Goal: Task Accomplishment & Management: Manage account settings

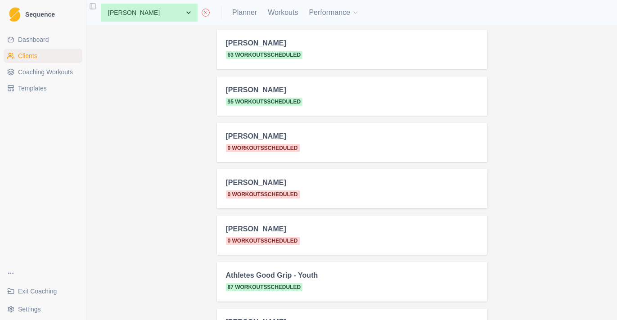
scroll to position [154, 0]
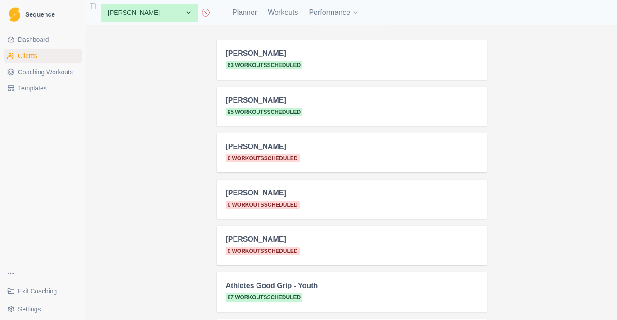
click at [251, 104] on h2 "[PERSON_NAME]" at bounding box center [352, 100] width 252 height 9
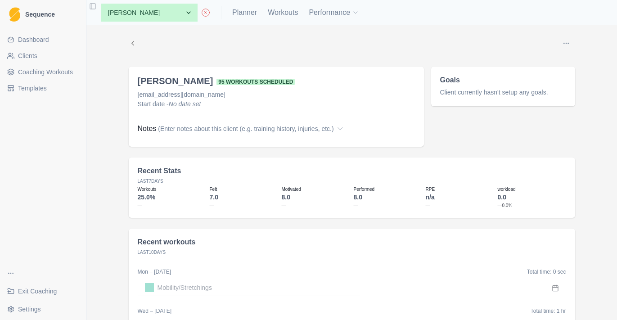
scroll to position [5, 0]
click at [246, 13] on link "Planner" at bounding box center [244, 12] width 25 height 11
select select "month"
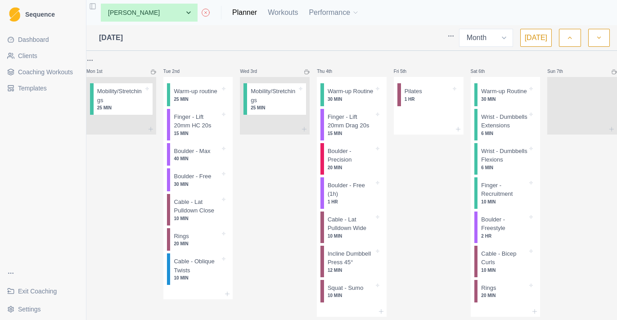
scroll to position [23, 0]
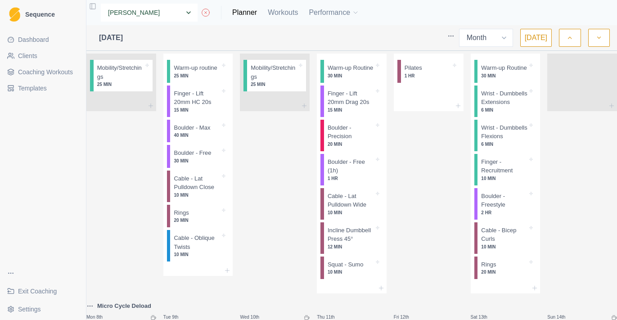
select select "0096598f-ed6b-4103-b1b1-3fdcb36fb9df"
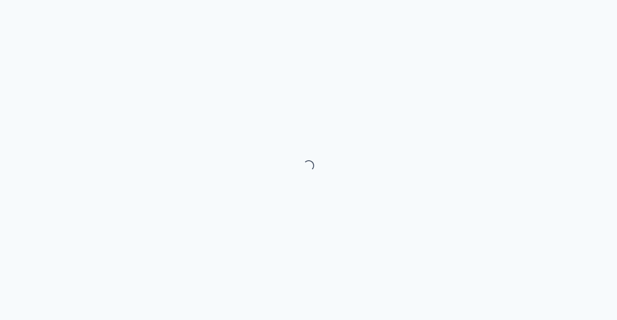
select select "month"
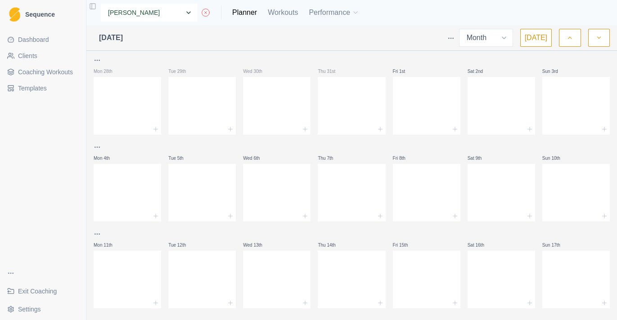
select select "22f17db2-8da4-4db6-aa2a-908a281903d8"
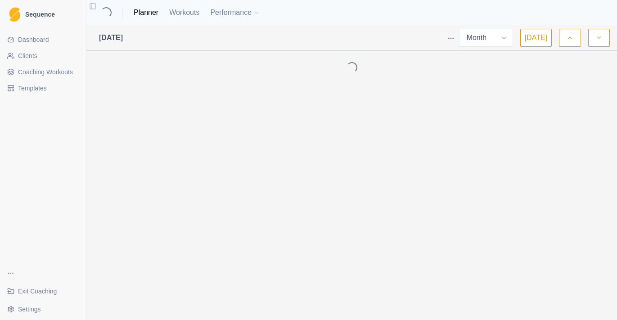
select select "month"
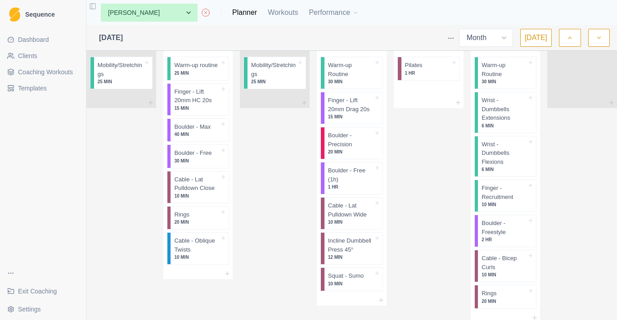
scroll to position [319, 0]
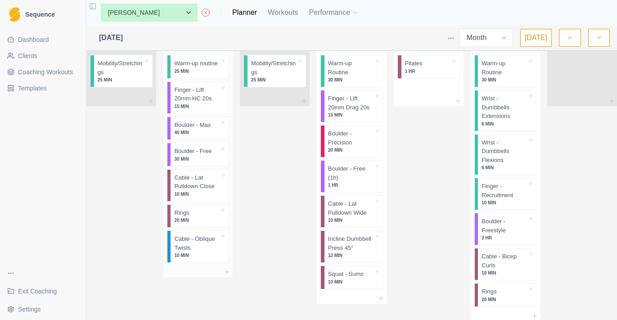
click at [203, 189] on p "Cable - Lat Pulldown Close" at bounding box center [196, 182] width 45 height 18
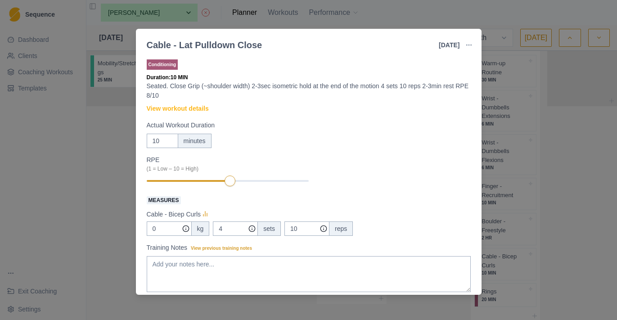
click at [123, 202] on div "Cable - Lat Pulldown Close 19 Aug 2025 Link To Goal View Workout Metrics Edit O…" at bounding box center [308, 160] width 617 height 320
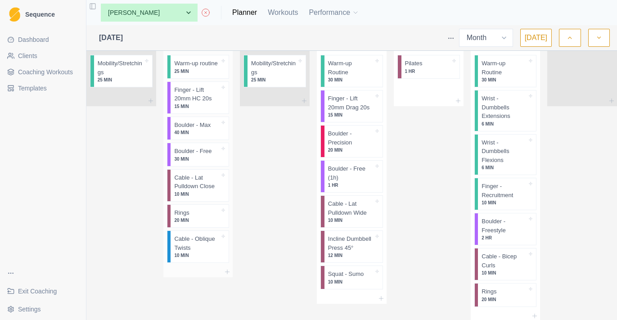
click at [189, 217] on p "Rings" at bounding box center [181, 212] width 15 height 9
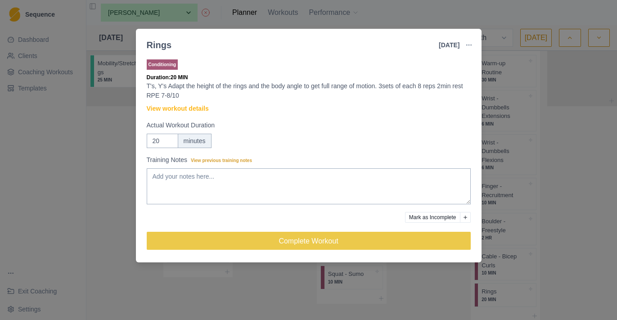
click at [118, 194] on div "Rings 19 Aug 2025 Link To Goal View Workout Metrics Edit Original Workout Resch…" at bounding box center [308, 160] width 617 height 320
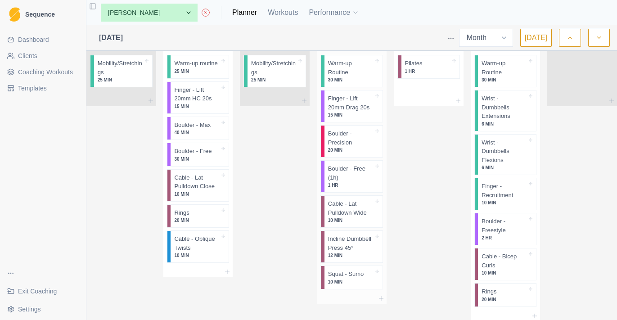
click at [353, 224] on p "10 MIN" at bounding box center [350, 220] width 45 height 7
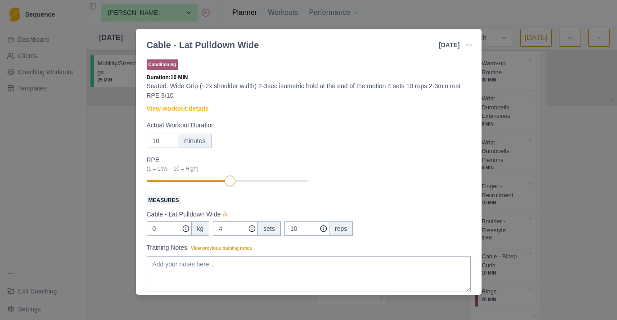
click at [122, 222] on div "Cable - Lat Pulldown Wide 21 Aug 2025 Link To Goal View Workout Metrics Edit Or…" at bounding box center [308, 160] width 617 height 320
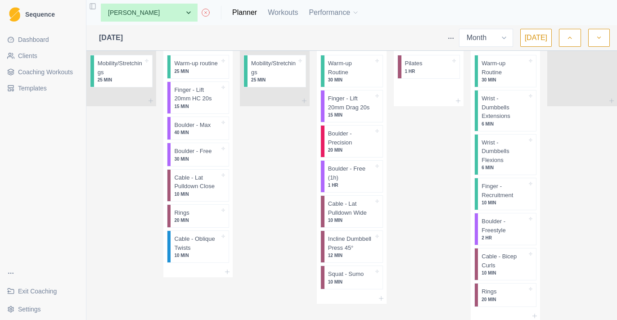
click at [48, 77] on link "Coaching Workouts" at bounding box center [43, 72] width 79 height 14
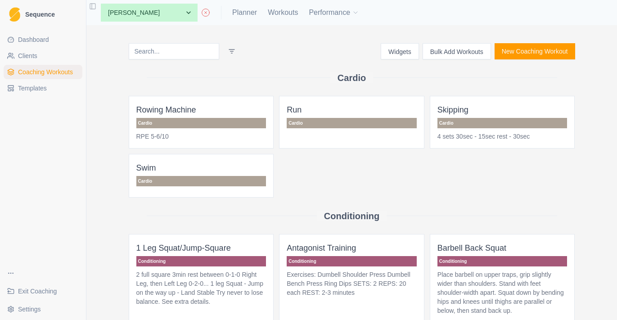
click at [180, 51] on input at bounding box center [174, 51] width 90 height 16
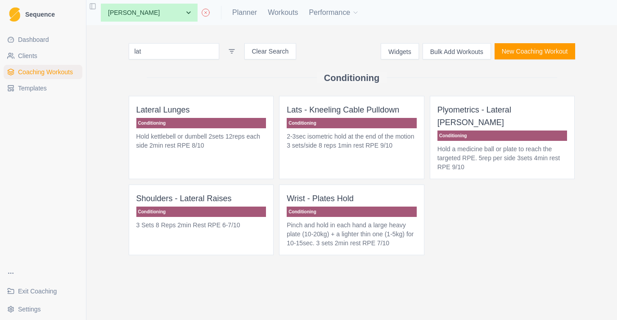
type input "lat"
click at [353, 146] on p "2-3sec isometric hold at the end of the motion 3 sets/side 8 reps 1min rest RPE…" at bounding box center [352, 141] width 130 height 18
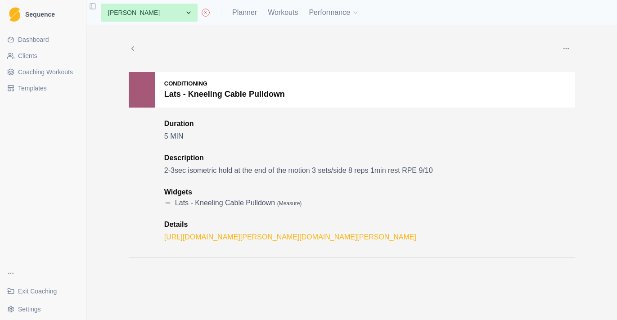
click at [570, 49] on button "button" at bounding box center [566, 49] width 18 height 18
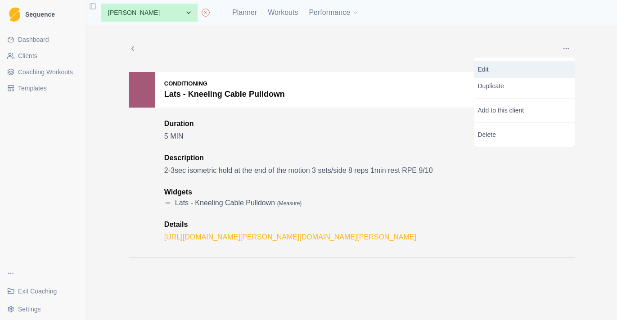
click at [529, 73] on p "Edit" at bounding box center [525, 69] width 94 height 9
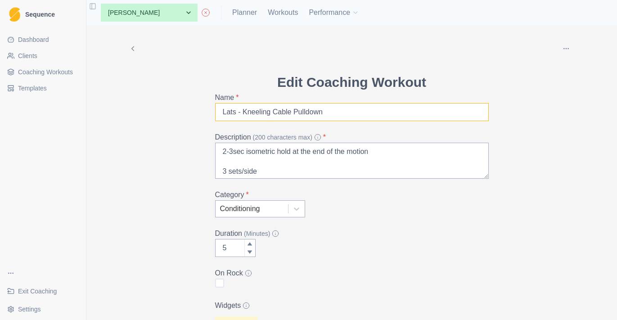
click at [296, 112] on input "Lats - Kneeling Cable Pulldown" at bounding box center [352, 112] width 274 height 18
paste input "Cable - Lat Pulldown Close"
type input "Cable - Lat Pulldown Close"
click at [251, 171] on textarea "2-3sec isometric hold at the end of the motion 3 sets/side 8 reps 1min rest RPE…" at bounding box center [352, 161] width 274 height 36
paste textarea "Seated. Close Grip (~shoulder width) 2-3sec isometric hold at the end of the mo…"
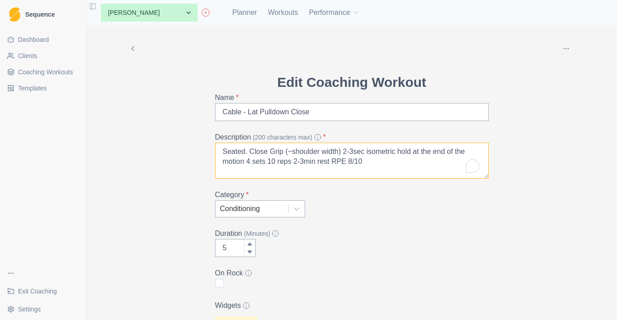
click at [251, 152] on textarea "Seated. Close Grip (~shoulder width) 2-3sec isometric hold at the end of the mo…" at bounding box center [352, 161] width 274 height 36
click at [345, 152] on textarea "Seated. Close Grip (~shoulder width) 2-3sec isometric hold at the end of the mo…" at bounding box center [352, 161] width 274 height 36
click at [376, 162] on textarea "Seated. Close Grip (~shoulder width) 2-3sec isometric hold at the end of the mo…" at bounding box center [352, 161] width 274 height 36
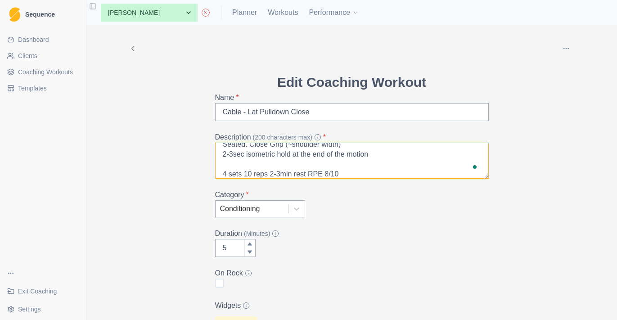
click at [245, 173] on textarea "Seated. Close Grip (~shoulder width) 2-3sec isometric hold at the end of the mo…" at bounding box center [352, 161] width 274 height 36
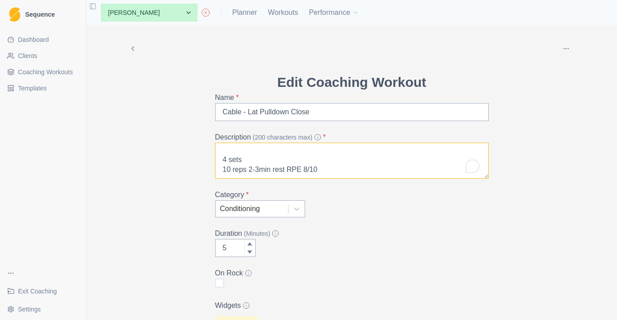
scroll to position [22, 0]
click at [250, 171] on textarea "Seated. Close Grip (~shoulder width) 2-3sec isometric hold at the end of the mo…" at bounding box center [352, 161] width 274 height 36
click at [263, 176] on textarea "Seated. Close Grip (~shoulder width) 2-3sec isometric hold at the end of the mo…" at bounding box center [352, 161] width 274 height 36
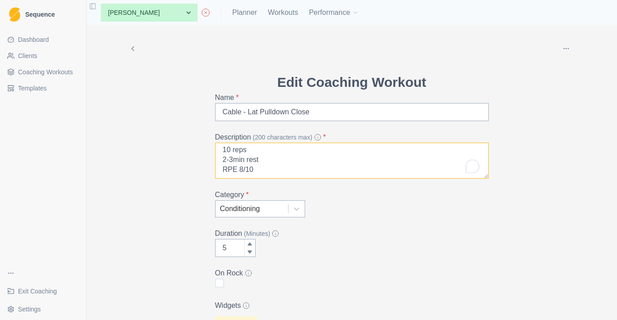
type textarea "Seated. Close Grip (~shoulder width) 2-3sec isometric hold at the end of the mo…"
type input "4"
type textarea "Seated. Close Grip (~shoulder width) 2-3sec isometric hold at the end of the mo…"
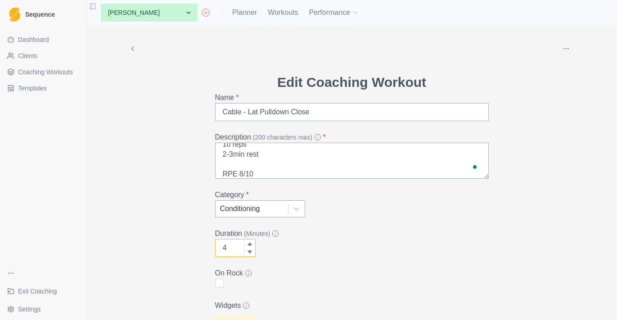
click at [247, 251] on icon at bounding box center [249, 251] width 5 height 5
click at [251, 244] on icon at bounding box center [249, 243] width 4 height 3
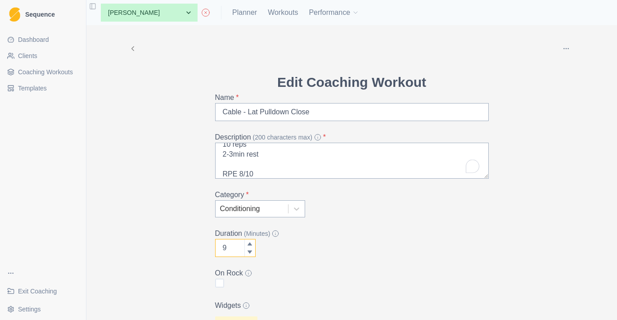
click at [251, 244] on icon at bounding box center [249, 243] width 4 height 3
type input "10"
click at [251, 244] on icon at bounding box center [249, 243] width 4 height 3
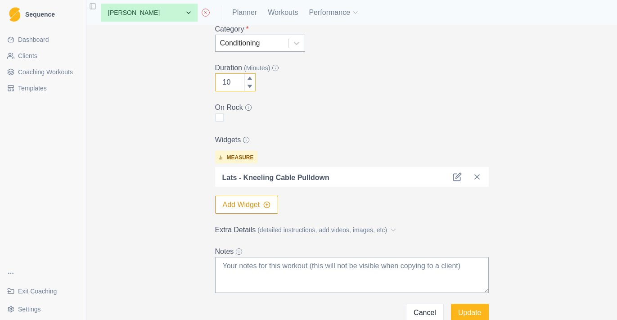
scroll to position [167, 0]
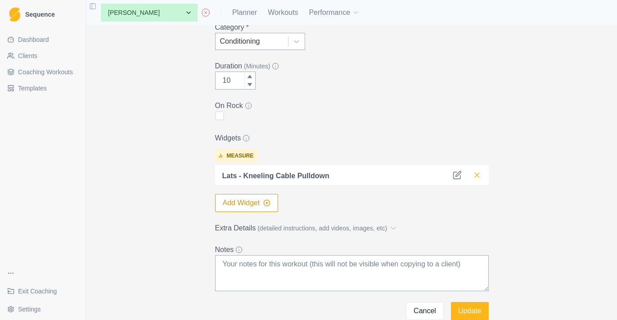
click at [478, 177] on icon at bounding box center [476, 174] width 9 height 9
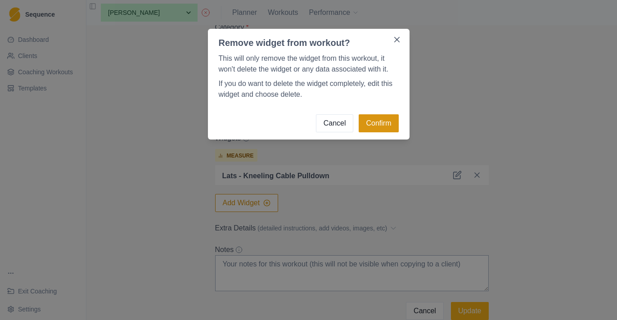
click at [374, 122] on button "Confirm" at bounding box center [379, 123] width 40 height 18
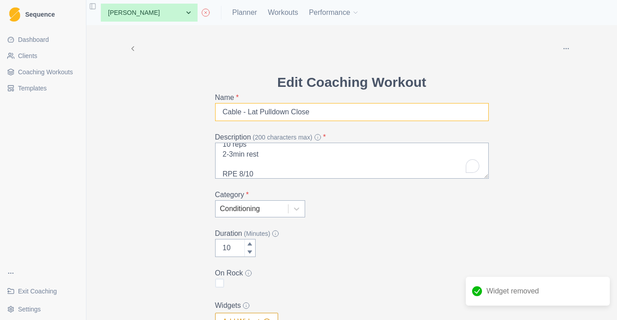
scroll to position [0, 0]
drag, startPoint x: 323, startPoint y: 112, endPoint x: 210, endPoint y: 112, distance: 113.4
click at [210, 112] on div "Edit Coaching Workout Name * Cable - Lat Pulldown Close Description (200 charac…" at bounding box center [352, 255] width 288 height 367
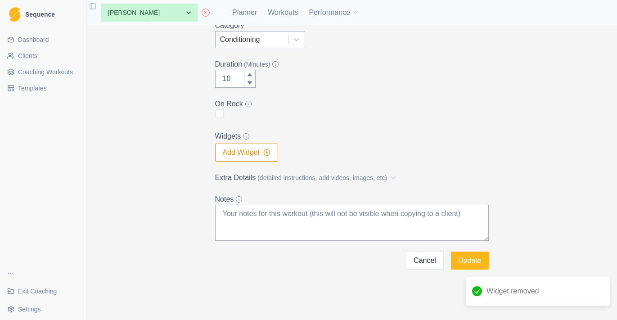
scroll to position [169, 0]
click at [268, 159] on button "Add Widget" at bounding box center [246, 153] width 63 height 18
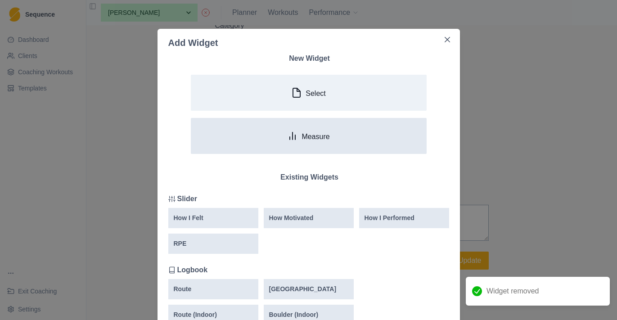
click at [269, 137] on button "Measure" at bounding box center [309, 136] width 236 height 36
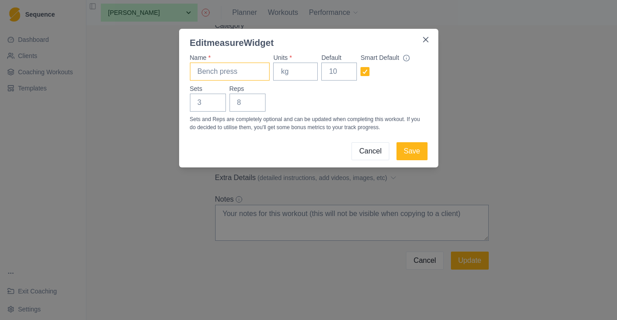
click at [254, 68] on input "Name *" at bounding box center [230, 72] width 80 height 18
paste input "Cable - Lat Pulldown Close"
type input "Cable - Lat Pulldown Close"
click at [294, 75] on input "Units *" at bounding box center [295, 72] width 45 height 18
type input "kg"
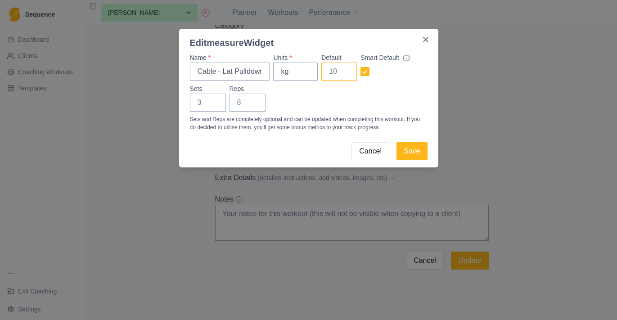
click at [336, 77] on input "Default" at bounding box center [339, 72] width 36 height 18
type input "0"
click at [195, 105] on input "Sets" at bounding box center [208, 103] width 36 height 18
type input "4"
click at [244, 100] on input "Reps" at bounding box center [247, 103] width 36 height 18
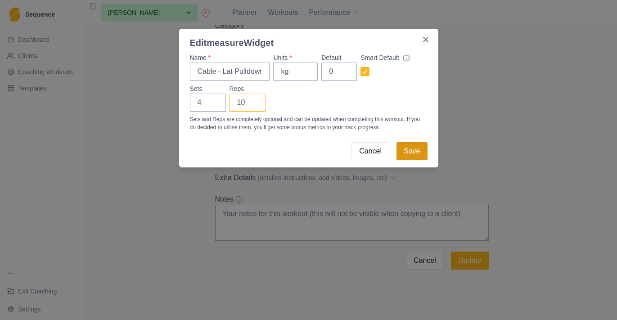
type input "10"
click at [422, 148] on button "Save" at bounding box center [411, 151] width 31 height 18
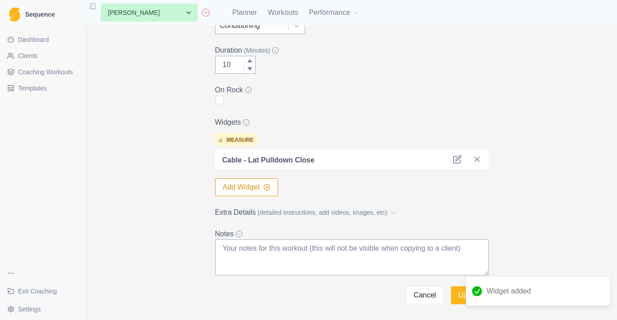
scroll to position [198, 0]
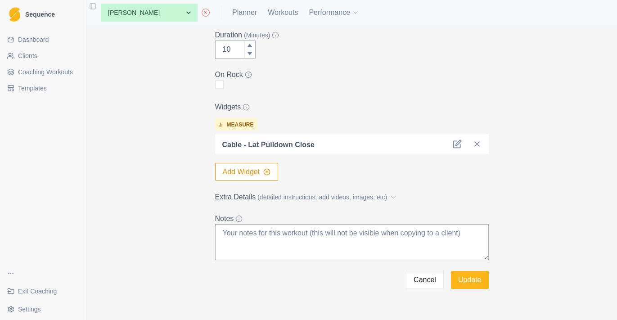
click at [261, 195] on span "(detailed instructions, add videos, images, etc)" at bounding box center [322, 197] width 130 height 9
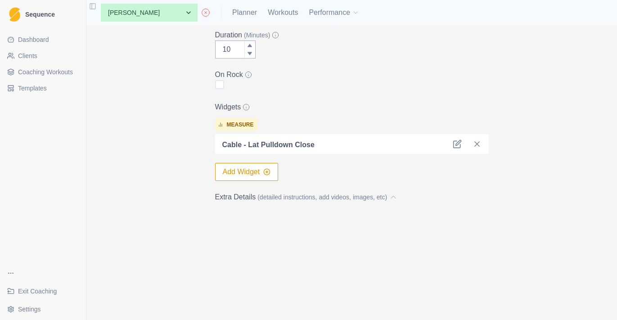
click at [258, 229] on link "https://www.instagram.com/anna.davey/reel/DA5FanlS4yU/" at bounding box center [348, 232] width 252 height 8
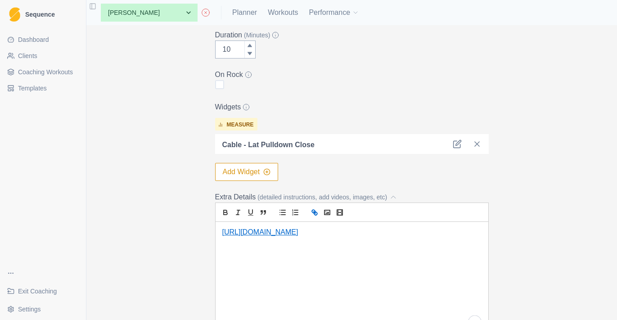
click at [316, 215] on icon "link" at bounding box center [314, 212] width 8 height 8
click at [347, 228] on p "https://training.fit/exercise/cable-lat-pulldown-close-grip/ ﻿" at bounding box center [351, 232] width 259 height 10
click at [347, 228] on p "https://training.fit/exercise/cable-lat-pulldown-close-grip/" at bounding box center [351, 232] width 259 height 10
click at [317, 213] on icon "link" at bounding box center [314, 212] width 8 height 8
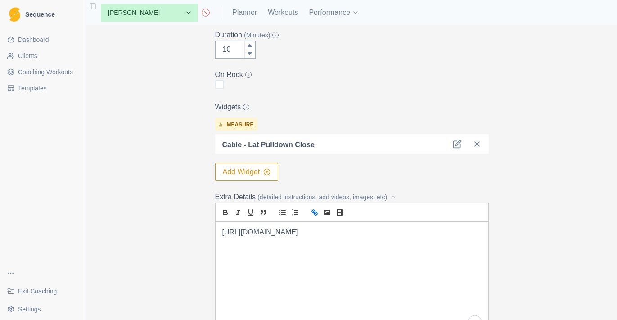
click at [314, 213] on icon "link" at bounding box center [314, 212] width 8 height 8
type input "https://training.fit/exercise/cable-lat-pulldown-close-grip/"
click at [378, 252] on link at bounding box center [366, 249] width 23 height 8
click at [272, 172] on button "Add Widget" at bounding box center [246, 172] width 63 height 18
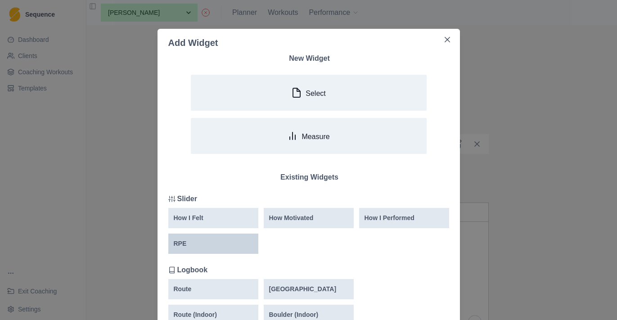
click at [223, 238] on div "RPE" at bounding box center [213, 243] width 90 height 20
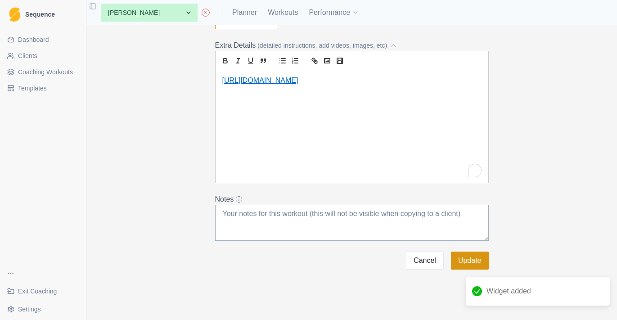
scroll to position [399, 0]
click at [469, 264] on button "Update" at bounding box center [470, 260] width 38 height 18
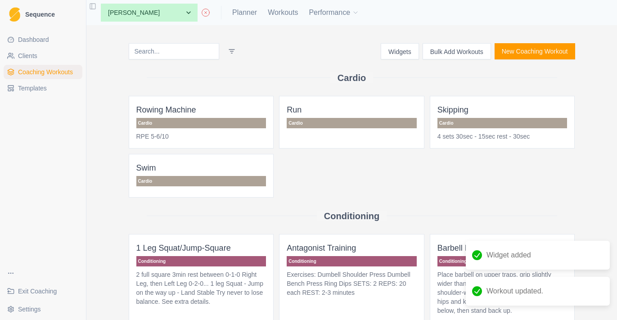
click at [189, 50] on input at bounding box center [174, 51] width 90 height 16
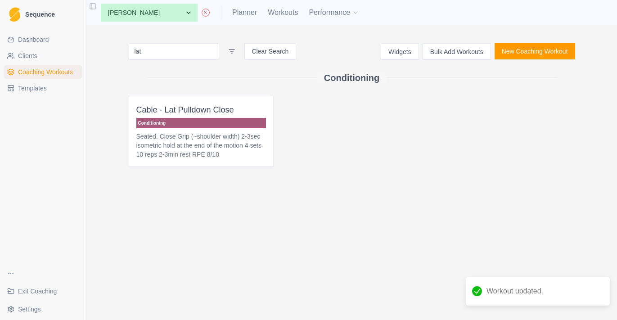
type input "lat"
click at [247, 111] on p "Cable - Lat Pulldown Close" at bounding box center [201, 109] width 130 height 13
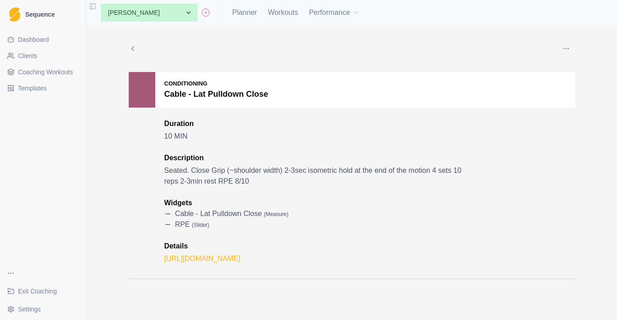
click at [570, 48] on button "button" at bounding box center [566, 49] width 18 height 18
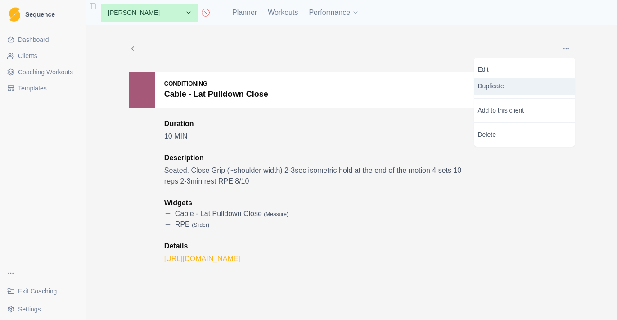
click at [550, 80] on p "Duplicate" at bounding box center [524, 86] width 101 height 17
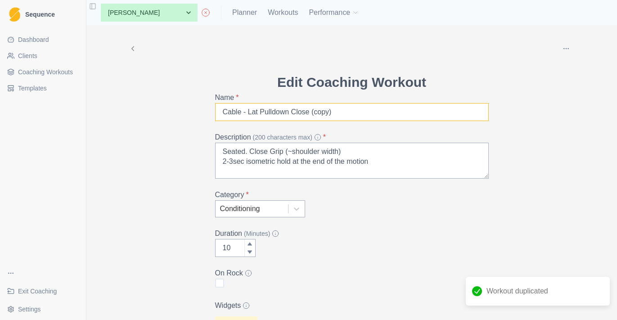
drag, startPoint x: 344, startPoint y: 114, endPoint x: 292, endPoint y: 112, distance: 51.4
click at [292, 112] on input "Cable - Lat Pulldown Close (copy)" at bounding box center [352, 112] width 274 height 18
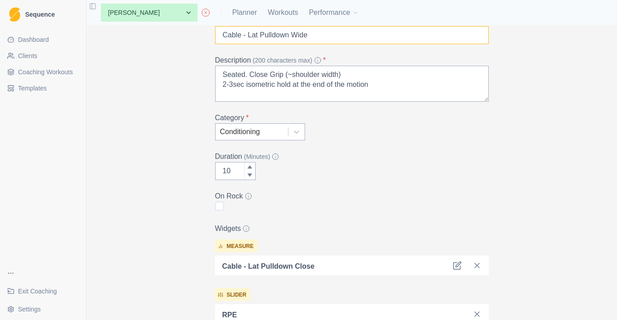
scroll to position [81, 0]
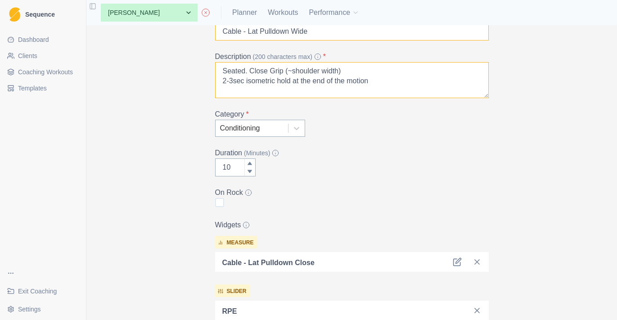
type input "Cable - Lat Pulldown Wide"
click at [263, 73] on textarea "Seated. Close Grip (~shoulder width) 2-3sec isometric hold at the end of the mo…" at bounding box center [352, 80] width 274 height 36
click at [291, 70] on textarea "Seated. Wide Grip (~shoulder width) 2-3sec isometric hold at the end of the mot…" at bounding box center [352, 80] width 274 height 36
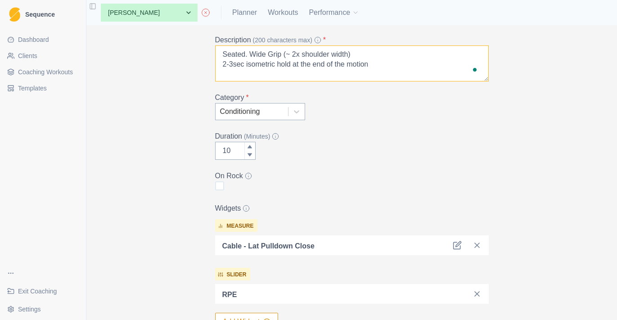
scroll to position [99, 0]
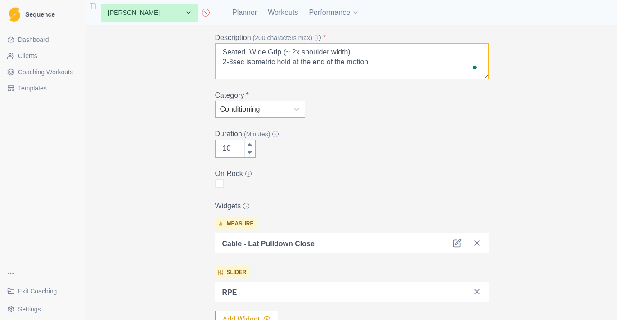
click at [292, 53] on textarea "Seated. Wide Grip (~ 2x shoulder width) 2-3sec isometric hold at the end of the…" at bounding box center [352, 61] width 274 height 36
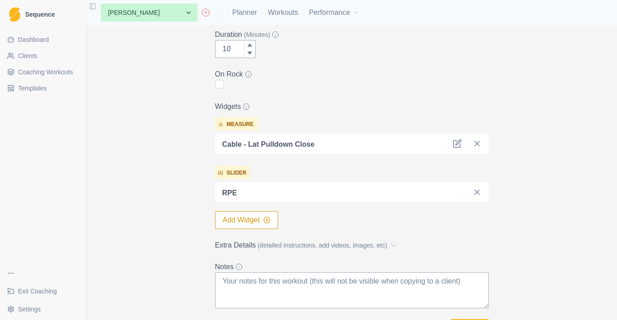
scroll to position [266, 0]
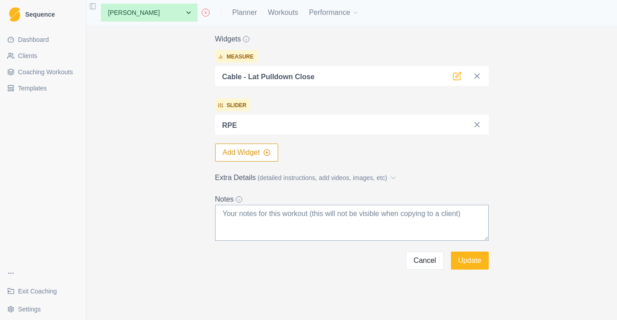
type textarea "Seated. Wide Grip (~2x shoulder width) 2-3sec isometric hold at the end of the …"
click at [453, 76] on icon at bounding box center [457, 76] width 9 height 9
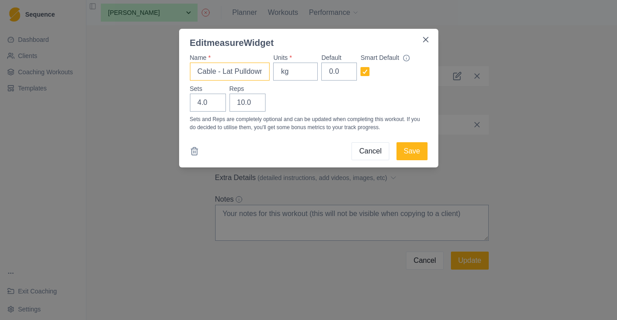
click at [258, 73] on input "Cable - Lat Pulldown Close" at bounding box center [230, 72] width 80 height 18
paste input "Wid"
type input "Cable - Lat Pulldown Wide"
click at [421, 42] on button "Close" at bounding box center [425, 39] width 14 height 14
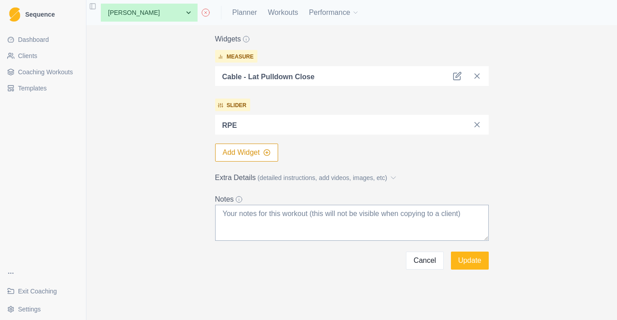
click at [271, 148] on button "Add Widget" at bounding box center [246, 153] width 63 height 18
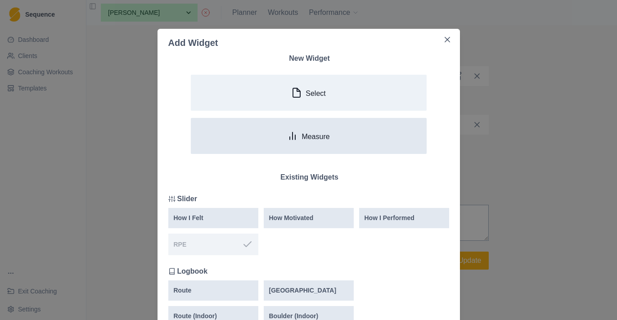
click at [269, 135] on button "Measure" at bounding box center [309, 136] width 236 height 36
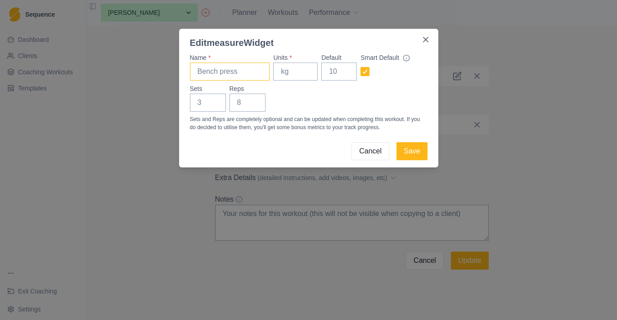
click at [222, 72] on input "Name *" at bounding box center [230, 72] width 80 height 18
paste input "Cable - Lat Pulldown Wide"
type input "Cable - Lat Pulldown Wide"
click at [306, 72] on input "Units *" at bounding box center [295, 72] width 45 height 18
type input "kg"
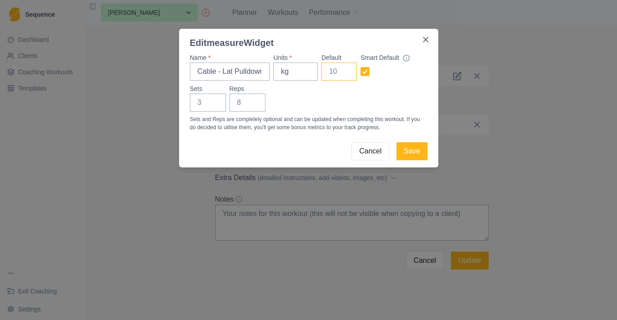
click at [336, 75] on input "Default" at bounding box center [339, 72] width 36 height 18
type input "0"
click at [197, 107] on input "Sets" at bounding box center [208, 103] width 36 height 18
type input "4"
click at [244, 101] on input "Reps" at bounding box center [247, 103] width 36 height 18
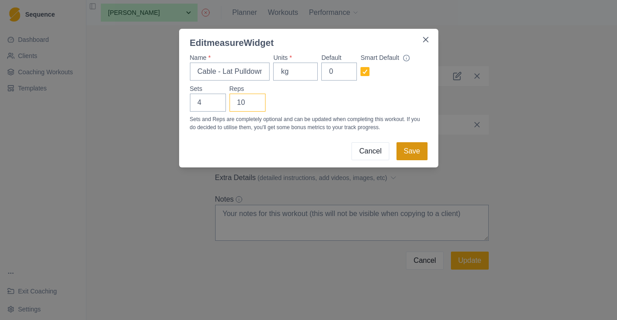
type input "10"
click at [419, 152] on button "Save" at bounding box center [411, 151] width 31 height 18
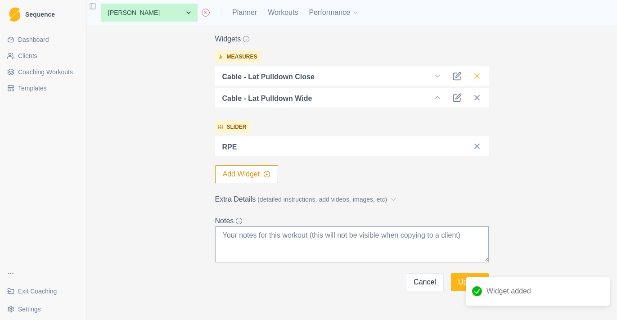
click at [478, 77] on line at bounding box center [477, 76] width 4 height 4
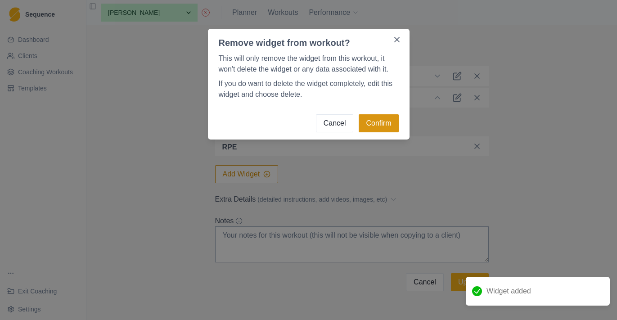
click at [386, 120] on button "Confirm" at bounding box center [379, 123] width 40 height 18
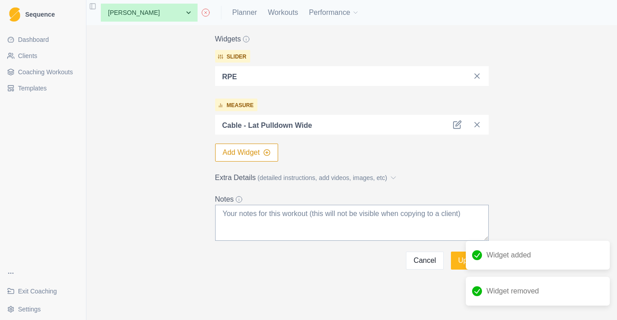
scroll to position [0, 0]
click at [290, 180] on span "(detailed instructions, add videos, images, etc)" at bounding box center [322, 177] width 130 height 9
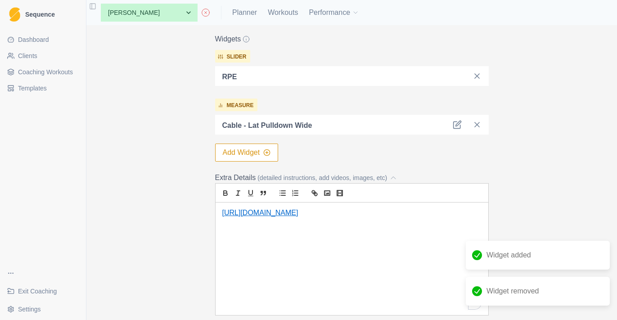
click at [384, 236] on div "https://training.fit/exercise/cable-lat-pulldown-close-grip/" at bounding box center [351, 258] width 273 height 112
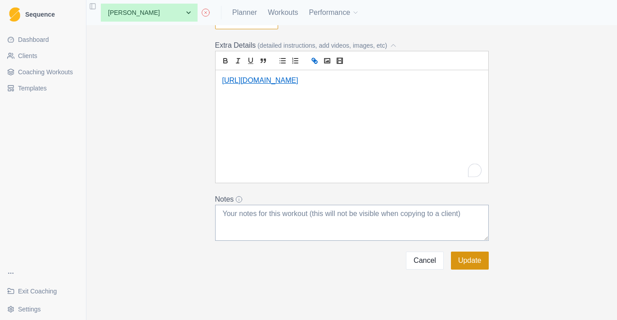
scroll to position [399, 0]
click at [474, 258] on button "Update" at bounding box center [470, 260] width 38 height 18
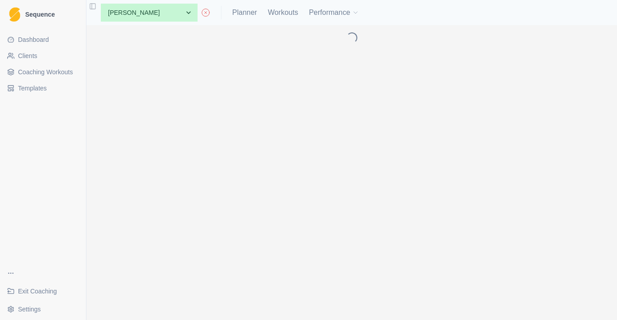
scroll to position [0, 0]
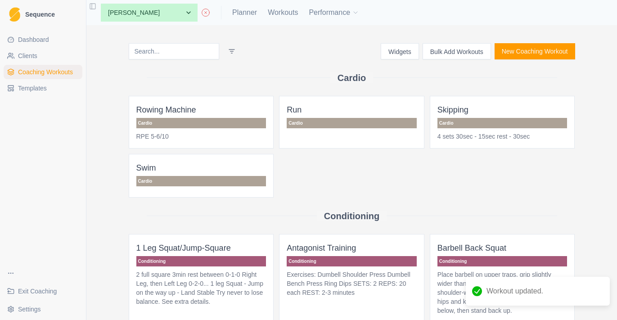
click at [202, 48] on input at bounding box center [174, 51] width 90 height 16
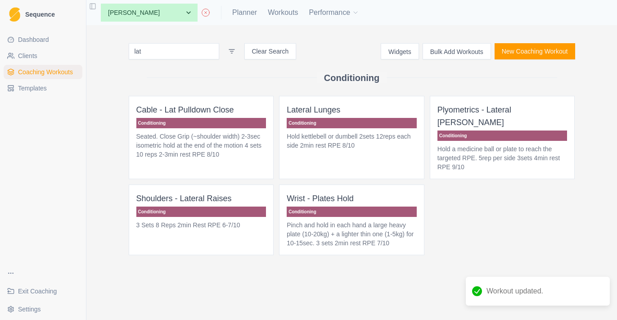
type input "lat"
click at [251, 122] on p "Conditioning" at bounding box center [201, 123] width 130 height 10
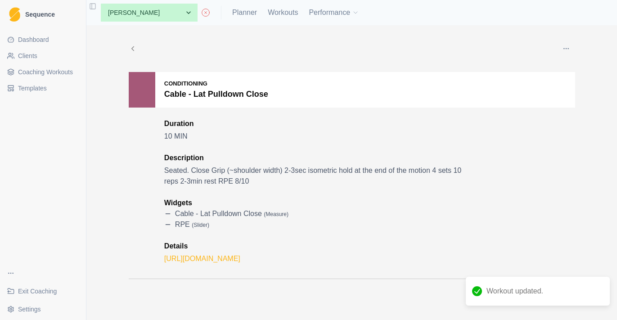
click at [568, 42] on button "button" at bounding box center [566, 49] width 18 height 18
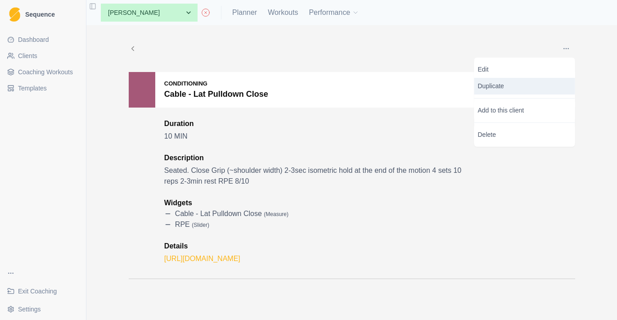
click at [524, 84] on p "Duplicate" at bounding box center [524, 86] width 101 height 17
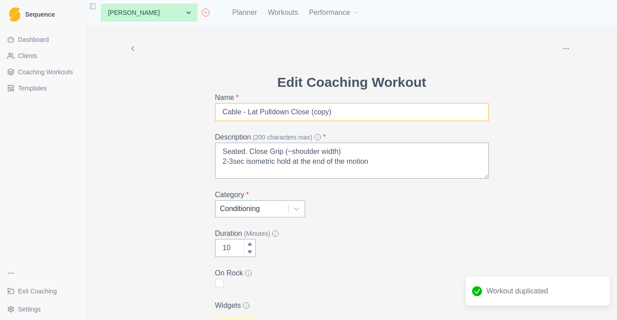
drag, startPoint x: 339, startPoint y: 113, endPoint x: 294, endPoint y: 113, distance: 45.4
click at [294, 113] on input "Cable - Lat Pulldown Close (copy)" at bounding box center [352, 112] width 274 height 18
paste input "Bicep Curls"
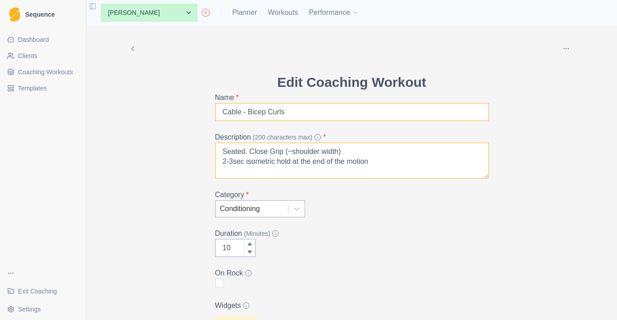
type input "Cable - Bicep Curls"
click at [233, 150] on textarea "Seated. Close Grip (~shoulder width) 2-3sec isometric hold at the end of the mo…" at bounding box center [352, 161] width 274 height 36
type textarea "Standing. Close Grip (~shoulder width) 2-3sec isometric hold at the end of the …"
drag, startPoint x: 319, startPoint y: 105, endPoint x: 194, endPoint y: 105, distance: 124.6
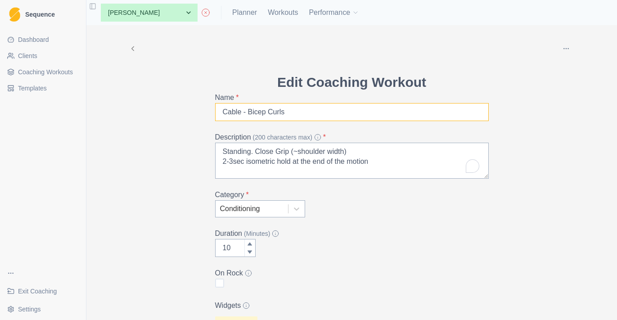
click at [194, 105] on div "Delete Edit Coaching Workout Name * Cable - Bicep Curls Description (200 charac…" at bounding box center [351, 280] width 461 height 511
drag, startPoint x: 299, startPoint y: 112, endPoint x: 164, endPoint y: 112, distance: 135.4
click at [164, 112] on div "Delete Edit Coaching Workout Name * Cable - Bicep Curls Description (200 charac…" at bounding box center [351, 280] width 461 height 511
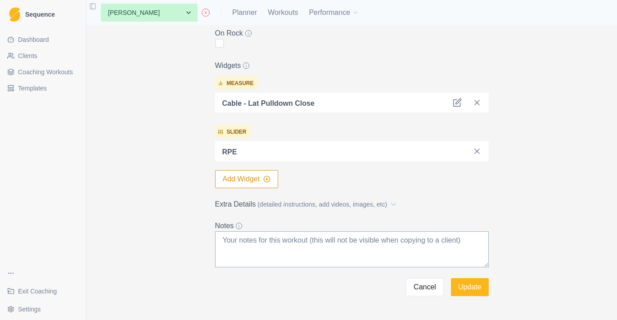
scroll to position [245, 0]
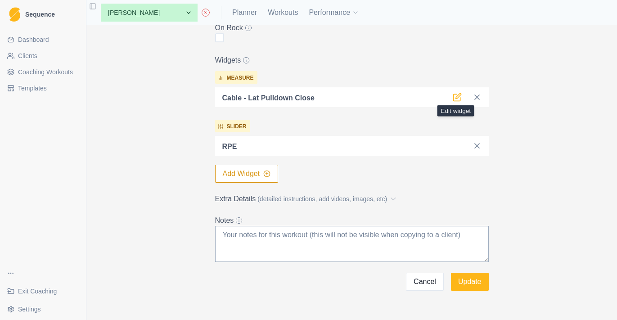
click at [458, 95] on icon at bounding box center [457, 96] width 5 height 5
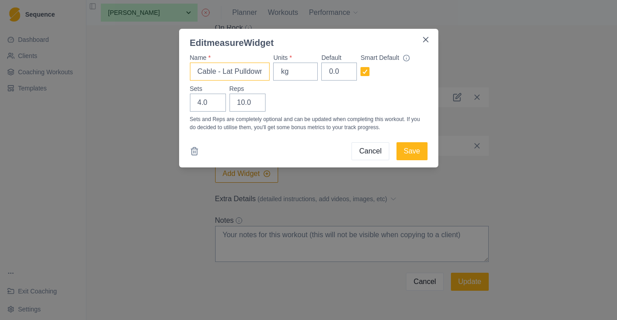
click at [245, 71] on input "Cable - Lat Pulldown Close" at bounding box center [230, 72] width 80 height 18
click at [312, 193] on div "Edit measure Widget Name * Cable - Lat Pulldown Close Units * kg Default 0.0 Sm…" at bounding box center [308, 160] width 617 height 320
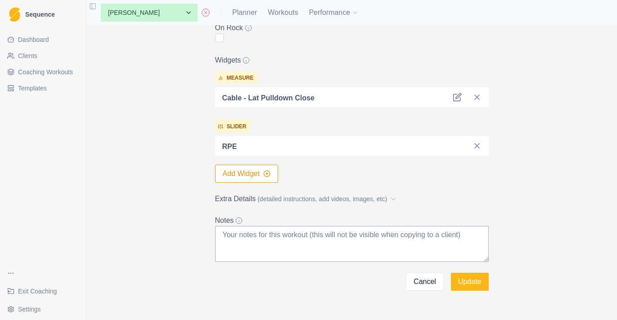
click at [259, 183] on form "Edit Coaching Workout Name * Cable - Bicep Curls Description (200 characters ma…" at bounding box center [352, 59] width 274 height 464
click at [269, 176] on icon "button" at bounding box center [266, 173] width 7 height 7
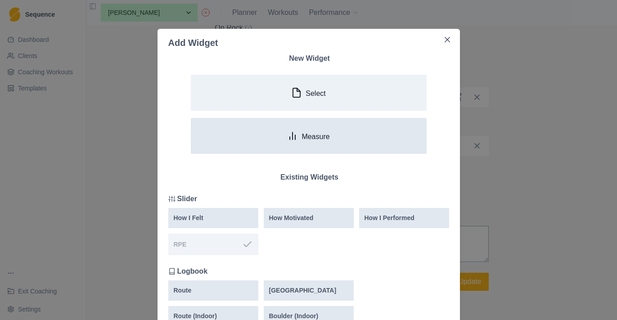
click at [295, 148] on button "Measure" at bounding box center [309, 136] width 236 height 36
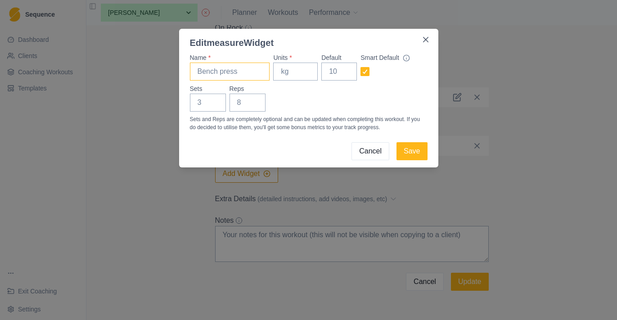
click at [245, 75] on input "Name *" at bounding box center [230, 72] width 80 height 18
paste input "Cable - Bicep Curls"
type input "Cable - Bicep Curls"
click at [289, 73] on input "Units *" at bounding box center [295, 72] width 45 height 18
type input "kg"
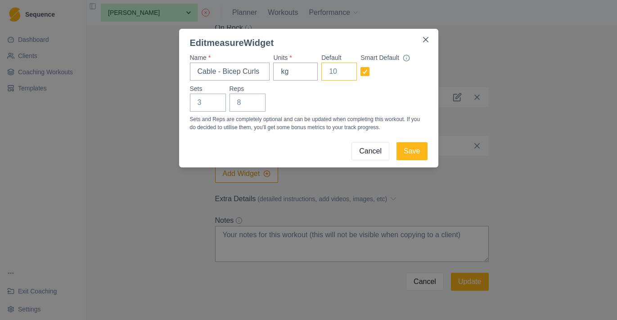
click at [328, 68] on input "Default" at bounding box center [339, 72] width 36 height 18
type input "0"
click at [211, 99] on input "Sets" at bounding box center [208, 103] width 36 height 18
click at [200, 102] on input "Sets" at bounding box center [208, 103] width 36 height 18
type input "4"
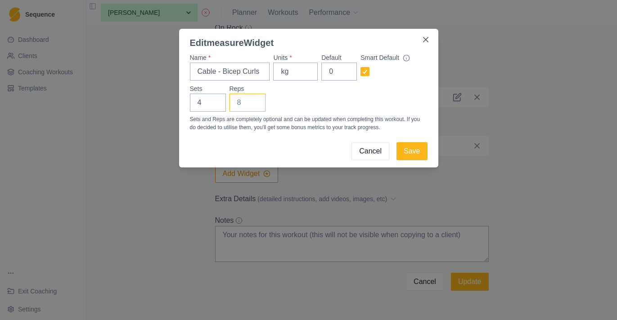
click at [236, 99] on input "Reps" at bounding box center [247, 103] width 36 height 18
type input "10"
click at [404, 152] on button "Save" at bounding box center [411, 151] width 31 height 18
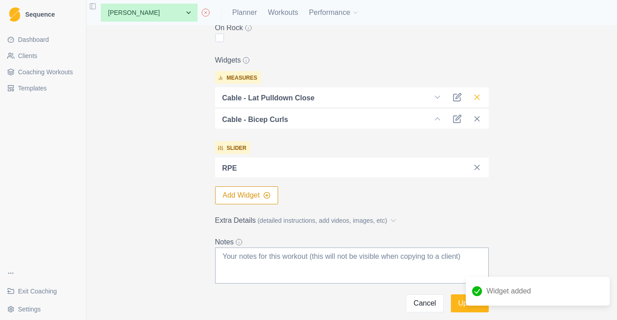
click at [479, 99] on icon at bounding box center [476, 97] width 9 height 9
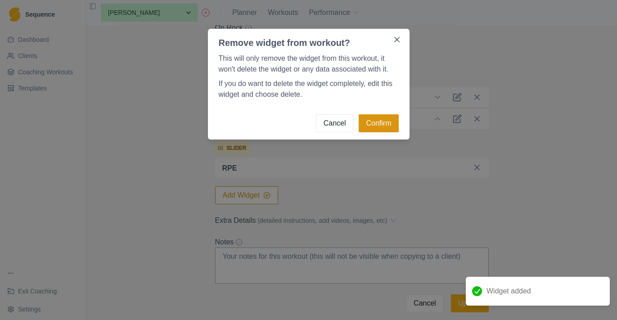
click at [390, 122] on button "Confirm" at bounding box center [379, 123] width 40 height 18
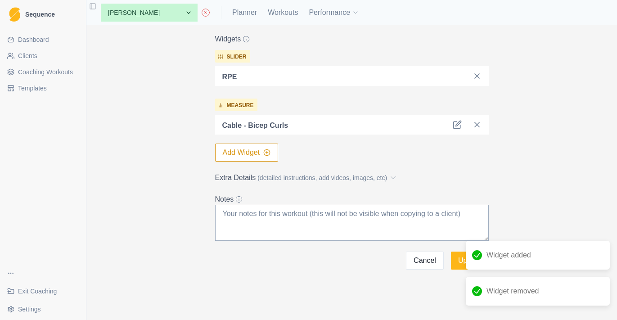
scroll to position [266, 0]
click at [453, 256] on button "Update" at bounding box center [470, 260] width 38 height 18
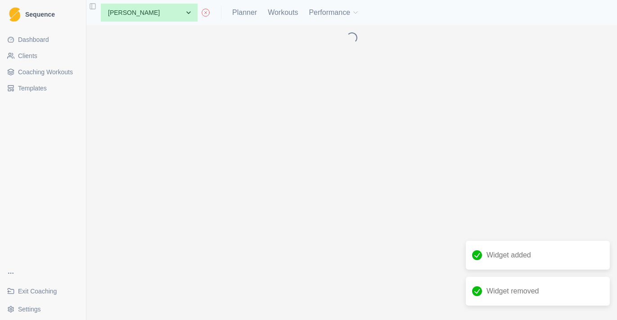
scroll to position [0, 0]
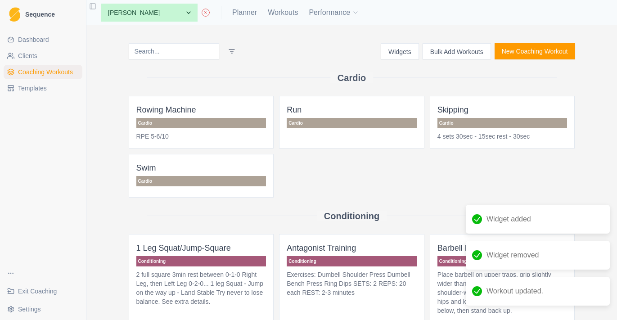
click at [205, 52] on input at bounding box center [174, 51] width 90 height 16
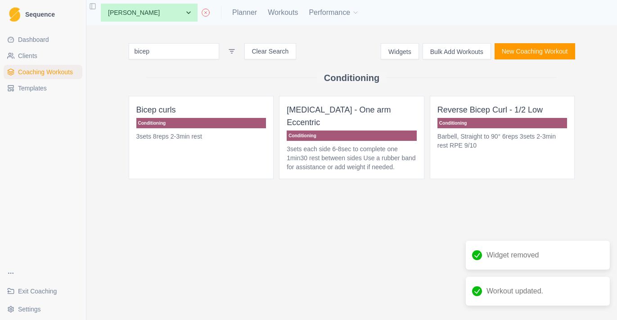
type input "bicep"
click at [476, 123] on p "Conditioning" at bounding box center [502, 123] width 130 height 10
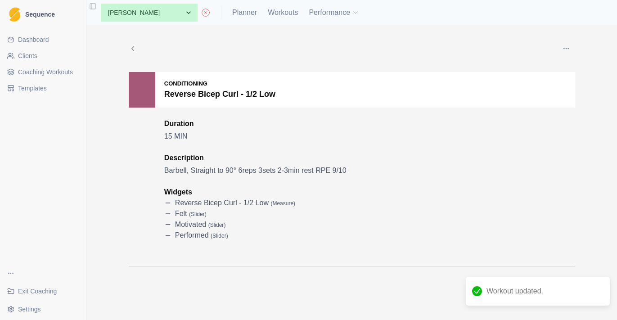
click at [127, 45] on div "Edit Duplicate Add to this client Delete Conditioning Reverse Bicep Curl - 1/2 …" at bounding box center [351, 153] width 461 height 256
click at [64, 69] on span "Coaching Workouts" at bounding box center [45, 71] width 55 height 9
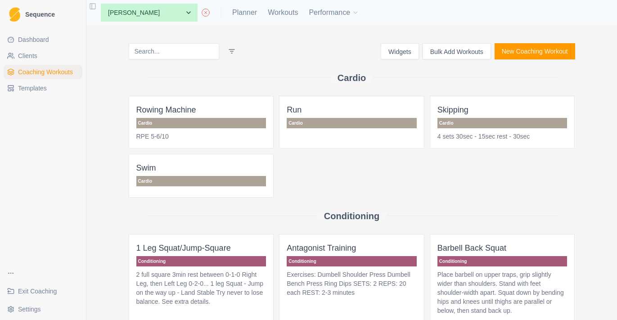
click at [172, 55] on input at bounding box center [174, 51] width 90 height 16
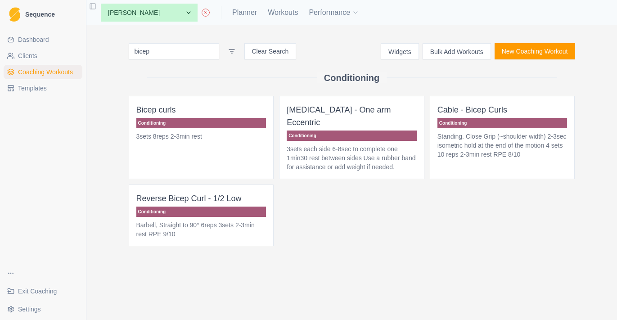
type input "bicep"
click at [465, 135] on p "Standing. Close Grip (~shoulder width) 2-3sec isometric hold at the end of the …" at bounding box center [502, 145] width 130 height 27
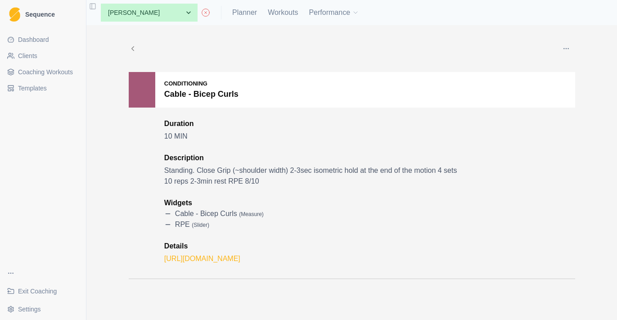
click at [555, 45] on div at bounding box center [347, 49] width 420 height 18
click at [564, 46] on icon "button" at bounding box center [565, 48] width 7 height 7
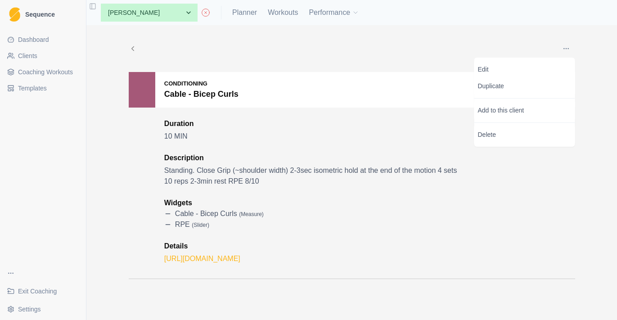
click at [533, 61] on div "Edit Duplicate Add to this client Delete" at bounding box center [524, 102] width 101 height 89
click at [554, 61] on div "Edit Duplicate Add to this client Delete" at bounding box center [524, 102] width 101 height 89
click at [550, 64] on link "Edit" at bounding box center [524, 69] width 101 height 17
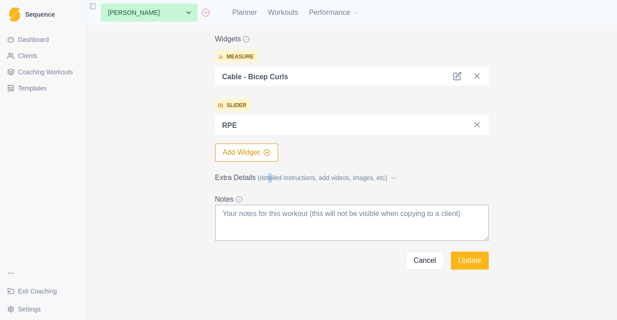
click at [273, 175] on span "(detailed instructions, add videos, images, etc)" at bounding box center [322, 177] width 130 height 9
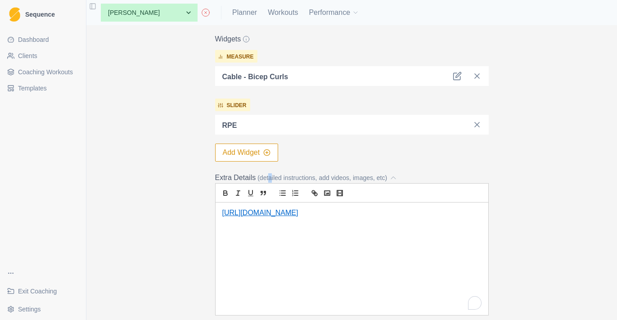
click at [297, 231] on div "https://training.fit/exercise/cable-lat-pulldown-close-grip/" at bounding box center [351, 258] width 273 height 112
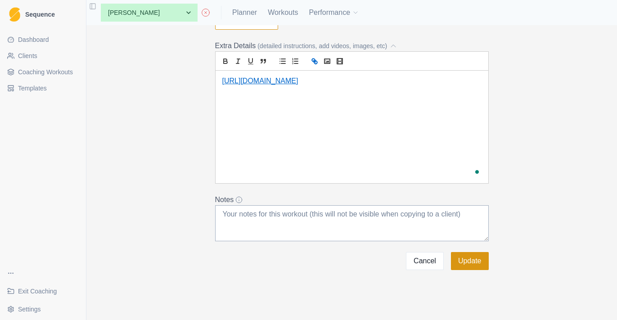
click at [469, 264] on button "Update" at bounding box center [470, 261] width 38 height 18
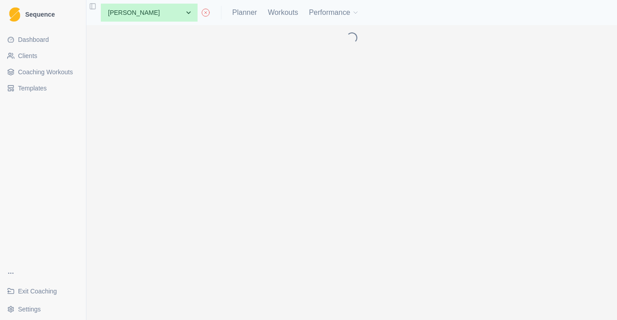
scroll to position [0, 0]
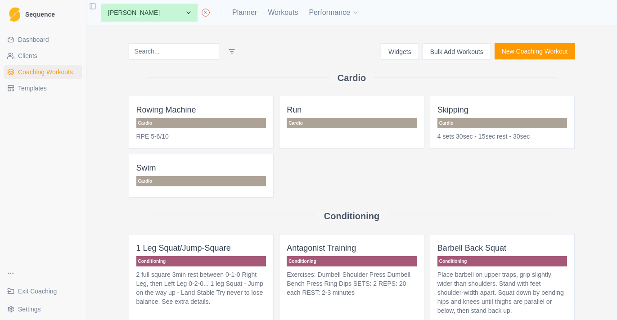
click at [157, 46] on input at bounding box center [174, 51] width 90 height 16
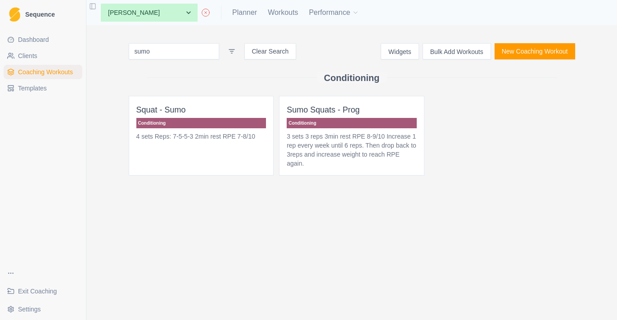
type input "sumo"
click at [213, 137] on p "4 sets Reps: 7-5-5-3 2min rest RPE 7-8/10" at bounding box center [201, 136] width 130 height 9
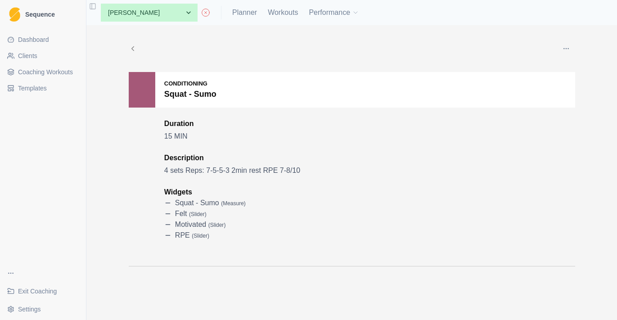
click at [566, 58] on div "Edit Duplicate Add to this client Delete Conditioning Squat - Sumo Duration 15 …" at bounding box center [352, 153] width 446 height 227
click at [566, 49] on circle "button" at bounding box center [565, 48] width 0 height 0
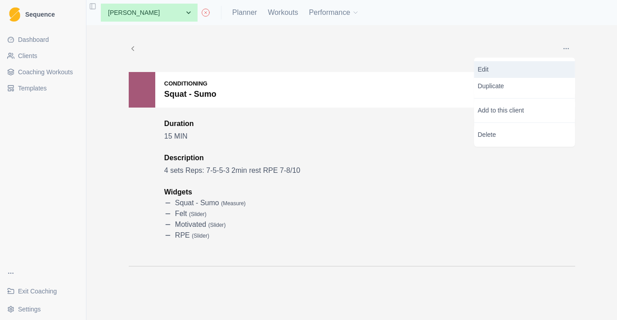
click at [539, 69] on p "Edit" at bounding box center [525, 69] width 94 height 9
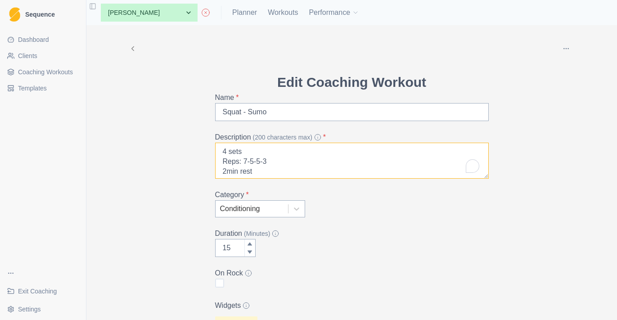
click at [299, 159] on textarea "4 sets Reps: 7-5-5-3 2min rest RPE 7-8/10" at bounding box center [352, 161] width 274 height 36
paste textarea "Feet about 2x shoulder width 3 sets 8 reps 2min rest RPE"
click at [320, 151] on textarea "Feet about 2x shoulder width 3 sets 8 reps 2min rest RPE 8/10" at bounding box center [352, 161] width 274 height 36
click at [246, 172] on textarea "Feet about 2x shoulder width 3 sets 8 reps 2min rest RPE 8/10" at bounding box center [352, 161] width 274 height 36
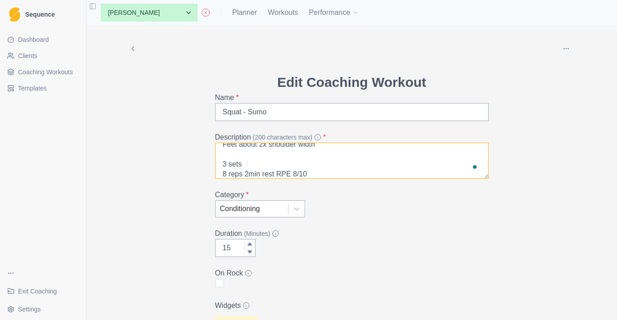
click at [246, 175] on textarea "Feet about 2x shoulder width 3 sets 8 reps 2min rest RPE 8/10" at bounding box center [352, 161] width 274 height 36
click at [256, 172] on textarea "Feet about 2x shoulder width 3 sets 8 reps 2min rest RPE 8/10" at bounding box center [352, 161] width 274 height 36
type textarea "Feet about 2x shoulder width 3 sets 8 reps 2min rest RPE 8/10"
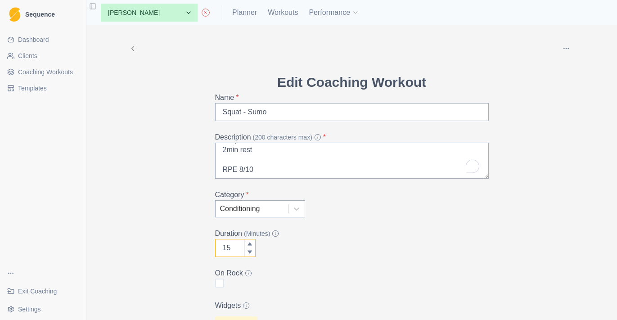
click at [240, 249] on input "15" at bounding box center [235, 248] width 40 height 18
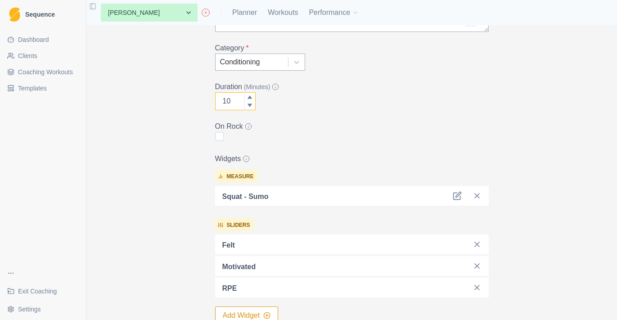
scroll to position [217, 0]
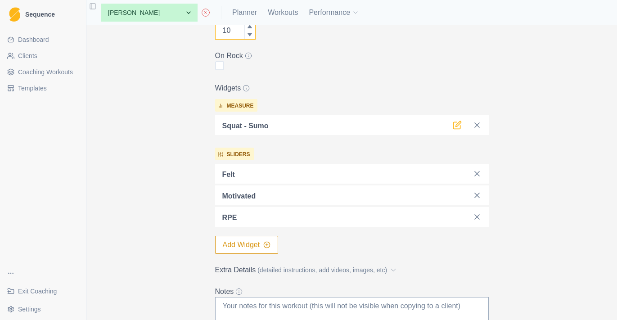
type input "10"
click at [454, 128] on icon at bounding box center [457, 125] width 9 height 9
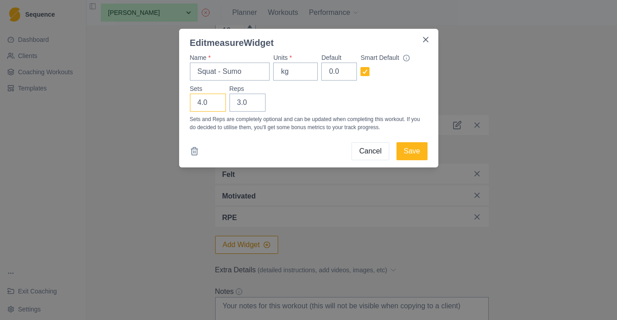
type input "3"
click at [215, 104] on input "3" at bounding box center [208, 103] width 36 height 18
click at [250, 103] on input "3.0" at bounding box center [247, 103] width 36 height 18
type input "3"
type input "10"
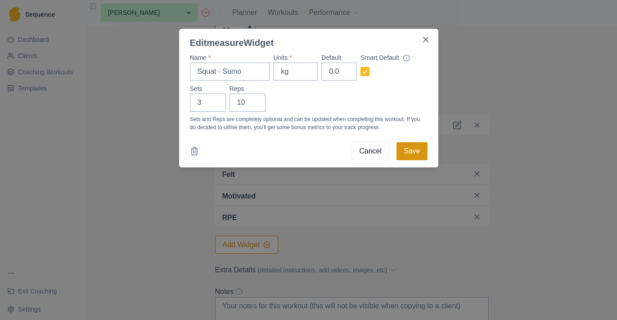
click at [412, 154] on button "Save" at bounding box center [411, 151] width 31 height 18
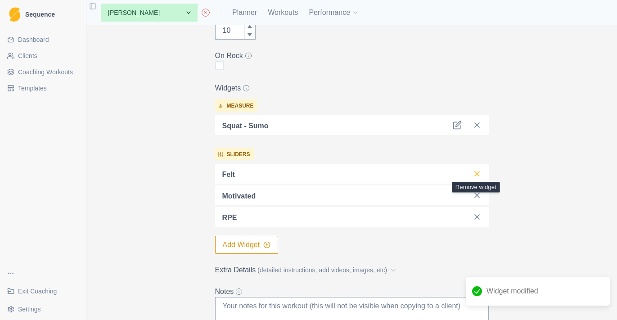
click at [477, 175] on icon at bounding box center [476, 173] width 9 height 9
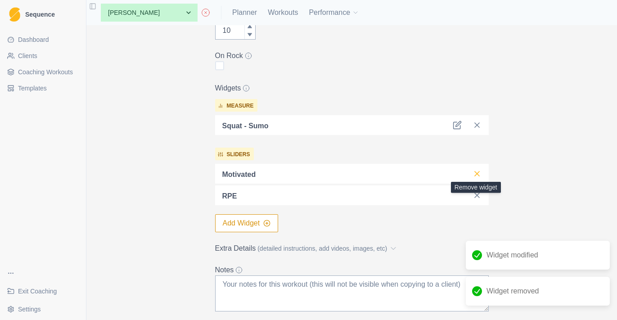
click at [480, 175] on icon at bounding box center [476, 173] width 9 height 9
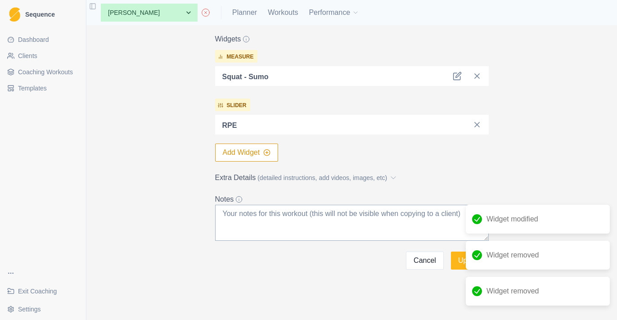
scroll to position [266, 0]
click at [369, 179] on span "(detailed instructions, add videos, images, etc)" at bounding box center [322, 177] width 130 height 9
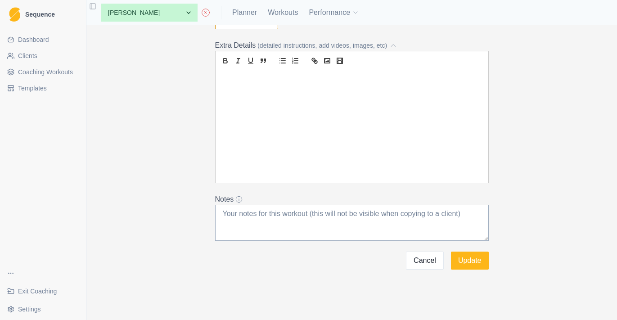
click at [456, 272] on div "Delete Edit Coaching Workout Name * Squat - Sumo Description (200 characters ma…" at bounding box center [351, 172] width 530 height 295
click at [458, 263] on button "Update" at bounding box center [470, 260] width 38 height 18
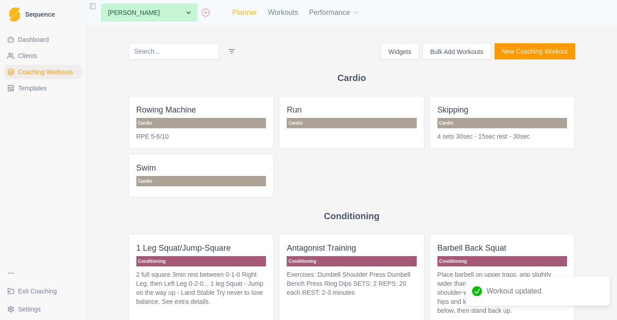
click at [251, 12] on link "Planner" at bounding box center [244, 12] width 25 height 11
select select "month"
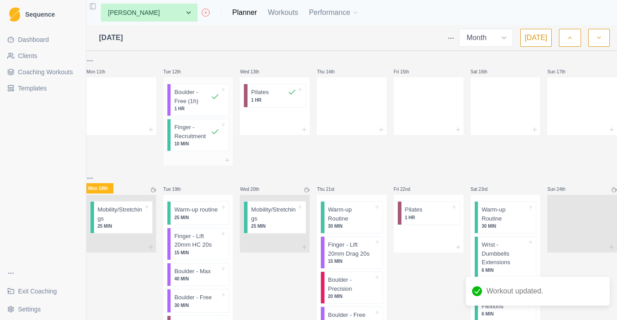
scroll to position [160, 0]
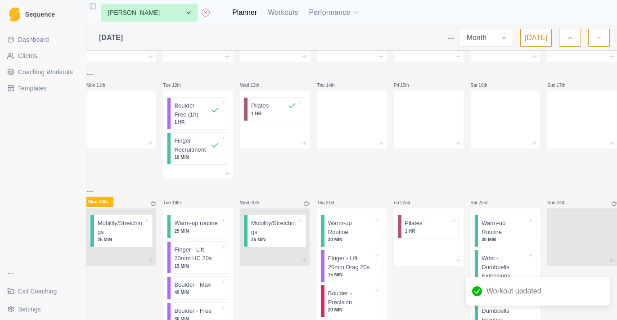
click at [68, 72] on span "Coaching Workouts" at bounding box center [45, 71] width 55 height 9
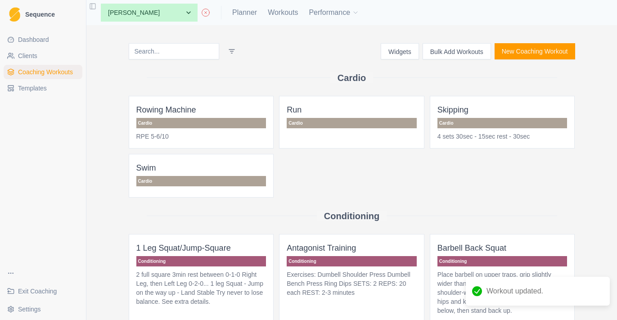
click at [179, 47] on input at bounding box center [174, 51] width 90 height 16
type input "s"
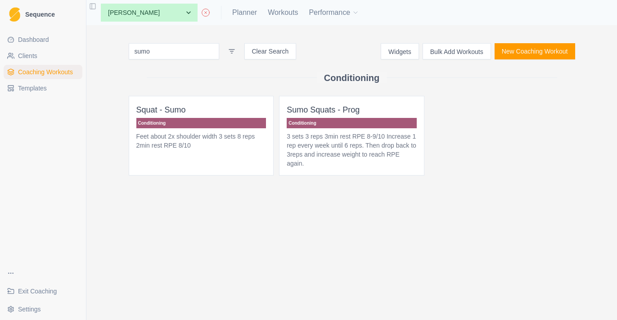
click at [170, 49] on input "sumo" at bounding box center [174, 51] width 90 height 16
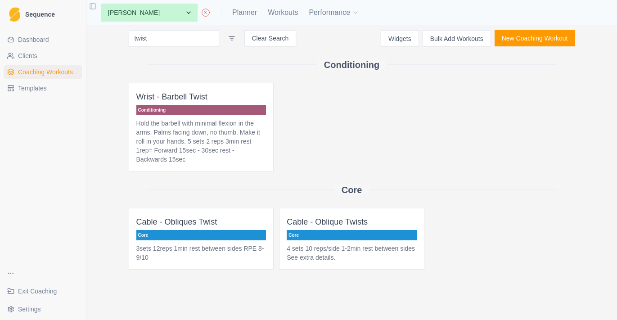
scroll to position [13, 0]
type input "twist"
click at [316, 250] on p "4 sets 10 reps/side 1-2min rest between sides See extra details." at bounding box center [352, 253] width 130 height 18
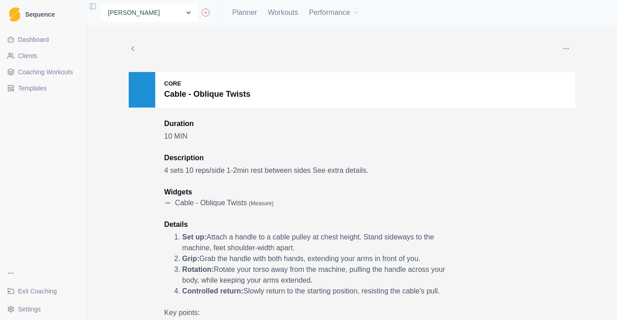
select select "0096598f-ed6b-4103-b1b1-3fdcb36fb9df"
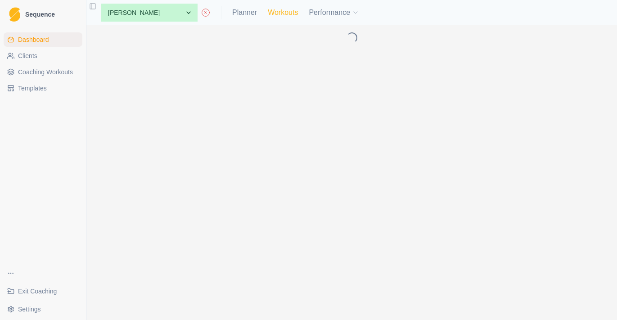
click at [286, 12] on link "Workouts" at bounding box center [283, 12] width 30 height 11
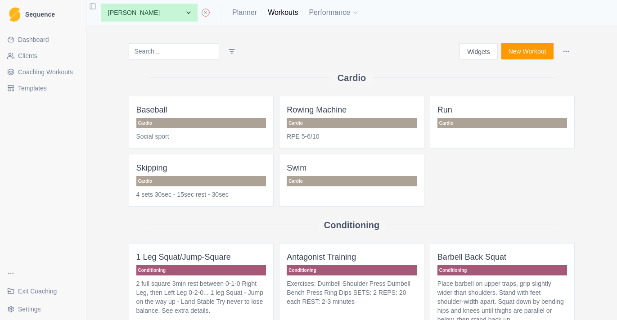
click at [179, 43] on div "Widgets New Workout Cardio Baseball Cardio Social sport Rowing Machine Cardio R…" at bounding box center [351, 172] width 530 height 295
click at [179, 48] on input at bounding box center [174, 51] width 90 height 16
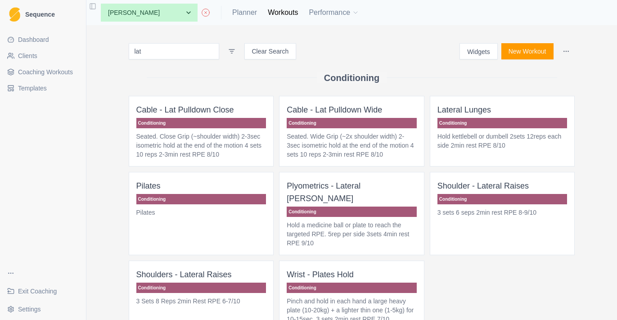
type input "lat"
click at [239, 122] on p "Conditioning" at bounding box center [201, 123] width 130 height 10
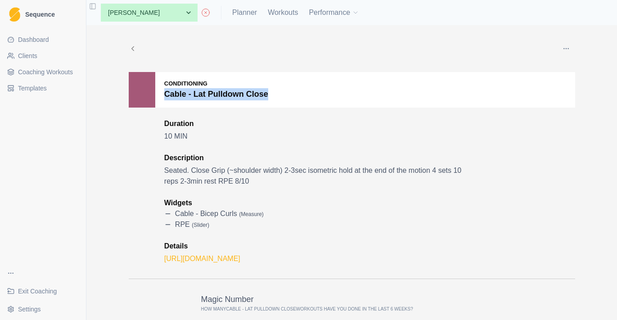
drag, startPoint x: 274, startPoint y: 93, endPoint x: 167, endPoint y: 96, distance: 107.1
click at [167, 96] on div "Conditioning Cable - Lat Pulldown Close" at bounding box center [352, 90] width 446 height 36
copy p "Cable - Lat Pulldown Close"
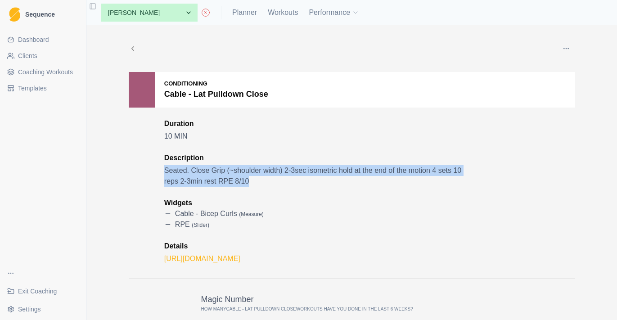
drag, startPoint x: 163, startPoint y: 170, endPoint x: 263, endPoint y: 178, distance: 100.2
click at [263, 178] on div "Conditioning Cable - Lat Pulldown Close Duration 10 MIN Description Seated. Clo…" at bounding box center [352, 175] width 446 height 207
copy p "Seated. Close Grip (~shoulder width) 2-3sec isometric hold at the end of the mo…"
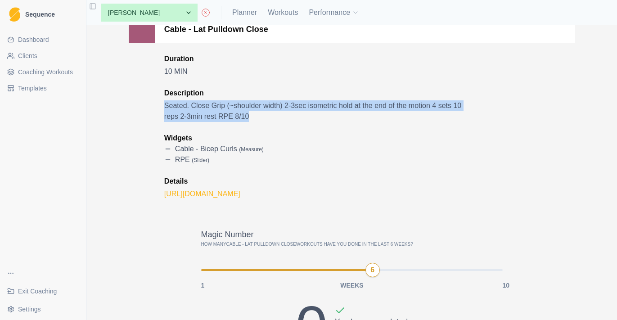
scroll to position [104, 0]
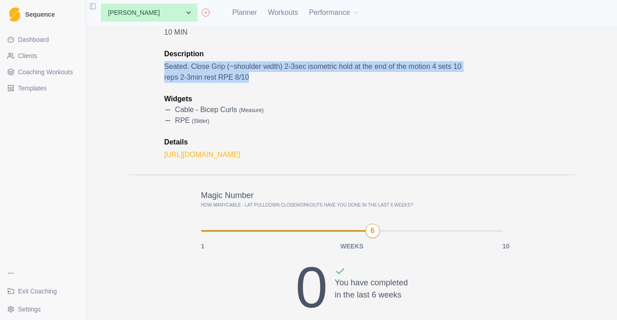
drag, startPoint x: 366, startPoint y: 157, endPoint x: 162, endPoint y: 155, distance: 204.2
click at [162, 155] on div "Conditioning Cable - Lat Pulldown Close Duration 10 MIN Description Seated. Clo…" at bounding box center [352, 71] width 446 height 207
copy link "https://training.fit/exercise/cable-lat-pulldown-close-grip/"
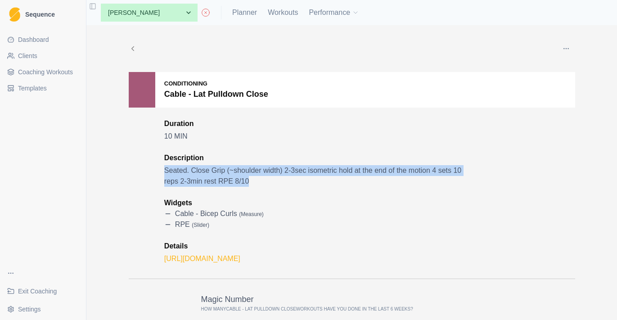
scroll to position [0, 0]
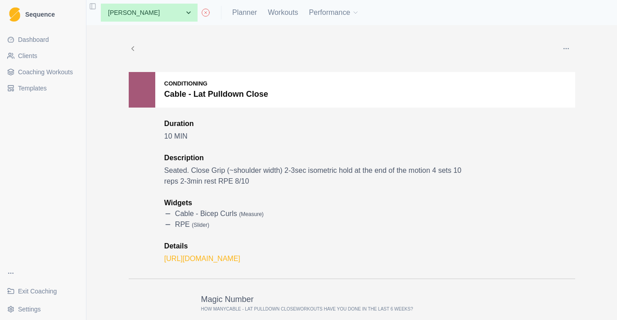
click at [132, 48] on polyline at bounding box center [132, 49] width 2 height 4
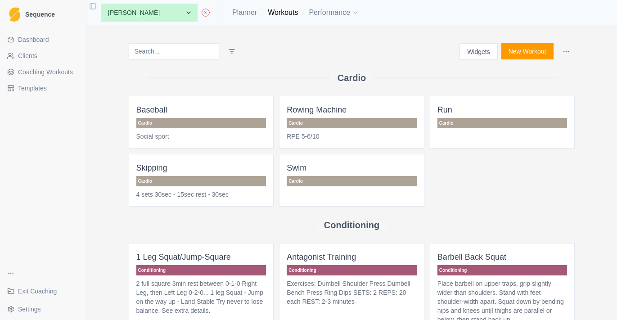
click at [206, 51] on input at bounding box center [174, 51] width 90 height 16
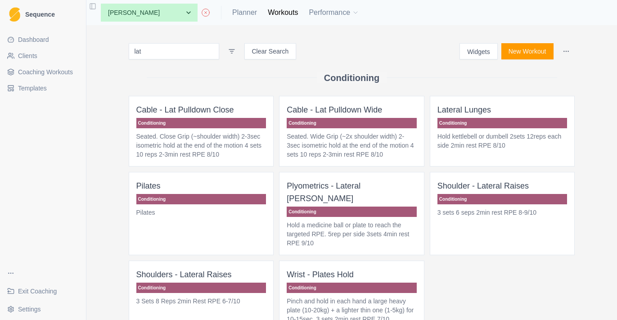
type input "lat"
click at [408, 129] on span "Cable - Lat Pulldown Wide Conditioning Seated. Wide Grip (~2x shoulder width) 2…" at bounding box center [351, 131] width 145 height 71
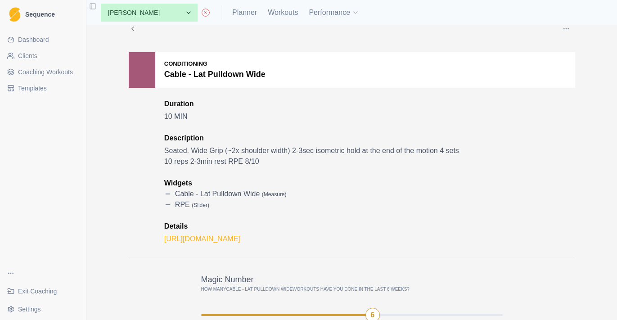
scroll to position [23, 0]
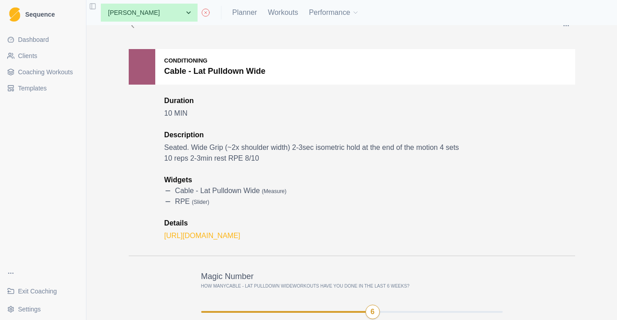
drag, startPoint x: 318, startPoint y: 236, endPoint x: 161, endPoint y: 236, distance: 157.0
click at [161, 236] on div "Conditioning Cable - Lat Pulldown Wide Duration 10 MIN Description Seated. Wide…" at bounding box center [352, 152] width 446 height 207
copy link "https://training.fit/exercise/cable-lat-pulldown/"
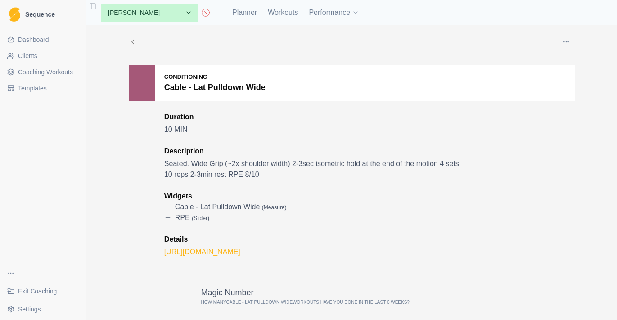
click at [131, 40] on icon at bounding box center [133, 42] width 8 height 8
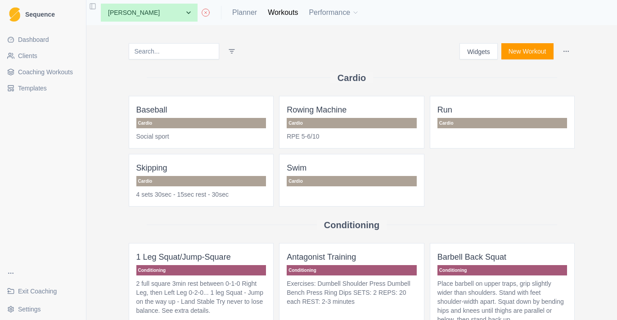
click at [183, 46] on input at bounding box center [174, 51] width 90 height 16
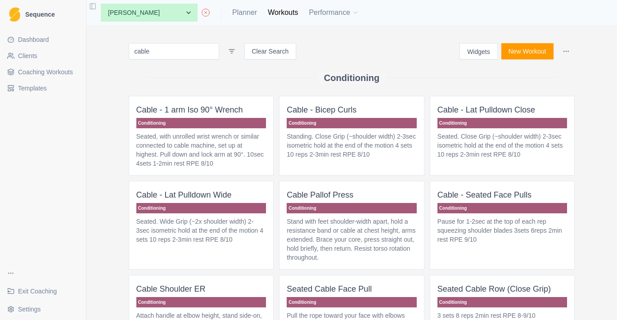
type input "cable"
click at [389, 131] on span "Cable - Bicep Curls Conditioning Standing. Close Grip (~shoulder width) 2-3sec …" at bounding box center [351, 136] width 145 height 80
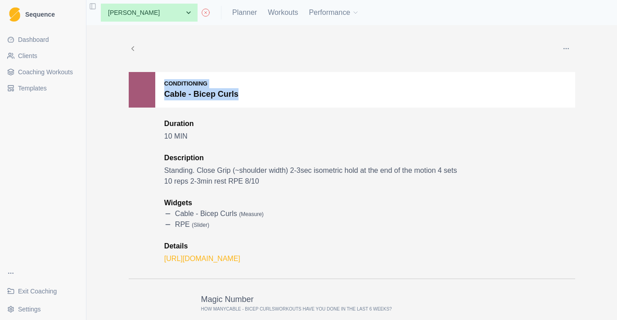
drag, startPoint x: 244, startPoint y: 93, endPoint x: 144, endPoint y: 94, distance: 99.4
click at [144, 93] on div "Conditioning Cable - Bicep Curls" at bounding box center [352, 90] width 446 height 36
click at [178, 97] on p "Cable - Bicep Curls" at bounding box center [201, 94] width 74 height 12
drag, startPoint x: 247, startPoint y: 95, endPoint x: 164, endPoint y: 95, distance: 83.2
click at [164, 95] on div "Conditioning Cable - Bicep Curls" at bounding box center [352, 90] width 446 height 36
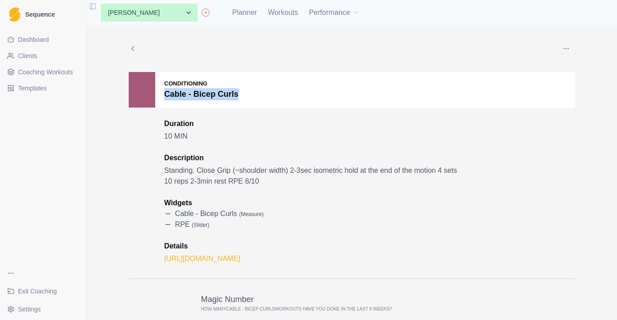
copy p "Cable - Bicep Curls"
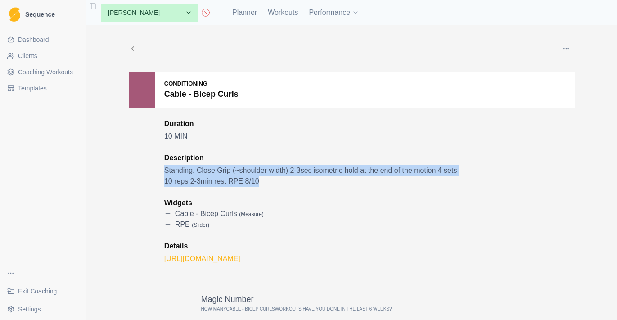
drag, startPoint x: 163, startPoint y: 170, endPoint x: 287, endPoint y: 179, distance: 124.5
click at [287, 179] on div "Conditioning Cable - Bicep Curls Duration 10 MIN Description Standing. Close Gr…" at bounding box center [352, 175] width 446 height 207
copy p "Standing. Close Grip (~shoulder width) 2-3sec isometric hold at the end of the …"
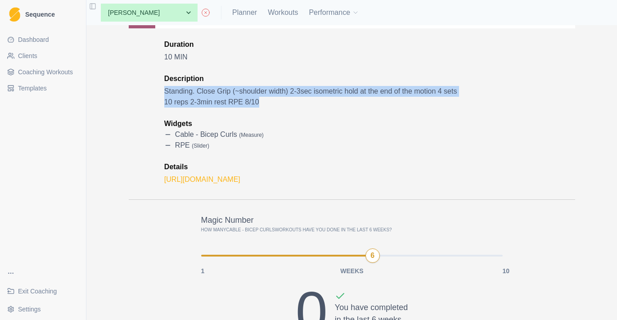
drag, startPoint x: 300, startPoint y: 185, endPoint x: 160, endPoint y: 178, distance: 139.6
click at [160, 178] on div "Conditioning Cable - Bicep Curls Duration 10 MIN Description Standing. Close Gr…" at bounding box center [352, 96] width 446 height 207
copy link "https://training.fit/exercise/cable-curls/"
click at [247, 15] on link "Planner" at bounding box center [244, 12] width 25 height 11
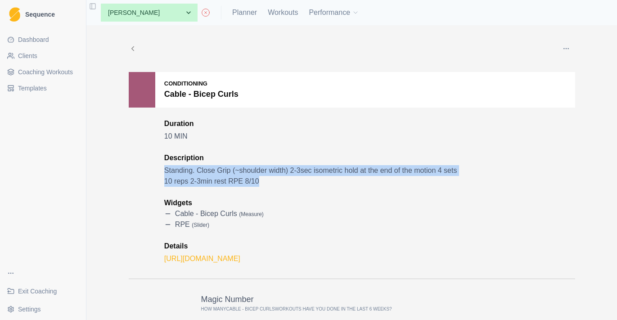
select select "month"
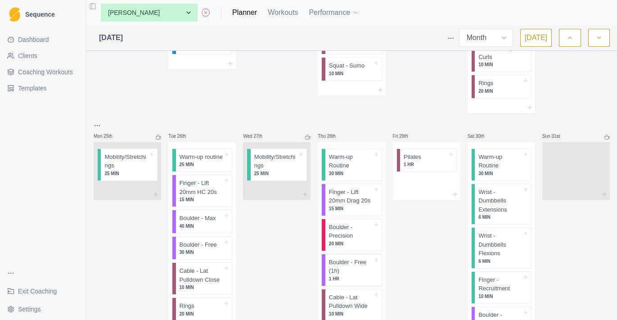
scroll to position [379, 0]
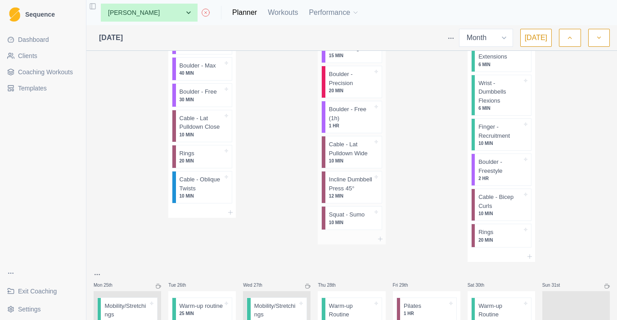
click at [359, 226] on p "10 MIN" at bounding box center [351, 222] width 44 height 7
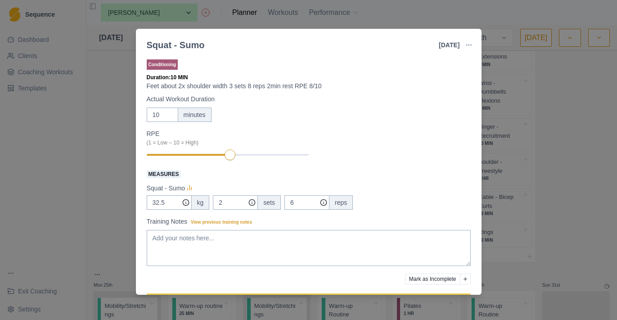
click at [60, 75] on div "Squat - Sumo 21 Aug 2025 Link To Goal View Workout Metrics Edit Original Workou…" at bounding box center [308, 160] width 617 height 320
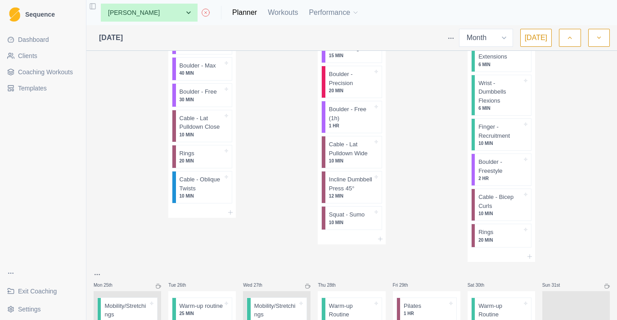
click at [221, 1] on div "None Aiden Emery Amelia Lim Andrew Summers Andy Lei Angus Favretti Athletes Goo…" at bounding box center [351, 12] width 530 height 25
click at [332, 226] on p "10 MIN" at bounding box center [351, 222] width 44 height 7
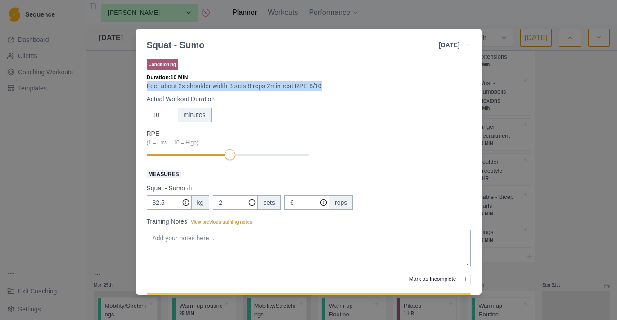
drag, startPoint x: 331, startPoint y: 86, endPoint x: 120, endPoint y: 84, distance: 211.4
click at [120, 84] on div "Squat - Sumo 21 Aug 2025 Link To Goal View Workout Metrics Edit Original Workou…" at bounding box center [308, 160] width 617 height 320
copy p "Feet about 2x shoulder width 3 sets 8 reps 2min rest RPE 8/10"
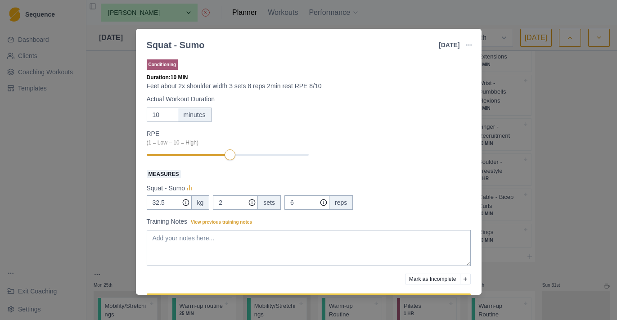
click at [227, 179] on div "Measures Squat - Sumo 32.5 kg 2 sets 6 reps" at bounding box center [309, 188] width 324 height 41
click at [120, 195] on div "Squat - Sumo 21 Aug 2025 Link To Goal View Workout Metrics Edit Original Workou…" at bounding box center [308, 160] width 617 height 320
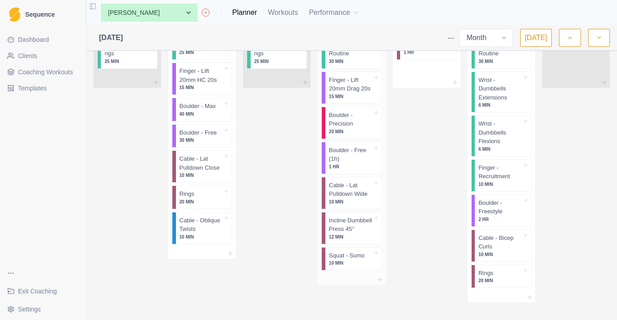
scroll to position [0, 0]
click at [364, 240] on p "12 MIN" at bounding box center [351, 236] width 44 height 7
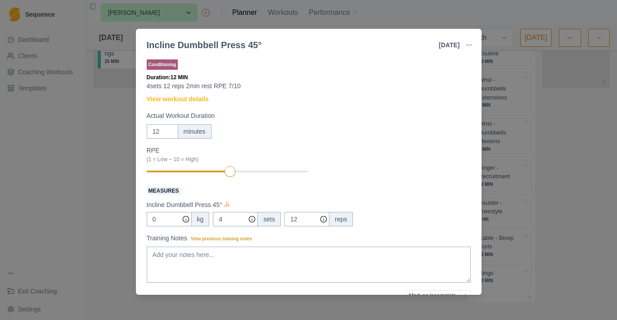
click at [509, 176] on div "Incline Dumbbell Press 45° 28 Aug 2025 Link To Goal View Workout Metrics Edit O…" at bounding box center [308, 160] width 617 height 320
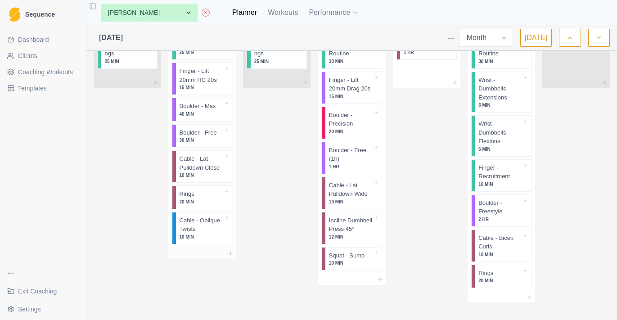
click at [216, 232] on p "Cable - Oblique Twists" at bounding box center [201, 225] width 44 height 18
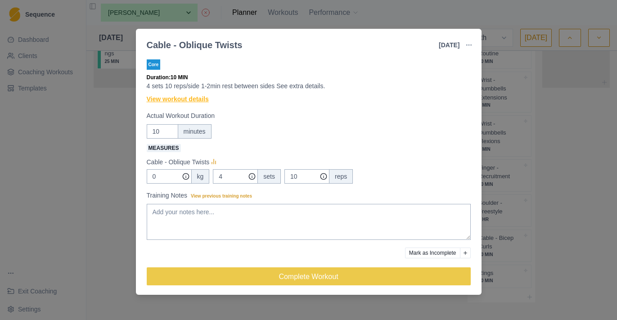
click at [202, 101] on link "View workout details" at bounding box center [178, 98] width 62 height 9
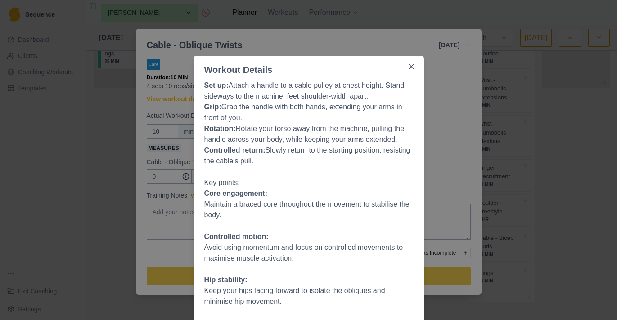
click at [184, 116] on div "Workout Details Set up: Attach a handle to a cable pulley at chest height. Stan…" at bounding box center [308, 160] width 617 height 320
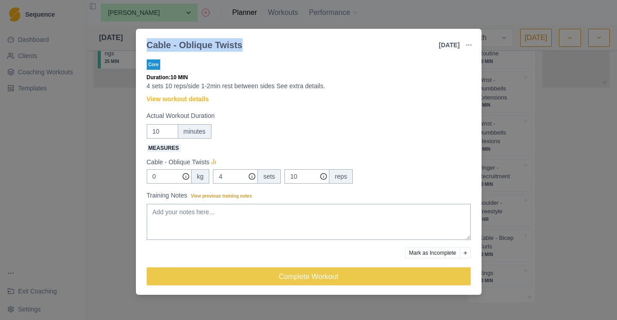
click at [229, 12] on div "Cable - Oblique Twists 26 Aug 2025 Link To Goal View Workout Metrics Edit Origi…" at bounding box center [308, 160] width 617 height 320
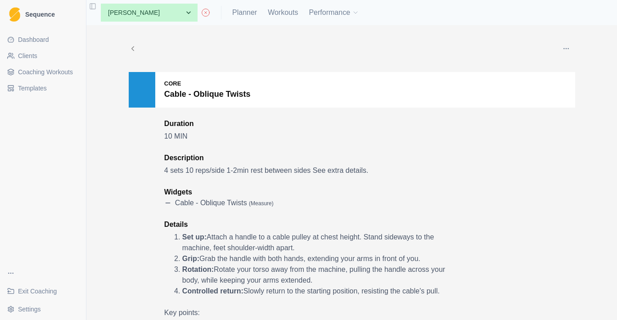
click at [38, 76] on span "Coaching Workouts" at bounding box center [45, 71] width 55 height 9
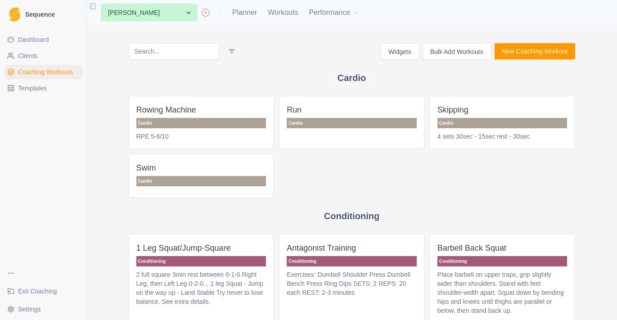
click at [444, 53] on button "Bulk Add Workouts" at bounding box center [456, 51] width 68 height 16
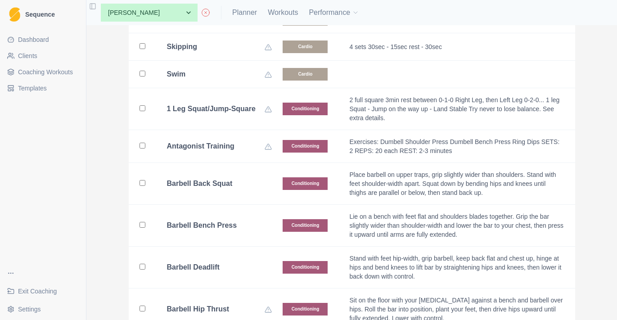
scroll to position [179, 0]
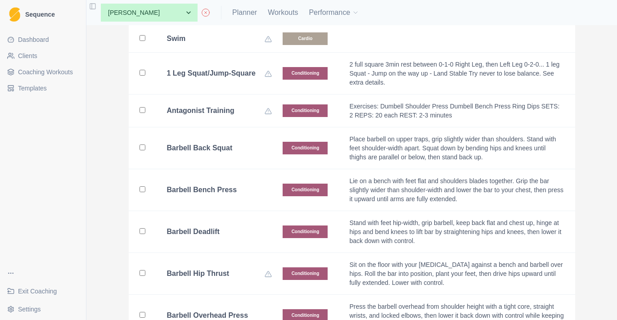
click at [193, 146] on b "Barbell Back Squat" at bounding box center [200, 148] width 66 height 9
checkbox input "true"
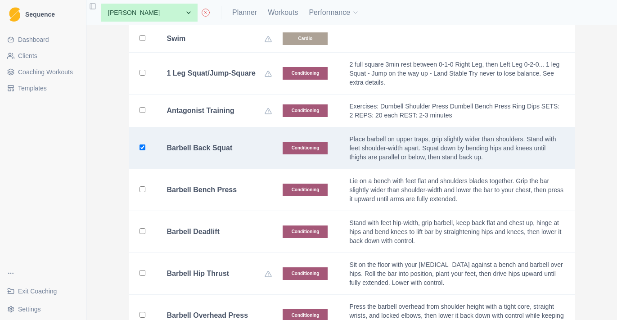
click at [193, 192] on b "Barbell Bench Press" at bounding box center [202, 189] width 70 height 9
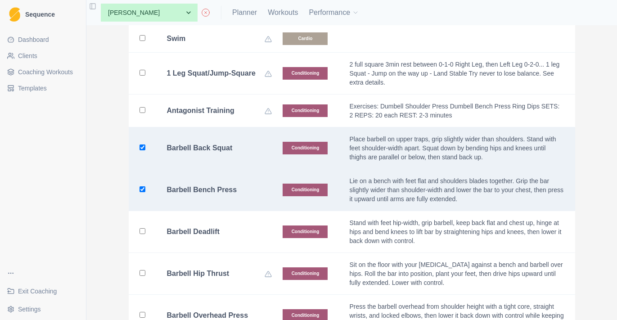
checkbox input "true"
click at [190, 228] on b "Barbell Deadlift" at bounding box center [193, 231] width 53 height 9
checkbox input "true"
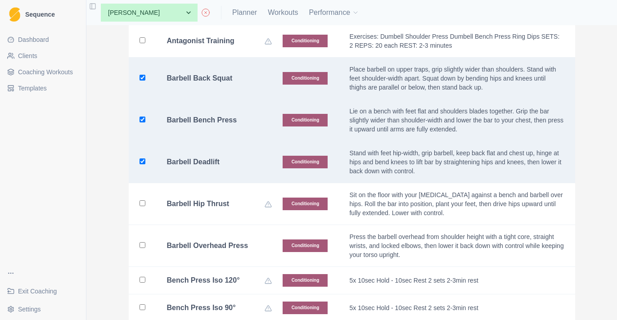
click at [191, 244] on b "Barbell Overhead Press" at bounding box center [207, 245] width 81 height 9
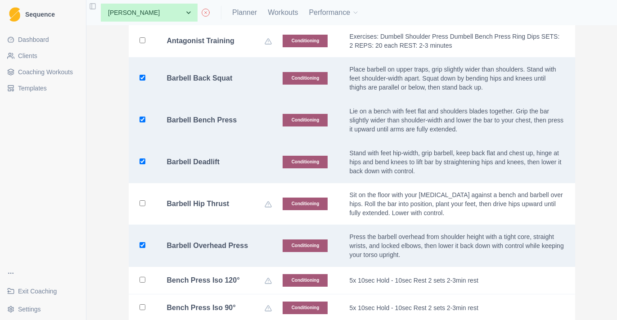
checkbox input "true"
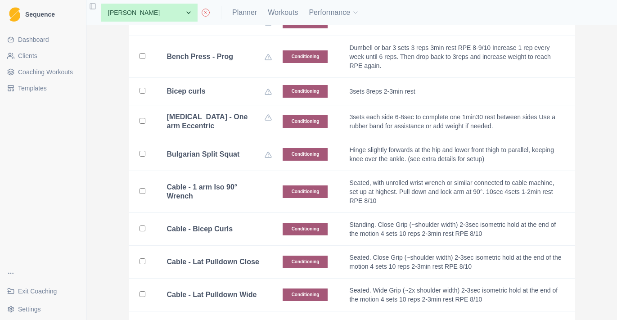
scroll to position [546, 0]
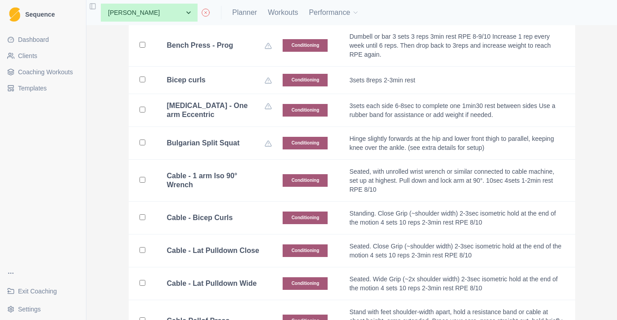
click at [211, 181] on b "Cable - 1 arm Iso 90° Wrench" at bounding box center [216, 180] width 98 height 18
checkbox input "true"
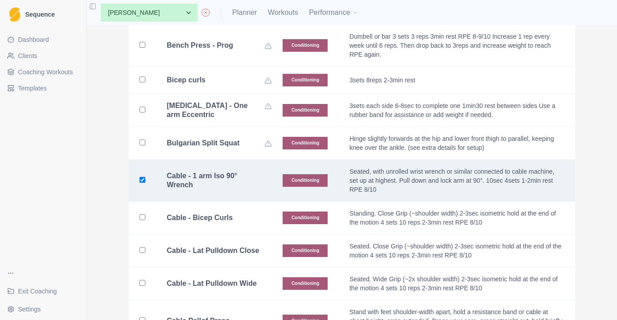
click at [211, 214] on b "Cable - Bicep Curls" at bounding box center [200, 217] width 66 height 9
checkbox input "true"
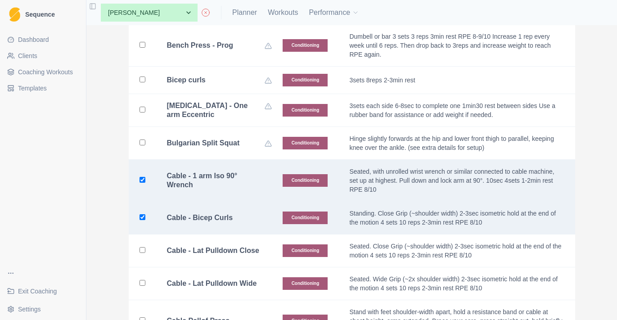
click at [211, 246] on b "Cable - Lat Pulldown Close" at bounding box center [213, 250] width 92 height 9
checkbox input "true"
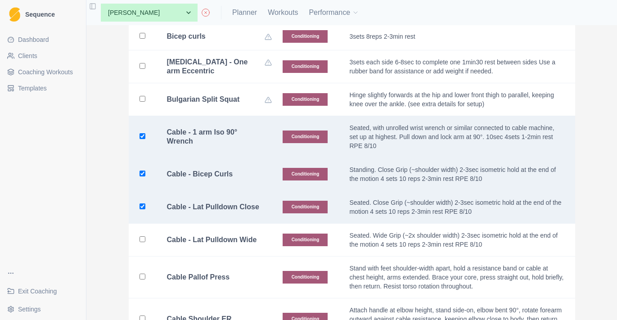
scroll to position [606, 0]
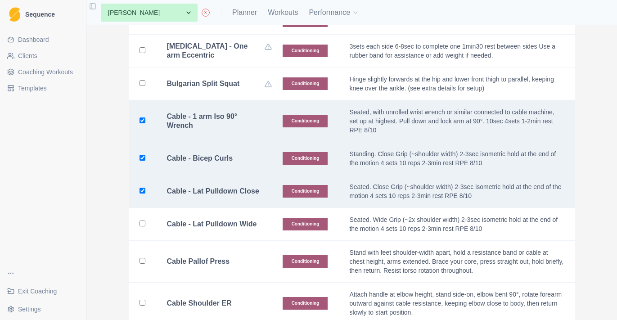
click at [217, 220] on b "Cable - Lat Pulldown Wide" at bounding box center [212, 224] width 90 height 9
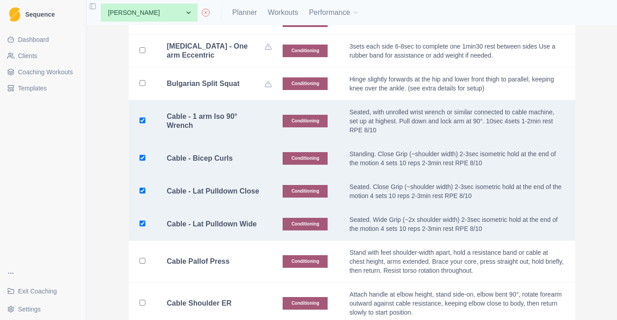
checkbox input "true"
click at [217, 257] on b "Cable Pallof Press" at bounding box center [198, 261] width 63 height 9
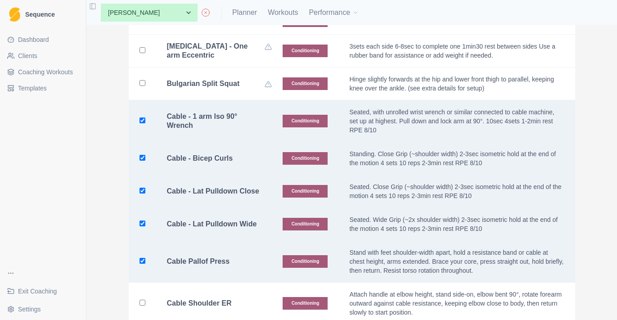
checkbox input "true"
click at [216, 288] on td "Cable Shoulder ER" at bounding box center [214, 304] width 116 height 42
checkbox input "true"
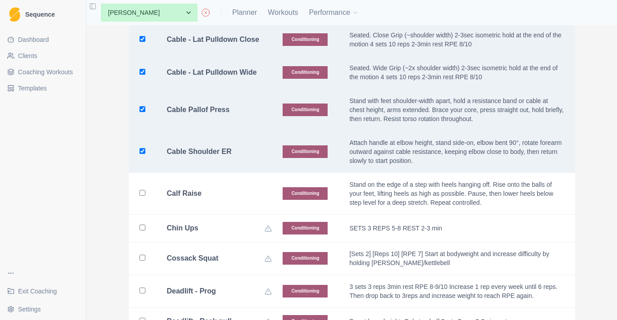
scroll to position [861, 0]
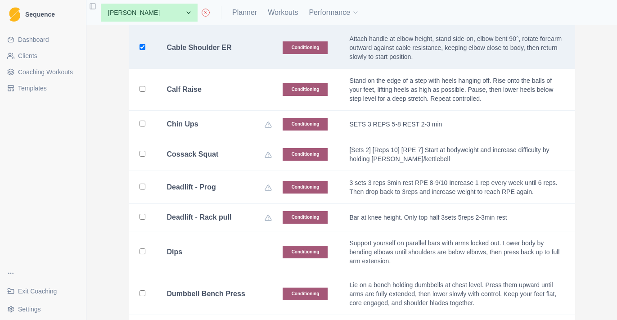
click at [216, 111] on td "Chin Ups" at bounding box center [214, 124] width 116 height 27
checkbox input "true"
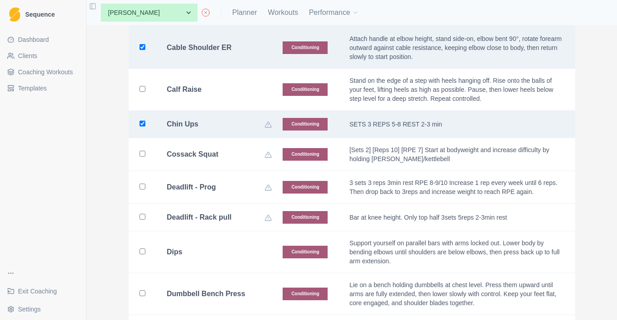
click at [218, 92] on td "Calf Raise" at bounding box center [214, 90] width 116 height 42
checkbox input "true"
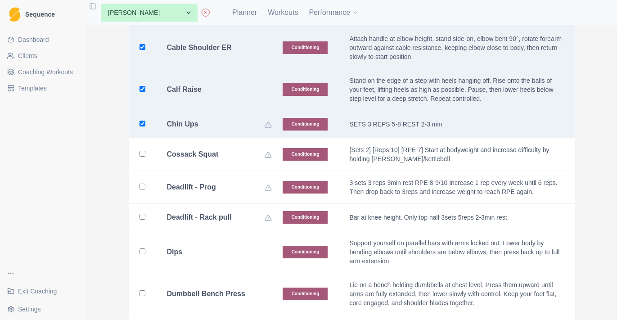
click at [215, 120] on div "Chin Ups" at bounding box center [219, 124] width 105 height 9
checkbox input "false"
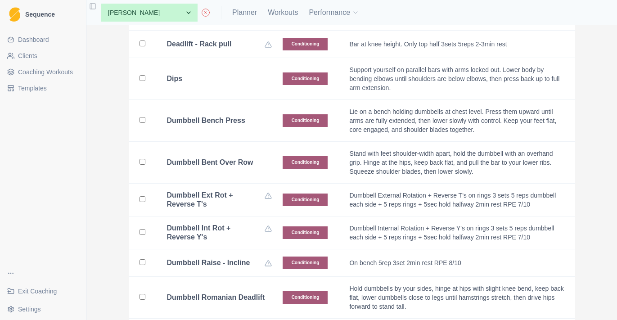
click at [215, 74] on div "Dips" at bounding box center [219, 78] width 105 height 9
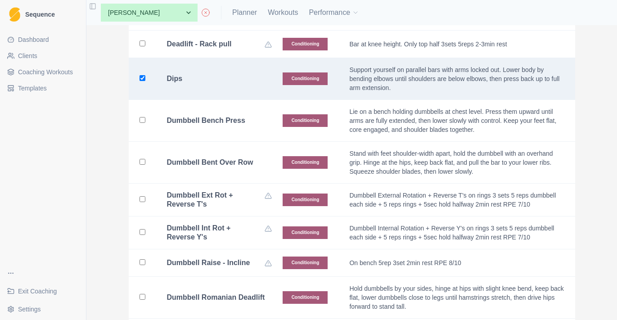
checkbox input "true"
click at [215, 100] on td "Dumbbell Bench Press" at bounding box center [214, 121] width 116 height 42
checkbox input "true"
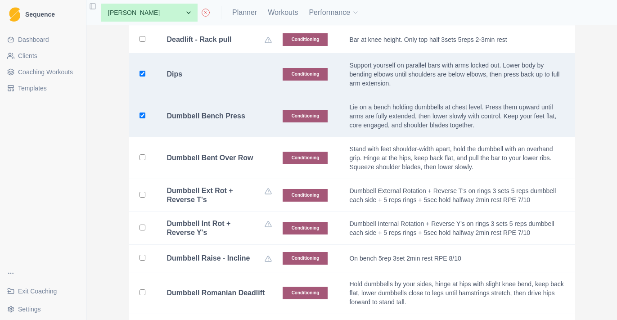
click at [206, 153] on b "Dumbbell Bent Over Row" at bounding box center [210, 157] width 86 height 9
checkbox input "true"
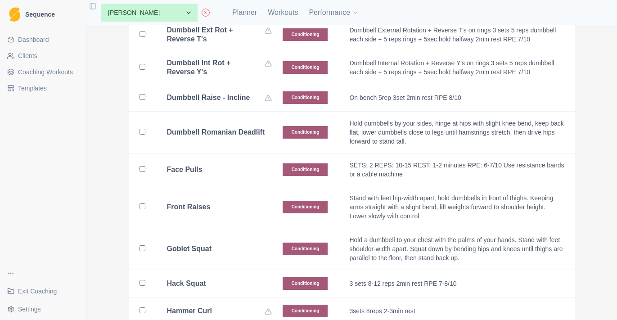
scroll to position [1210, 0]
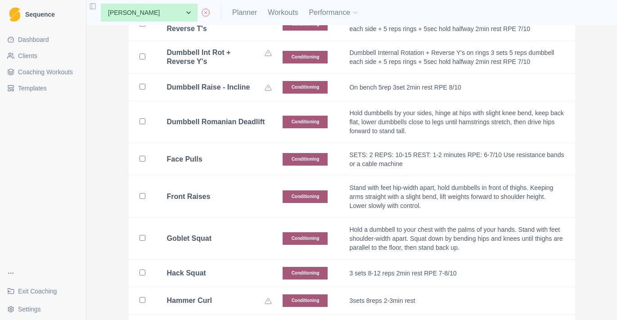
click at [211, 117] on b "Dumbbell Romanian Deadlift" at bounding box center [216, 121] width 98 height 9
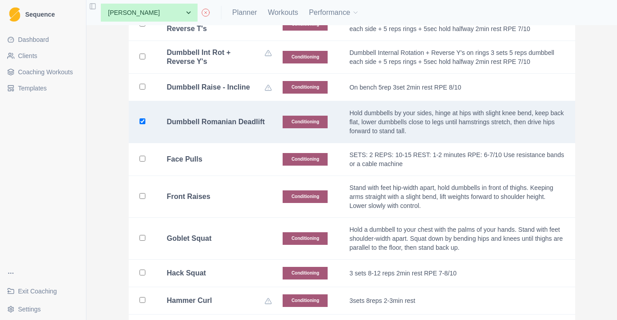
checkbox input "true"
click at [211, 159] on td "Face Pulls" at bounding box center [214, 159] width 116 height 33
checkbox input "true"
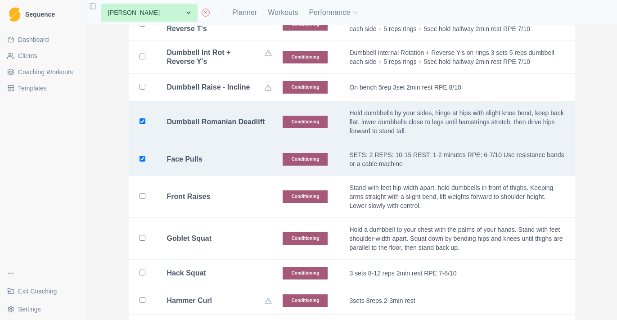
click at [211, 192] on div "Front Raises" at bounding box center [219, 196] width 105 height 9
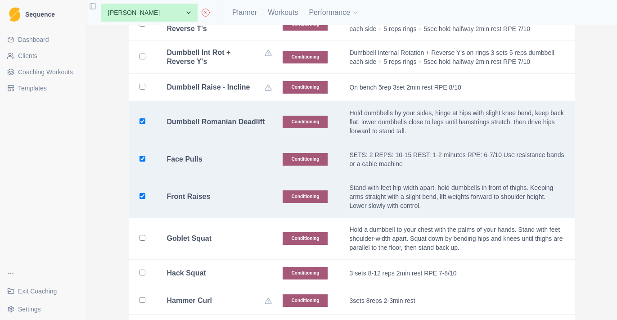
checkbox input "true"
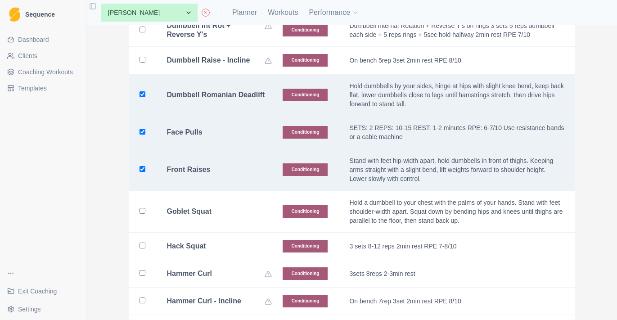
click at [211, 207] on b "Goblet Squat" at bounding box center [189, 211] width 45 height 9
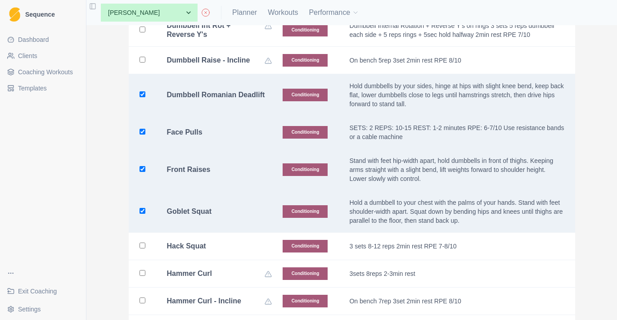
checkbox input "true"
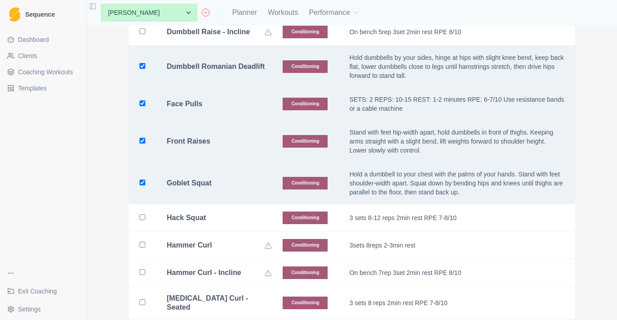
click at [210, 213] on div "Hack Squat" at bounding box center [219, 217] width 105 height 9
checkbox input "true"
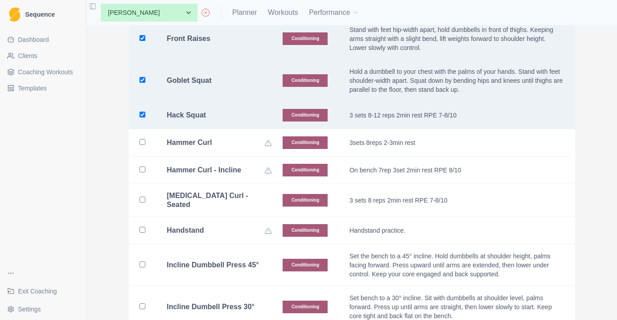
scroll to position [1409, 0]
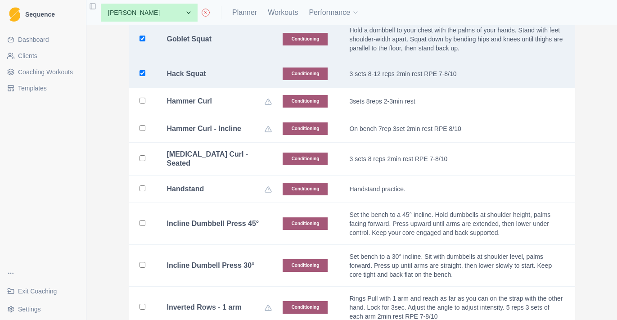
click at [217, 152] on b "[MEDICAL_DATA] Curl - Seated" at bounding box center [216, 159] width 98 height 18
checkbox input "true"
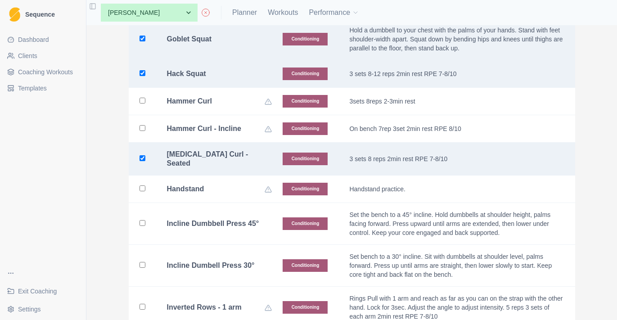
click at [217, 240] on td "Incline Dumbbell Press 45°" at bounding box center [214, 224] width 116 height 42
checkbox input "true"
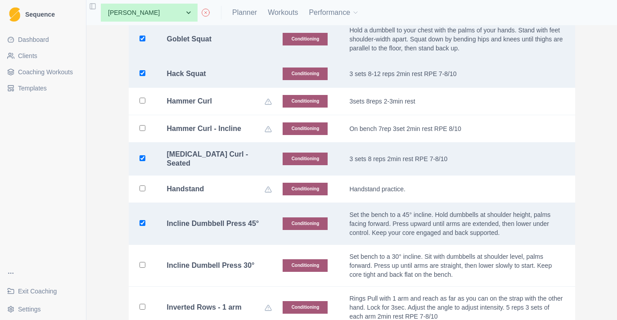
click at [213, 275] on td "Incline Dumbell Press 30°" at bounding box center [214, 266] width 116 height 42
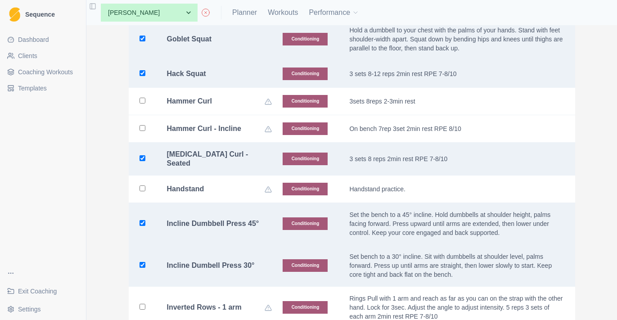
checkbox input "true"
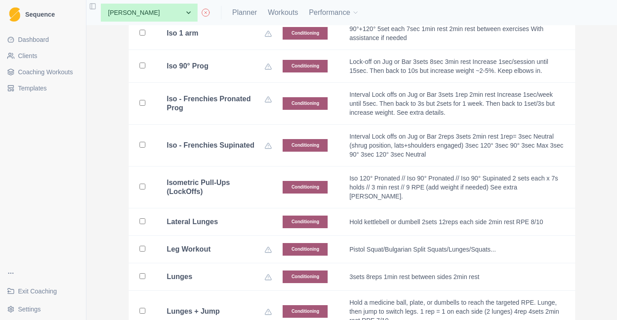
scroll to position [1836, 0]
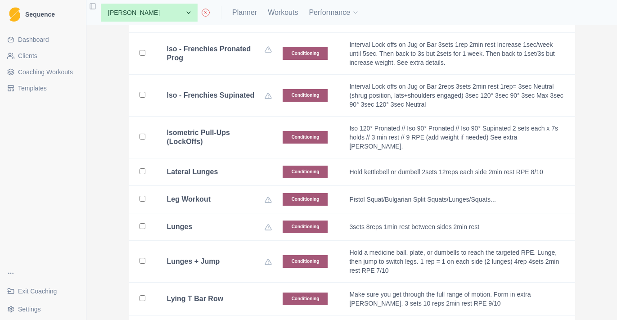
click at [211, 146] on td "Isometric Pull-Ups (LockOffs)" at bounding box center [214, 138] width 116 height 42
checkbox input "true"
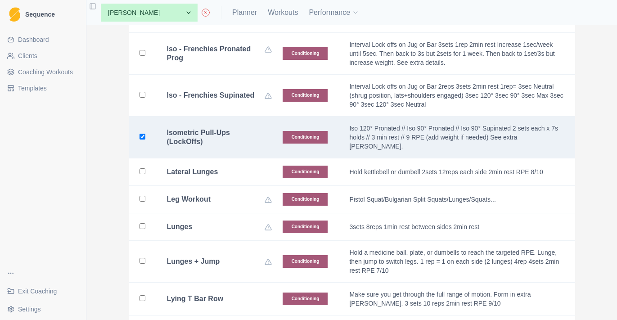
click at [211, 167] on b "Lateral Lunges" at bounding box center [192, 171] width 51 height 9
checkbox input "true"
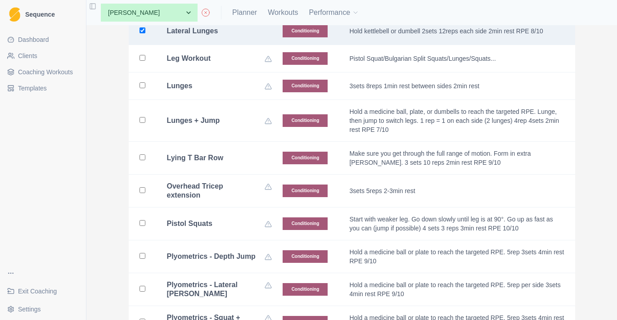
click at [214, 153] on b "Lying T Bar Row" at bounding box center [195, 157] width 57 height 9
checkbox input "true"
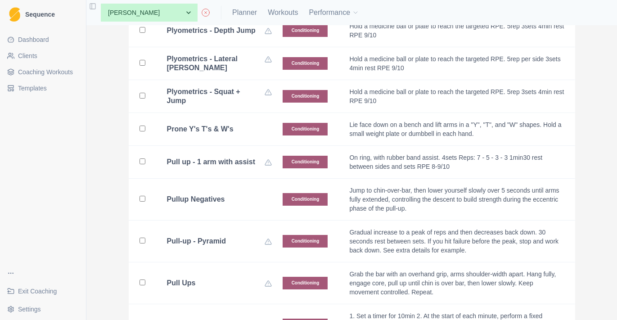
scroll to position [2267, 0]
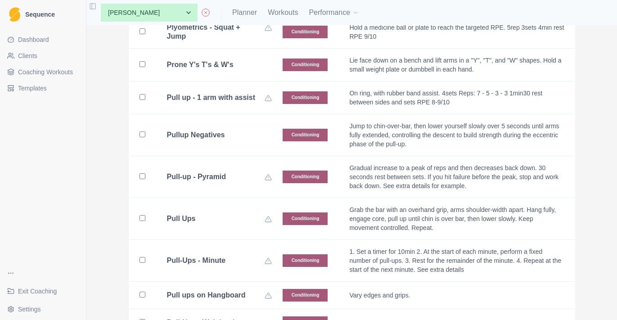
click at [224, 70] on td "Prone Y's T's & W's" at bounding box center [214, 65] width 116 height 33
checkbox input "true"
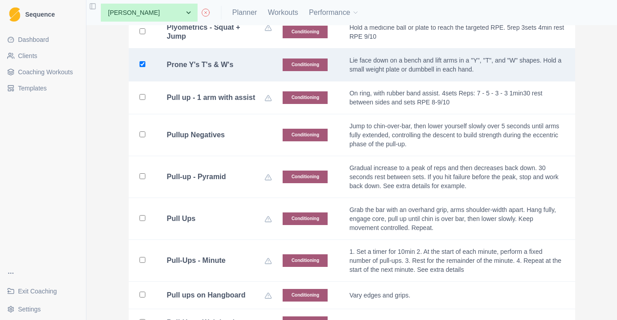
click at [226, 133] on td "Pullup Negatives" at bounding box center [214, 135] width 116 height 42
checkbox input "true"
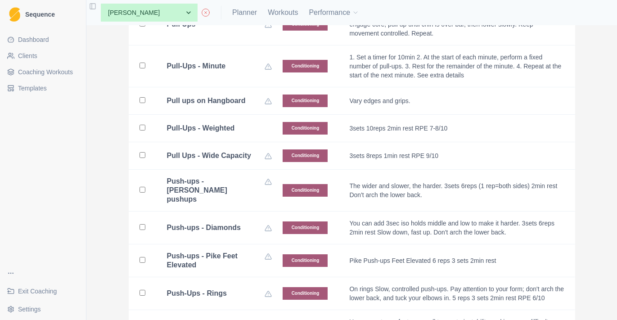
scroll to position [2490, 0]
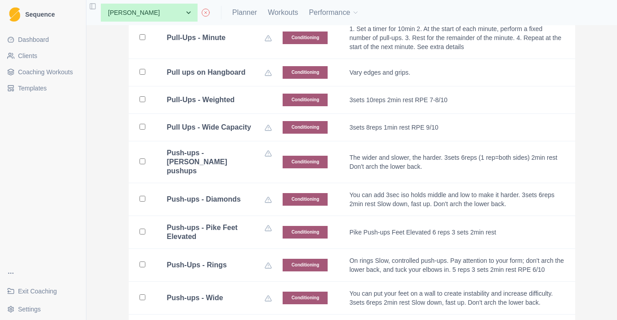
click at [220, 99] on b "Pull-Ups - Weighted" at bounding box center [201, 99] width 68 height 9
checkbox input "true"
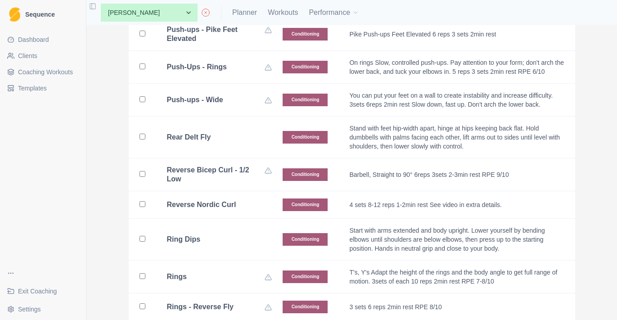
click at [224, 133] on div "Rear Delt Fly" at bounding box center [219, 137] width 105 height 9
checkbox input "true"
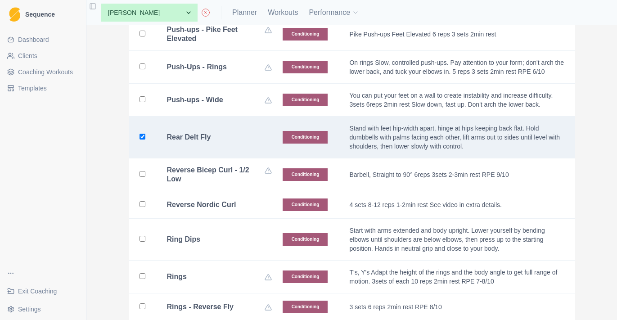
click at [224, 227] on td "Ring Dips" at bounding box center [214, 240] width 116 height 42
checkbox input "true"
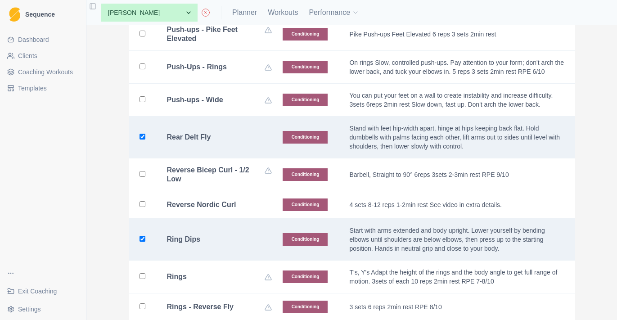
scroll to position [2725, 0]
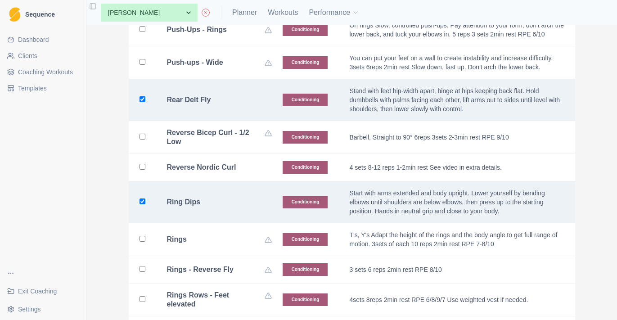
click at [223, 154] on td "Reverse Nordic Curl" at bounding box center [214, 167] width 116 height 27
checkbox input "true"
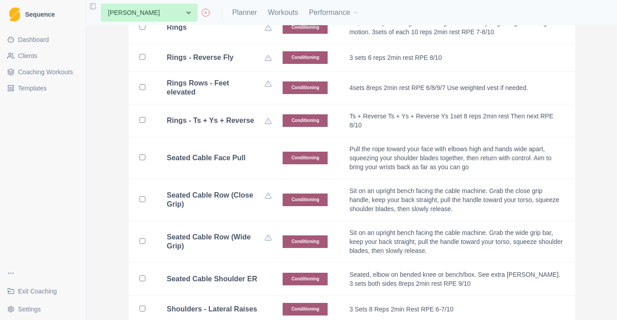
click at [221, 161] on b "Seated Cable Face Pull" at bounding box center [206, 157] width 79 height 9
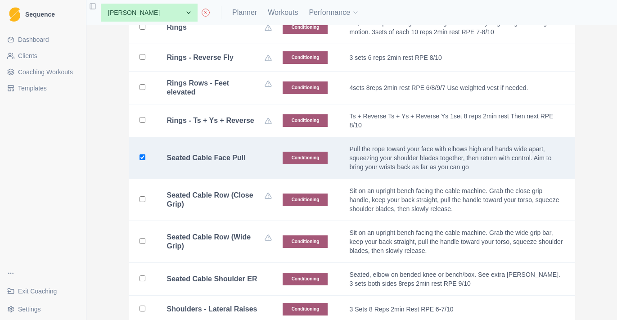
checkbox input "true"
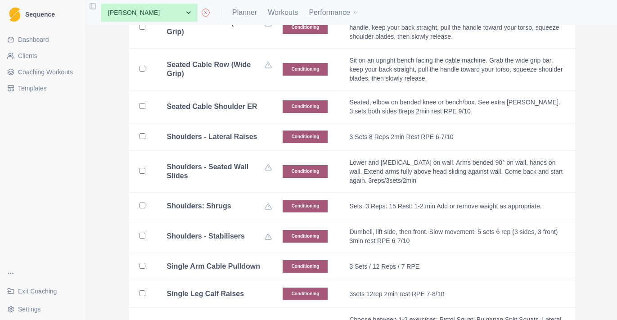
scroll to position [3112, 0]
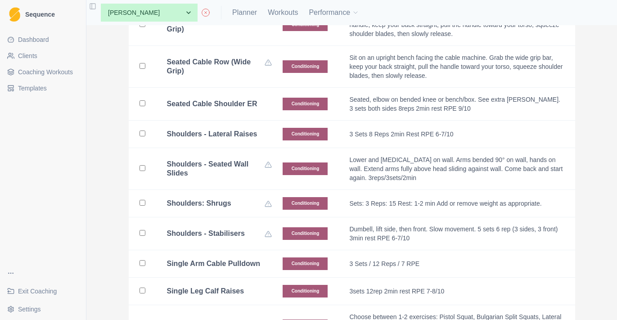
click at [224, 91] on td "Seated Cable Shoulder ER" at bounding box center [214, 104] width 116 height 33
checkbox input "true"
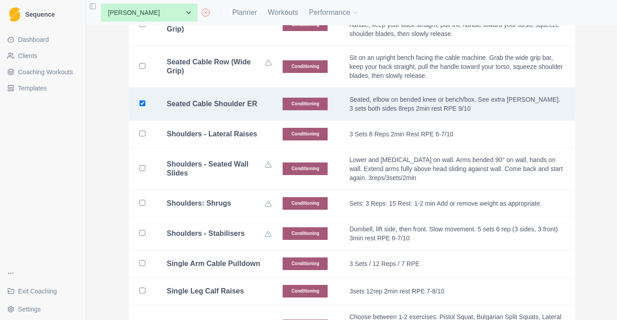
click at [224, 133] on b "Shoulders - Lateral Raises" at bounding box center [212, 134] width 90 height 9
checkbox input "true"
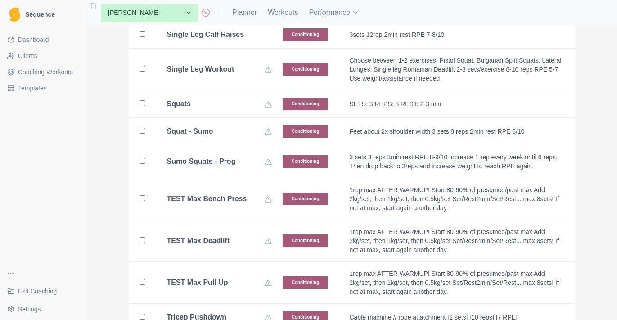
scroll to position [3302, 0]
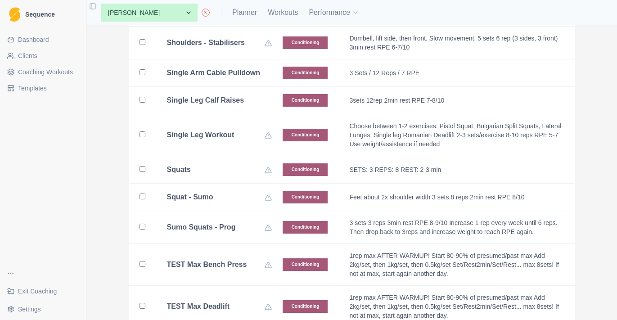
click at [224, 105] on b "Single Leg Calf Raises" at bounding box center [205, 100] width 77 height 9
checkbox input "true"
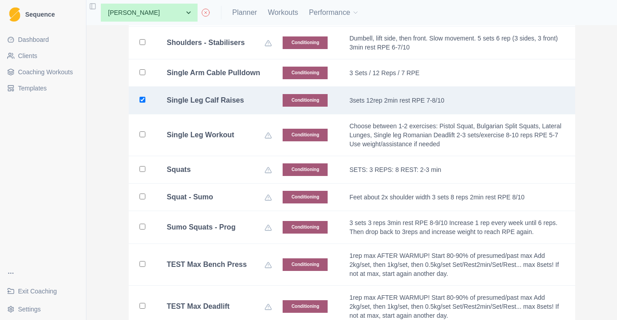
click at [224, 87] on td "Single Arm Cable Pulldown" at bounding box center [214, 72] width 116 height 27
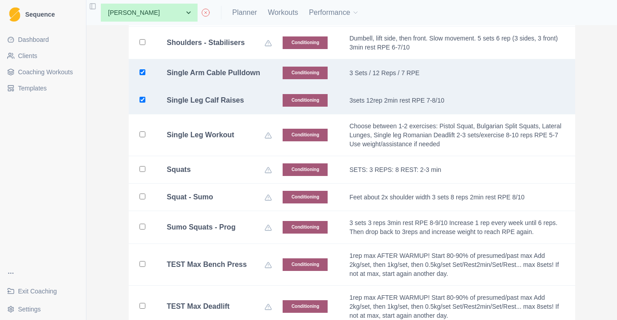
checkbox input "true"
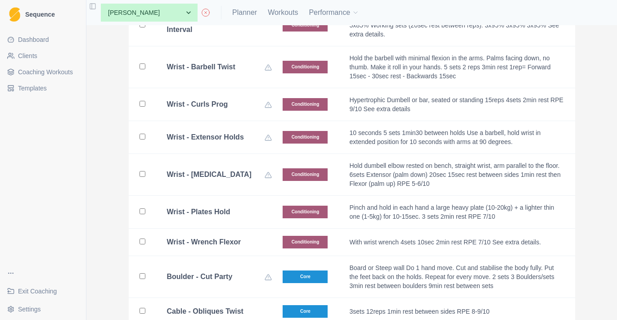
scroll to position [3884, 0]
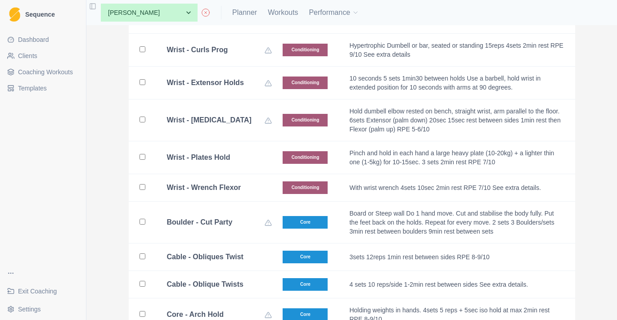
click at [224, 162] on b "Wrist - Plates Hold" at bounding box center [198, 157] width 63 height 9
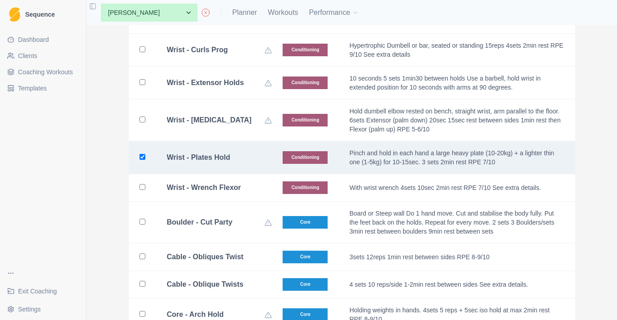
checkbox input "true"
click at [221, 202] on td "Wrist - Wrench Flexor" at bounding box center [214, 187] width 116 height 27
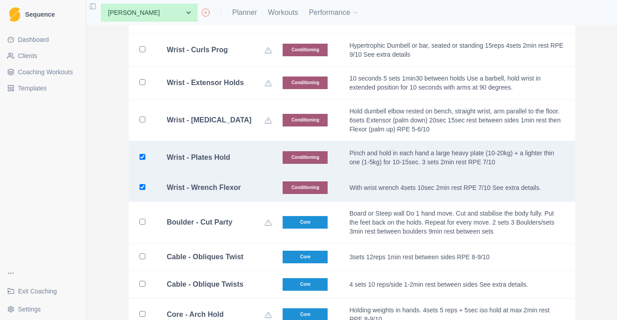
checkbox input "true"
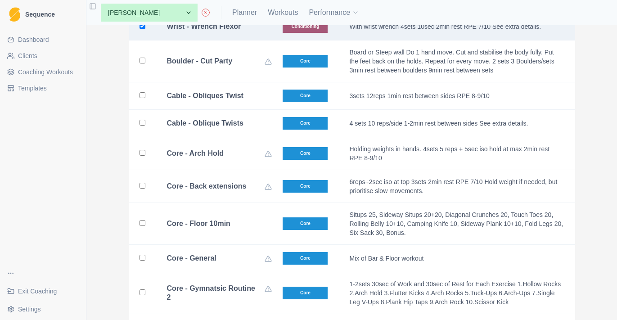
click at [233, 100] on b "Cable - Obliques Twist" at bounding box center [205, 95] width 76 height 9
checkbox input "true"
click at [230, 128] on b "Cable - Oblique Twists" at bounding box center [205, 123] width 76 height 9
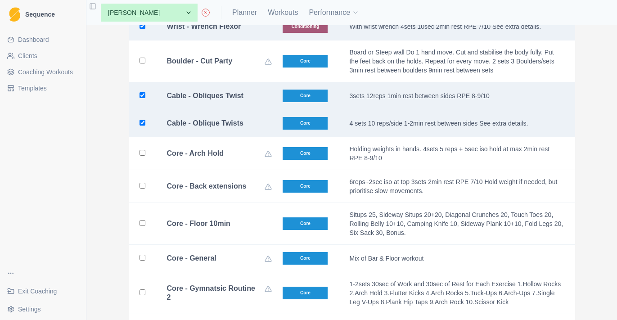
checkbox input "true"
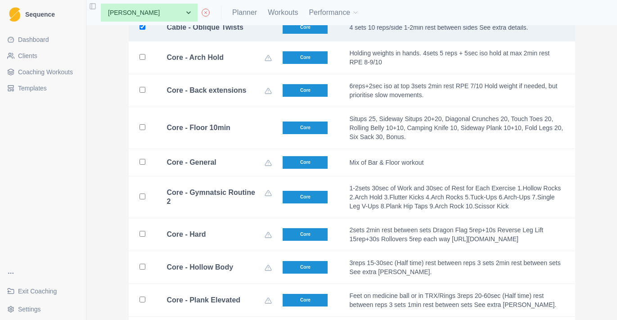
click at [228, 149] on td "Core - Floor 10min" at bounding box center [214, 128] width 116 height 42
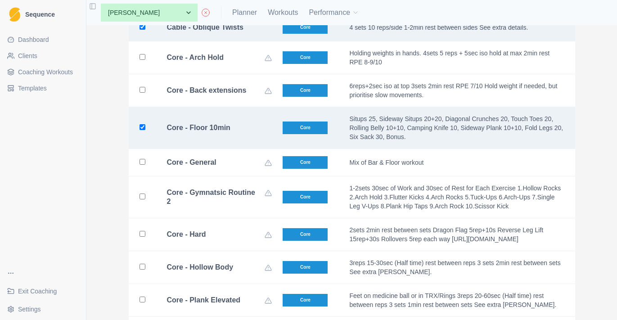
checkbox input "true"
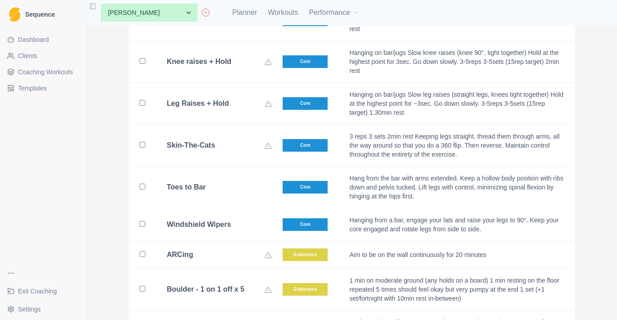
scroll to position [4692, 0]
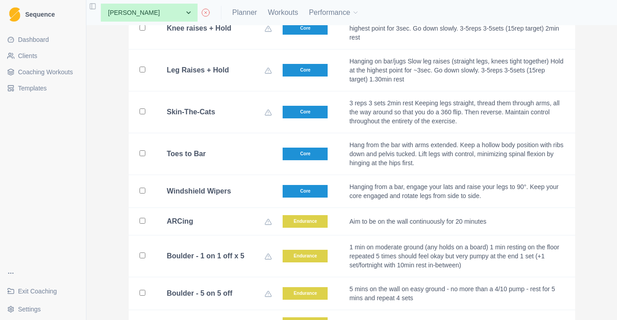
drag, startPoint x: 220, startPoint y: 161, endPoint x: 220, endPoint y: 175, distance: 13.5
click at [220, 161] on td "Toes to Bar" at bounding box center [214, 154] width 116 height 42
checkbox input "true"
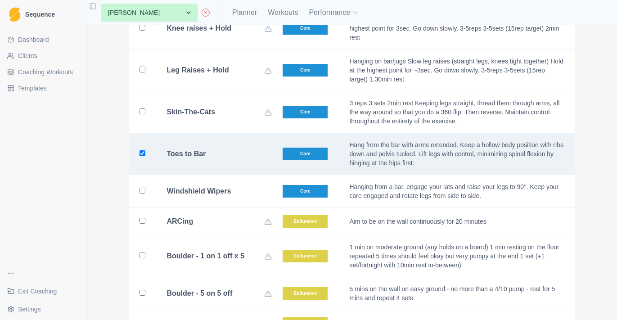
click at [220, 188] on b "Windshield Wipers" at bounding box center [199, 191] width 64 height 9
checkbox input "true"
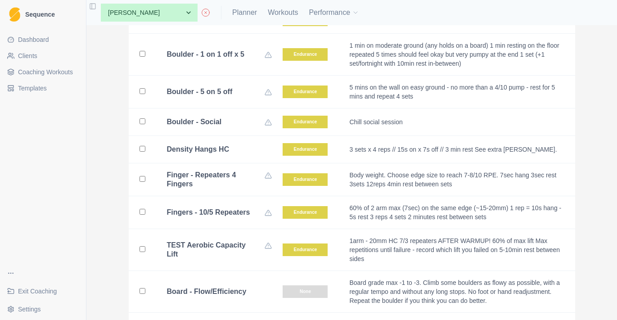
scroll to position [4964, 0]
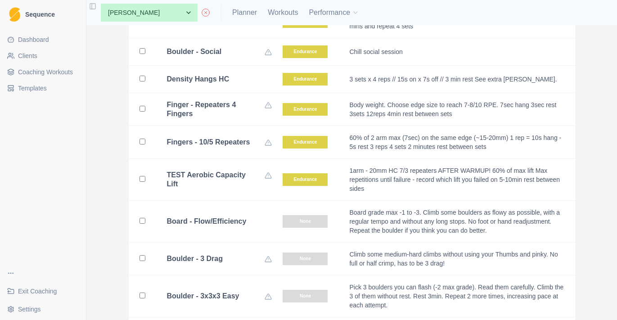
click at [239, 64] on td "Boulder - Social" at bounding box center [214, 51] width 116 height 27
checkbox input "true"
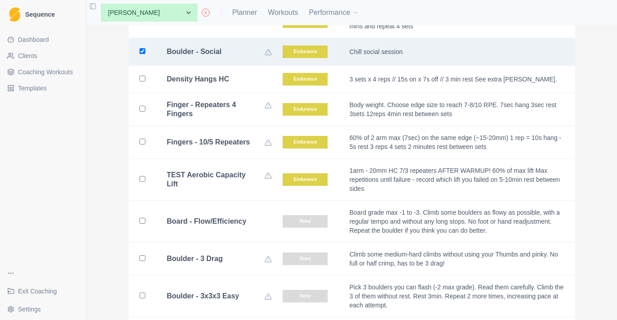
click at [235, 79] on div "Density Hangs HC" at bounding box center [219, 79] width 105 height 9
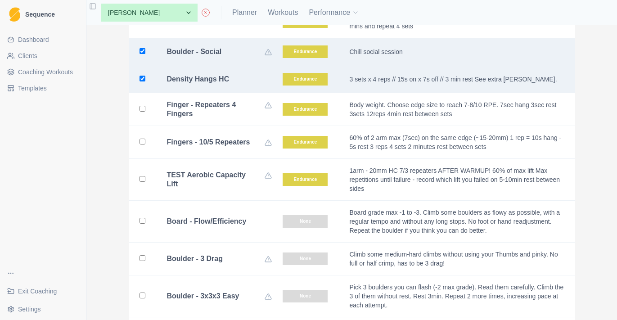
checkbox input "true"
click at [231, 64] on td "Boulder - Social" at bounding box center [214, 51] width 116 height 27
checkbox input "false"
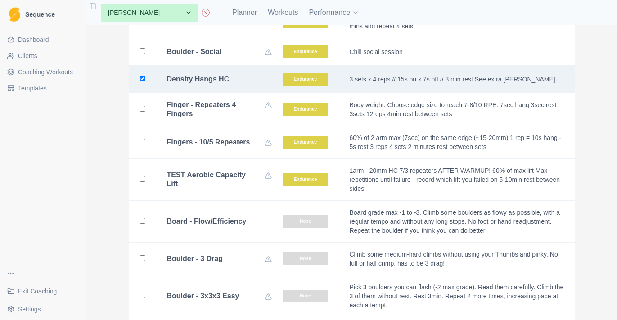
click at [225, 218] on b "Board - Flow/Efficiency" at bounding box center [207, 221] width 80 height 9
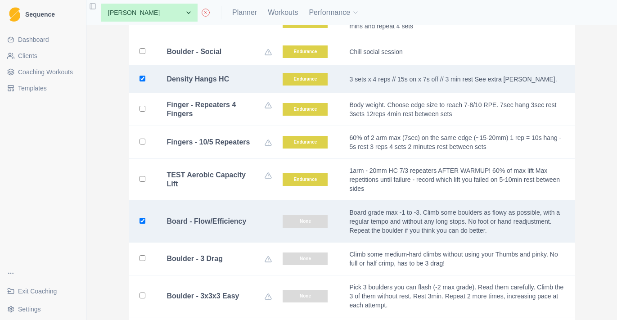
checkbox input "true"
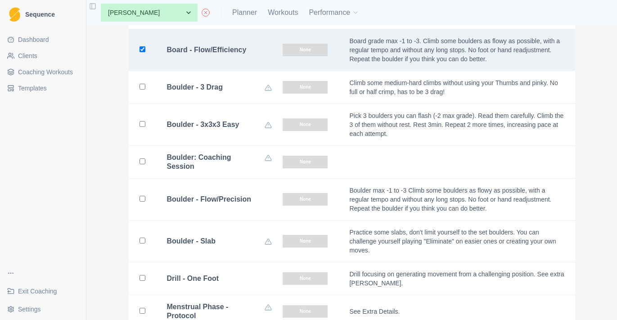
click at [225, 218] on td "Boulder - Flow/Precision" at bounding box center [214, 200] width 116 height 42
checkbox input "true"
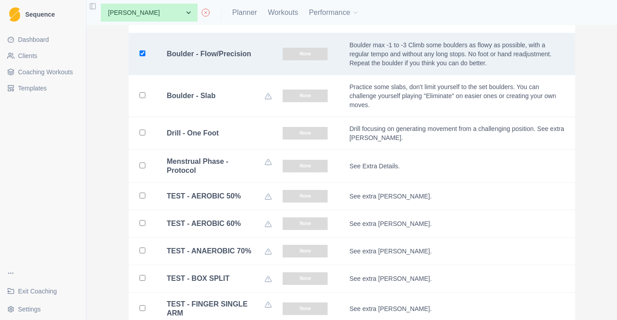
click at [225, 129] on div "Drill - One Foot" at bounding box center [219, 133] width 105 height 9
checkbox input "true"
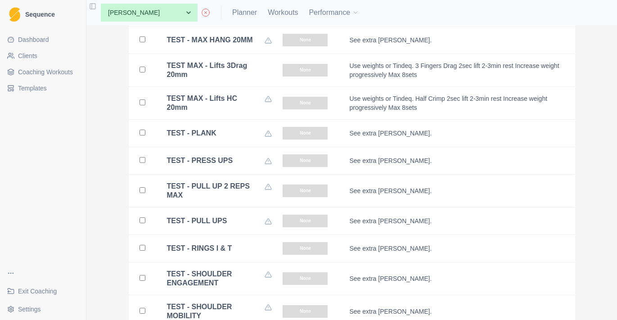
scroll to position [5766, 0]
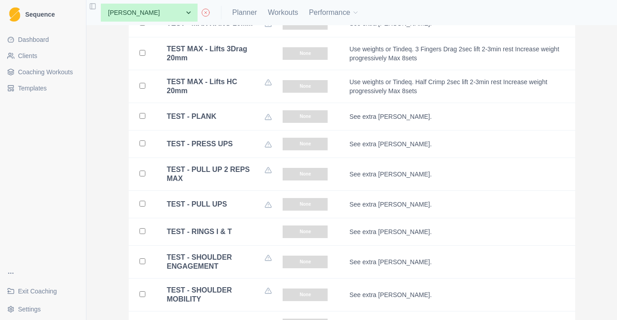
click at [222, 63] on b "TEST MAX - Lifts 3Drag 20mm" at bounding box center [216, 54] width 98 height 18
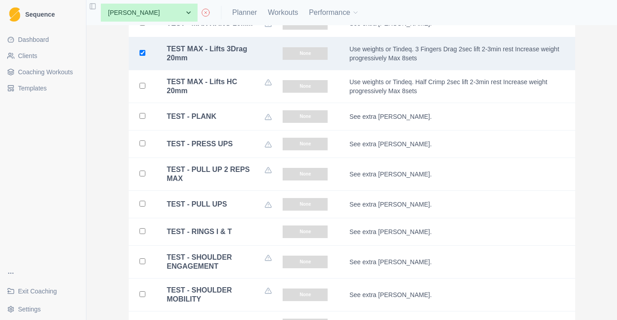
checkbox input "true"
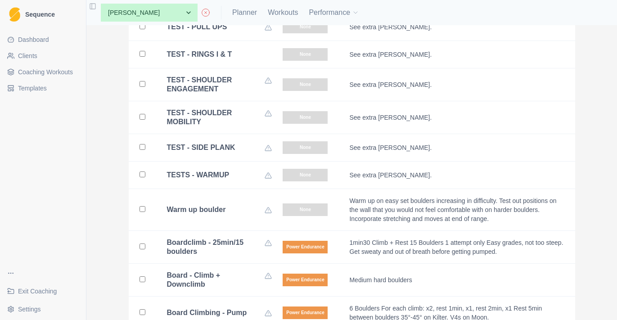
click at [224, 68] on td "TEST - RINGS I & T" at bounding box center [214, 54] width 116 height 27
checkbox input "true"
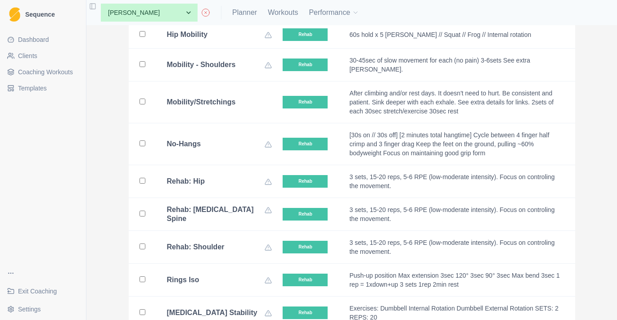
click at [229, 107] on b "Mobility/Stretchings" at bounding box center [201, 102] width 69 height 9
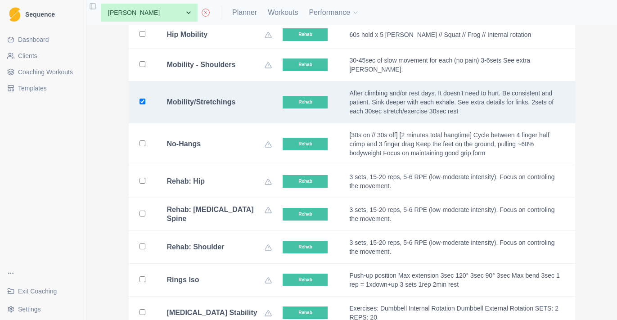
checkbox input "true"
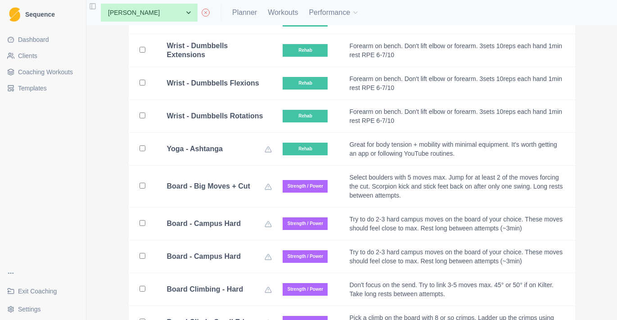
scroll to position [7740, 0]
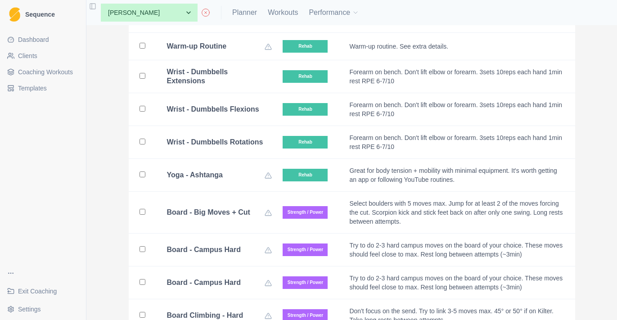
click at [230, 114] on b "Wrist - Dumbbells Flexions" at bounding box center [213, 109] width 92 height 9
checkbox input "true"
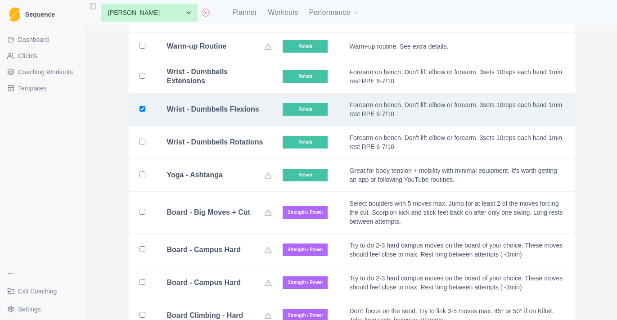
click at [230, 93] on td "Wrist - Dumbbells Extensions" at bounding box center [214, 76] width 116 height 33
checkbox input "true"
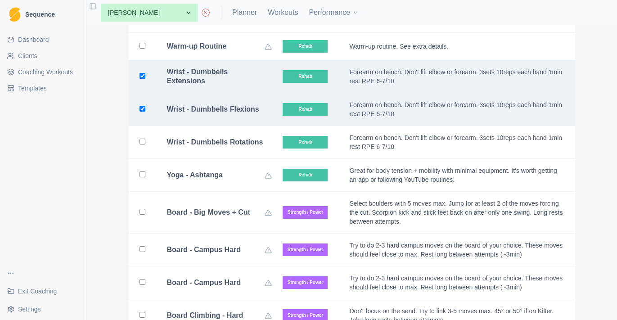
click at [230, 147] on b "Wrist - Dumbbells Rotations" at bounding box center [215, 142] width 96 height 9
checkbox input "true"
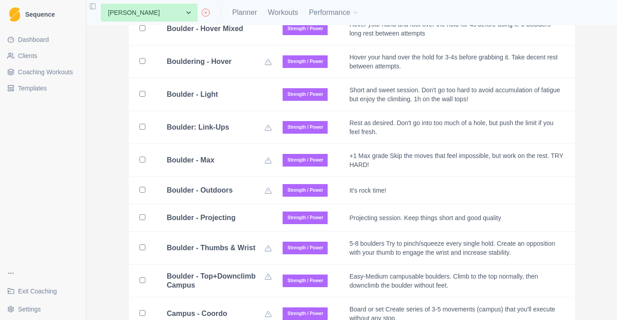
click at [231, 111] on td "Boulder - Light" at bounding box center [214, 94] width 116 height 33
checkbox input "true"
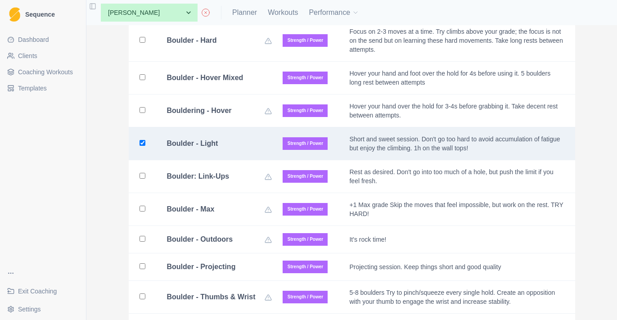
click at [230, 94] on td "Boulder - Hover Mixed" at bounding box center [214, 78] width 116 height 33
checkbox input "true"
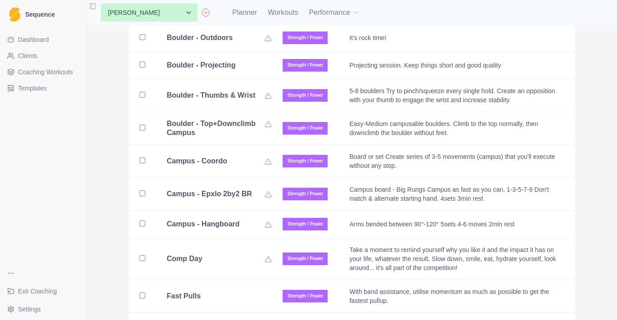
click at [229, 79] on td "Boulder - Projecting" at bounding box center [214, 65] width 116 height 27
checkbox input "true"
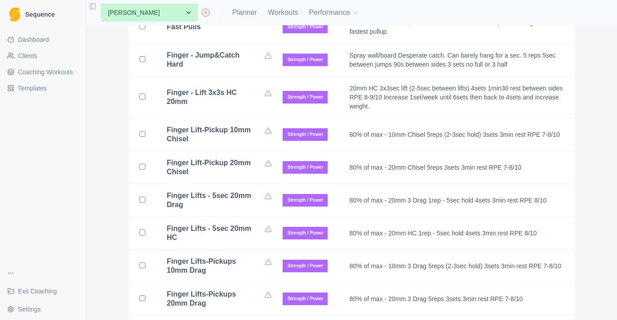
click at [232, 31] on div "Fast Pulls" at bounding box center [219, 26] width 105 height 9
checkbox input "true"
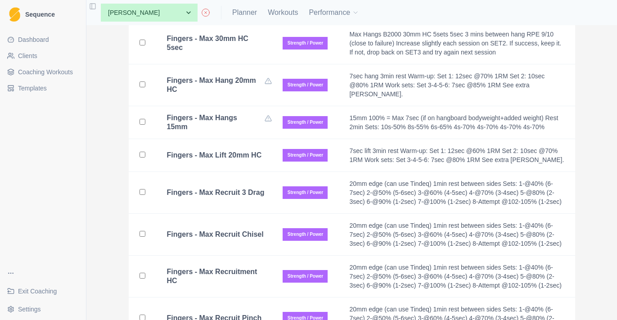
click at [231, 64] on td "Fingers - Max 30mm HC 5sec" at bounding box center [214, 43] width 116 height 42
checkbox input "true"
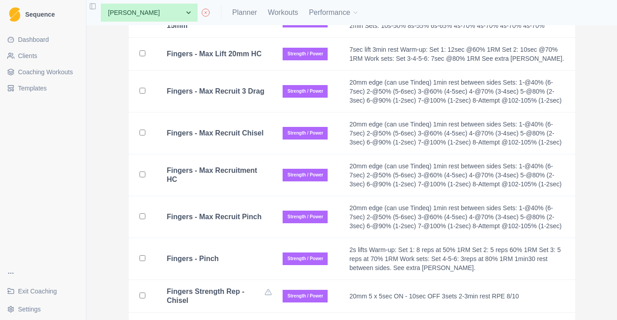
click at [230, 58] on b "Fingers - Max Lift 20mm HC" at bounding box center [214, 53] width 95 height 9
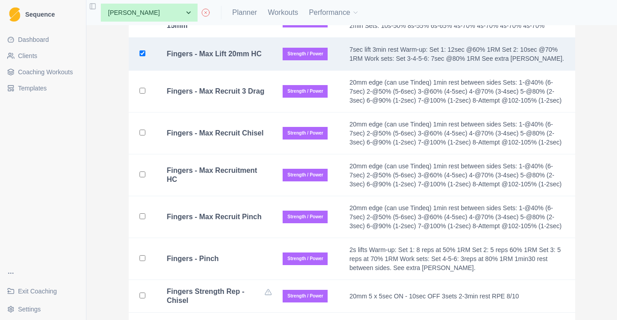
checkbox input "true"
click at [230, 96] on b "Fingers - Max Recruit 3 Drag" at bounding box center [216, 91] width 98 height 9
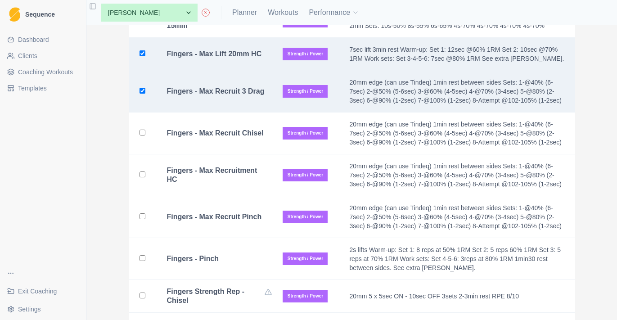
checkbox input "true"
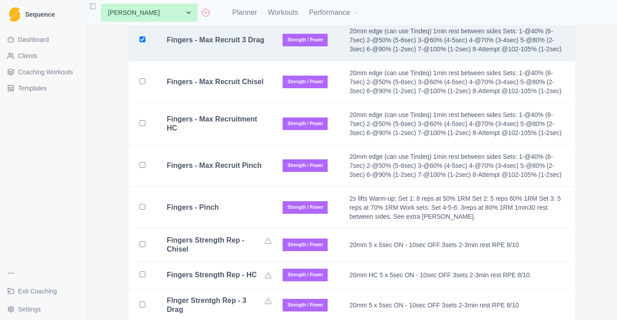
click at [230, 103] on td "Fingers - Max Recruit Chisel" at bounding box center [214, 82] width 116 height 42
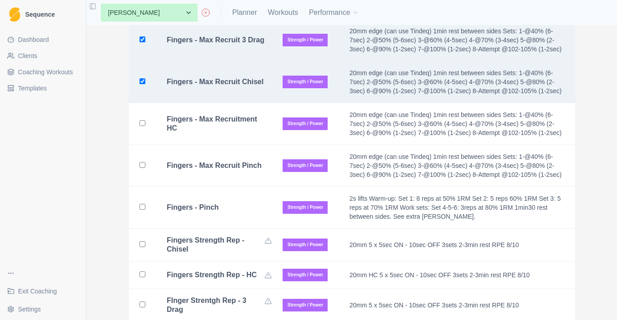
checkbox input "true"
click at [228, 133] on b "Fingers - Max Recruitment HC" at bounding box center [216, 124] width 98 height 18
checkbox input "true"
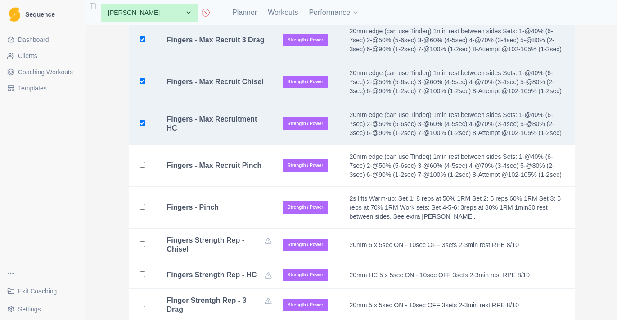
scroll to position [9840, 0]
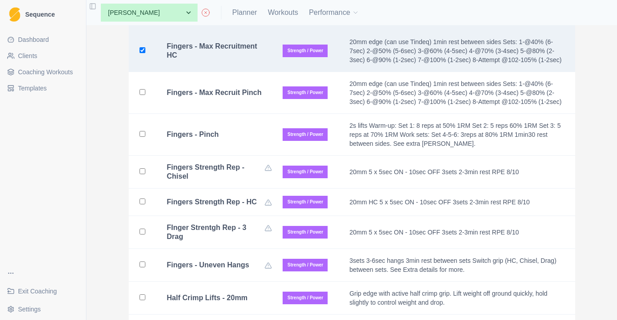
click at [227, 114] on td "Fingers - Max Recruit Pinch" at bounding box center [214, 93] width 116 height 42
checkbox input "true"
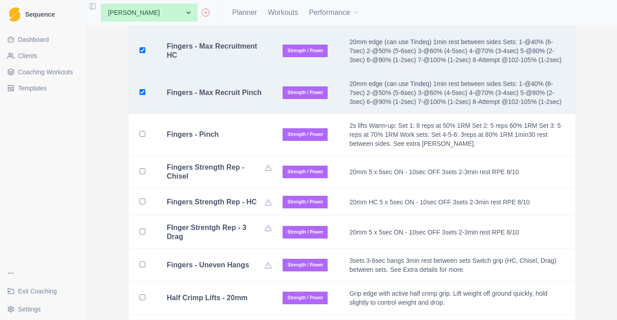
click at [227, 156] on td "Fingers - Pinch" at bounding box center [214, 135] width 116 height 42
checkbox input "true"
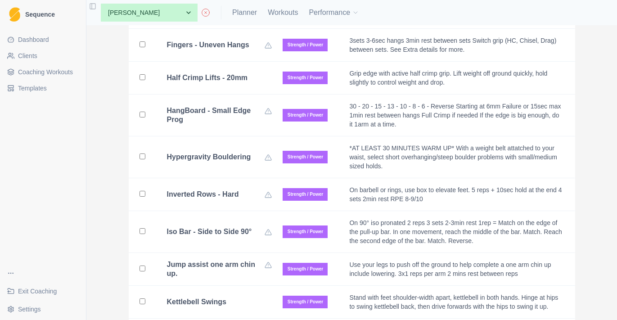
click at [233, 82] on b "Half Crimp Lifts - 20mm" at bounding box center [207, 77] width 81 height 9
checkbox input "true"
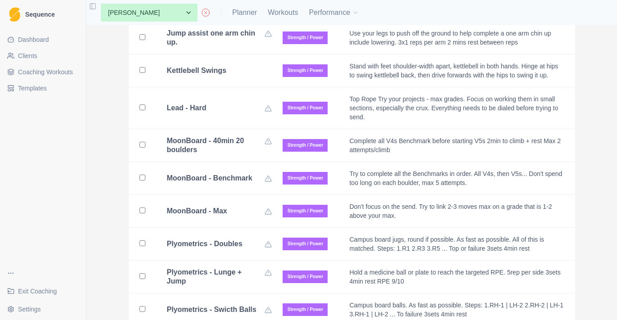
scroll to position [10354, 0]
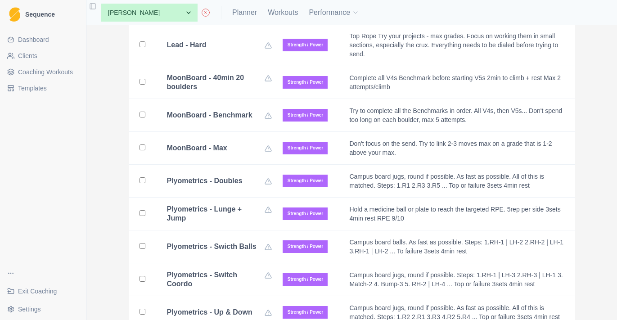
click at [228, 66] on td "Lead - Hard" at bounding box center [214, 45] width 116 height 42
checkbox input "true"
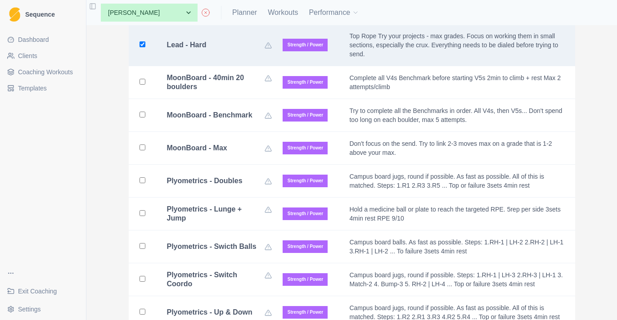
click at [229, 24] on td "Kettlebell Swings" at bounding box center [214, 7] width 116 height 33
checkbox input "true"
click at [229, 66] on td "Lead - Hard" at bounding box center [214, 45] width 116 height 42
checkbox input "false"
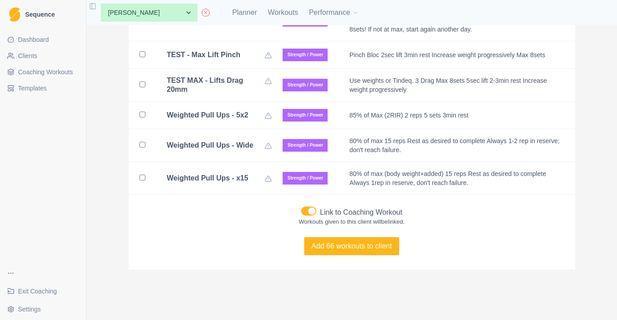
scroll to position [10977, 0]
click at [314, 209] on span at bounding box center [311, 210] width 7 height 7
click at [301, 206] on input "Link to Coaching Workout" at bounding box center [301, 206] width 0 height 0
click at [332, 240] on button "Add 66 workouts to client" at bounding box center [351, 246] width 95 height 18
checkbox input "false"
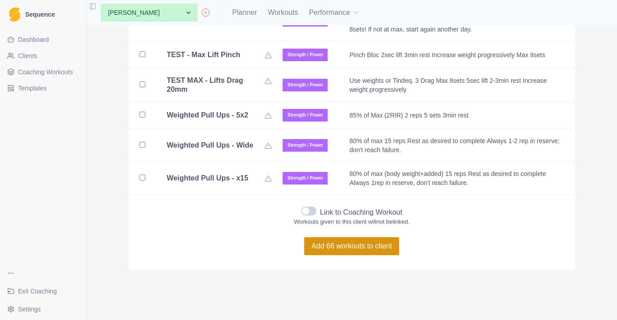
checkbox input "false"
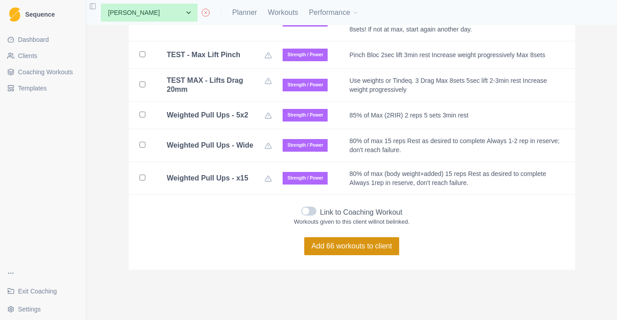
checkbox input "false"
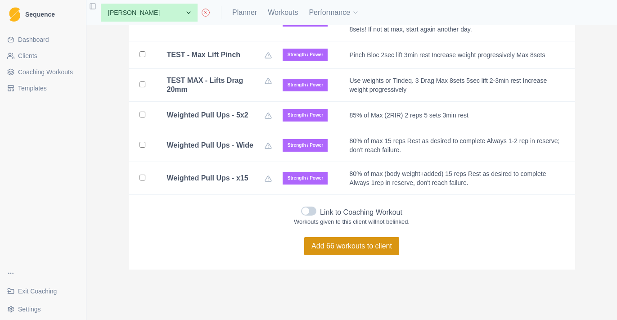
checkbox input "false"
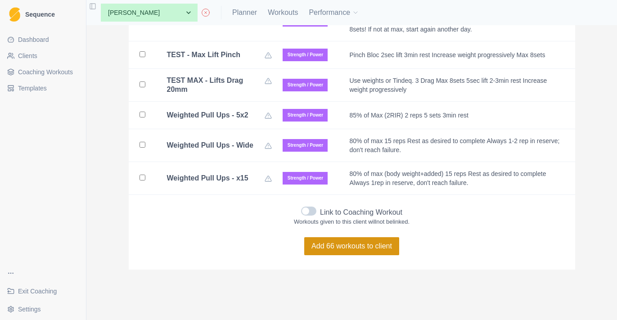
checkbox input "false"
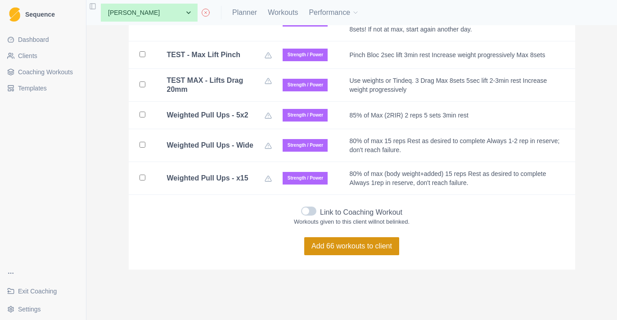
checkbox input "false"
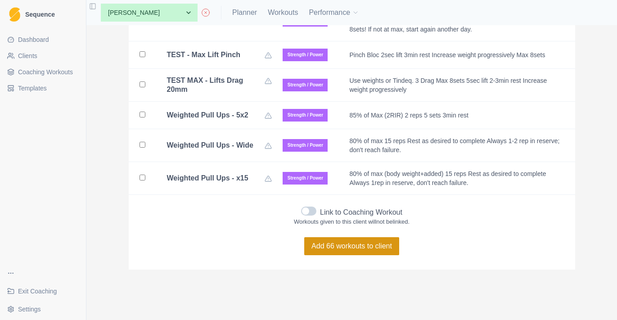
checkbox input "false"
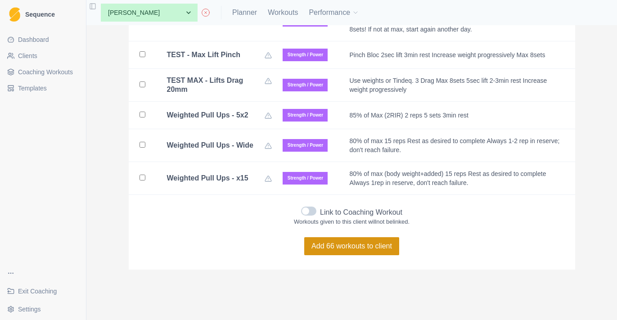
checkbox input "false"
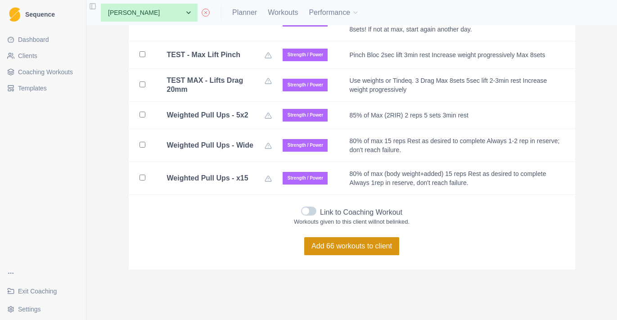
checkbox input "false"
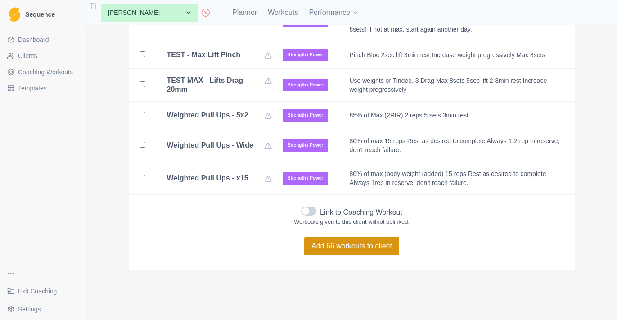
checkbox input "false"
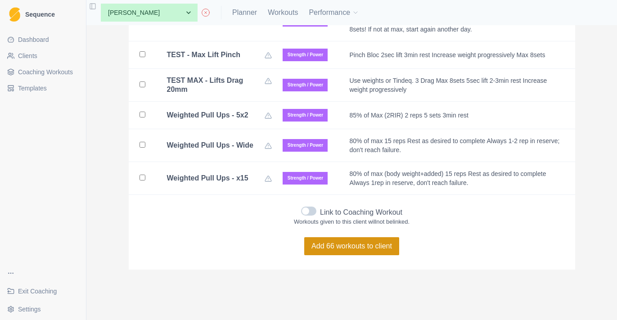
checkbox input "false"
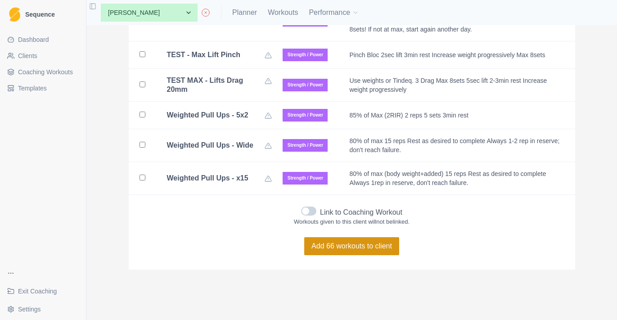
checkbox input "false"
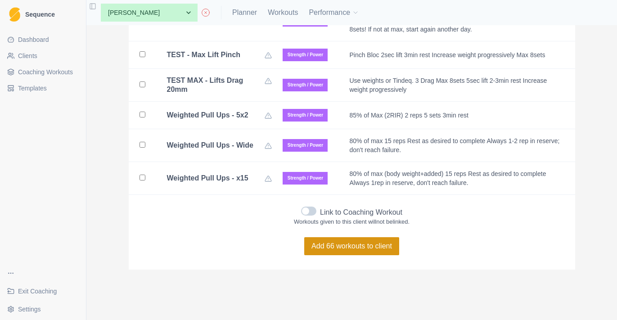
checkbox input "false"
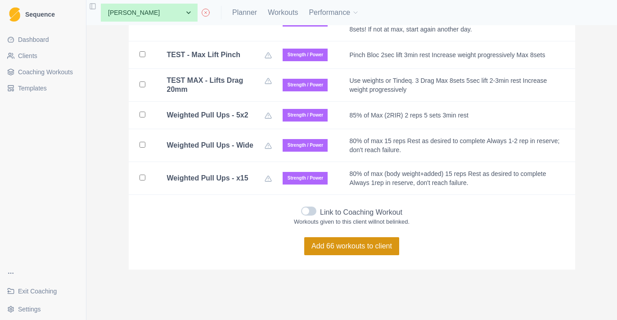
checkbox input "false"
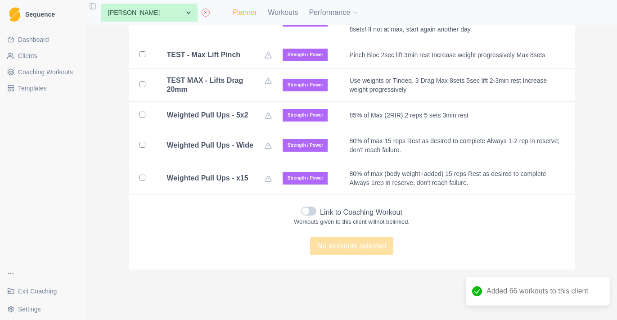
click at [252, 14] on link "Planner" at bounding box center [244, 12] width 25 height 11
select select "month"
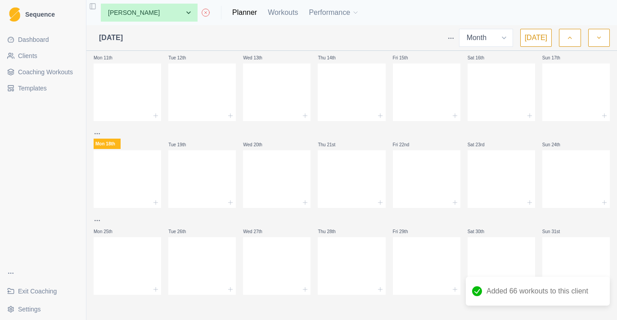
scroll to position [187, 0]
click at [163, 196] on div "Mon 28th Tue 29th Wed 30th Thu 31st Fri 1st Sat 2nd Sun 3rd Mon 4th Tue 5th Wed…" at bounding box center [352, 81] width 516 height 427
click at [155, 205] on icon at bounding box center [155, 202] width 7 height 7
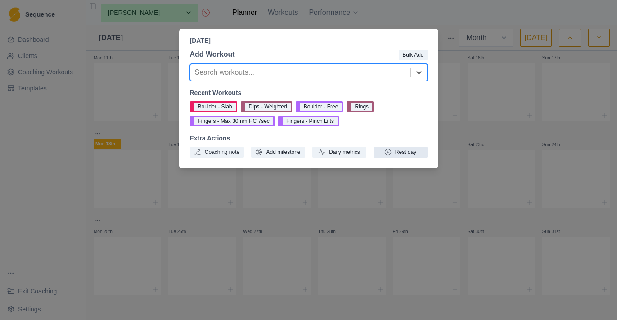
click at [384, 153] on icon "button" at bounding box center [387, 151] width 7 height 7
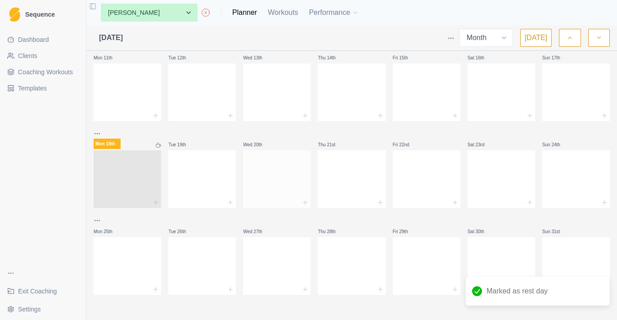
drag, startPoint x: 287, startPoint y: 222, endPoint x: 284, endPoint y: 193, distance: 29.4
click at [284, 193] on div at bounding box center [276, 177] width 67 height 40
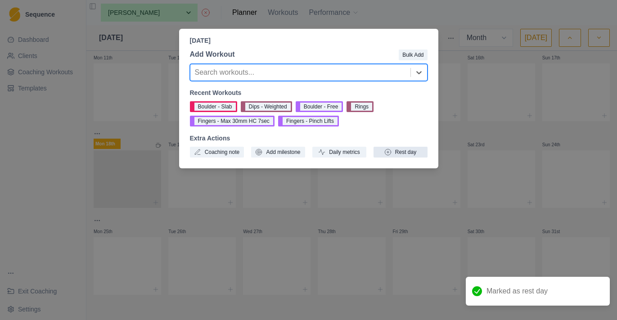
click at [414, 151] on button "Rest day" at bounding box center [400, 152] width 54 height 11
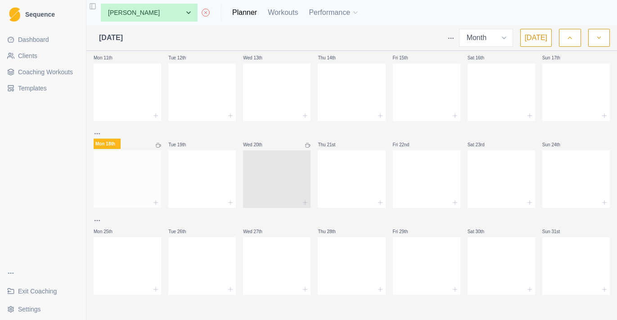
click at [144, 198] on div at bounding box center [127, 202] width 67 height 11
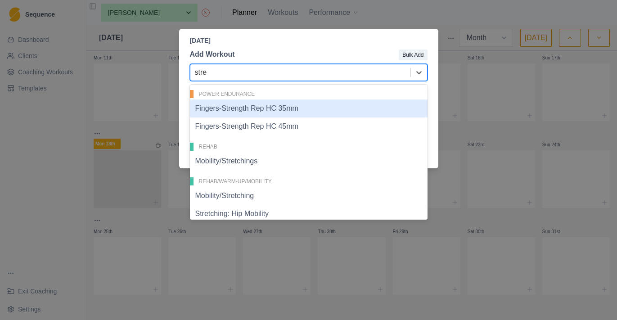
type input "stret"
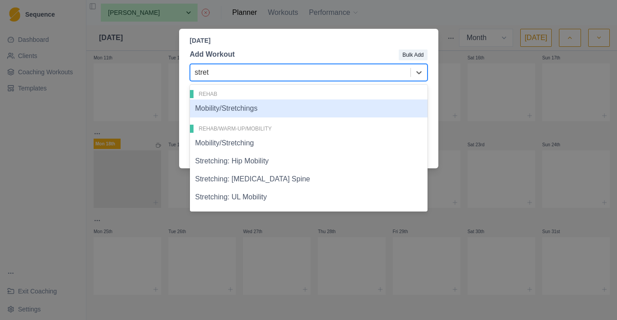
click at [271, 115] on div "Mobility/Stretchings" at bounding box center [309, 108] width 238 height 18
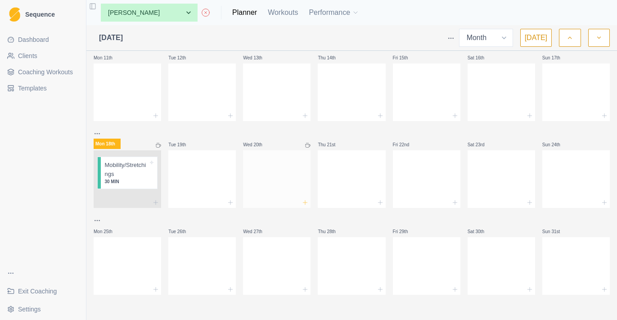
click at [305, 201] on icon at bounding box center [304, 202] width 7 height 7
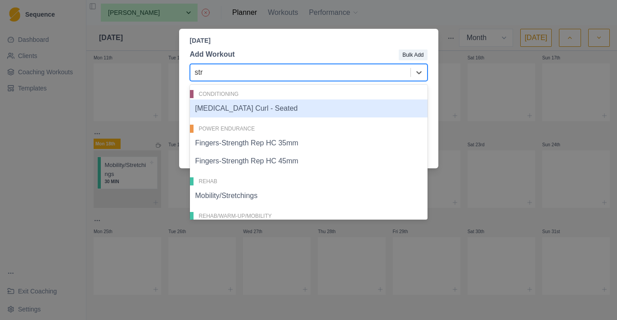
type input "stre"
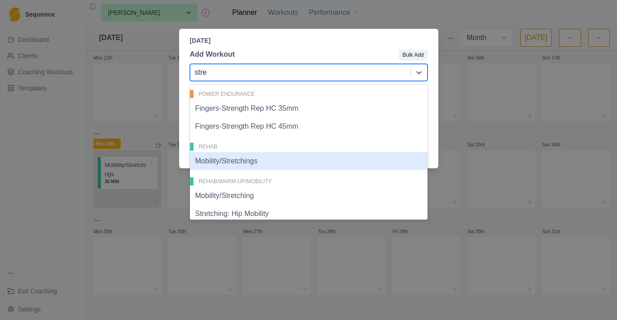
click at [302, 166] on div "Mobility/Stretchings" at bounding box center [309, 161] width 238 height 18
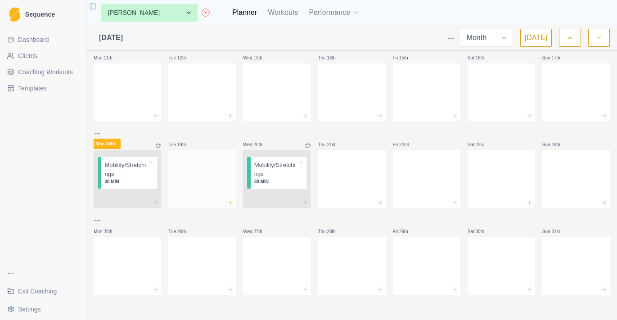
click at [232, 204] on icon at bounding box center [230, 202] width 7 height 7
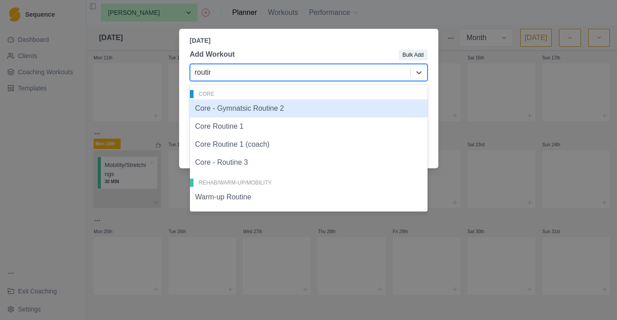
type input "routine"
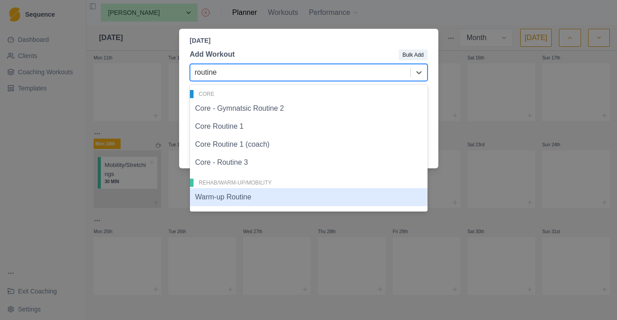
click at [258, 197] on div "Warm-up Routine" at bounding box center [309, 197] width 238 height 18
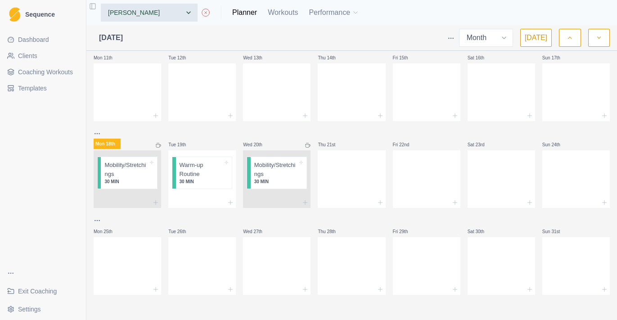
click at [192, 21] on div "None [PERSON_NAME] [PERSON_NAME] [PERSON_NAME] [PERSON_NAME] [PERSON_NAME] Athl…" at bounding box center [351, 12] width 530 height 25
select select "22f17db2-8da4-4db6-aa2a-908a281903d8"
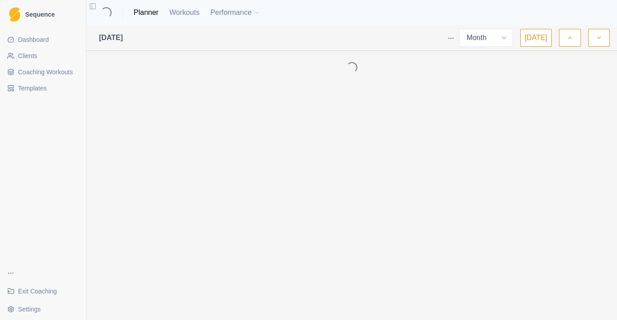
select select "month"
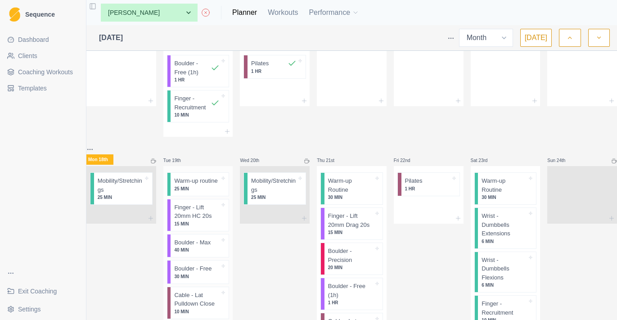
scroll to position [216, 0]
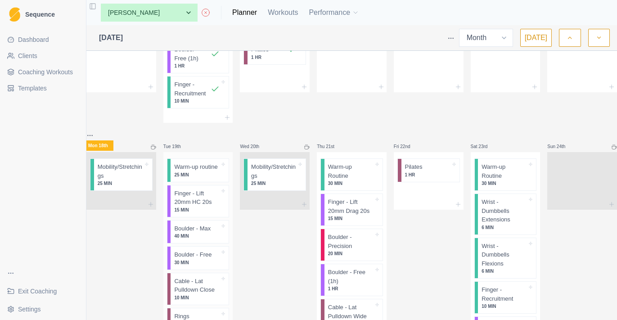
click at [204, 190] on div "Warm-up routine 25 MIN Finger - Lift 20mm HC 20s 15 MIN Boulder - Max 40 MIN Bo…" at bounding box center [198, 261] width 70 height 218
click at [205, 178] on p "25 MIN" at bounding box center [196, 174] width 45 height 7
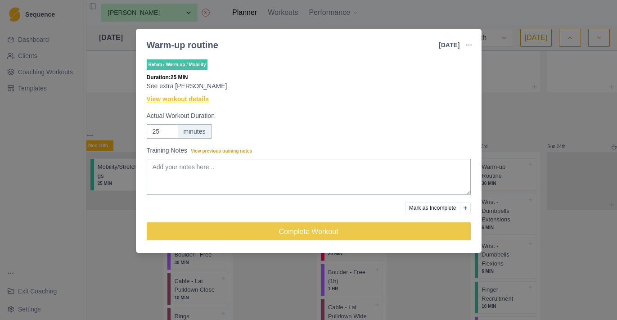
click at [160, 97] on link "View workout details" at bounding box center [178, 98] width 62 height 9
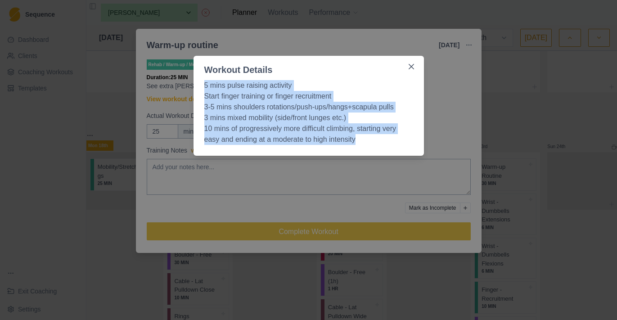
drag, startPoint x: 201, startPoint y: 84, endPoint x: 381, endPoint y: 138, distance: 187.3
click at [381, 138] on div "5 mins pulse raising activity Start finger training or finger recruitment 3-5 m…" at bounding box center [308, 115] width 230 height 79
copy ol "5 mins pulse raising activity Start finger training or finger recruitment 3-5 m…"
click at [57, 195] on div "Workout Details 5 mins pulse raising activity Start finger training or finger r…" at bounding box center [308, 160] width 617 height 320
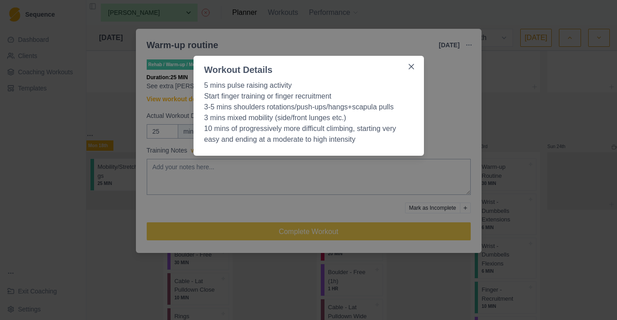
click at [57, 195] on div "Warm-up routine [DATE] Link To Goal View Workout Metrics Edit Original Workout …" at bounding box center [308, 160] width 617 height 320
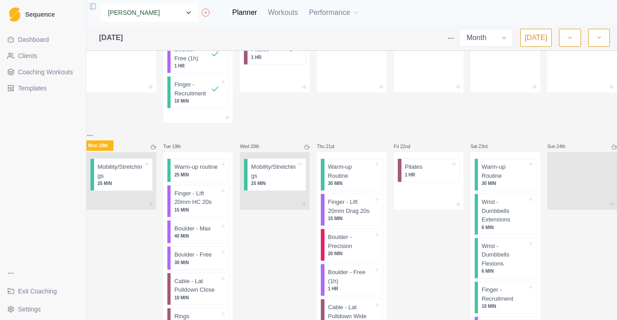
select select "0096598f-ed6b-4103-b1b1-3fdcb36fb9df"
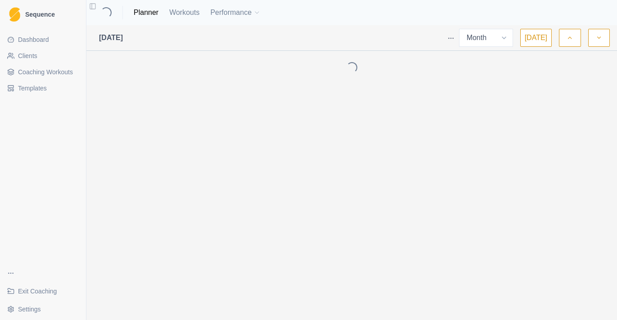
select select "month"
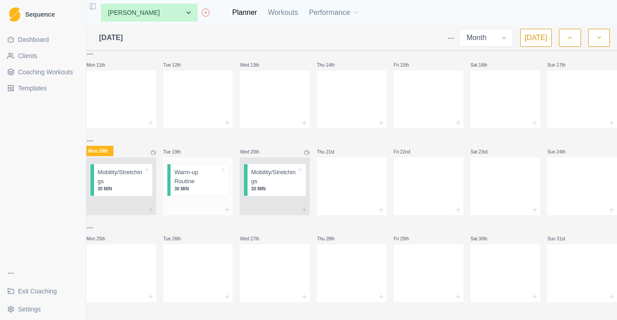
click at [216, 168] on p "Warm-up Routine" at bounding box center [196, 177] width 45 height 18
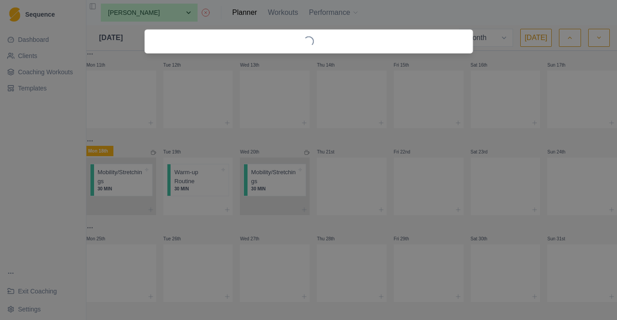
scroll to position [187, 0]
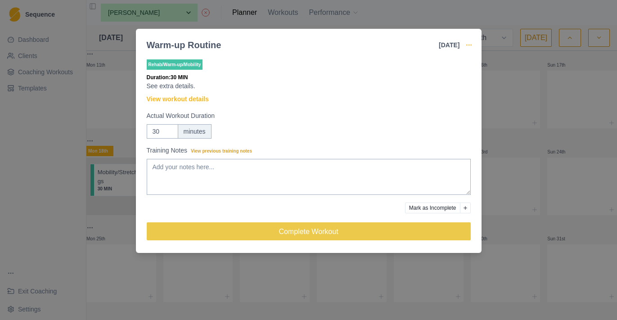
click at [471, 47] on icon "button" at bounding box center [468, 44] width 7 height 7
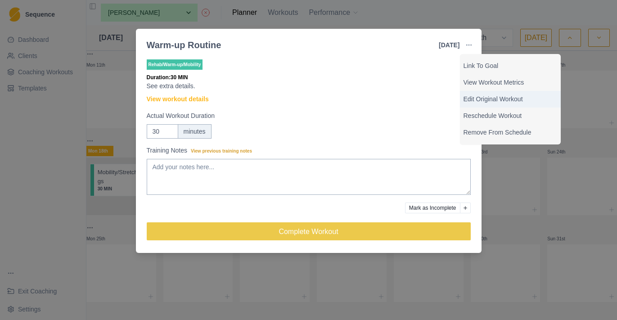
click at [471, 99] on p "Edit Original Workout" at bounding box center [510, 98] width 94 height 9
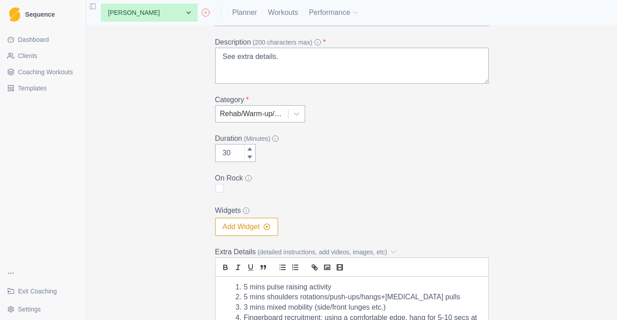
scroll to position [111, 0]
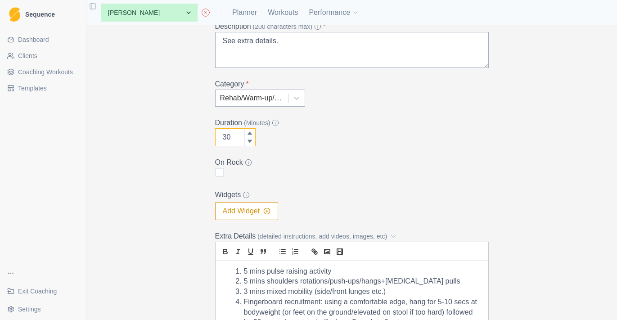
drag, startPoint x: 237, startPoint y: 139, endPoint x: 203, endPoint y: 139, distance: 33.7
click at [203, 139] on div "Archive Delete Edit Workout Name * Warm-up Routine Description (200 characters …" at bounding box center [351, 162] width 461 height 495
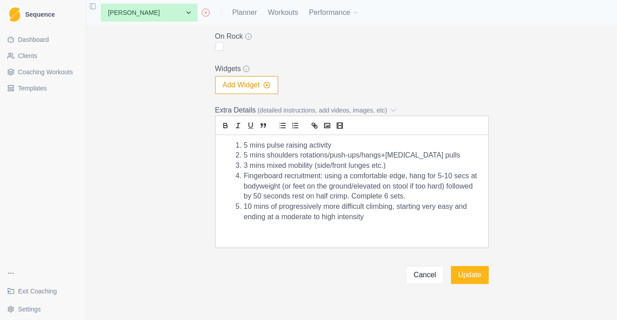
type input "25"
click at [283, 218] on li "10 mins of progressively more difficult climbing, starting very easy and ending…" at bounding box center [357, 212] width 248 height 20
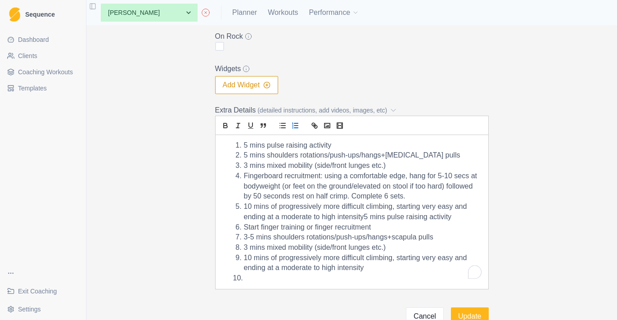
click at [301, 190] on li "Fingerboard recruitment: using a comfortable edge, hang for 5-10 secs at bodywe…" at bounding box center [357, 186] width 248 height 31
click at [305, 229] on li "Start finger training or finger recruitment" at bounding box center [357, 227] width 248 height 10
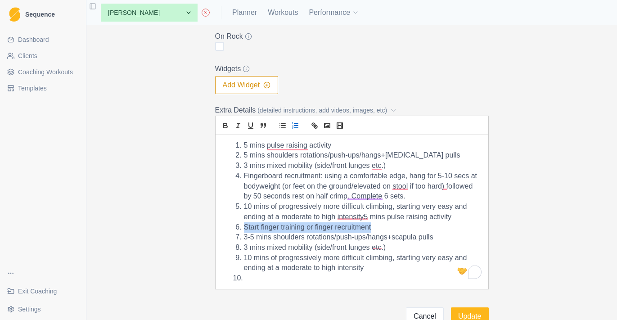
click at [305, 229] on li "Start finger training or finger recruitment" at bounding box center [357, 227] width 248 height 10
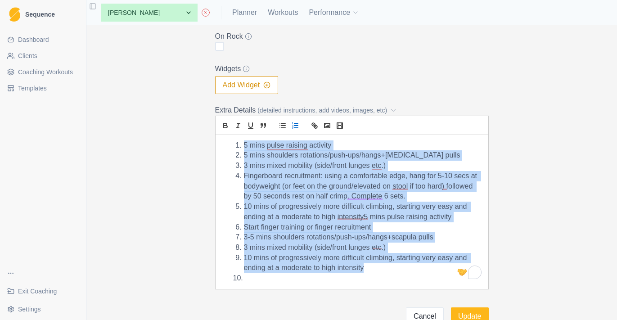
drag, startPoint x: 260, startPoint y: 279, endPoint x: 200, endPoint y: 81, distance: 207.2
click at [200, 81] on div "Archive Delete Edit Workout Name * Warm-up Routine Description (200 characters …" at bounding box center [351, 57] width 461 height 537
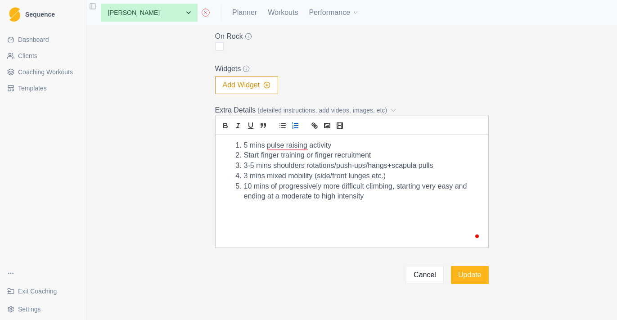
click at [494, 282] on div "Edit Workout Name * Warm-up Routine Description (200 characters max) * See extr…" at bounding box center [352, 59] width 288 height 449
click at [484, 281] on button "Update" at bounding box center [470, 275] width 38 height 18
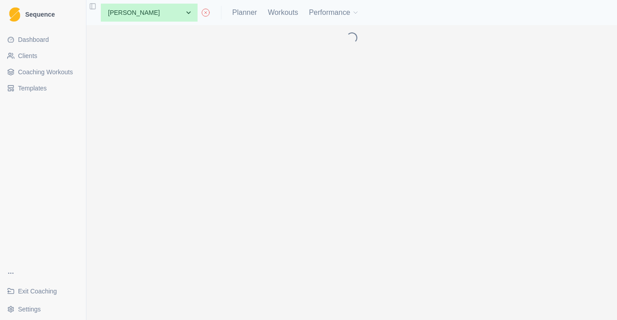
scroll to position [0, 0]
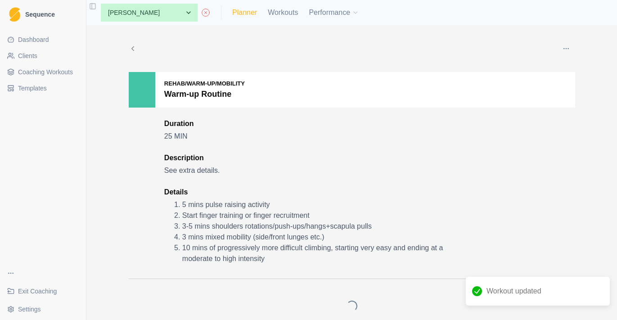
click at [245, 17] on link "Planner" at bounding box center [244, 12] width 25 height 11
select select "month"
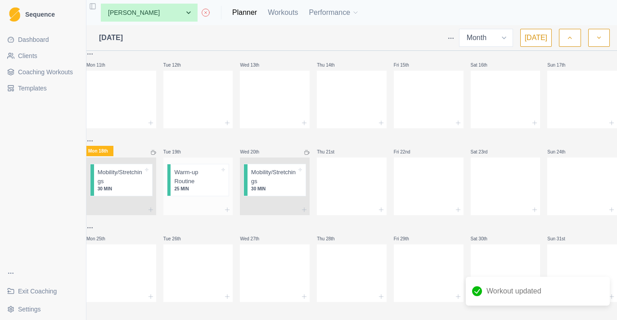
scroll to position [187, 0]
click at [346, 196] on div at bounding box center [352, 185] width 70 height 40
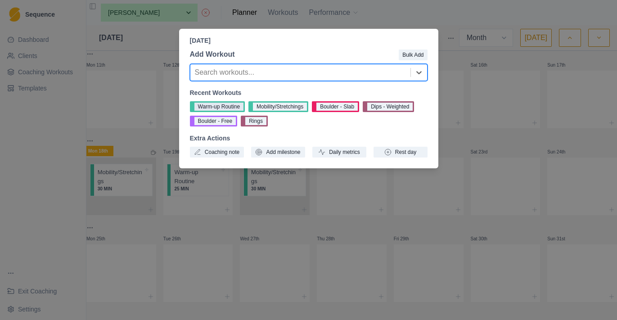
click at [232, 105] on button "Warm-up Routine" at bounding box center [217, 106] width 55 height 11
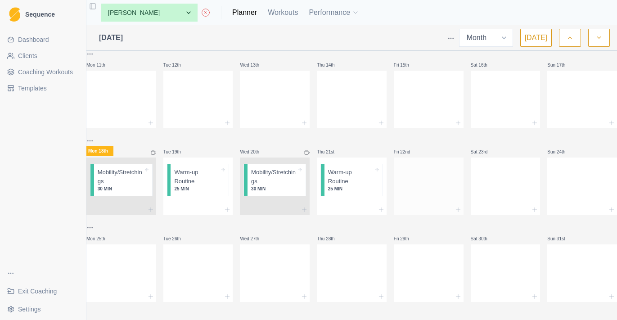
click at [440, 204] on div at bounding box center [429, 209] width 70 height 11
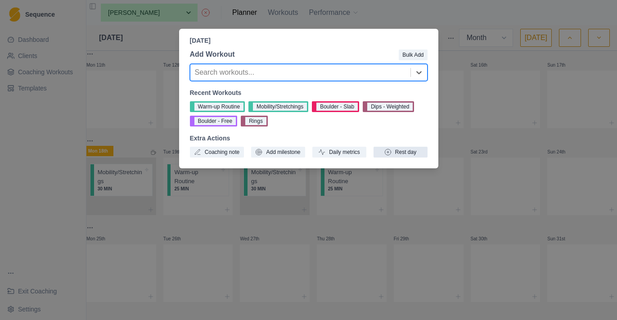
click at [412, 148] on button "Rest day" at bounding box center [400, 152] width 54 height 11
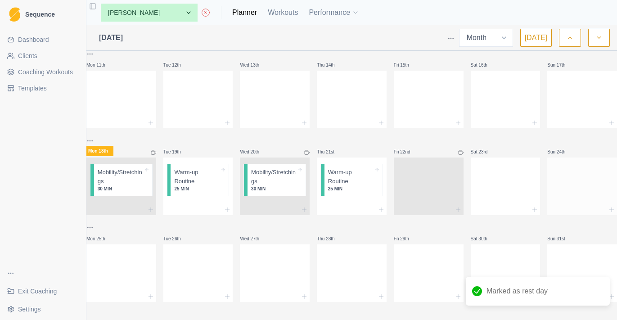
click at [592, 180] on div at bounding box center [582, 185] width 70 height 40
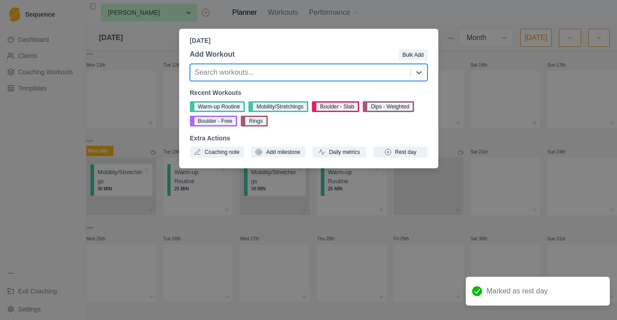
click at [395, 146] on div "Recent Workouts Warm-up Routine Mobility/Stretchings Boulder - Slab Dips - Weig…" at bounding box center [309, 122] width 238 height 69
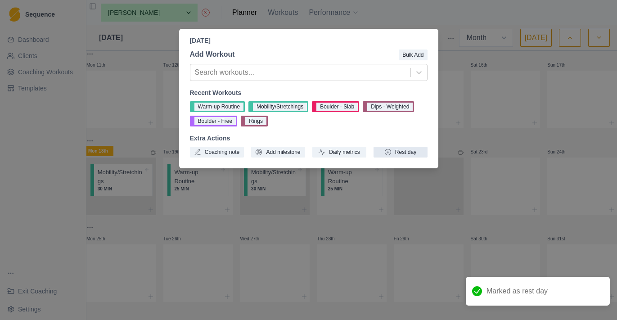
click at [394, 153] on button "Rest day" at bounding box center [400, 152] width 54 height 11
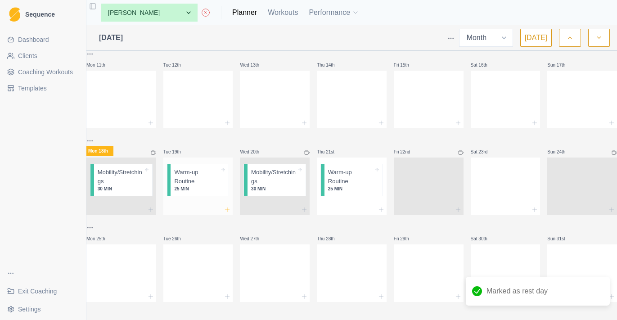
click at [229, 206] on icon at bounding box center [227, 209] width 7 height 7
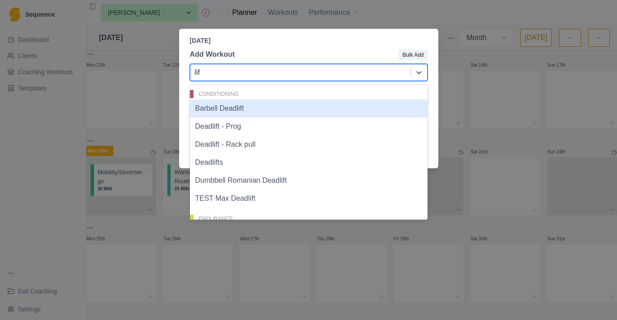
type input "lift"
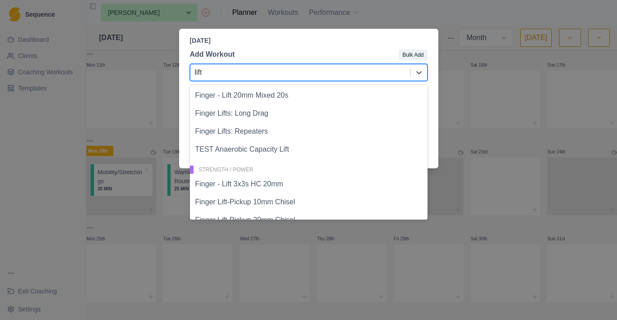
scroll to position [177, 0]
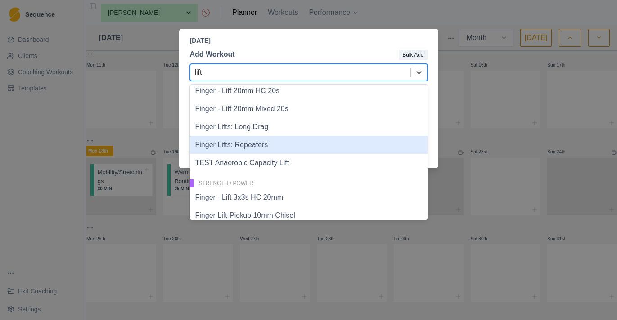
click at [55, 72] on div "Tuesday, August 19th, 2025 Add Workout Bulk Add Finger Lifts: Repeaters, 11 of …" at bounding box center [308, 160] width 617 height 320
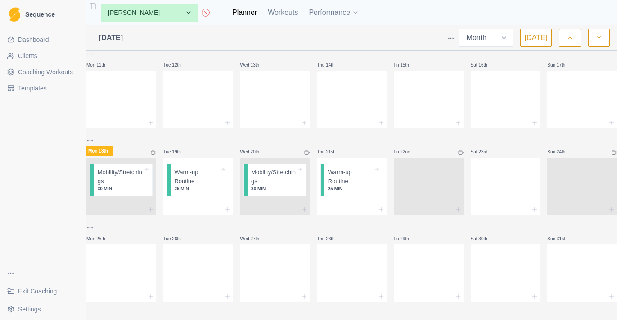
click at [58, 75] on span "Coaching Workouts" at bounding box center [45, 71] width 55 height 9
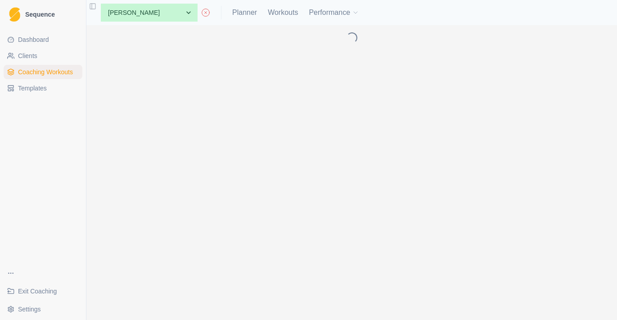
click at [204, 18] on div "None [PERSON_NAME] [PERSON_NAME] [PERSON_NAME] [PERSON_NAME] [PERSON_NAME] Athl…" at bounding box center [155, 13] width 109 height 18
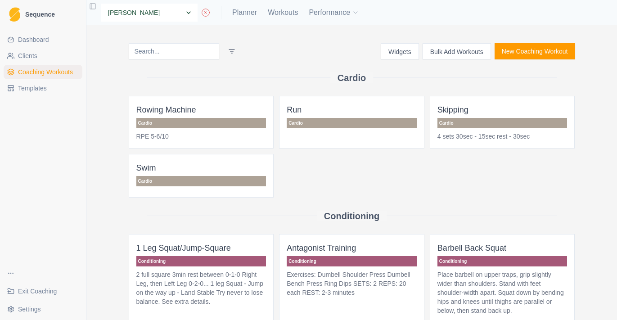
select select "22f17db2-8da4-4db6-aa2a-908a281903d8"
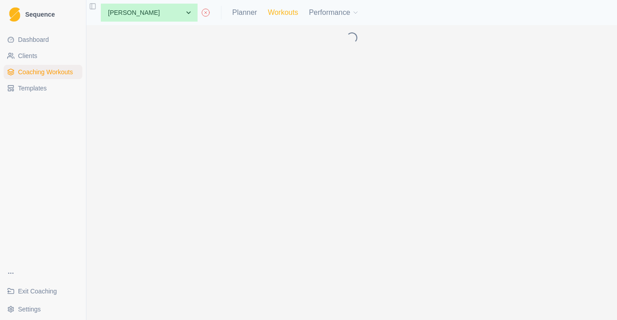
click at [296, 14] on link "Workouts" at bounding box center [283, 12] width 30 height 11
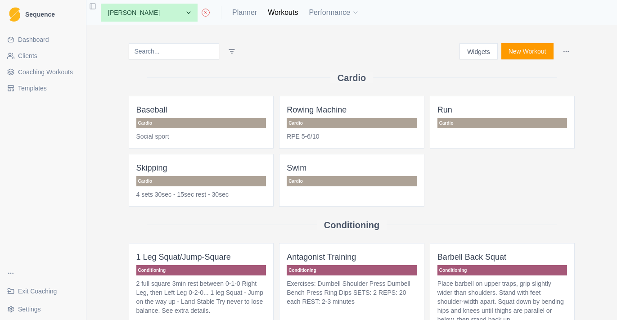
click at [199, 45] on input at bounding box center [174, 51] width 90 height 16
click at [245, 15] on link "Planner" at bounding box center [244, 12] width 25 height 11
select select "month"
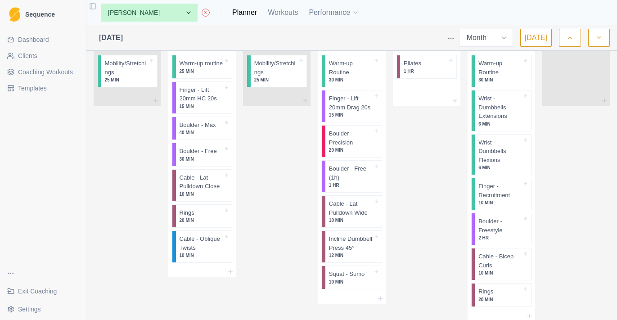
scroll to position [311, 0]
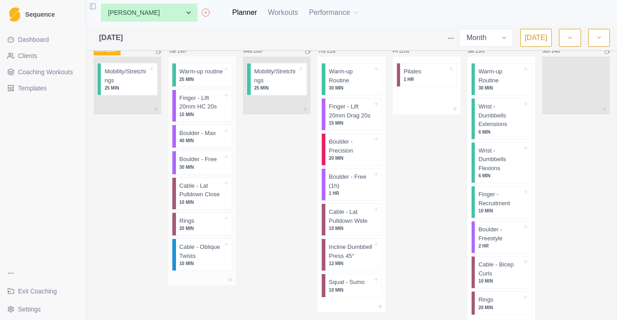
click at [221, 111] on p "Finger - Lift 20mm HC 20s" at bounding box center [201, 103] width 44 height 18
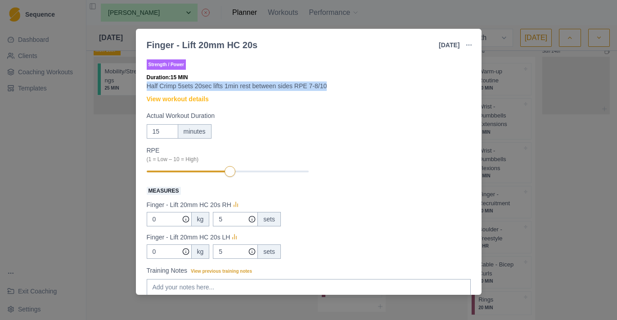
drag, startPoint x: 336, startPoint y: 83, endPoint x: 119, endPoint y: 83, distance: 217.7
click at [119, 83] on div "Finger - Lift 20mm HC 20s [DATE] Link To Goal View Workout Metrics Edit Origina…" at bounding box center [308, 160] width 617 height 320
copy p "Half Crimp 5sets 20sec lifts 1min rest between sides RPE 7-8/10"
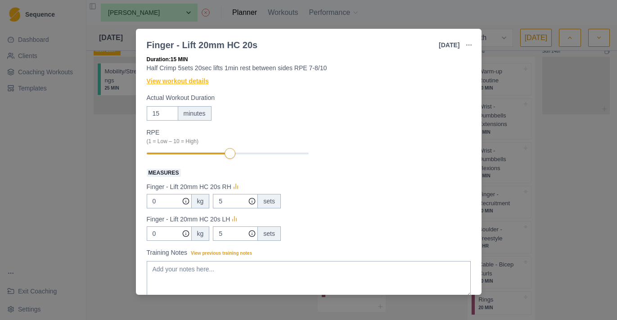
click at [197, 82] on link "View workout details" at bounding box center [178, 80] width 62 height 9
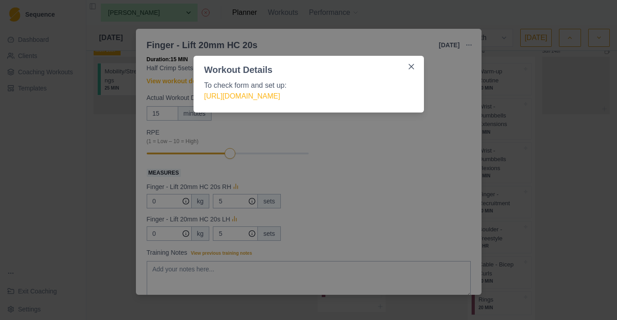
drag, startPoint x: 378, startPoint y: 96, endPoint x: 201, endPoint y: 81, distance: 177.9
click at [201, 81] on div "To check form and set up: [URL][DOMAIN_NAME]" at bounding box center [308, 94] width 230 height 36
copy span "To check form and set up: [URL][DOMAIN_NAME]"
click at [408, 143] on div "Workout Details To check form and set up: [URL][DOMAIN_NAME]" at bounding box center [308, 160] width 617 height 320
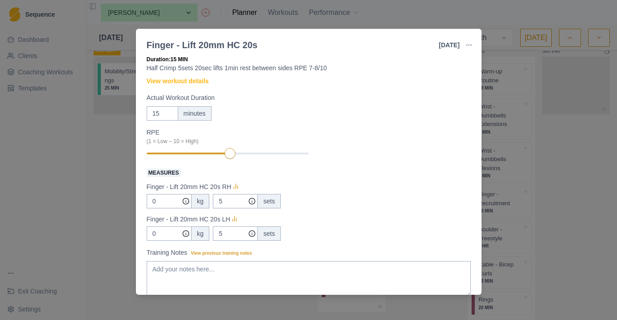
click at [522, 137] on div "Finger - Lift 20mm HC 20s [DATE] Link To Goal View Workout Metrics Edit Origina…" at bounding box center [308, 160] width 617 height 320
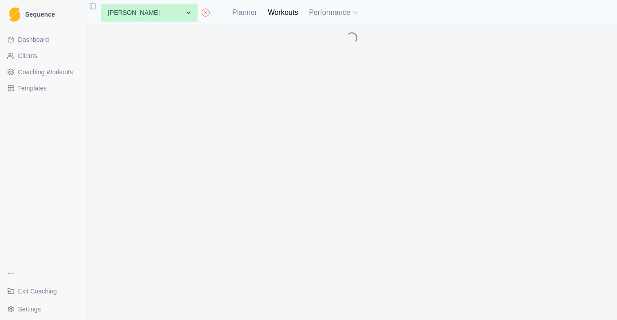
click at [65, 70] on span "Coaching Workouts" at bounding box center [45, 71] width 55 height 9
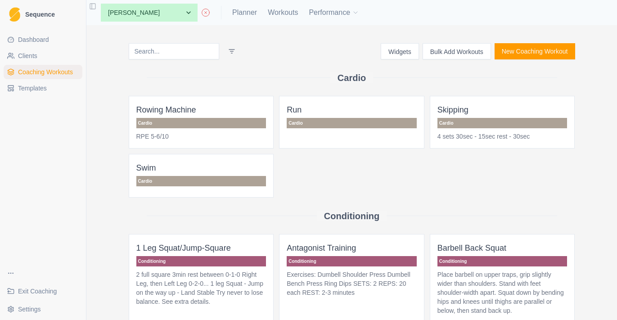
click at [180, 52] on input at bounding box center [174, 51] width 90 height 16
type input "l"
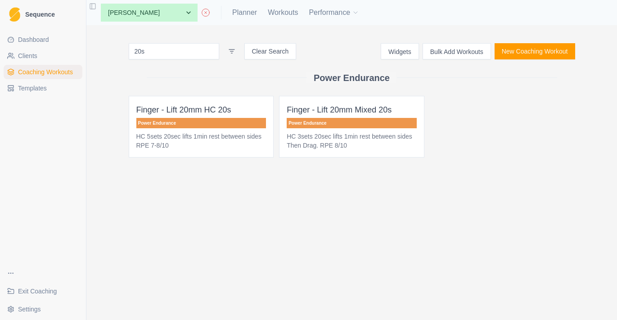
type input "20s"
click at [239, 139] on p "HC 5sets 20sec lifts 1min rest between sides RPE 7-8/10" at bounding box center [201, 141] width 130 height 18
click at [248, 129] on span "Finger - Lift 20mm HC 20s Power Endurance HC 5sets 20sec lifts 1min rest betwee…" at bounding box center [201, 127] width 145 height 62
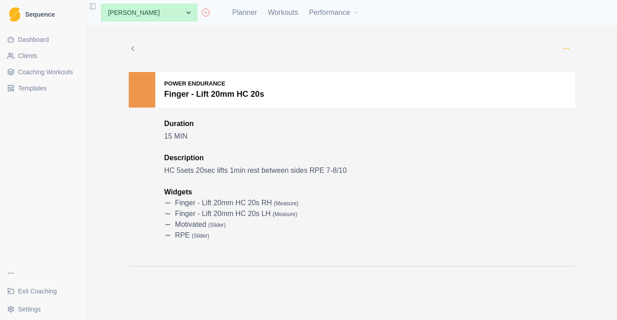
click at [567, 46] on icon "button" at bounding box center [565, 48] width 7 height 7
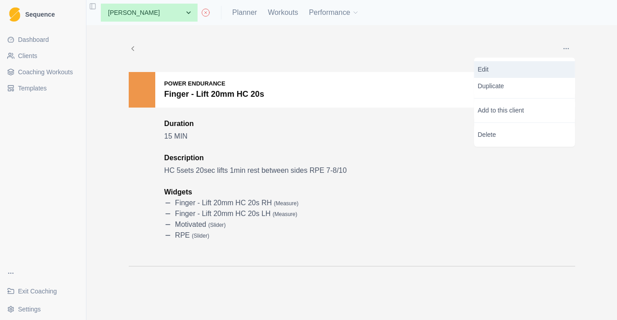
click at [535, 64] on link "Edit" at bounding box center [524, 69] width 101 height 17
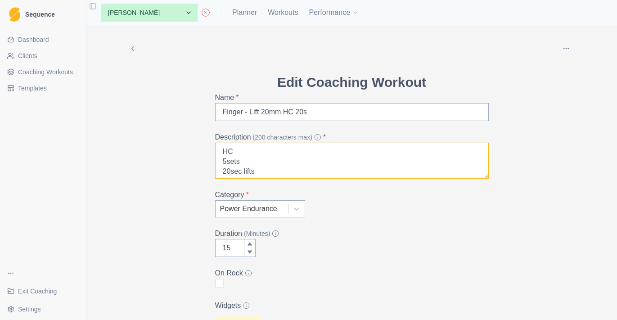
click at [260, 175] on textarea "HC 5sets 20sec lifts 1min rest between sides RPE 7-8/10" at bounding box center [352, 161] width 274 height 36
paste textarea "[PERSON_NAME] 5sets 20sec lifts 1min rest between sides RPE 7-8/10"
click at [259, 154] on textarea "Half Crimp 5sets 20sec lifts 1min rest between sides RPE 7-8/10" at bounding box center [352, 161] width 274 height 36
click at [240, 174] on textarea "Half Crimp 5sets 20sec lifts 1min rest between sides RPE 7-8/10" at bounding box center [352, 161] width 274 height 36
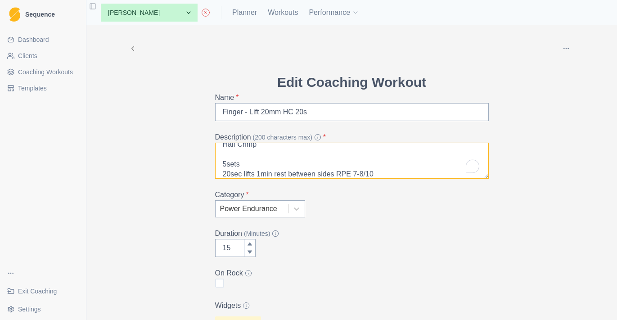
click at [259, 174] on textarea "Half Crimp 5sets 20sec lifts 1min rest between sides RPE 7-8/10" at bounding box center [352, 161] width 274 height 36
click at [303, 170] on textarea "Half Crimp 5sets 20sec lifts 1min rest between sides RPE 7-8/10" at bounding box center [352, 161] width 274 height 36
type textarea "Half Crimp 5sets 20sec lifts 1min rest between sides RPE 7-8/10"
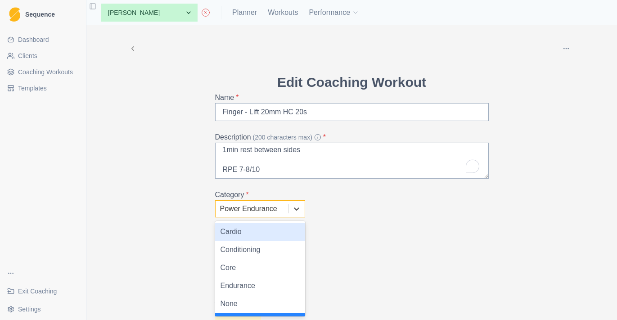
click at [261, 214] on div at bounding box center [251, 208] width 63 height 13
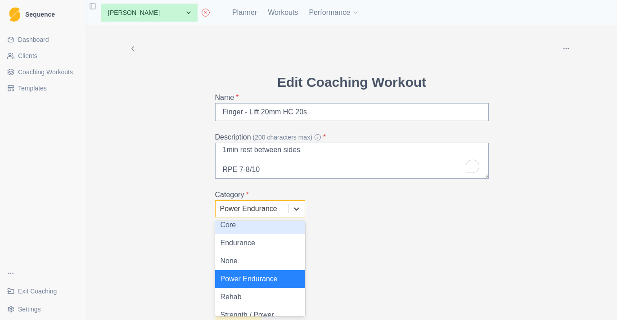
scroll to position [45, 0]
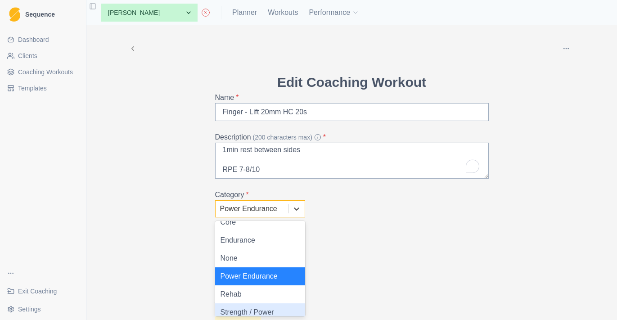
click at [253, 314] on div "Strength / Power" at bounding box center [260, 312] width 90 height 18
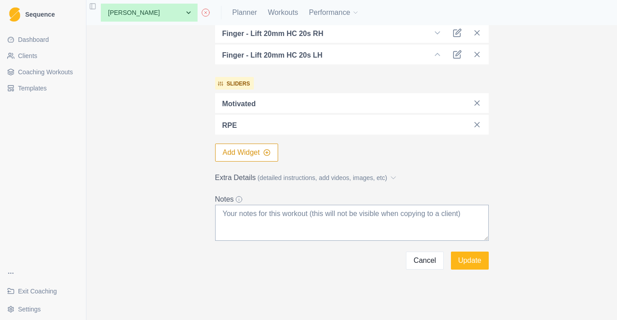
scroll to position [310, 0]
click at [476, 99] on icon at bounding box center [476, 103] width 9 height 9
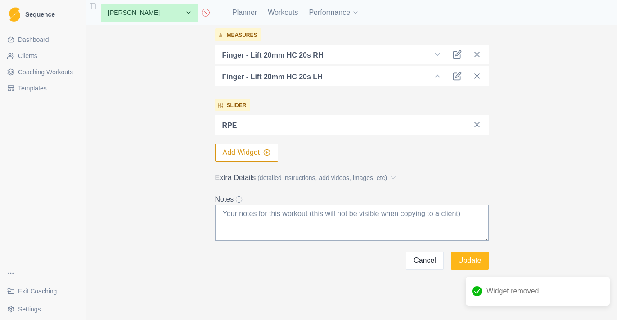
scroll to position [288, 0]
click at [467, 265] on button "Update" at bounding box center [470, 260] width 38 height 18
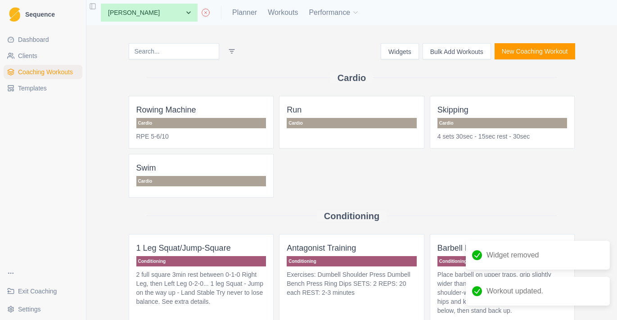
click at [181, 52] on input at bounding box center [174, 51] width 90 height 16
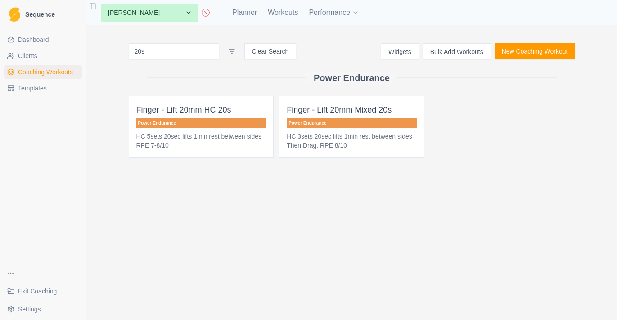
type input "20s"
click at [228, 130] on span "Finger - Lift 20mm HC 20s Power Endurance HC 5sets 20sec lifts 1min rest betwee…" at bounding box center [201, 127] width 145 height 62
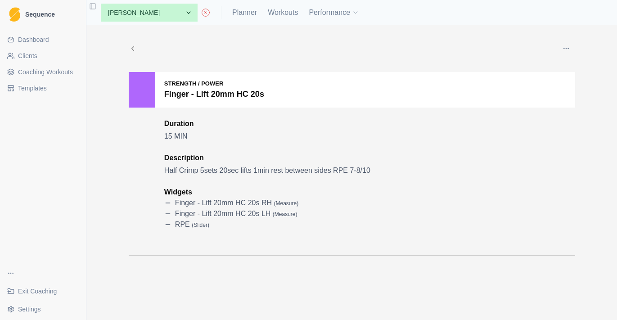
click at [561, 52] on button "button" at bounding box center [566, 49] width 18 height 18
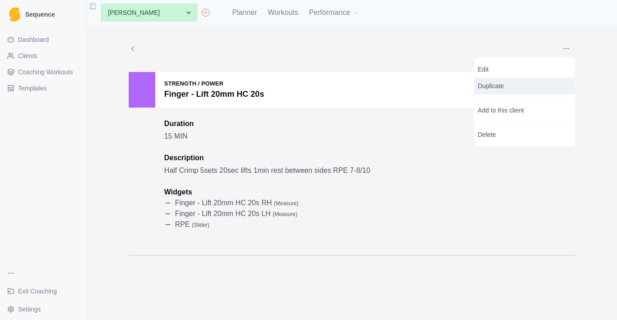
click at [528, 90] on p "Duplicate" at bounding box center [524, 86] width 101 height 17
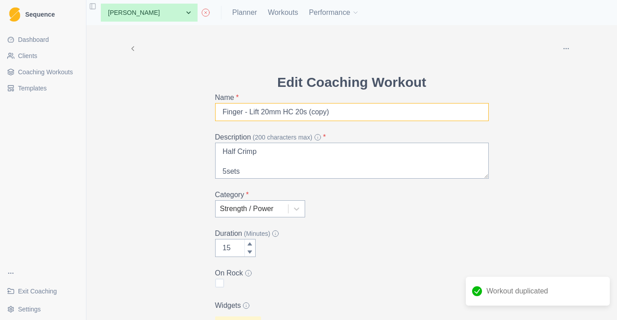
drag, startPoint x: 346, startPoint y: 113, endPoint x: 312, endPoint y: 114, distance: 33.8
click at [312, 114] on input "Finger - Lift 20mm HC 20s (copy)" at bounding box center [352, 112] width 274 height 18
click at [289, 113] on input "Finger - Lift 20mm HC 20s" at bounding box center [352, 112] width 274 height 18
type input "Finger - Lift 20mm Drag 20s"
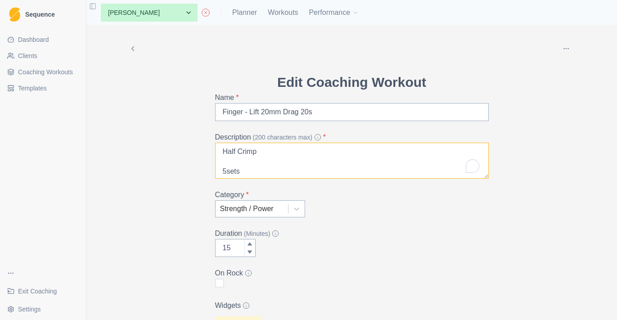
drag, startPoint x: 264, startPoint y: 150, endPoint x: 203, endPoint y: 150, distance: 60.7
click at [203, 150] on div "Delete Edit Coaching Workout Name * Finger - Lift 20mm Drag 20s Description (20…" at bounding box center [351, 291] width 461 height 532
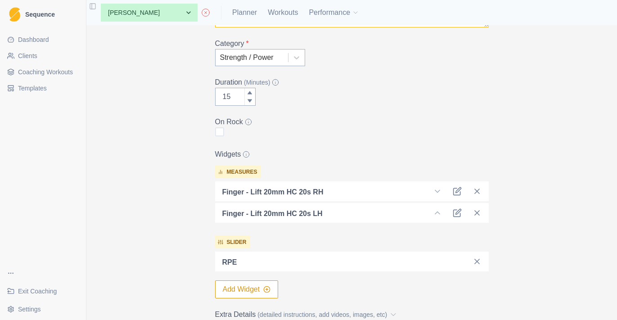
scroll to position [23, 0]
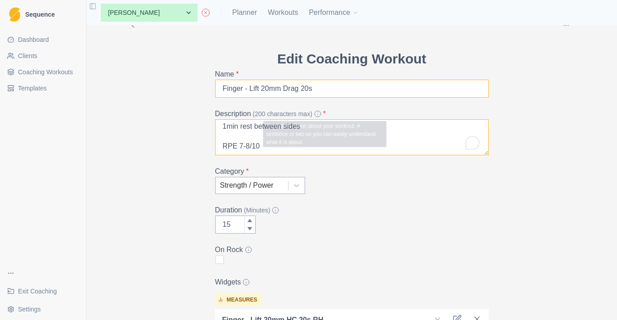
type textarea "3 Finger Drag 5sets 20sec lifts 1min rest between sides RPE 7-8/10"
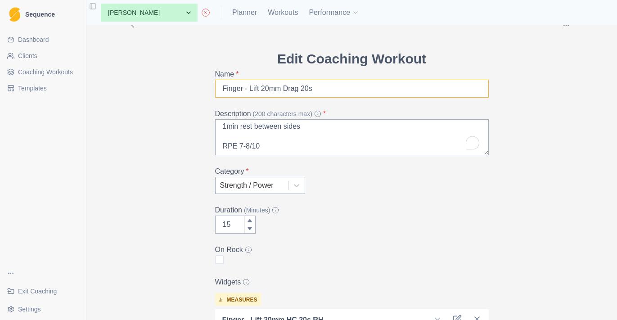
drag, startPoint x: 334, startPoint y: 89, endPoint x: 178, endPoint y: 89, distance: 155.7
click at [178, 89] on div "Delete Edit Coaching Workout Name * Finger - Lift 20mm Drag 20s Description (20…" at bounding box center [351, 268] width 461 height 532
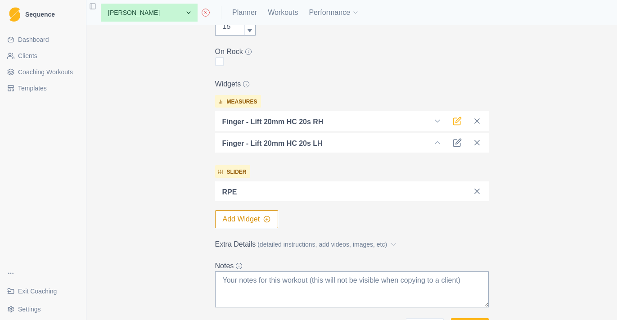
click at [458, 120] on icon at bounding box center [457, 121] width 9 height 9
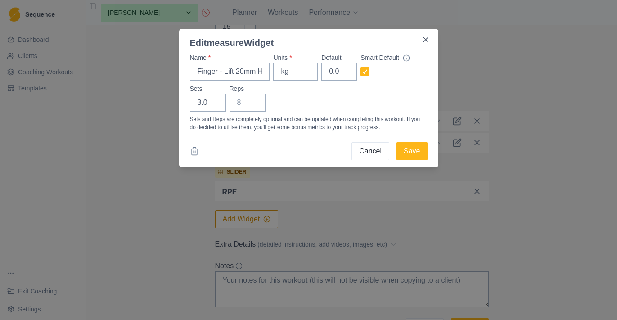
click at [379, 200] on div "Edit measure Widget Name * Finger - Lift 20mm HC 20s RH Units * kg Default 0.0 …" at bounding box center [308, 160] width 617 height 320
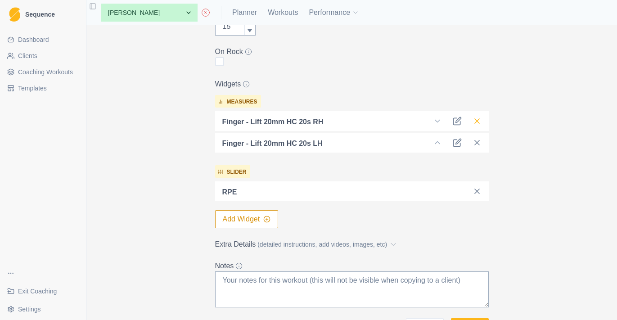
click at [480, 122] on icon at bounding box center [476, 121] width 9 height 9
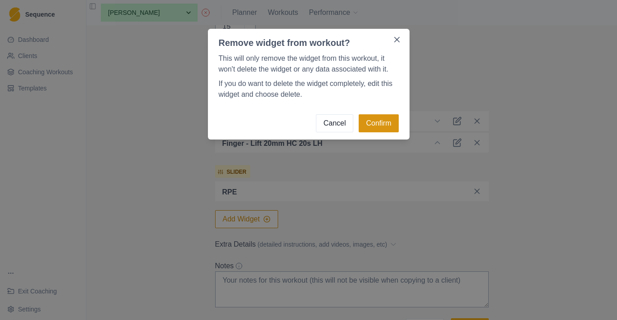
click at [385, 124] on button "Confirm" at bounding box center [379, 123] width 40 height 18
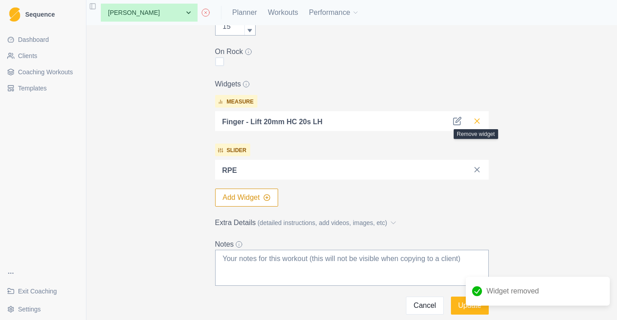
click at [477, 121] on icon at bounding box center [476, 121] width 9 height 9
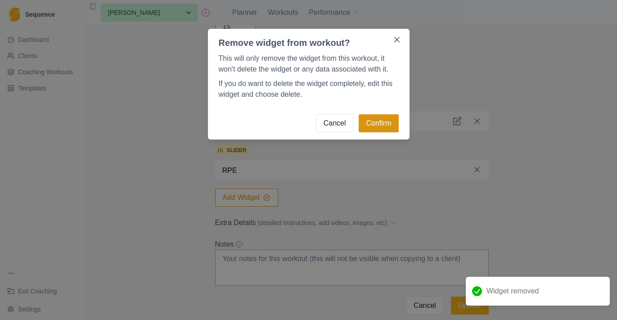
click at [375, 129] on button "Confirm" at bounding box center [379, 123] width 40 height 18
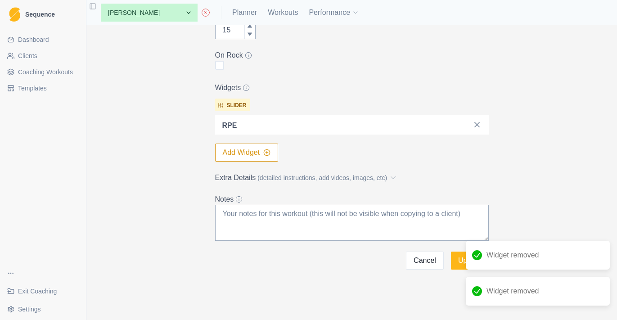
click at [277, 191] on form "Edit Coaching Workout Name * Finger - Lift 20mm Drag 20s Description (200 chara…" at bounding box center [352, 61] width 274 height 415
click at [275, 152] on button "Add Widget" at bounding box center [246, 153] width 63 height 18
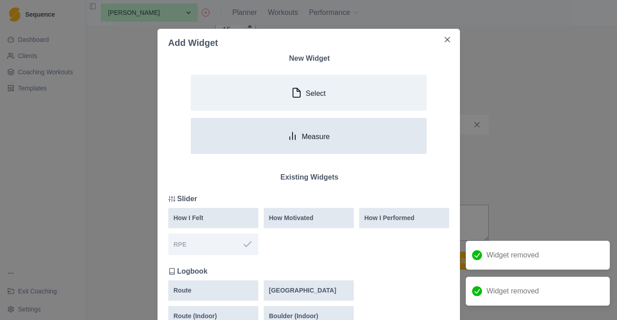
click at [274, 134] on button "Measure" at bounding box center [309, 136] width 236 height 36
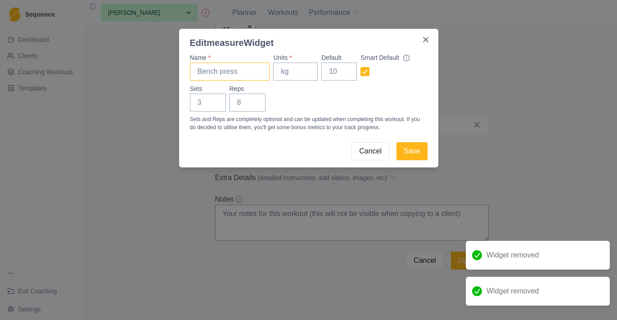
click at [234, 63] on input "Name *" at bounding box center [230, 72] width 80 height 18
paste input "Finger - Lift 20mm Drag 20s"
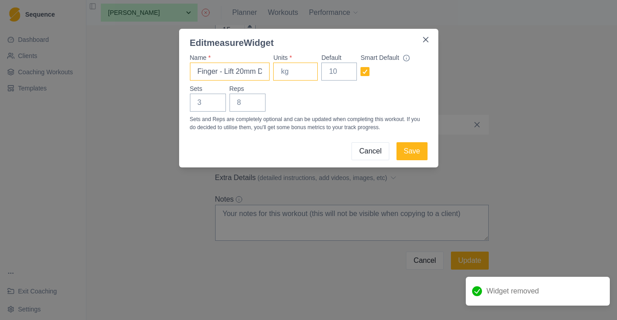
type input "Finger - Lift 20mm Drag 20s"
click at [300, 68] on input "Units *" at bounding box center [295, 72] width 45 height 18
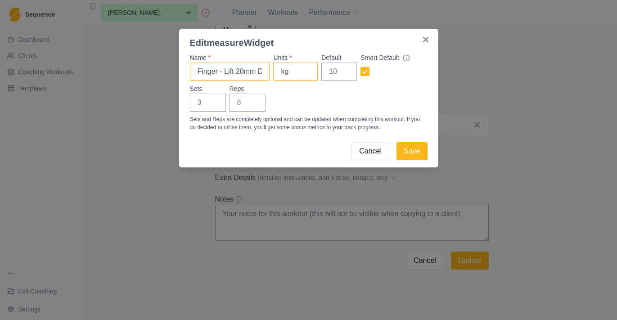
type input "kg"
drag, startPoint x: 262, startPoint y: 71, endPoint x: 332, endPoint y: 71, distance: 70.2
click at [332, 71] on div "Name * Finger - Lift 20mm Drag 20s Units * kg Default Smart Default" at bounding box center [309, 66] width 238 height 27
click at [261, 70] on input "Finger - Lift 20mm Drag 20s" at bounding box center [230, 72] width 80 height 18
type input "Finger - Lift 20mm Drag 20s - RH"
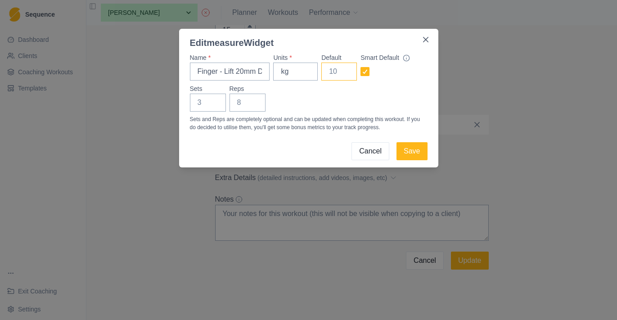
click at [338, 74] on input "Default" at bounding box center [339, 72] width 36 height 18
type input "0"
click at [202, 102] on input "Sets" at bounding box center [208, 103] width 36 height 18
type input "5"
click at [416, 156] on button "Save" at bounding box center [411, 151] width 31 height 18
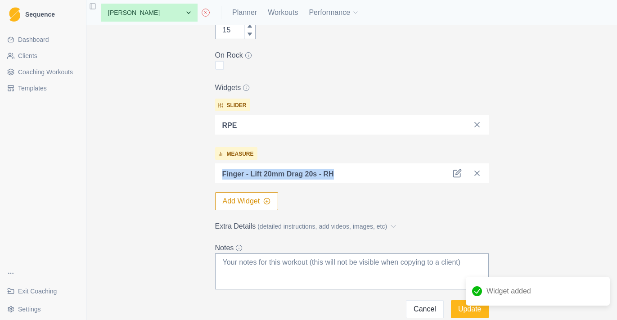
drag, startPoint x: 349, startPoint y: 172, endPoint x: 159, endPoint y: 173, distance: 189.8
click at [159, 173] on div "Delete Edit Coaching Workout Name * Finger - Lift 20mm Drag 20s Description (20…" at bounding box center [351, 62] width 461 height 511
copy p "Finger - Lift 20mm Drag 20s - RH"
click at [258, 199] on button "Add Widget" at bounding box center [246, 201] width 63 height 18
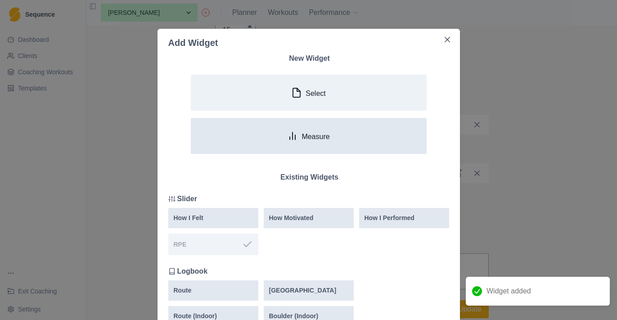
click at [270, 145] on button "Measure" at bounding box center [309, 136] width 236 height 36
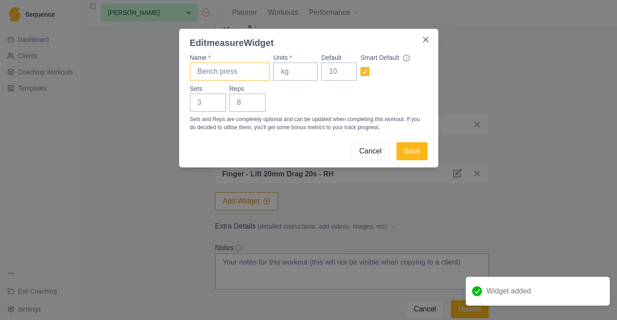
click at [229, 65] on input "Name *" at bounding box center [230, 72] width 80 height 18
paste input "Finger - Lift 20mm Drag 20s - RH"
click at [259, 72] on input "Finger - Lift 20mm Drag 20s - RH" at bounding box center [230, 72] width 80 height 18
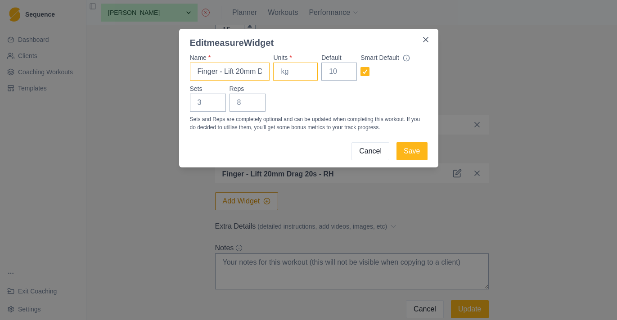
type input "Finger - Lift 20mm Drag 20s - LH"
click at [310, 72] on input "Units *" at bounding box center [295, 72] width 45 height 18
type input "kg"
click at [345, 75] on input "-1" at bounding box center [339, 72] width 36 height 18
type input "-2"
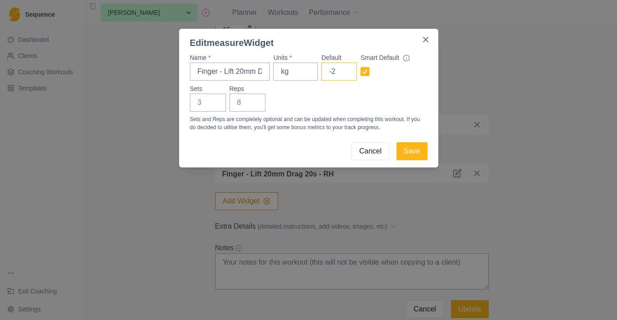
click at [344, 75] on input "-2" at bounding box center [339, 72] width 36 height 18
click at [349, 67] on input "-2" at bounding box center [339, 72] width 36 height 18
type input "0"
click at [192, 103] on input "Sets" at bounding box center [208, 103] width 36 height 18
type input "5"
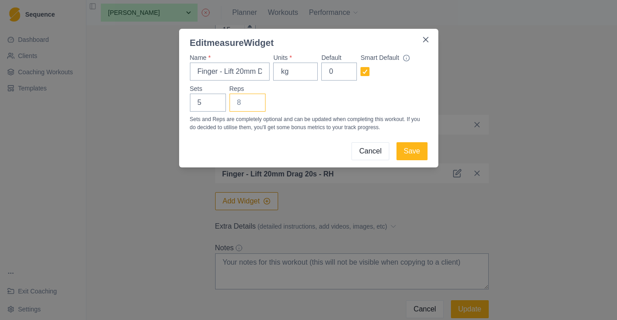
click at [244, 104] on input "Reps" at bounding box center [247, 103] width 36 height 18
click at [404, 148] on button "Save" at bounding box center [411, 151] width 31 height 18
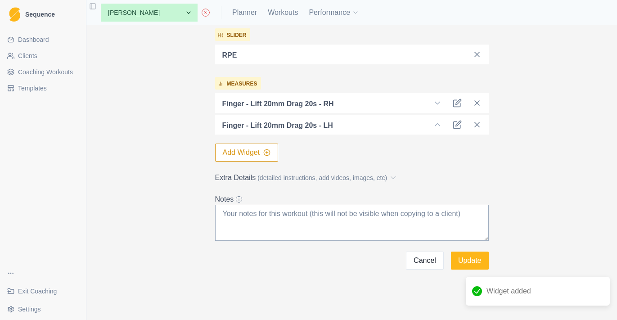
scroll to position [0, 0]
click at [314, 170] on form "Edit Coaching Workout Name * Finger - Lift 20mm Drag 20s Description (200 chara…" at bounding box center [352, 26] width 274 height 485
click at [313, 179] on span "(detailed instructions, add videos, images, etc)" at bounding box center [322, 177] width 130 height 9
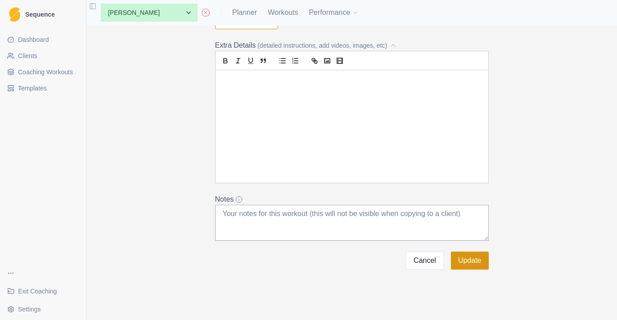
click at [472, 263] on button "Update" at bounding box center [470, 260] width 38 height 18
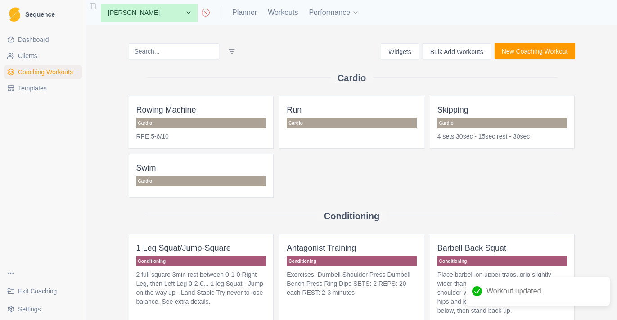
click at [178, 55] on input at bounding box center [174, 51] width 90 height 16
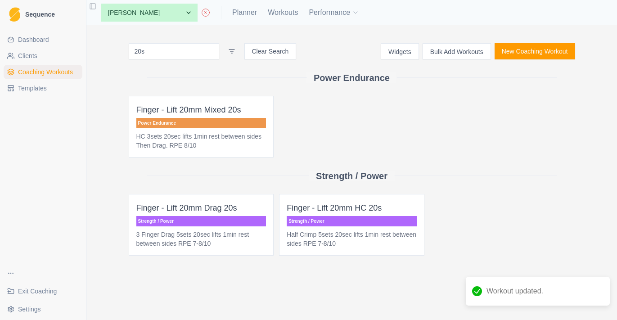
type input "20s"
click at [324, 222] on p "Strength / Power" at bounding box center [352, 221] width 130 height 10
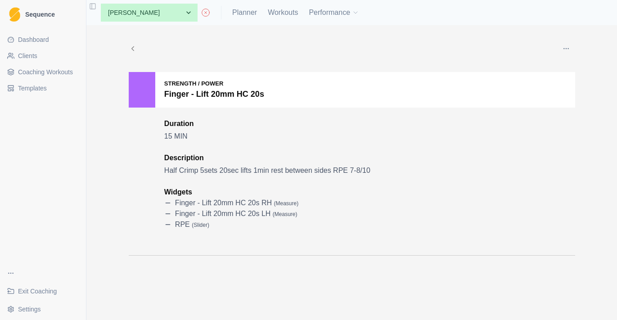
click at [573, 39] on div "Edit Duplicate Add to this client Delete Strength / Power Finger - Lift 20mm HC…" at bounding box center [351, 147] width 461 height 245
click at [571, 44] on button "button" at bounding box center [566, 49] width 18 height 18
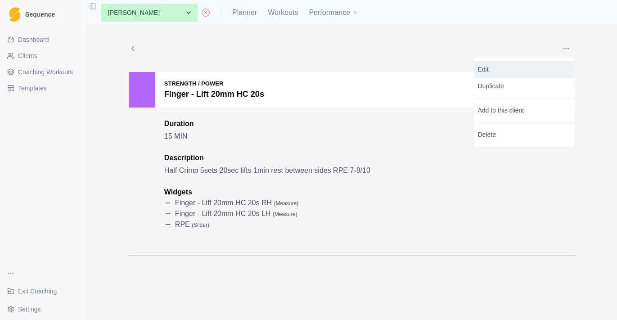
click at [542, 61] on link "Edit" at bounding box center [524, 69] width 101 height 17
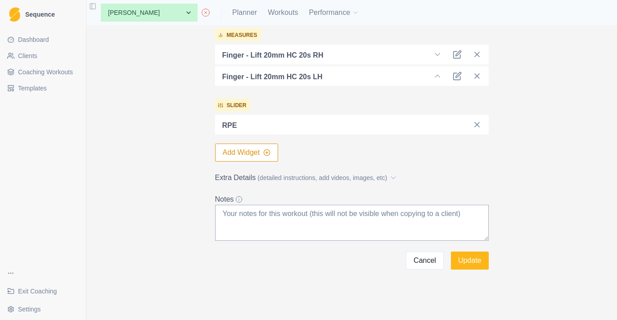
click at [324, 180] on span "(detailed instructions, add videos, images, etc)" at bounding box center [322, 177] width 130 height 9
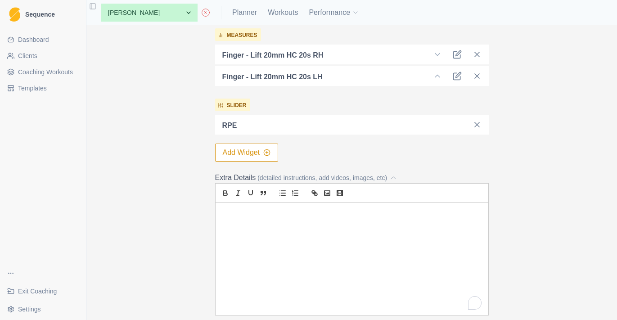
click at [305, 216] on p "To enrich screen reader interactions, please activate Accessibility in Grammarl…" at bounding box center [351, 213] width 259 height 10
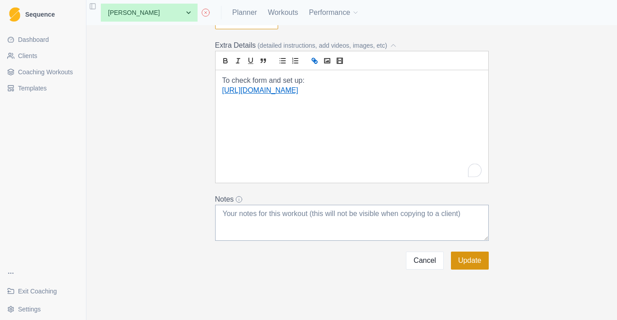
click at [478, 258] on button "Update" at bounding box center [470, 260] width 38 height 18
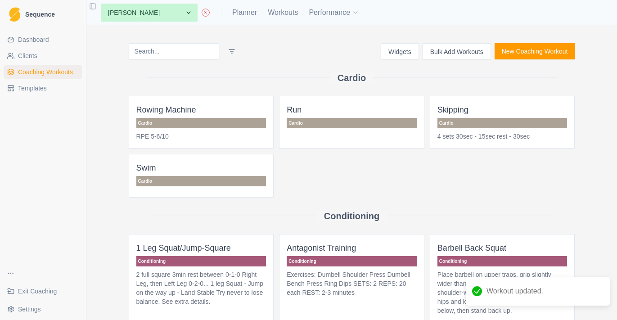
click at [64, 71] on span "Coaching Workouts" at bounding box center [45, 71] width 55 height 9
select select "0096598f-ed6b-4103-b1b1-3fdcb36fb9df"
click at [184, 55] on input at bounding box center [174, 51] width 90 height 16
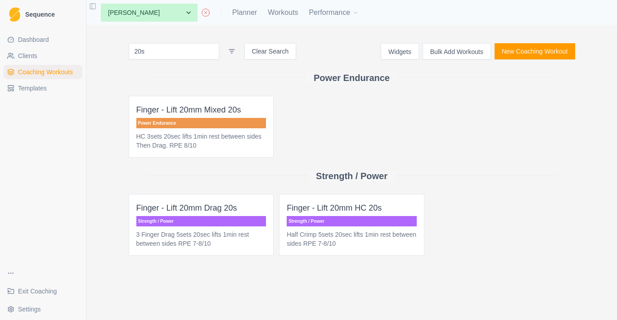
type input "20s"
click at [319, 119] on html "Sequence Dashboard Clients Coaching Workouts Templates Exit Coaching Settings T…" at bounding box center [308, 160] width 617 height 320
click at [292, 9] on link "Workouts" at bounding box center [283, 12] width 30 height 11
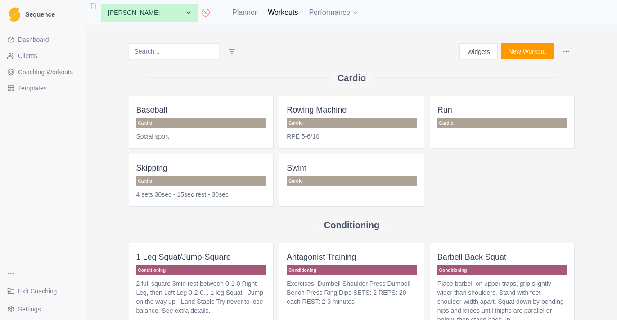
click at [193, 51] on input at bounding box center [174, 51] width 90 height 16
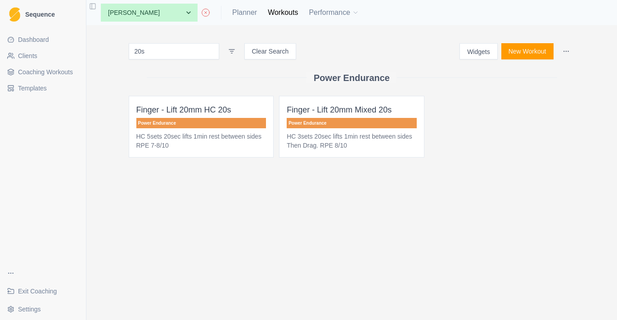
type input "20s"
click at [270, 154] on div "Delete Workout" at bounding box center [269, 153] width 53 height 14
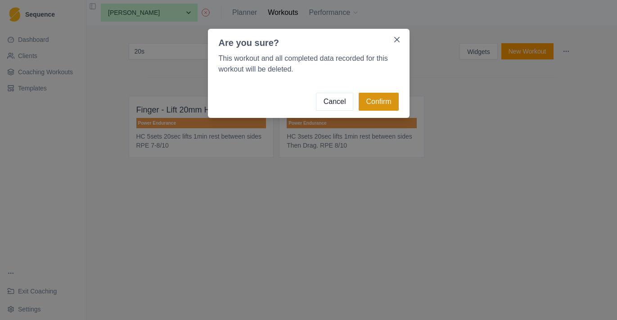
click at [388, 104] on button "Confirm" at bounding box center [379, 102] width 40 height 18
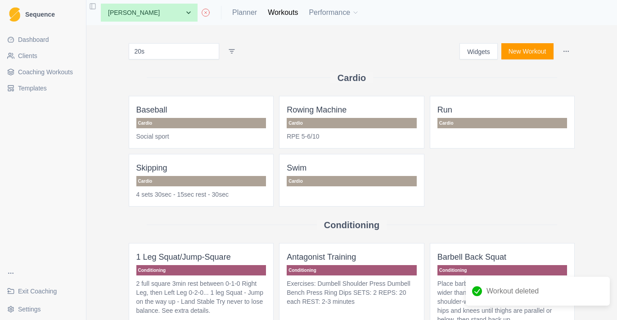
click at [64, 72] on span "Coaching Workouts" at bounding box center [45, 71] width 55 height 9
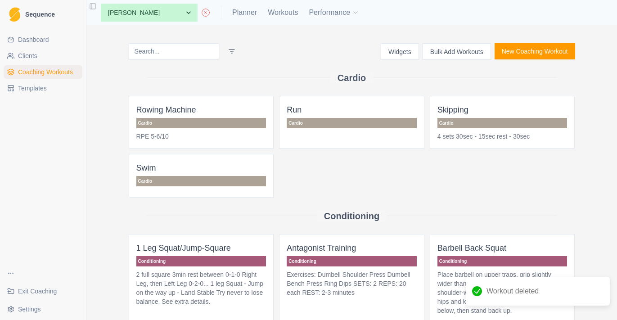
click at [468, 61] on div "Cardio" at bounding box center [352, 77] width 446 height 36
click at [463, 53] on button "Bulk Add Workouts" at bounding box center [456, 51] width 68 height 16
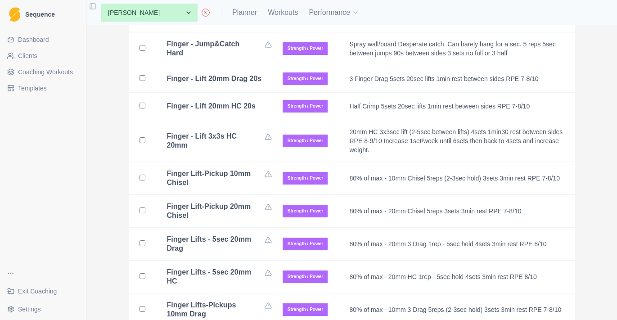
scroll to position [8927, 0]
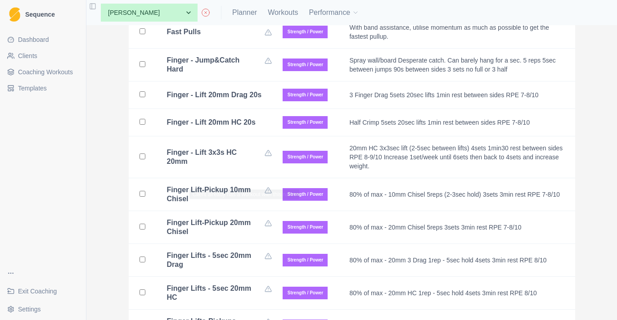
click at [226, 99] on b "Finger - Lift 20mm Drag 20s" at bounding box center [214, 94] width 95 height 9
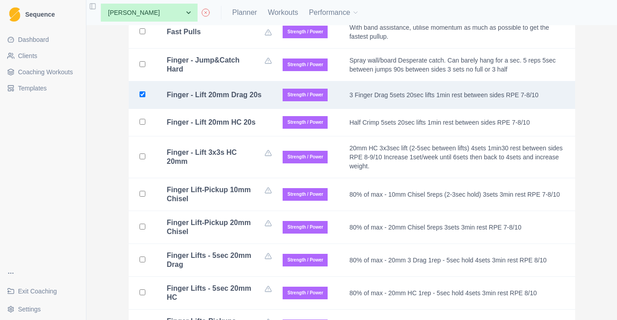
checkbox input "true"
click at [226, 136] on td "Finger - Lift 20mm HC 20s" at bounding box center [214, 122] width 116 height 27
checkbox input "true"
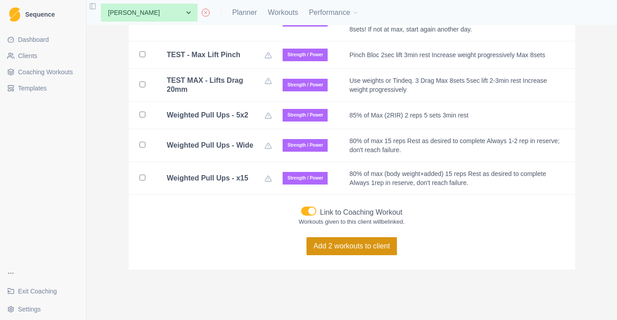
scroll to position [0, 0]
click at [313, 213] on span at bounding box center [311, 210] width 7 height 7
click at [301, 206] on input "Link to Coaching Workout" at bounding box center [301, 206] width 0 height 0
click at [336, 248] on button "Add 2 workouts to client" at bounding box center [351, 246] width 91 height 18
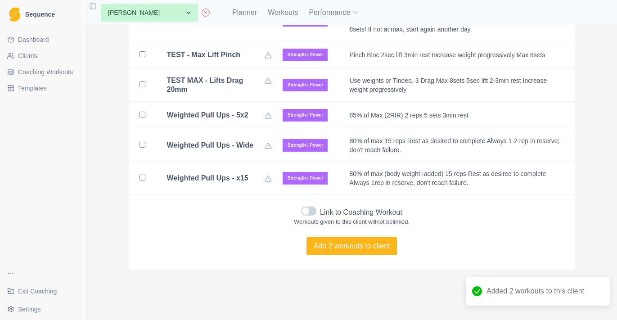
checkbox input "false"
click at [255, 13] on link "Planner" at bounding box center [244, 12] width 25 height 11
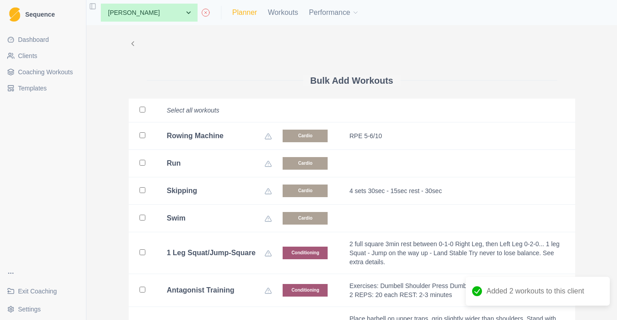
select select "month"
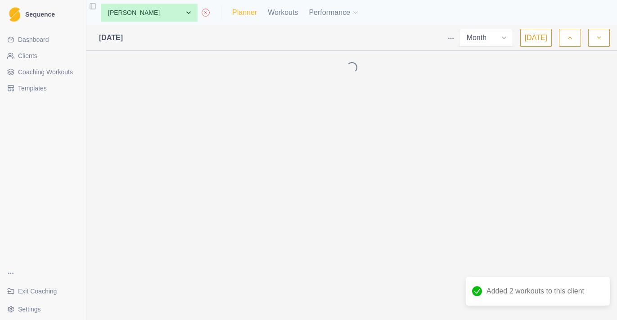
click at [250, 15] on link "Planner" at bounding box center [244, 12] width 25 height 11
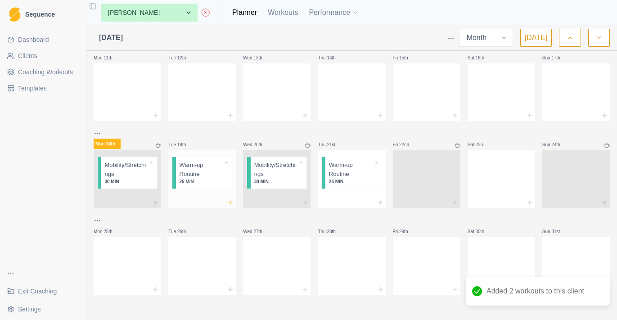
scroll to position [187, 0]
click at [229, 201] on icon at bounding box center [230, 202] width 7 height 7
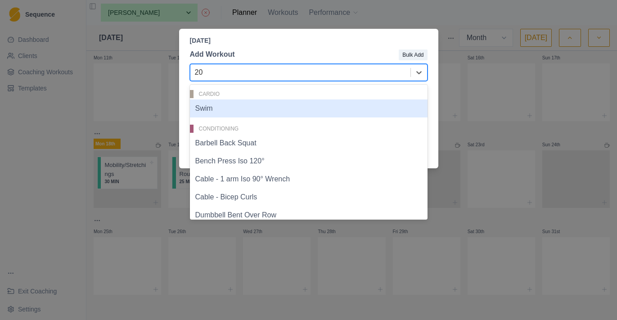
type input "20s"
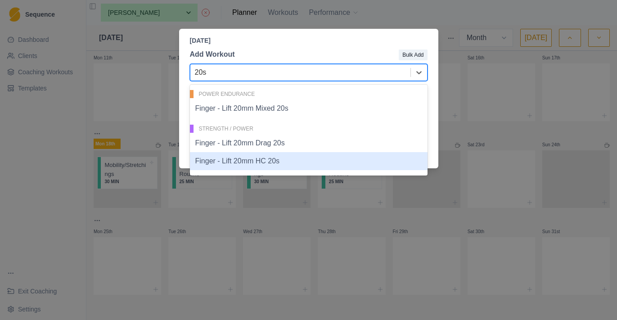
click at [278, 158] on div "Finger - Lift 20mm HC 20s" at bounding box center [309, 161] width 238 height 18
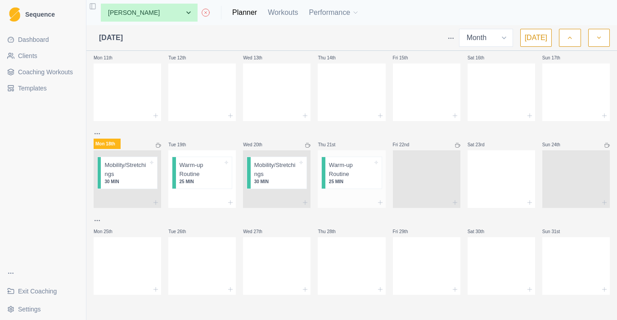
click at [377, 207] on div at bounding box center [351, 202] width 67 height 11
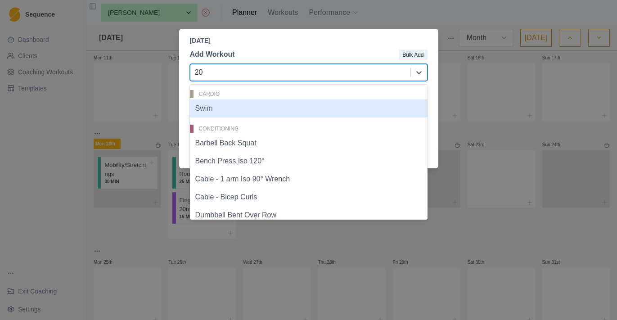
type input "20s"
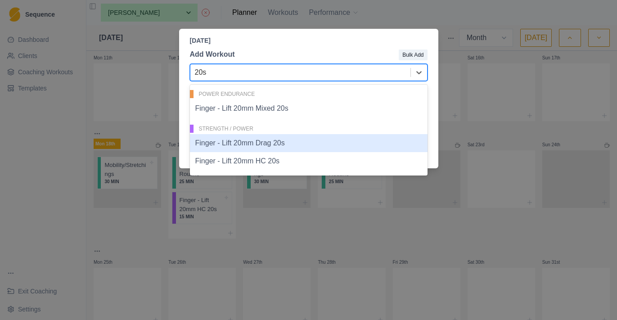
click at [350, 149] on div "Finger - Lift 20mm Drag 20s" at bounding box center [309, 143] width 238 height 18
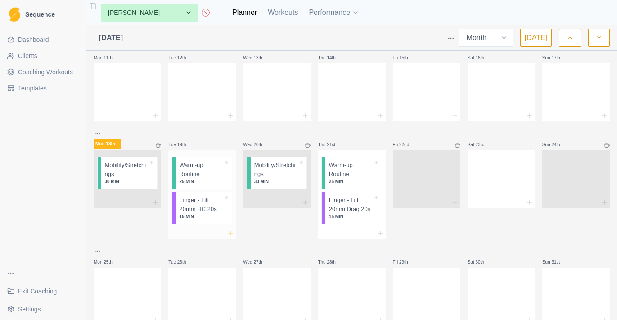
click at [234, 235] on div at bounding box center [201, 233] width 67 height 11
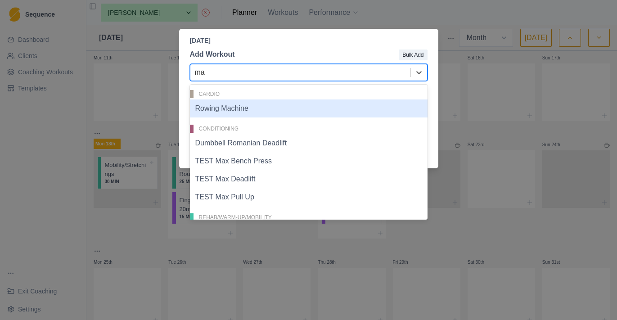
type input "max"
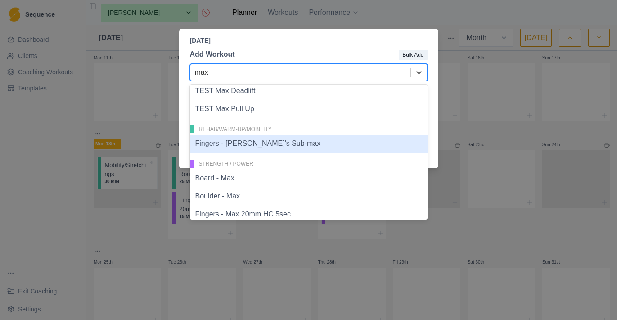
scroll to position [67, 0]
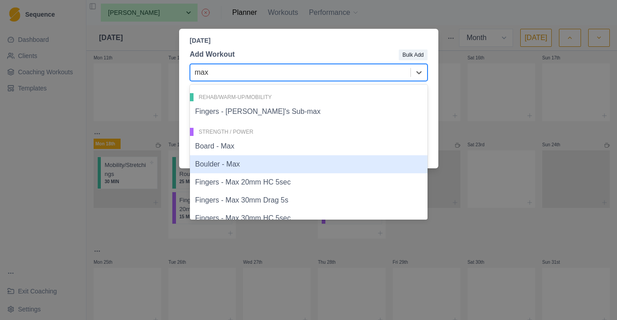
click at [254, 164] on div "Boulder - Max" at bounding box center [309, 164] width 238 height 18
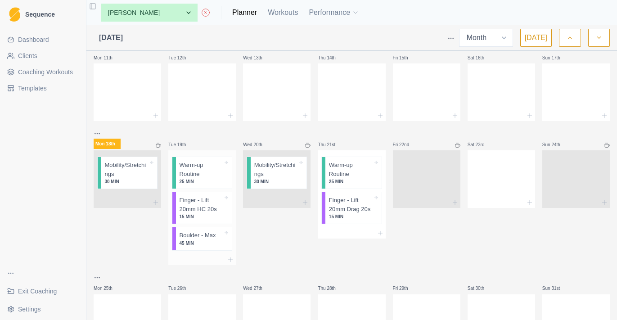
click at [207, 234] on p "Boulder - Max" at bounding box center [197, 235] width 36 height 9
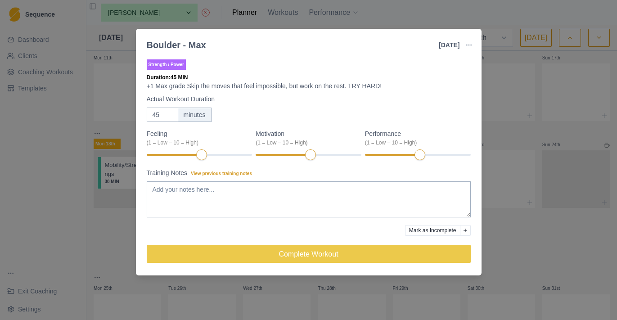
click at [121, 233] on div "Boulder - Max 19 Aug 2025 Link To Goal View Workout Metrics Edit Original Worko…" at bounding box center [308, 160] width 617 height 320
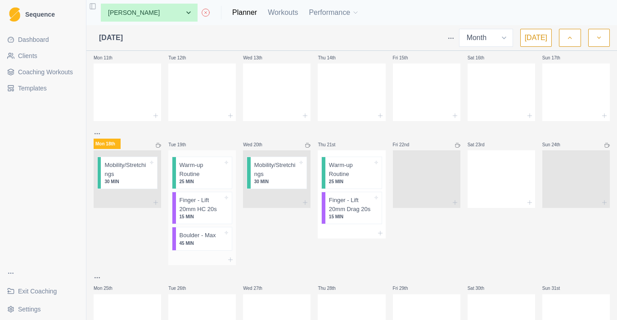
click at [212, 240] on p "45 MIN" at bounding box center [201, 243] width 44 height 7
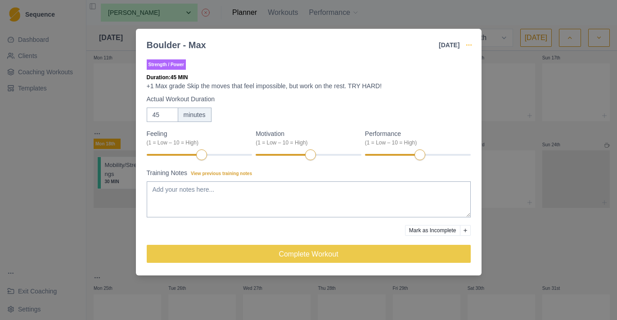
click at [469, 45] on icon "button" at bounding box center [468, 44] width 7 height 7
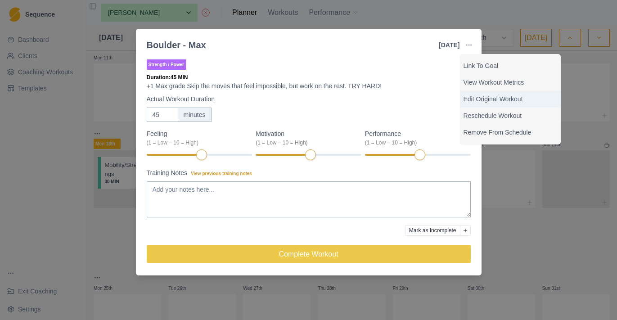
click at [480, 97] on p "Edit Original Workout" at bounding box center [510, 98] width 94 height 9
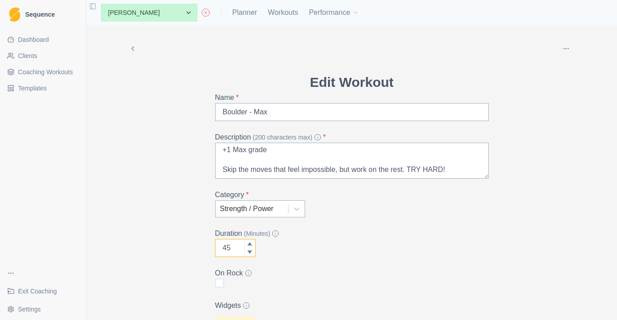
scroll to position [2, 0]
click at [234, 243] on input "45" at bounding box center [235, 248] width 40 height 18
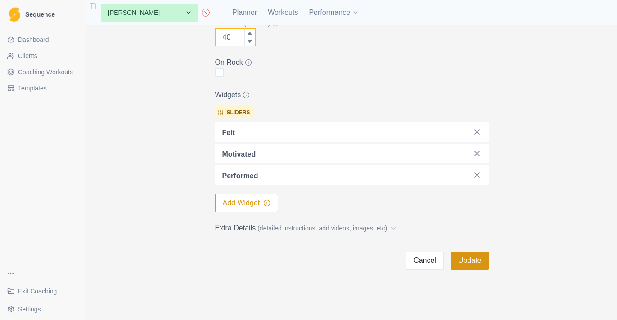
scroll to position [211, 0]
type input "40"
click at [473, 259] on button "Update" at bounding box center [470, 260] width 38 height 18
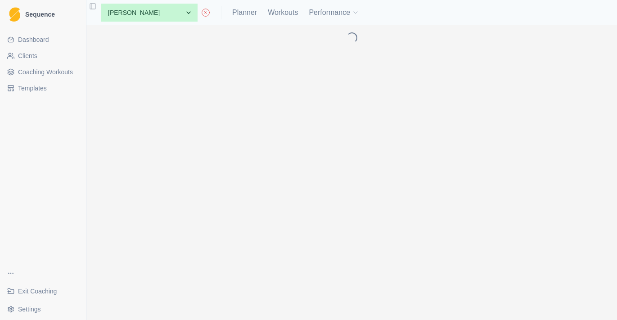
scroll to position [0, 0]
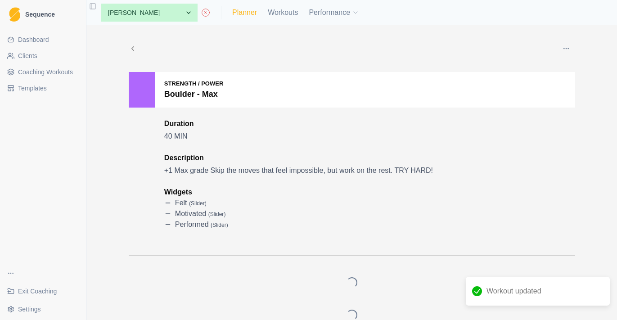
click at [245, 11] on link "Planner" at bounding box center [244, 12] width 25 height 11
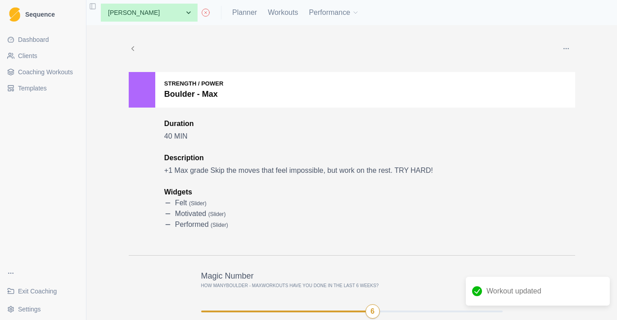
select select "month"
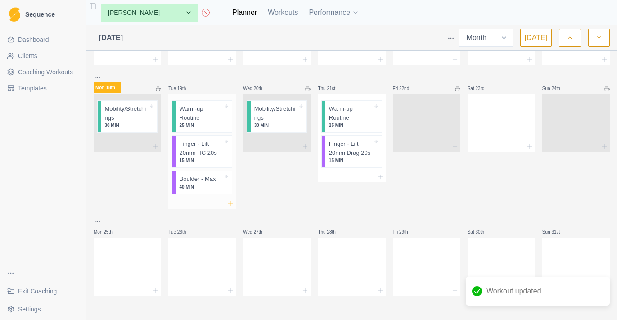
scroll to position [243, 0]
click at [229, 202] on icon at bounding box center [230, 203] width 7 height 7
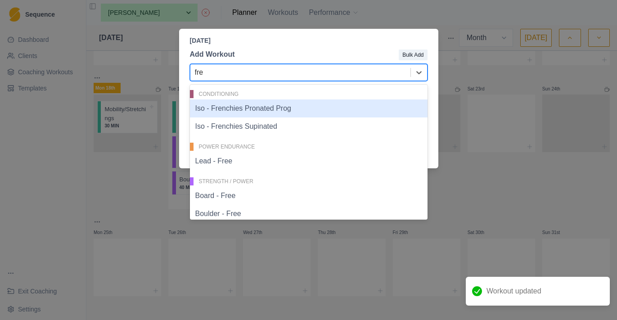
type input "free"
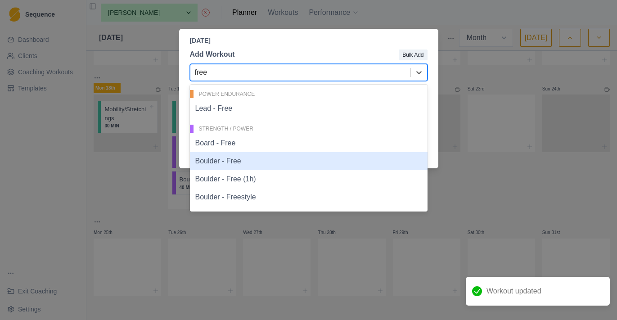
click at [259, 161] on div "Boulder - Free" at bounding box center [309, 161] width 238 height 18
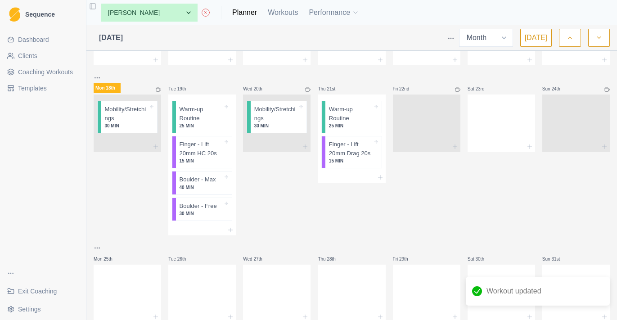
click at [200, 208] on p "Boulder - Free" at bounding box center [197, 206] width 37 height 9
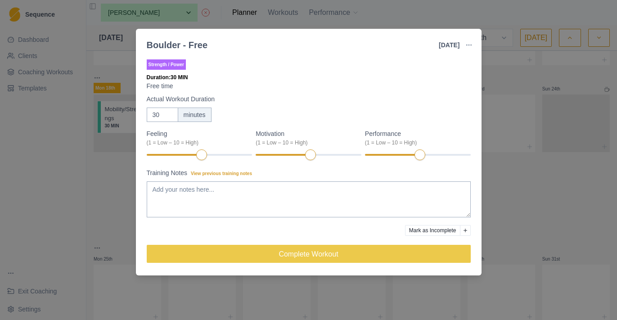
click at [499, 154] on div "Boulder - Free 19 Aug 2025 Link To Goal View Workout Metrics Edit Original Work…" at bounding box center [308, 160] width 617 height 320
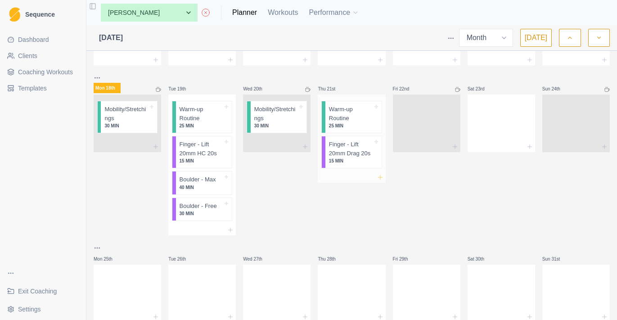
click at [383, 181] on icon at bounding box center [380, 177] width 7 height 7
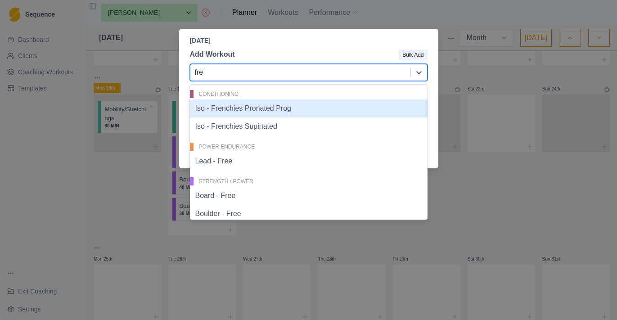
type input "free"
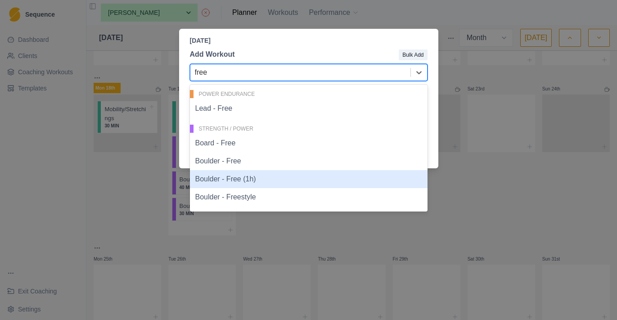
click at [242, 178] on div "Boulder - Free (1h)" at bounding box center [309, 179] width 238 height 18
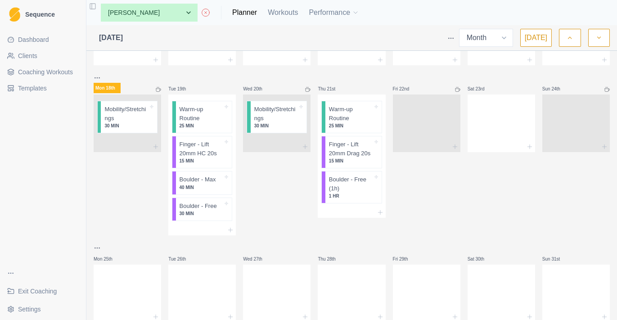
click at [238, 222] on div "Mon 28th Tue 29th Wed 30th Thu 31st Fri 1st Sat 2nd Sun 3rd Mon 4th Tue 5th Wed…" at bounding box center [352, 67] width 516 height 510
click at [233, 226] on icon at bounding box center [230, 229] width 7 height 7
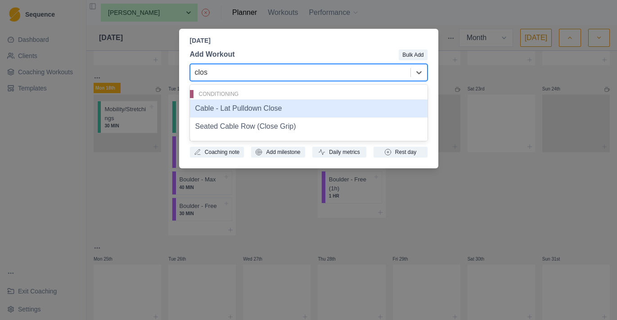
type input "close"
click at [253, 112] on div "Cable - Lat Pulldown Close" at bounding box center [309, 108] width 238 height 18
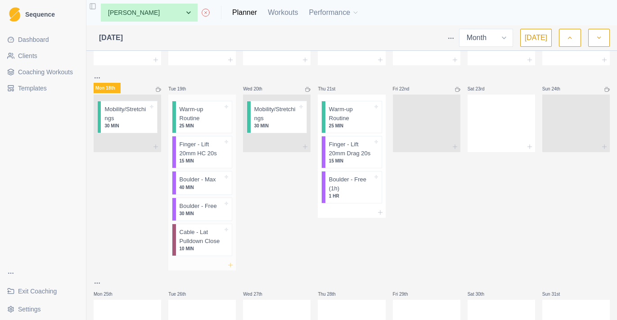
click at [233, 263] on icon at bounding box center [230, 264] width 7 height 7
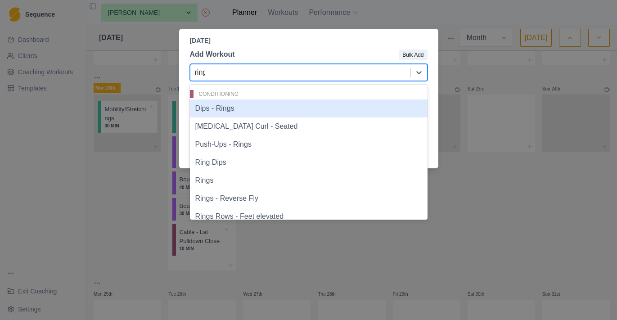
type input "rings"
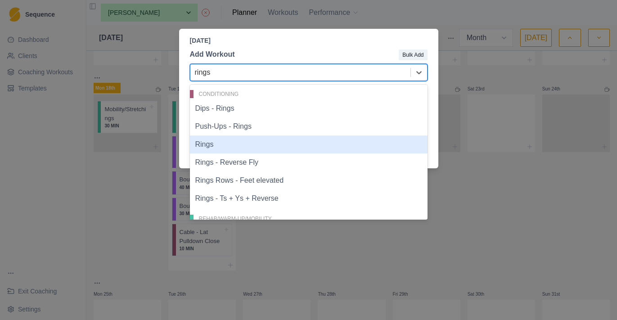
click at [238, 146] on div "Rings" at bounding box center [309, 144] width 238 height 18
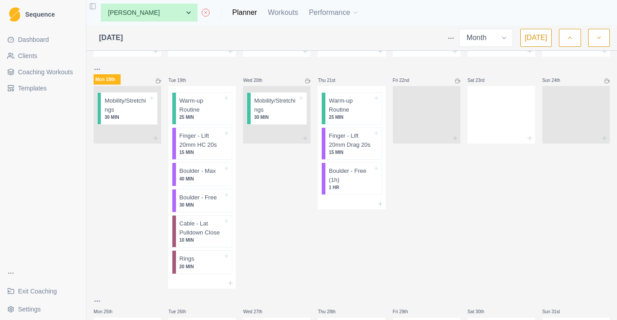
scroll to position [253, 0]
click at [231, 281] on icon at bounding box center [230, 281] width 7 height 7
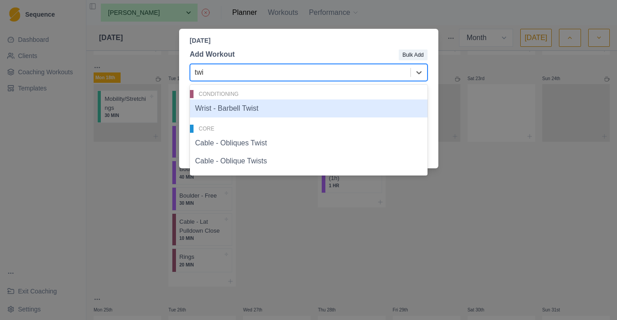
type input "twis"
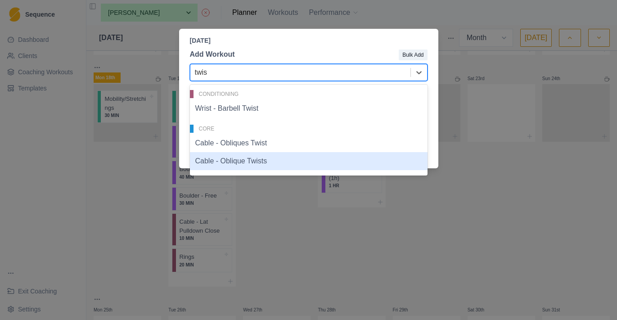
click at [286, 162] on div "Cable - Oblique Twists" at bounding box center [309, 161] width 238 height 18
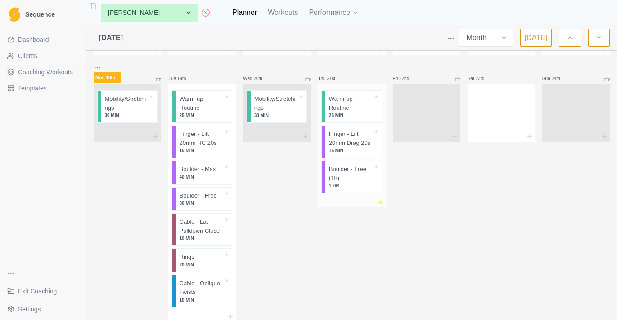
click at [381, 206] on icon at bounding box center [380, 201] width 7 height 7
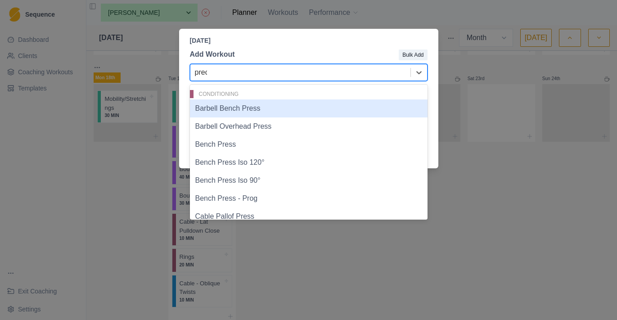
type input "preci"
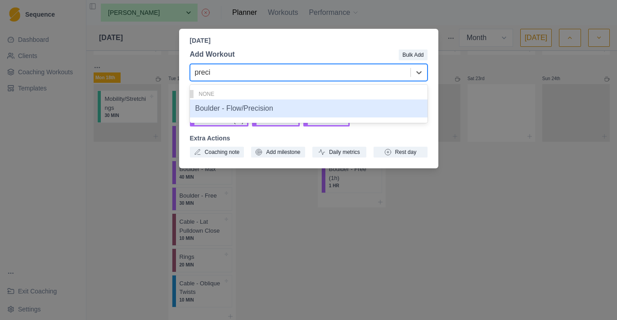
click at [291, 110] on div "Boulder - Flow/Precision" at bounding box center [309, 108] width 238 height 18
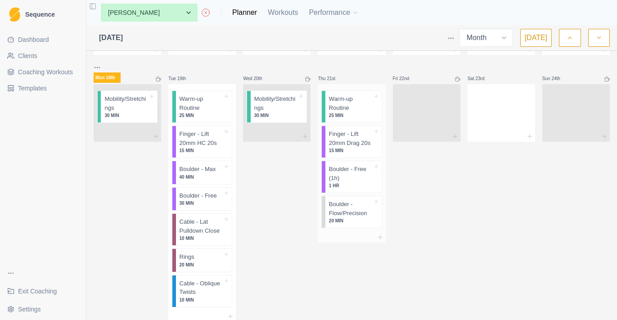
drag, startPoint x: 350, startPoint y: 217, endPoint x: 350, endPoint y: 177, distance: 39.6
click at [350, 177] on div "Warm-up Routine 25 MIN Finger - Lift 20mm Drag 20s 15 MIN Boulder - Free (1h) 1…" at bounding box center [351, 158] width 67 height 148
click at [349, 182] on p "Boulder - Flow/Precision" at bounding box center [351, 174] width 44 height 18
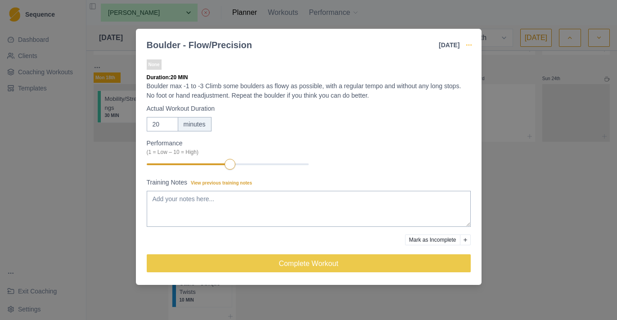
click at [465, 45] on icon "button" at bounding box center [468, 44] width 7 height 7
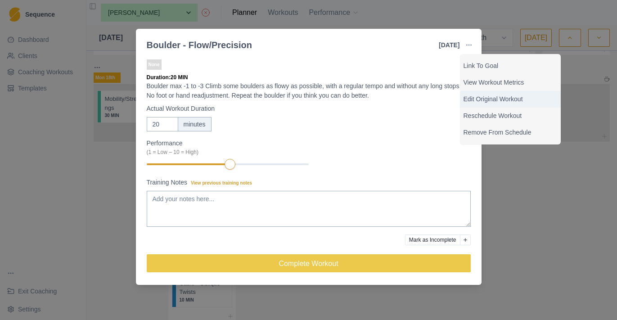
click at [473, 103] on p "Edit Original Workout" at bounding box center [510, 98] width 94 height 9
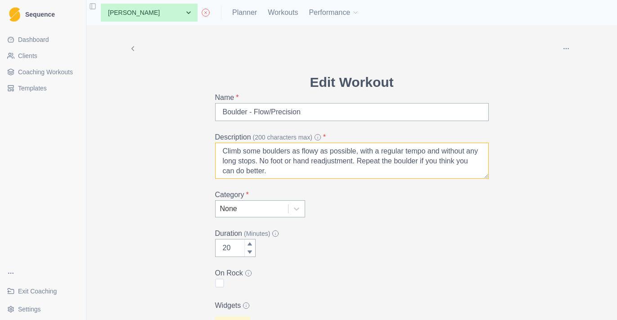
scroll to position [21, 0]
drag, startPoint x: 279, startPoint y: 161, endPoint x: 294, endPoint y: 151, distance: 17.8
click at [294, 151] on textarea "Boulder max -1 to -3 Climb some boulders as flowy as possible, with a regular t…" at bounding box center [352, 161] width 274 height 36
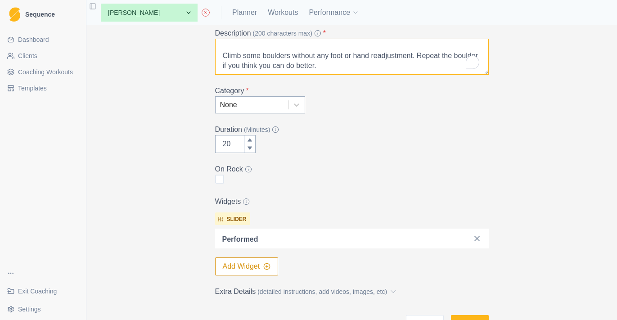
scroll to position [131, 0]
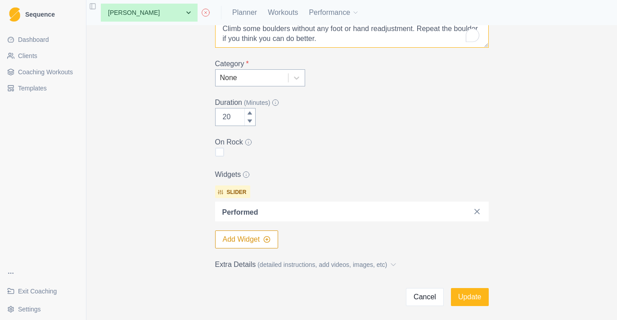
type textarea "Boulder max -1 to -3 Climb some boulders without any foot or hand readjustment.…"
click at [287, 64] on label "Category *" at bounding box center [349, 63] width 268 height 11
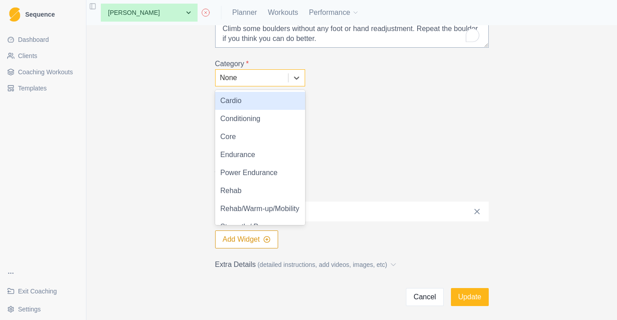
click at [287, 75] on div "None" at bounding box center [251, 78] width 72 height 16
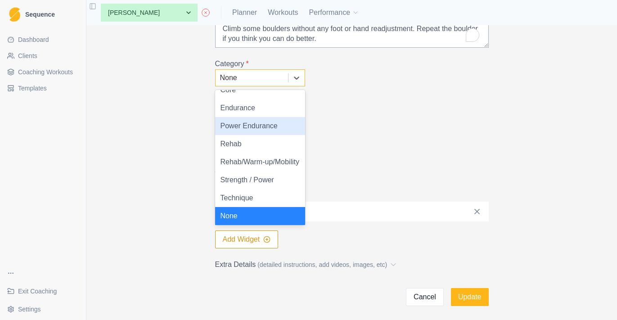
scroll to position [59, 0]
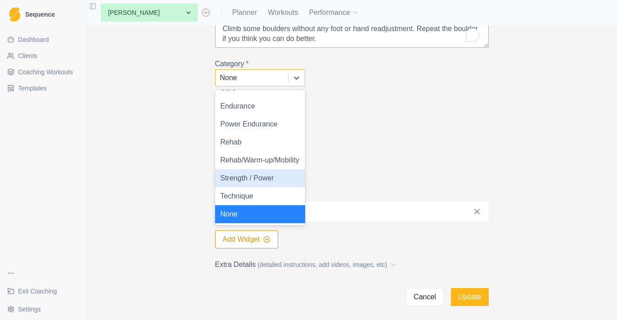
click at [274, 192] on div "Technique" at bounding box center [260, 196] width 90 height 18
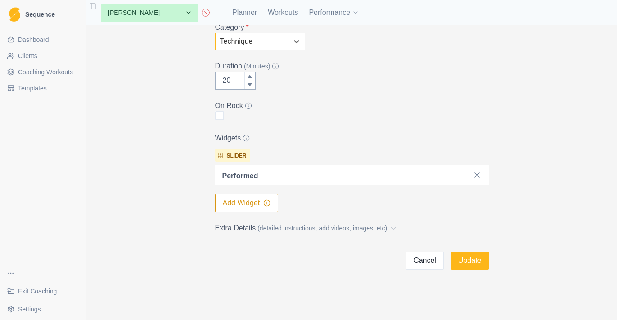
scroll to position [167, 0]
click at [480, 263] on button "Update" at bounding box center [470, 260] width 38 height 18
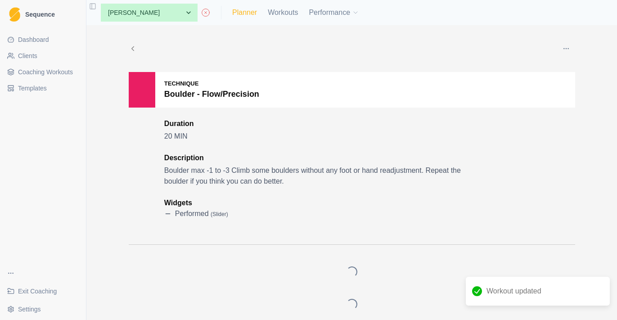
click at [242, 13] on link "Planner" at bounding box center [244, 12] width 25 height 11
select select "month"
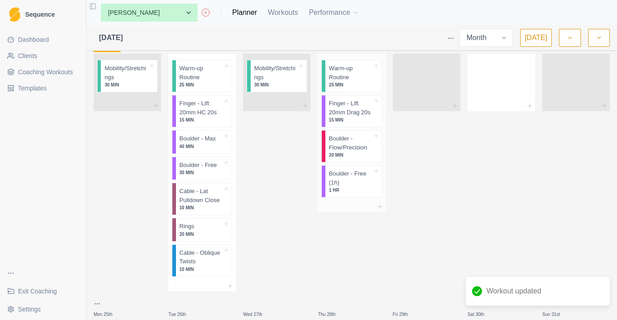
scroll to position [279, 0]
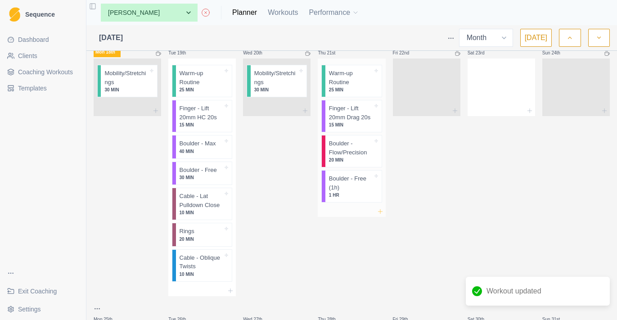
click at [381, 215] on icon at bounding box center [380, 211] width 7 height 7
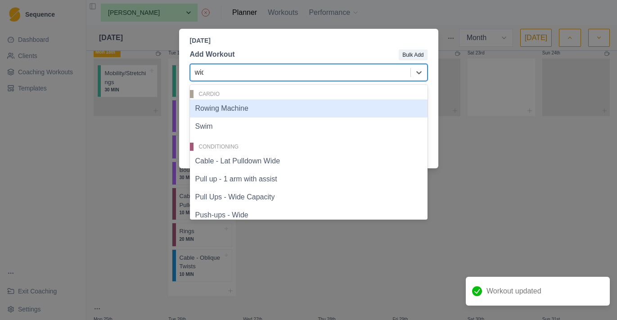
type input "wide"
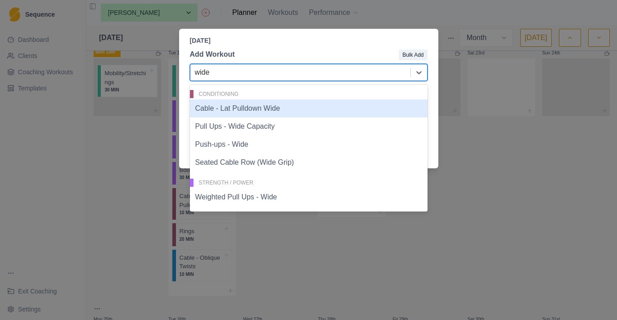
click at [281, 109] on div "Cable - Lat Pulldown Wide" at bounding box center [309, 108] width 238 height 18
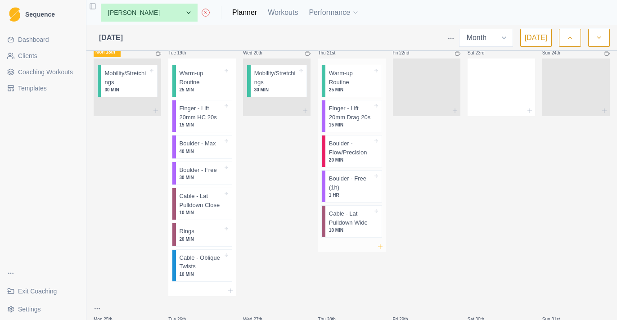
click at [382, 250] on icon at bounding box center [380, 246] width 7 height 7
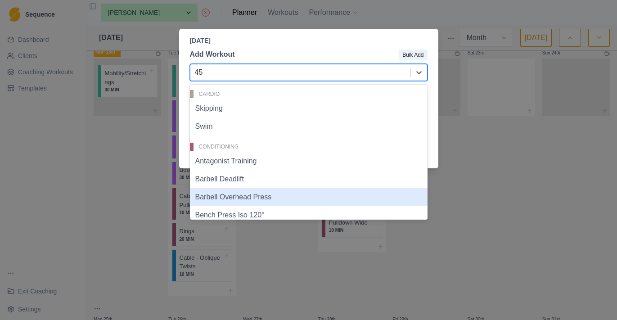
type input "45°"
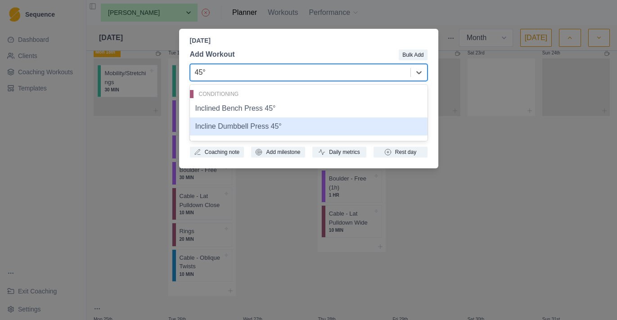
drag, startPoint x: 287, startPoint y: 114, endPoint x: 287, endPoint y: 123, distance: 9.0
click at [287, 123] on div "Inclined Bench Press 45° Incline Dumbbell Press 45°" at bounding box center [309, 117] width 238 height 36
click at [285, 126] on div "Incline Dumbbell Press 45°" at bounding box center [309, 126] width 238 height 18
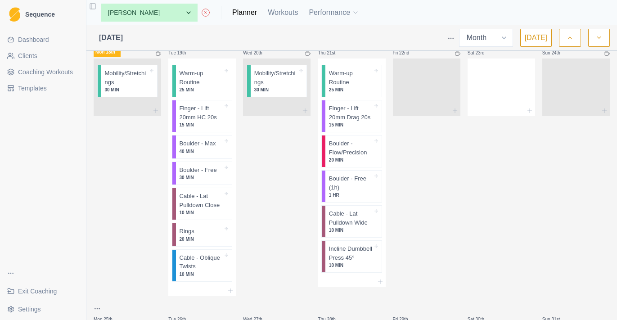
scroll to position [292, 0]
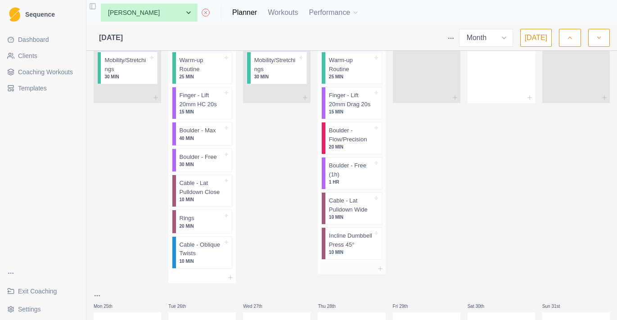
click at [384, 274] on div at bounding box center [351, 268] width 67 height 11
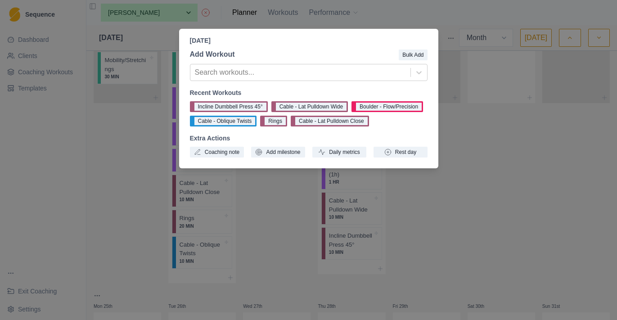
click at [408, 271] on div "Thursday, August 21st, 2025 Add Workout Bulk Add Search workouts... Recent Work…" at bounding box center [308, 160] width 617 height 320
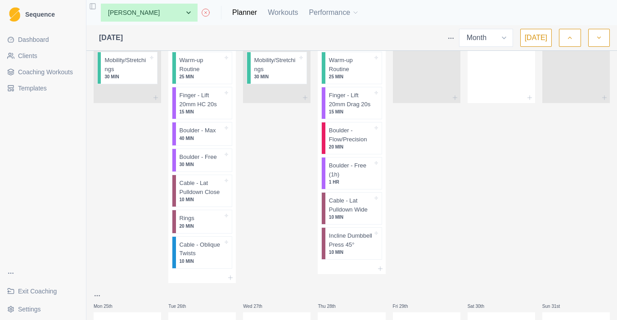
click at [351, 249] on p "Incline Dumbbell Press 45°" at bounding box center [351, 240] width 44 height 18
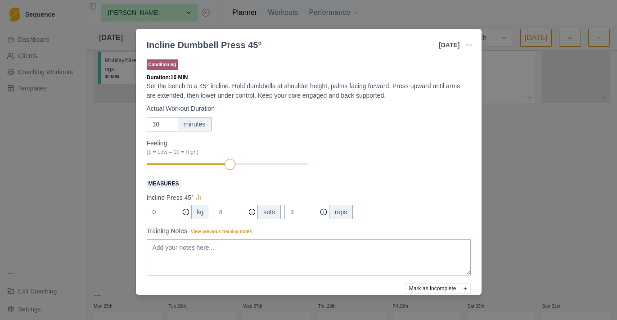
click at [497, 166] on div "Incline Dumbbell Press 45° 21 Aug 2025 Link To Goal View Workout Metrics Edit O…" at bounding box center [308, 160] width 617 height 320
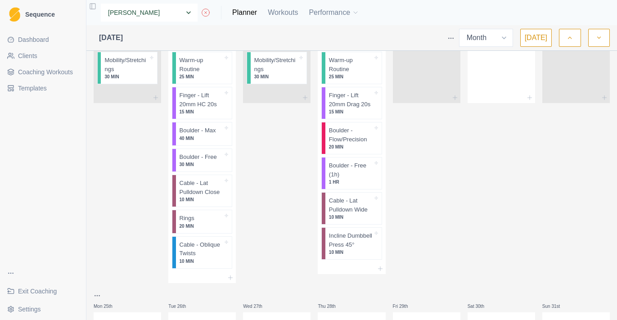
select select "22f17db2-8da4-4db6-aa2a-908a281903d8"
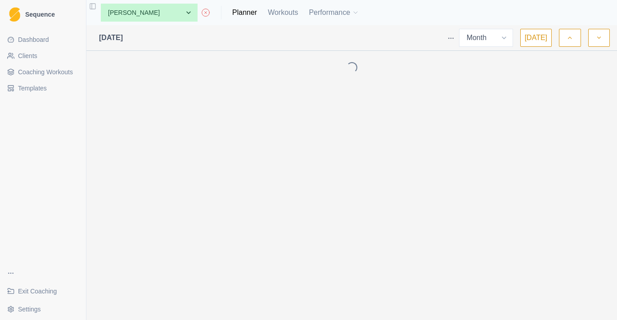
select select "month"
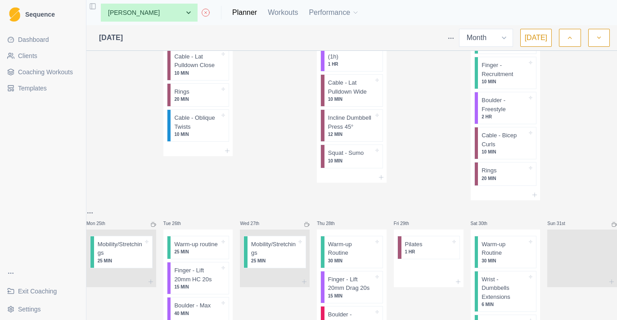
scroll to position [481, 0]
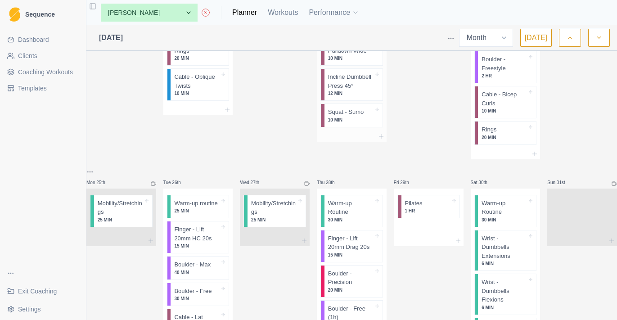
click at [351, 97] on p "12 MIN" at bounding box center [350, 93] width 45 height 7
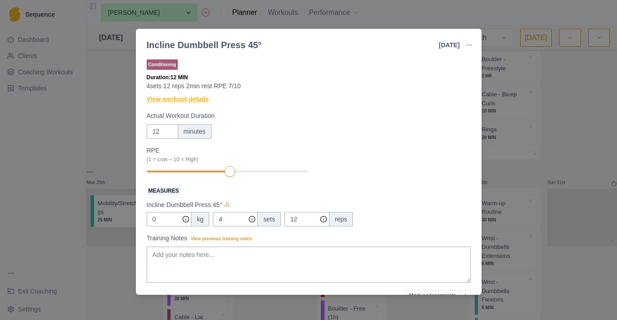
click at [192, 99] on link "View workout details" at bounding box center [178, 98] width 62 height 9
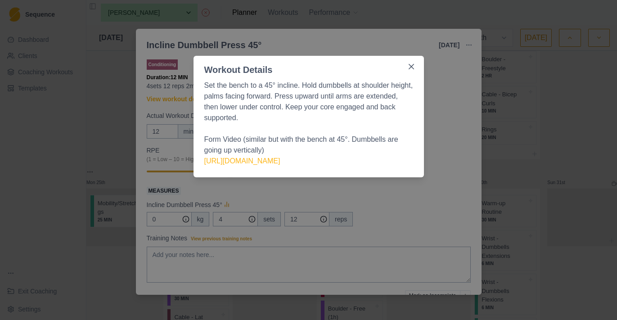
drag, startPoint x: 202, startPoint y: 84, endPoint x: 386, endPoint y: 163, distance: 200.7
click at [386, 163] on div "Set the bench to a 45° incline. Hold dumbbells at shoulder height, palms facing…" at bounding box center [308, 126] width 230 height 101
copy span "Set the bench to a 45° incline. Hold dumbbells at shoulder height, palms facing…"
click at [414, 229] on div "Workout Details Set the bench to a 45° incline. Hold dumbbells at shoulder heig…" at bounding box center [308, 160] width 617 height 320
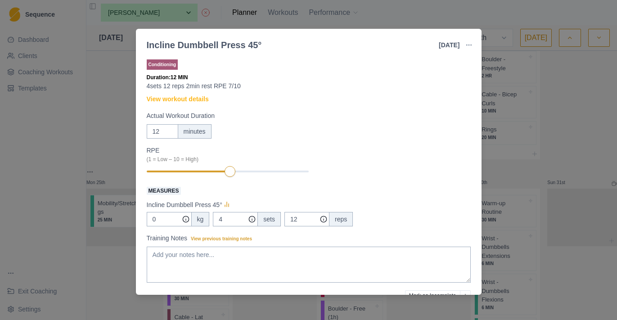
click at [503, 109] on div "Incline Dumbbell Press 45° [DATE] Link To Goal View Workout Metrics Edit Origin…" at bounding box center [308, 160] width 617 height 320
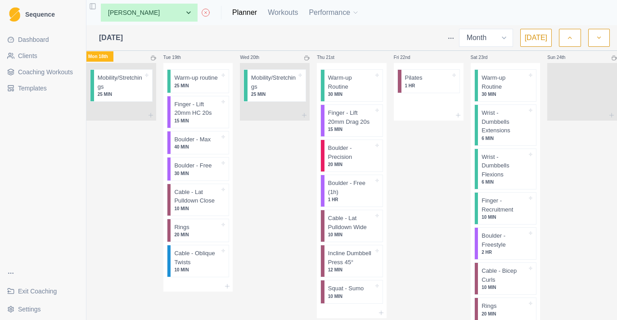
scroll to position [370, 0]
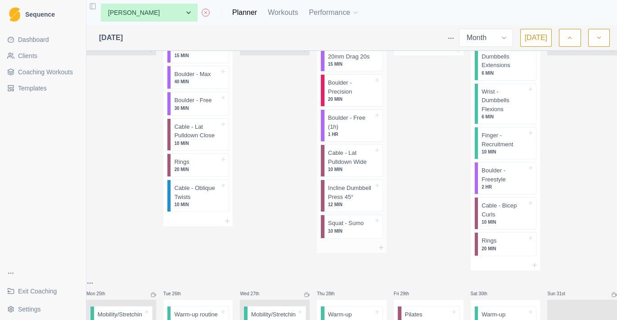
click at [355, 189] on p "Incline Dumbbell Press 45°" at bounding box center [350, 193] width 45 height 18
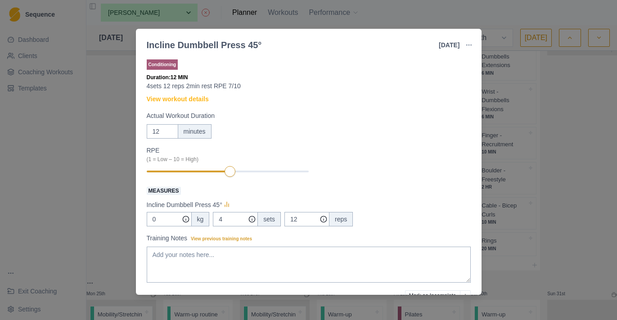
click at [463, 43] on button "button" at bounding box center [469, 45] width 18 height 18
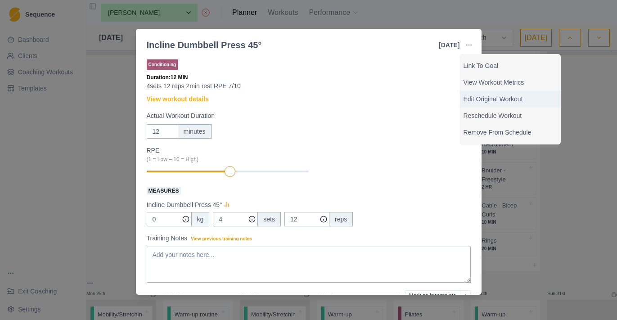
click at [483, 93] on div "Edit Original Workout" at bounding box center [510, 99] width 101 height 17
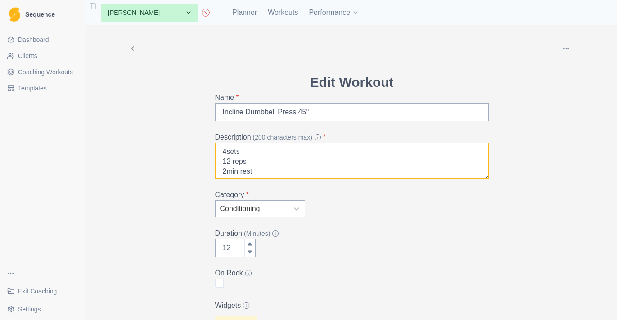
click at [229, 160] on textarea "4sets 12 reps 2min rest RPE 7/10" at bounding box center [352, 161] width 274 height 36
type textarea "4sets 12 reps 2min rest RPE 7/10"
click at [304, 193] on label "Category *" at bounding box center [349, 194] width 268 height 11
click at [242, 12] on link "Planner" at bounding box center [244, 12] width 25 height 11
select select "month"
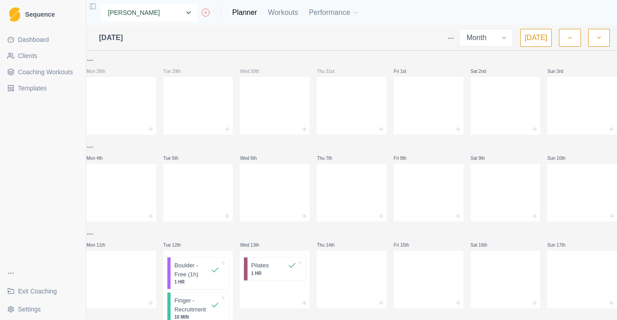
select select "0096598f-ed6b-4103-b1b1-3fdcb36fb9df"
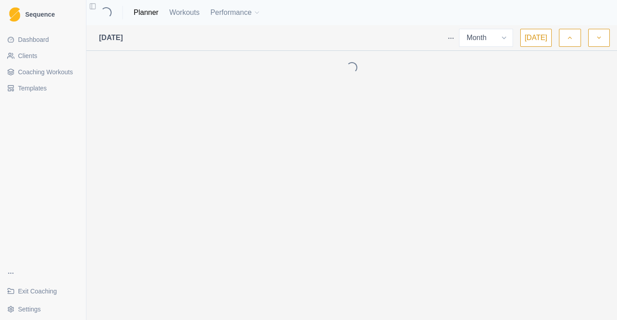
select select "month"
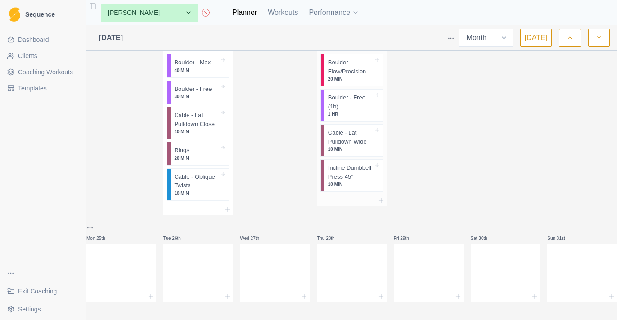
scroll to position [372, 0]
click at [361, 177] on p "Incline Dumbbell Press 45°" at bounding box center [350, 172] width 45 height 18
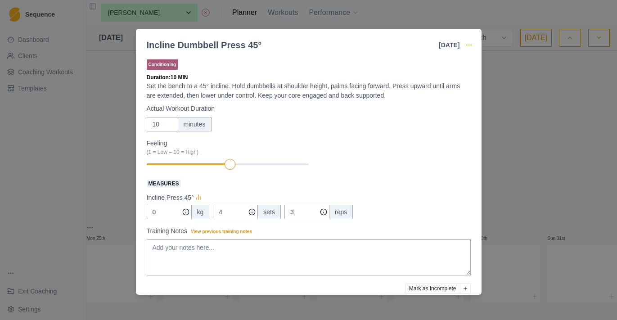
click at [465, 46] on button "button" at bounding box center [469, 45] width 18 height 18
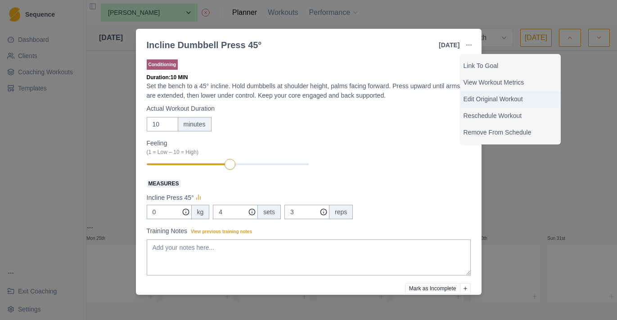
click at [475, 100] on p "Edit Original Workout" at bounding box center [510, 98] width 94 height 9
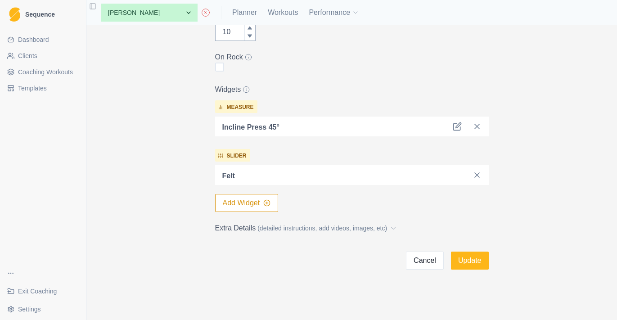
scroll to position [216, 0]
click at [268, 229] on span "(detailed instructions, add videos, images, etc)" at bounding box center [322, 228] width 130 height 9
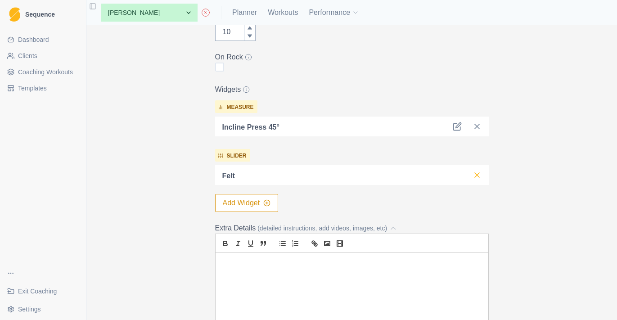
click at [475, 175] on icon at bounding box center [476, 174] width 9 height 9
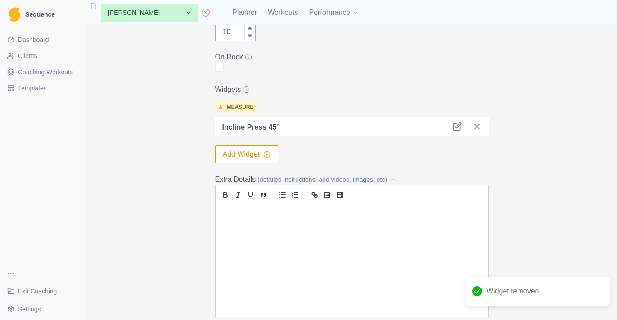
click at [343, 279] on div at bounding box center [351, 260] width 273 height 112
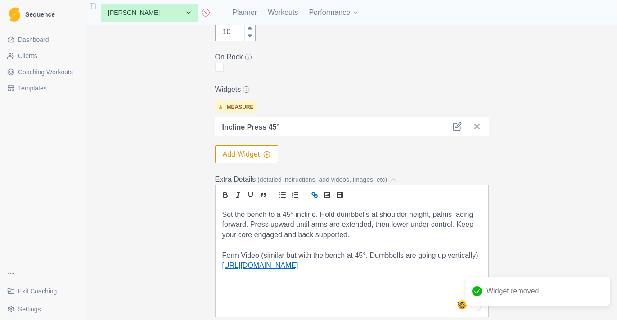
click at [255, 155] on button "Add Widget" at bounding box center [246, 154] width 63 height 18
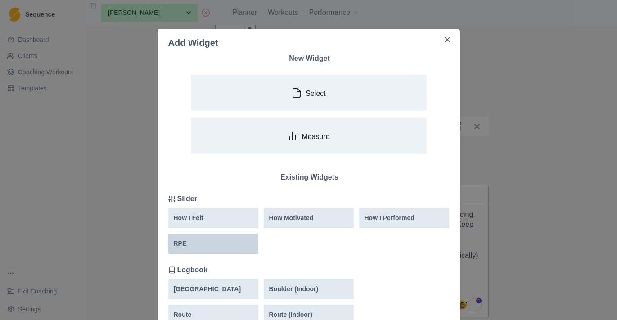
click at [241, 235] on div "RPE" at bounding box center [213, 243] width 90 height 20
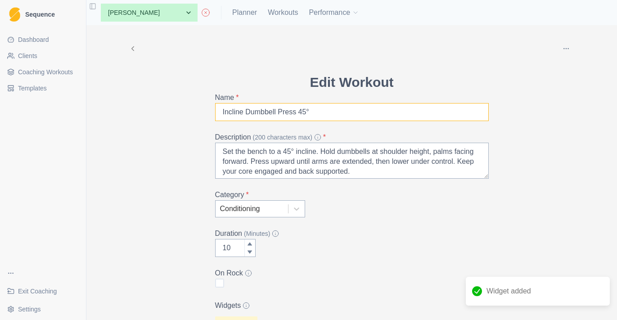
scroll to position [0, 0]
drag, startPoint x: 332, startPoint y: 117, endPoint x: 157, endPoint y: 111, distance: 175.1
click at [157, 111] on div "Archive Delete Edit Workout Name * Incline Dumbbell Press 45° Description (200 …" at bounding box center [351, 321] width 461 height 592
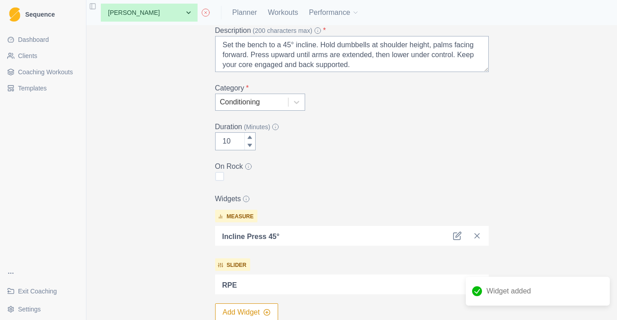
scroll to position [220, 0]
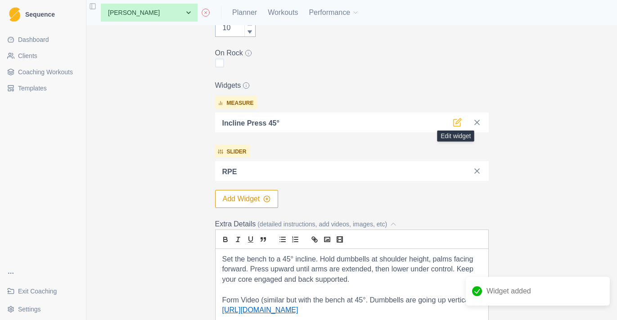
click at [458, 119] on icon at bounding box center [457, 121] width 5 height 5
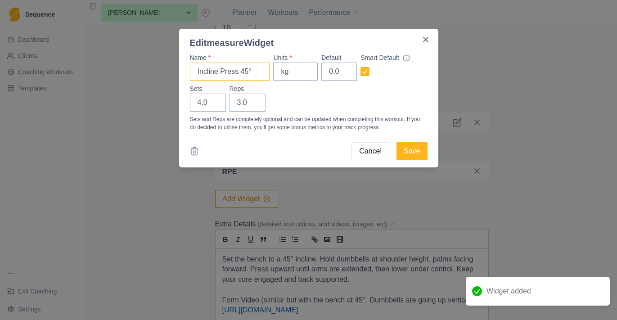
click at [246, 71] on input "Incline Press 45°" at bounding box center [230, 72] width 80 height 18
paste input "Dumbbell"
type input "Incline Dumbbell Press 45°"
drag, startPoint x: 248, startPoint y: 106, endPoint x: 222, endPoint y: 104, distance: 26.6
click at [222, 105] on div "Sets 4.0 Reps 3.0" at bounding box center [309, 97] width 238 height 27
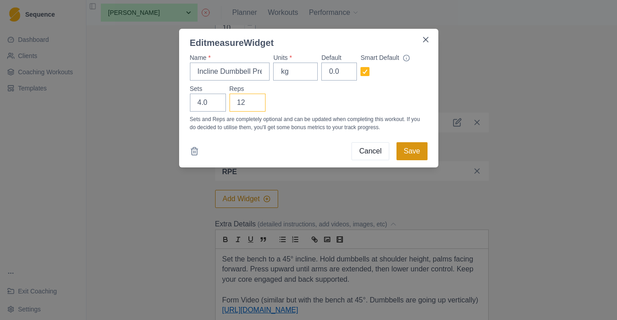
type input "12"
click at [418, 147] on button "Save" at bounding box center [411, 151] width 31 height 18
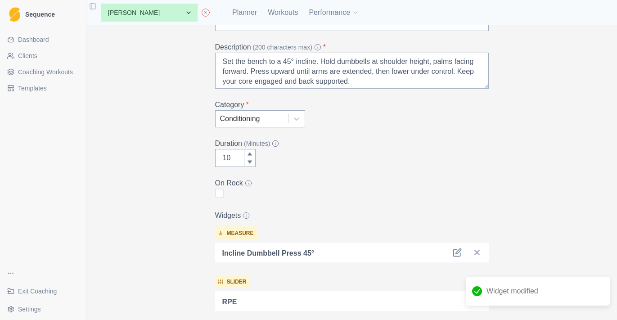
scroll to position [63, 0]
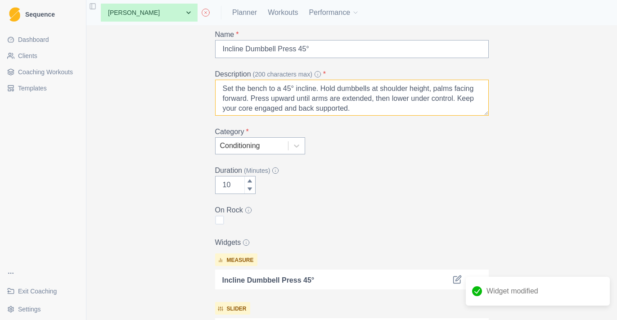
click at [336, 89] on textarea "Set the bench to a 45° incline. Hold dumbbells at shoulder height, palms facing…" at bounding box center [352, 98] width 274 height 36
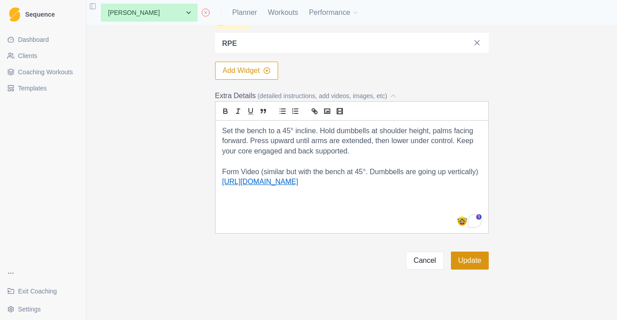
scroll to position [349, 0]
type textarea "4sets 12reps 2-3min rest RPE 8/10"
click at [468, 270] on div "Archive Delete Edit Workout Name * Incline Dumbbell Press 45° Description (200 …" at bounding box center [351, 172] width 530 height 295
click at [470, 263] on button "Update" at bounding box center [470, 260] width 38 height 18
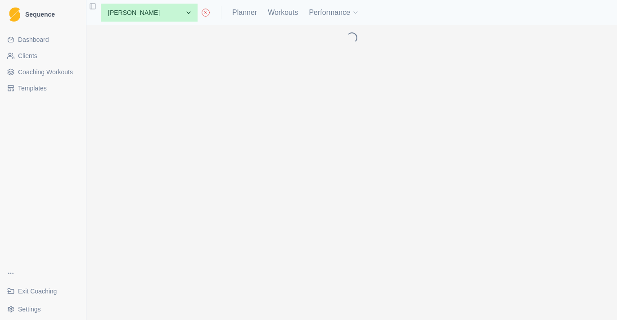
scroll to position [0, 0]
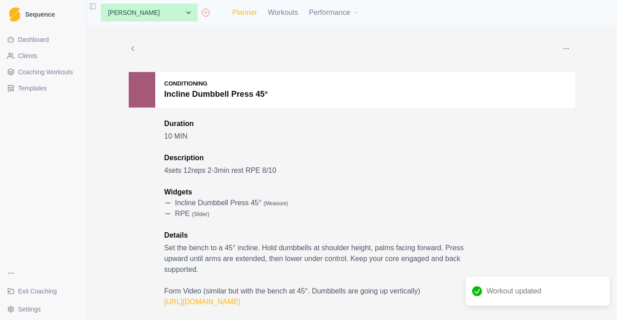
click at [237, 13] on link "Planner" at bounding box center [244, 12] width 25 height 11
select select "month"
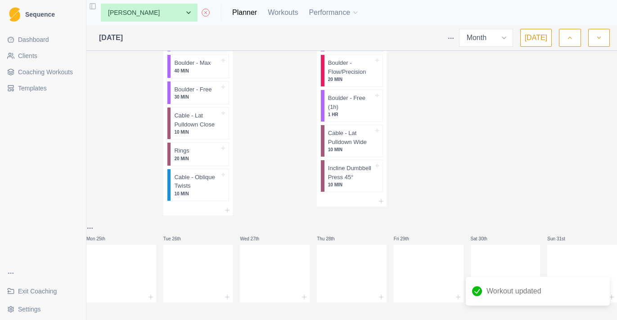
scroll to position [357, 0]
click at [381, 207] on icon at bounding box center [380, 203] width 7 height 7
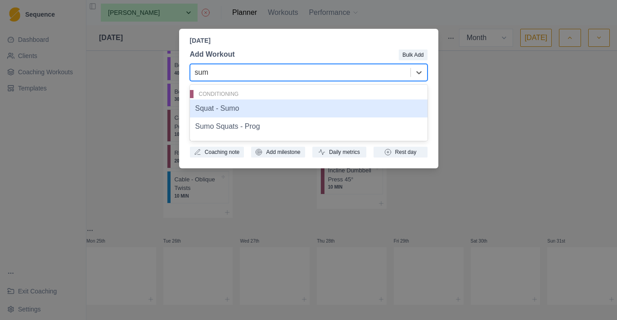
type input "sumo"
click at [296, 109] on div "Squat - Sumo" at bounding box center [309, 108] width 238 height 18
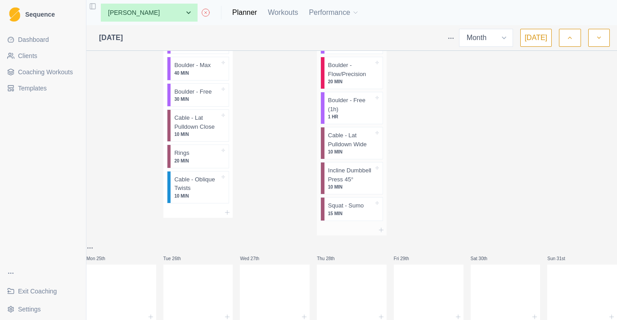
click at [347, 220] on div "Squat - Sumo 15 MIN" at bounding box center [353, 208] width 58 height 23
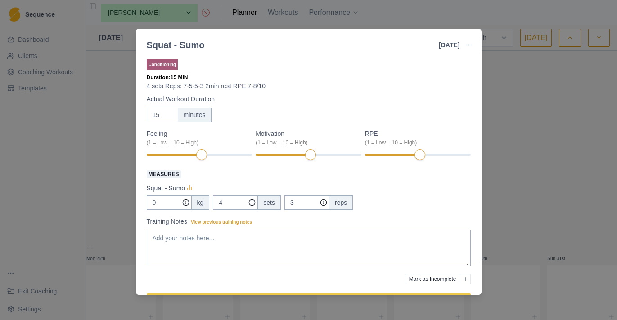
click at [492, 87] on div "Squat - Sumo [DATE] Link To Goal View Workout Metrics Edit Original Workout Res…" at bounding box center [308, 160] width 617 height 320
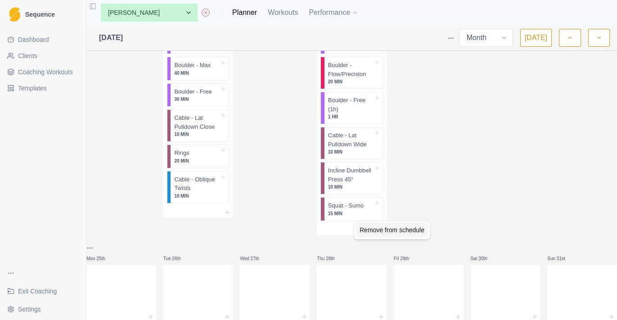
click at [369, 232] on div "Remove from schedule" at bounding box center [392, 230] width 72 height 14
click at [280, 19] on div "None [PERSON_NAME] [PERSON_NAME] [PERSON_NAME] [PERSON_NAME] [PERSON_NAME] Athl…" at bounding box center [226, 13] width 265 height 18
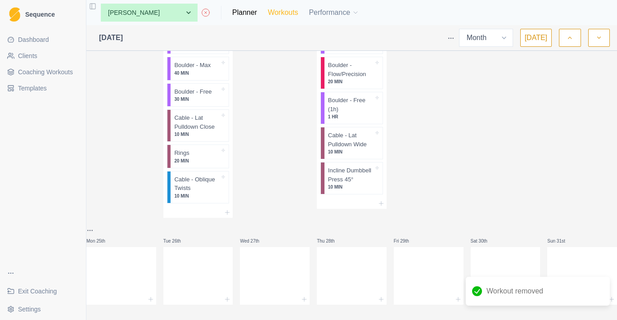
click at [283, 13] on link "Workouts" at bounding box center [283, 12] width 30 height 11
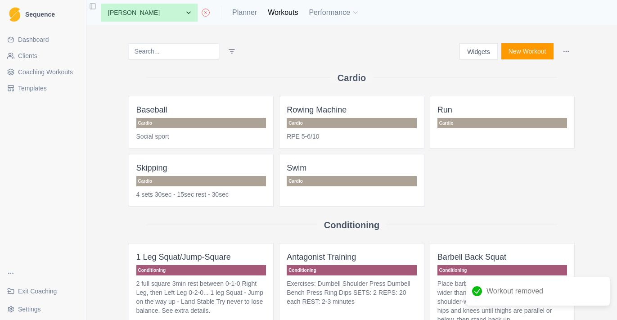
click at [164, 49] on input at bounding box center [174, 51] width 90 height 16
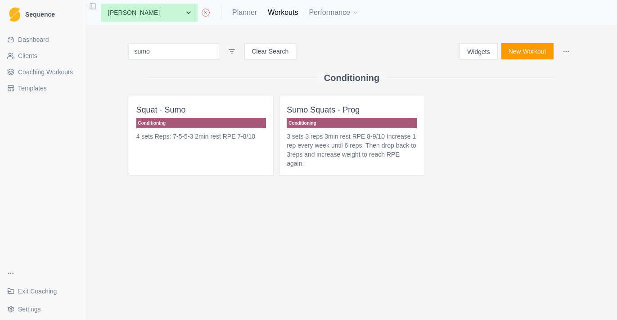
type input "sumo"
click at [257, 167] on div "Delete Workout" at bounding box center [263, 164] width 53 height 14
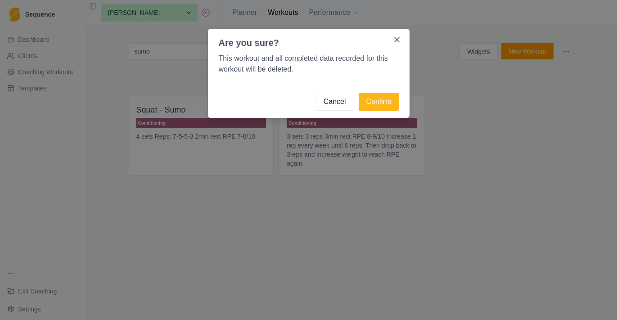
click at [384, 92] on footer "Cancel Confirm" at bounding box center [309, 101] width 202 height 32
click at [382, 98] on button "Confirm" at bounding box center [379, 102] width 40 height 18
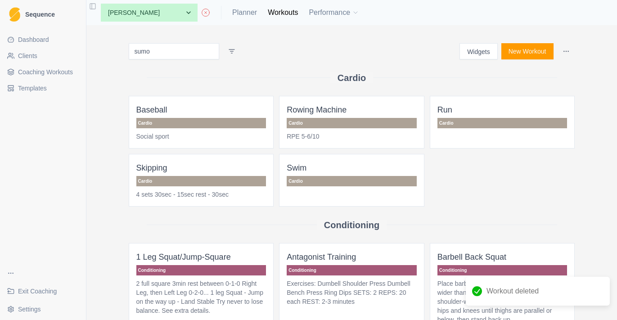
click at [58, 69] on span "Coaching Workouts" at bounding box center [45, 71] width 55 height 9
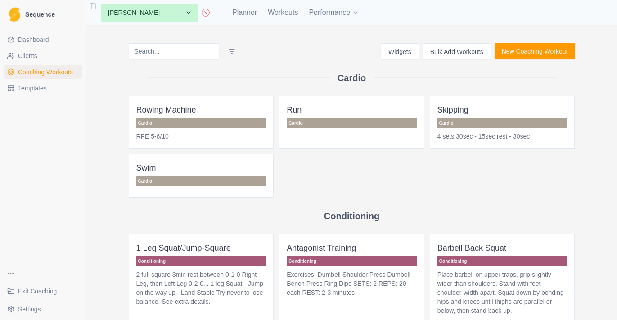
click at [184, 49] on input at bounding box center [174, 51] width 90 height 16
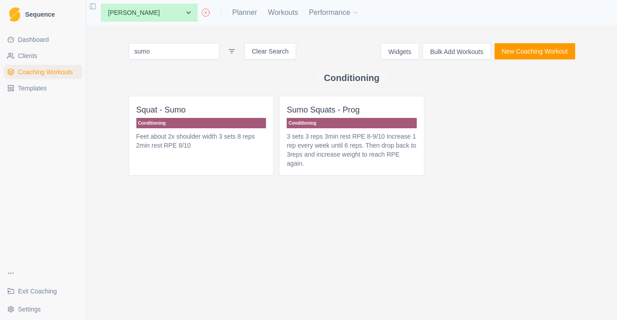
type input "sumo"
click at [214, 135] on p "Feet about 2x shoulder width 3 sets 8 reps 2min rest RPE 8/10" at bounding box center [201, 141] width 130 height 18
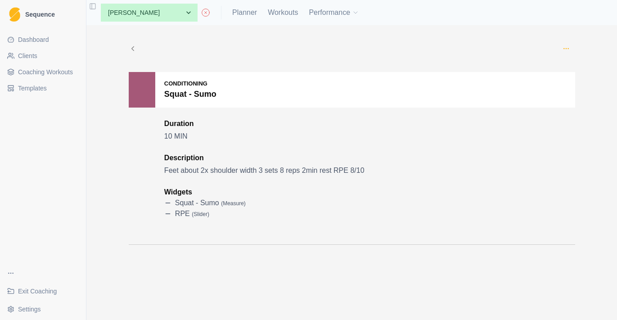
click at [565, 52] on icon "button" at bounding box center [565, 48] width 7 height 7
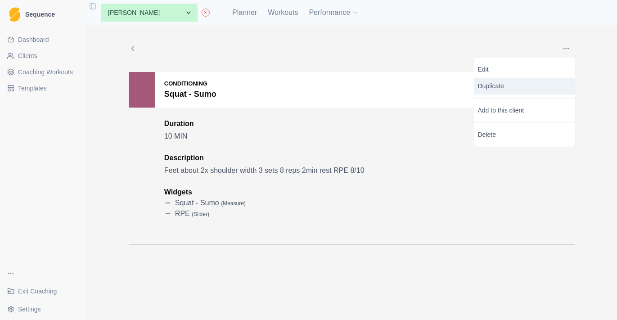
click at [528, 89] on p "Duplicate" at bounding box center [524, 86] width 101 height 17
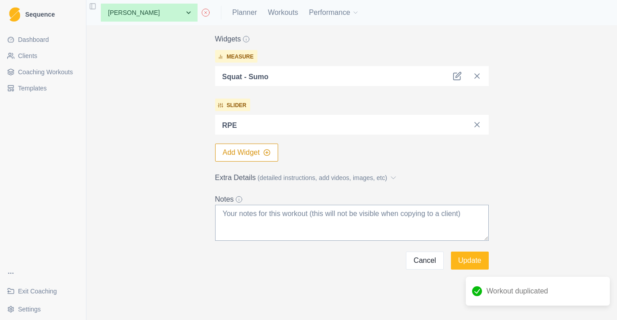
scroll to position [266, 0]
click at [422, 262] on button "Cancel" at bounding box center [425, 260] width 38 height 18
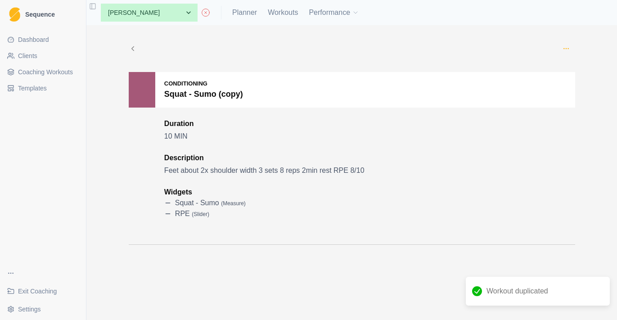
click at [569, 50] on icon "button" at bounding box center [565, 48] width 7 height 7
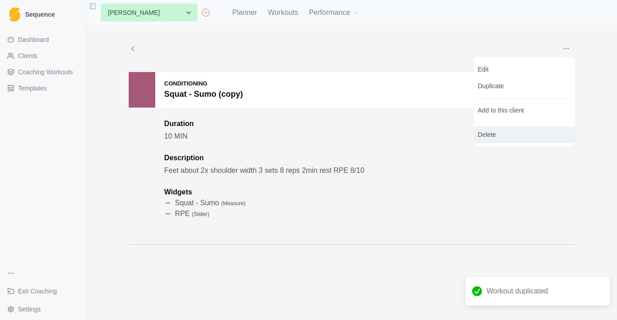
click at [531, 130] on p "Delete" at bounding box center [524, 134] width 101 height 17
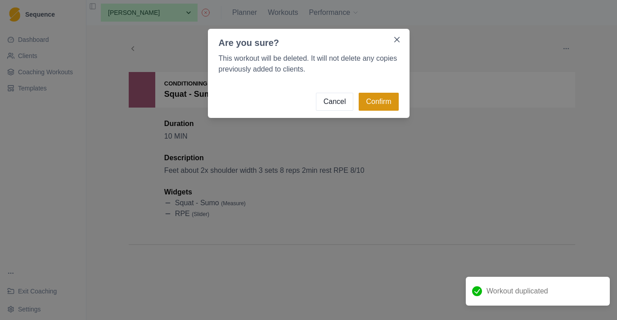
click at [389, 100] on button "Confirm" at bounding box center [379, 102] width 40 height 18
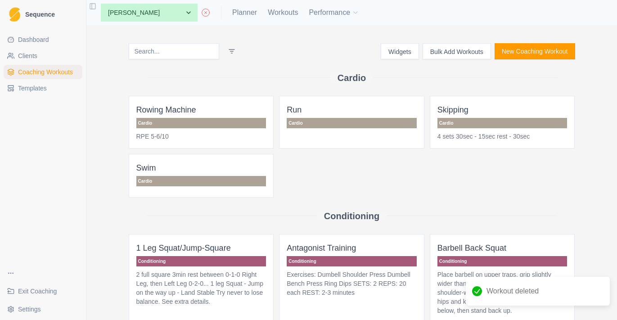
click at [188, 49] on input at bounding box center [174, 51] width 90 height 16
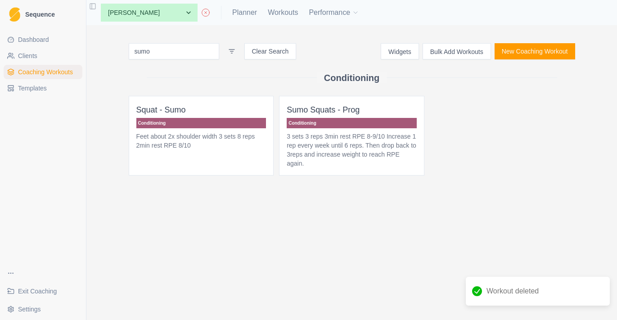
type input "sumo"
click at [233, 141] on p "Feet about 2x shoulder width 3 sets 8 reps 2min rest RPE 8/10" at bounding box center [201, 141] width 130 height 18
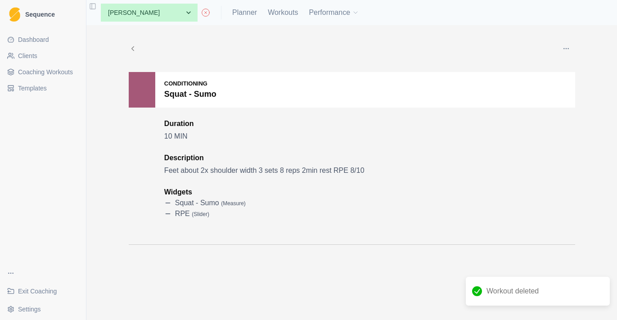
click at [560, 48] on button "button" at bounding box center [566, 49] width 18 height 18
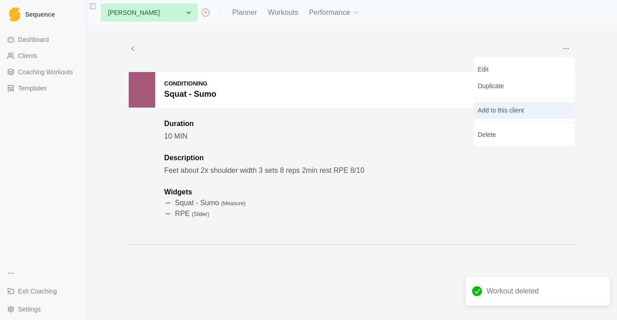
click at [532, 105] on p "Add to this client" at bounding box center [524, 110] width 101 height 17
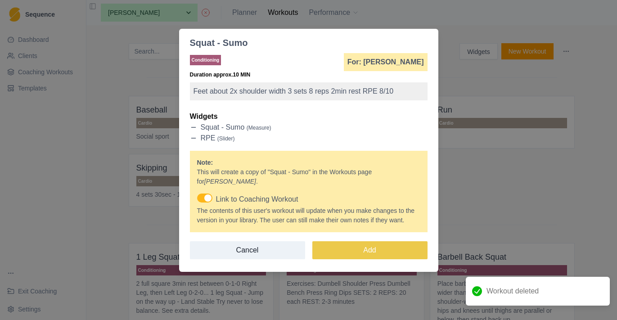
click at [211, 197] on span at bounding box center [204, 197] width 15 height 9
click at [197, 193] on input "Link to Coaching Workout" at bounding box center [197, 193] width 0 height 0
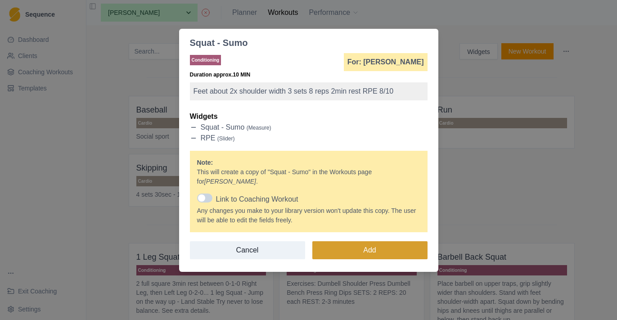
click at [334, 255] on button "Add" at bounding box center [369, 250] width 115 height 18
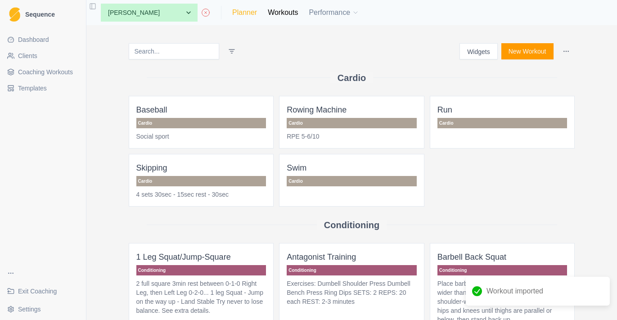
click at [256, 14] on link "Planner" at bounding box center [244, 12] width 25 height 11
select select "month"
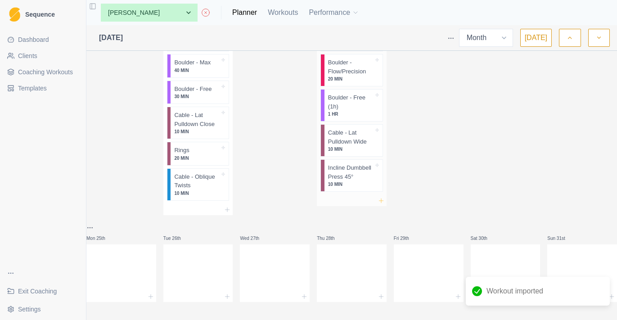
click at [378, 199] on icon at bounding box center [380, 200] width 7 height 7
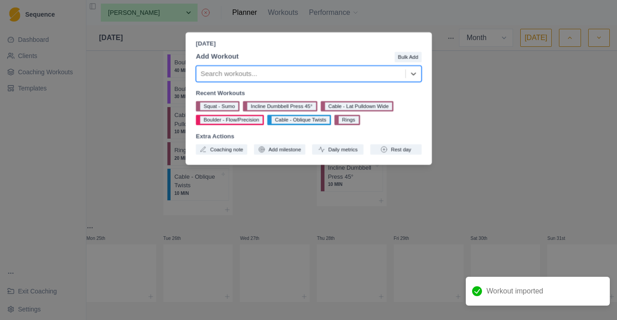
scroll to position [372, 0]
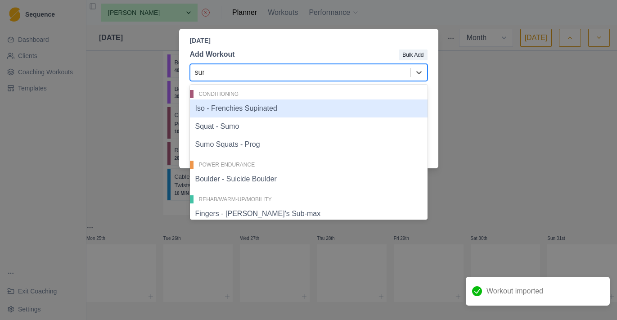
type input "sumo"
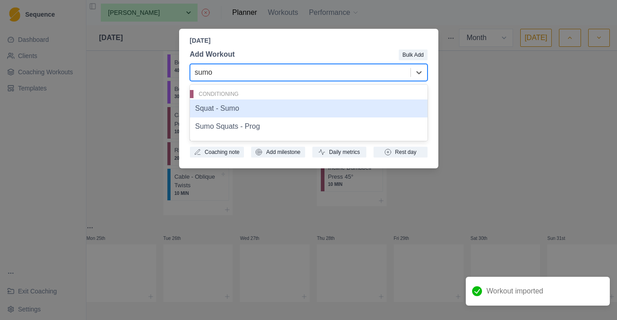
click at [359, 116] on div "Squat - Sumo" at bounding box center [309, 108] width 238 height 18
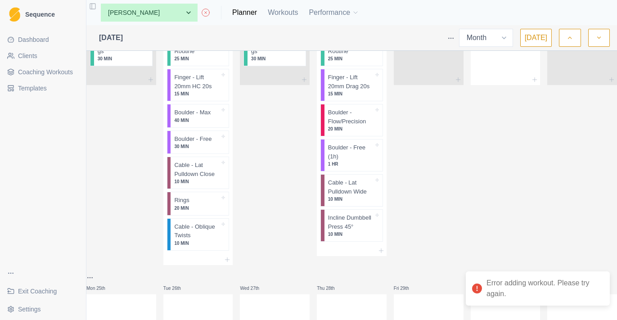
scroll to position [258, 0]
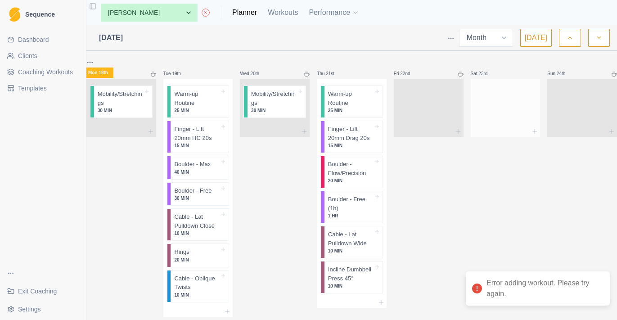
click at [513, 115] on div at bounding box center [506, 106] width 70 height 40
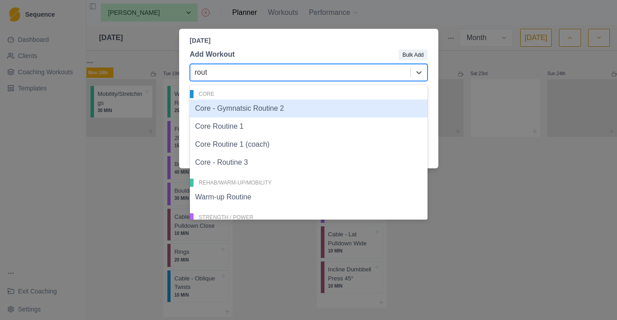
type input "routi"
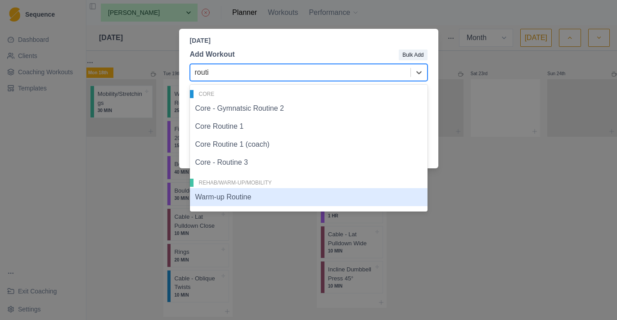
click at [311, 195] on div "Warm-up Routine" at bounding box center [309, 197] width 238 height 18
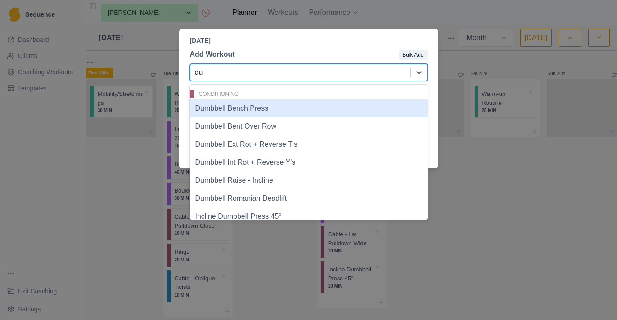
type input "d"
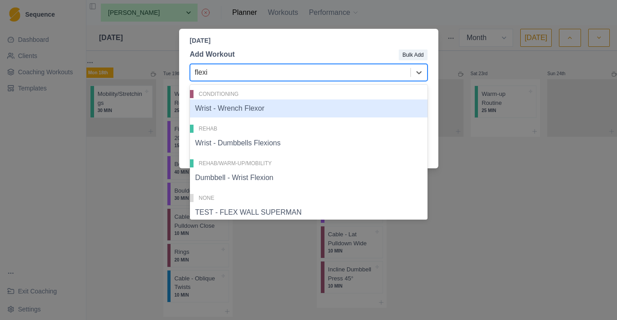
type input "flexio"
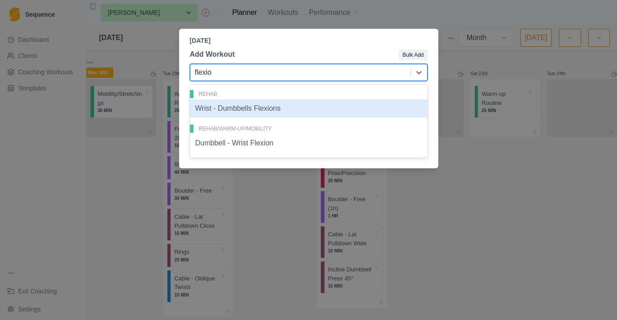
click at [413, 107] on div "Wrist - Dumbbells Flexions" at bounding box center [309, 108] width 238 height 18
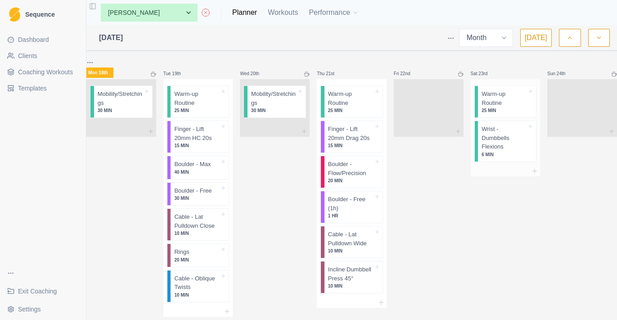
click at [529, 173] on div at bounding box center [506, 171] width 70 height 11
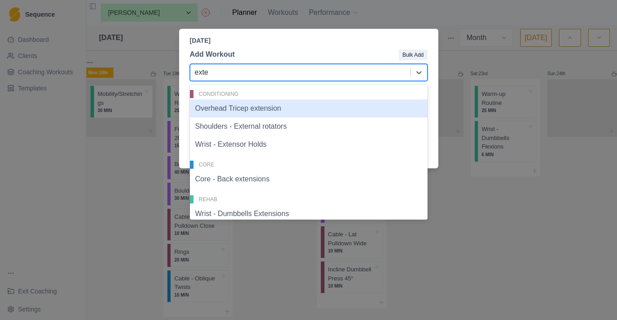
type input "exten"
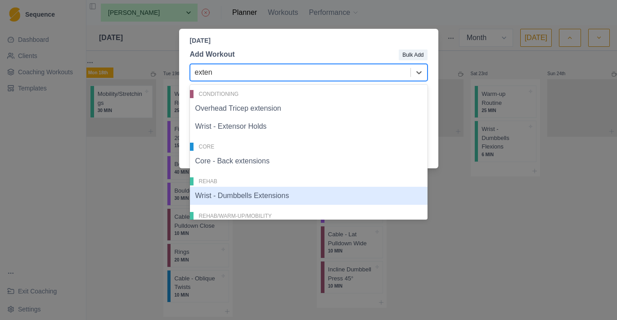
click at [341, 191] on div "Wrist - Dumbbells Extensions" at bounding box center [309, 196] width 238 height 18
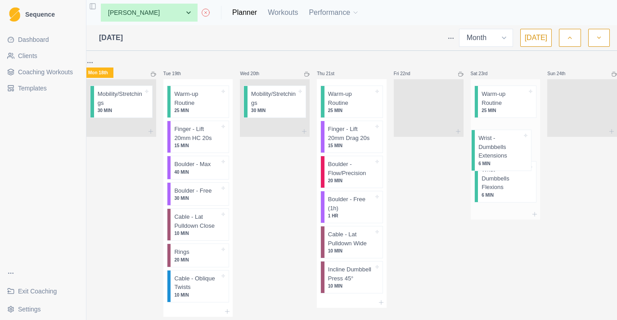
drag, startPoint x: 504, startPoint y: 182, endPoint x: 505, endPoint y: 139, distance: 43.2
click at [504, 140] on div "Warm-up Routine 25 MIN Wrist - Dumbbells Flexions 6 MIN Wrist - Dumbbells Exten…" at bounding box center [506, 144] width 70 height 130
click at [531, 212] on icon at bounding box center [534, 214] width 7 height 7
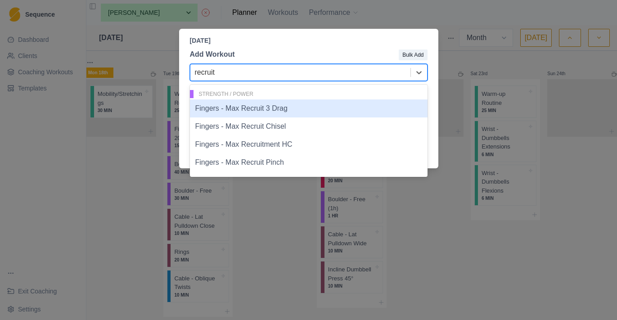
type input "recruit"
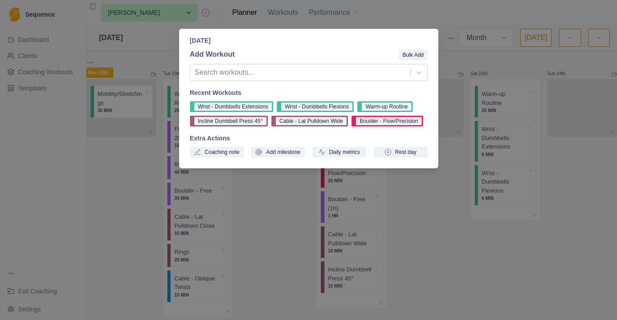
click at [441, 215] on div "Saturday, August 23rd, 2025 Add Workout Bulk Add Search workouts... Recent Work…" at bounding box center [308, 160] width 617 height 320
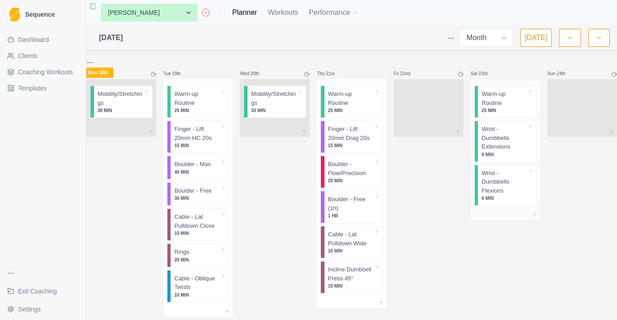
click at [534, 215] on div at bounding box center [506, 214] width 70 height 11
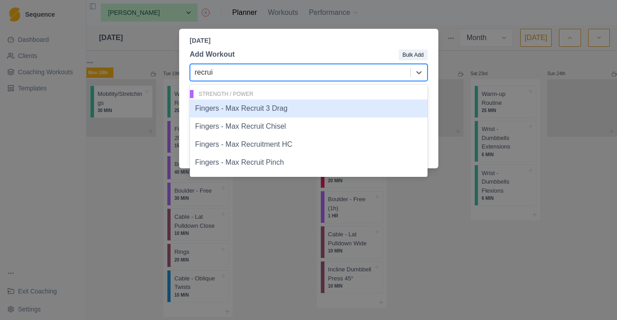
type input "recruit"
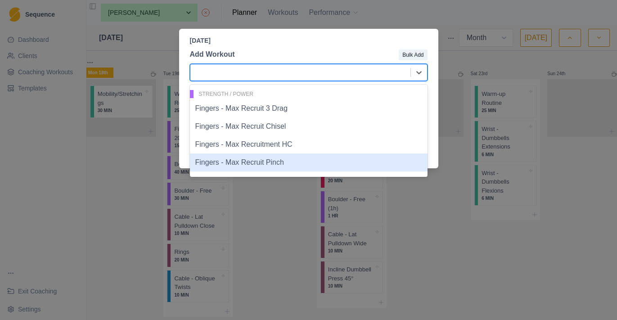
click at [450, 253] on div "Saturday, August 23rd, 2025 Add Workout Bulk Add Fingers - Max Recruit Pinch, 4…" at bounding box center [308, 160] width 617 height 320
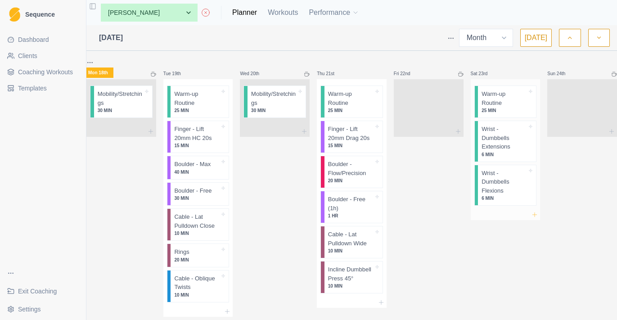
click at [531, 214] on icon at bounding box center [534, 214] width 7 height 7
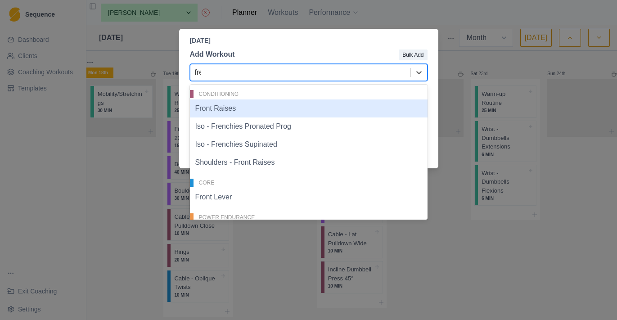
type input "free"
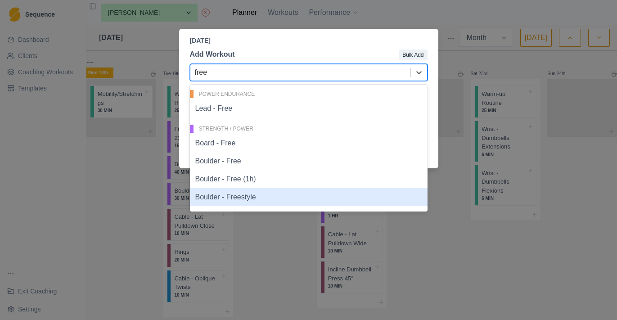
click at [372, 193] on div "Boulder - Freestyle" at bounding box center [309, 197] width 238 height 18
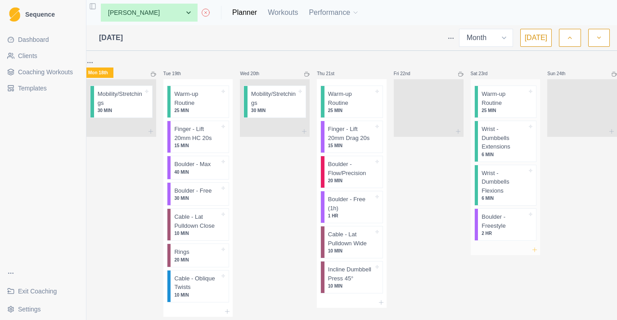
click at [531, 246] on icon at bounding box center [534, 249] width 7 height 7
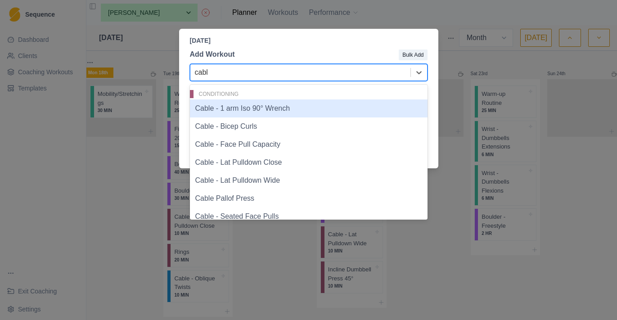
type input "cable"
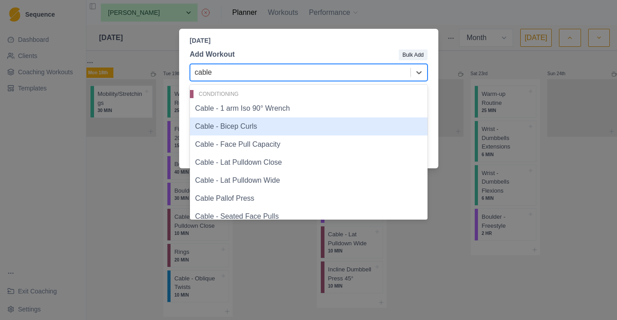
click at [328, 131] on div "Cable - Bicep Curls" at bounding box center [309, 126] width 238 height 18
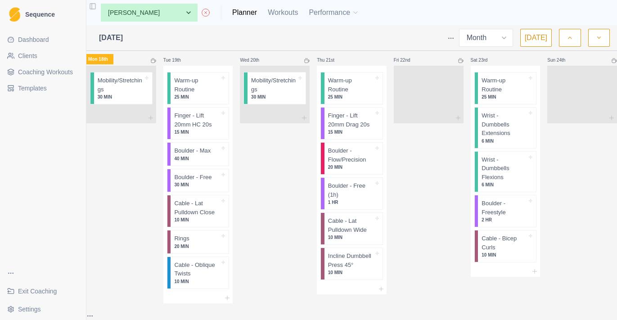
scroll to position [278, 0]
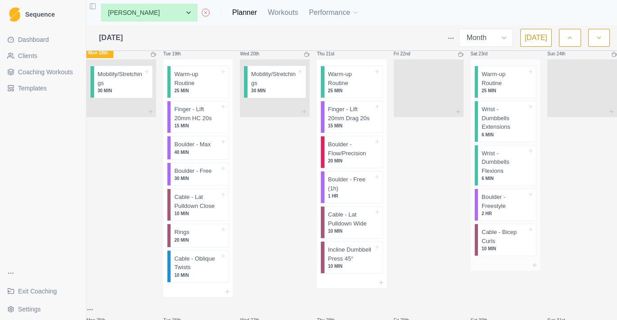
click at [533, 265] on div at bounding box center [506, 265] width 70 height 11
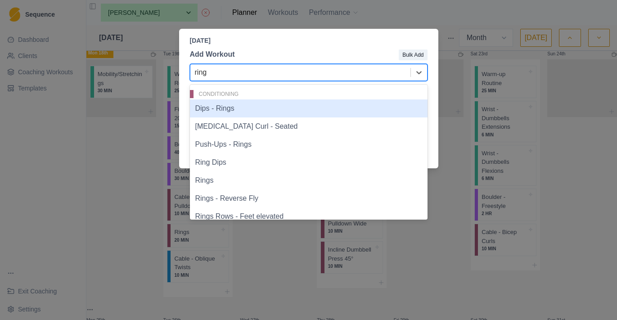
type input "rings"
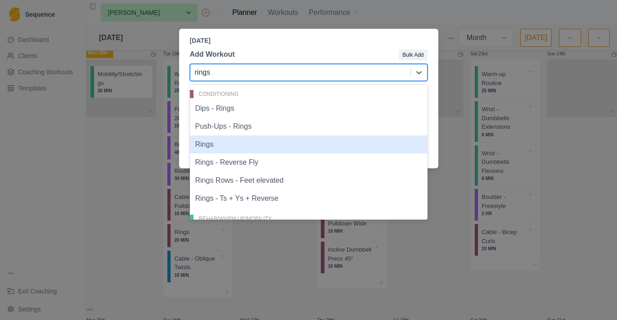
click at [363, 146] on div "Rings" at bounding box center [309, 144] width 238 height 18
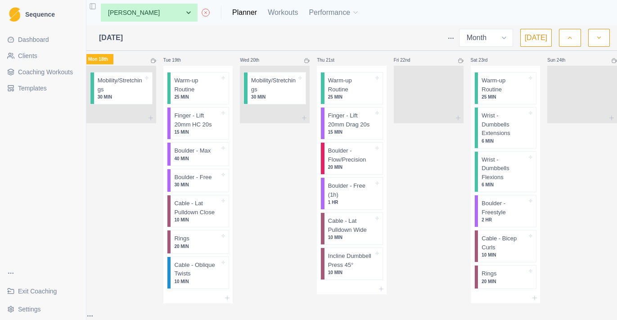
scroll to position [274, 0]
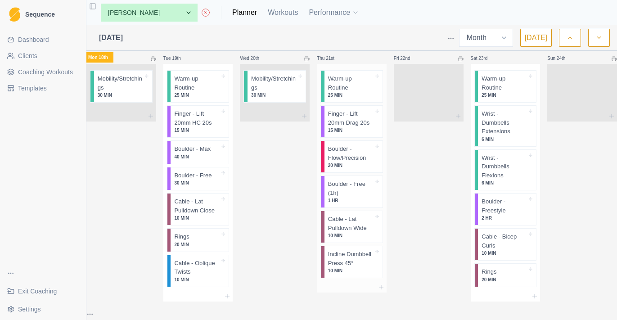
click at [354, 169] on p "20 MIN" at bounding box center [350, 165] width 45 height 7
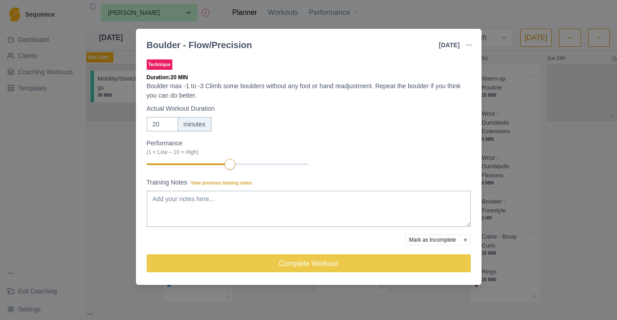
click at [468, 49] on section "Boulder - Flow/Precision 21 Aug 2025 Link To Goal View Workout Metrics Edit Ori…" at bounding box center [308, 157] width 345 height 256
click at [471, 46] on icon "button" at bounding box center [468, 44] width 7 height 7
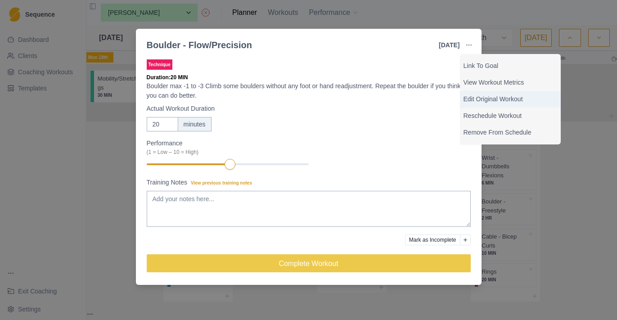
click at [475, 96] on p "Edit Original Workout" at bounding box center [510, 98] width 94 height 9
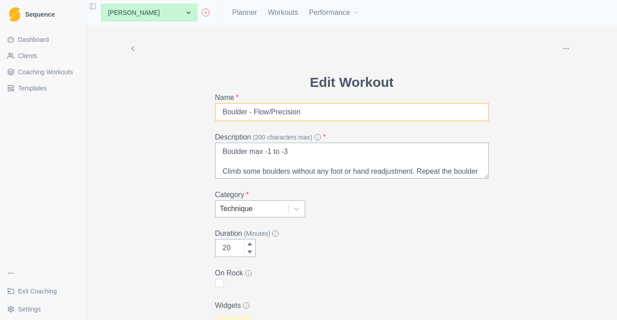
click at [271, 112] on input "Boulder - Flow/Precision" at bounding box center [352, 112] width 274 height 18
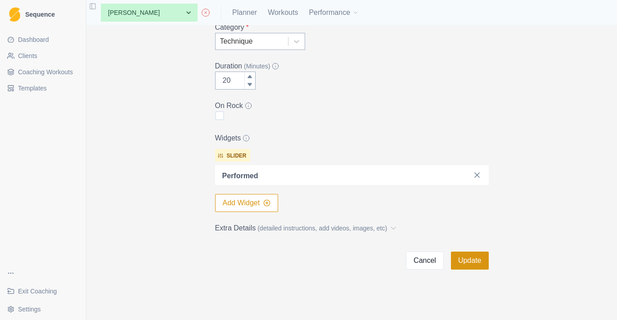
scroll to position [167, 0]
type input "Boulder - Precision"
click at [482, 265] on button "Update" at bounding box center [470, 260] width 38 height 18
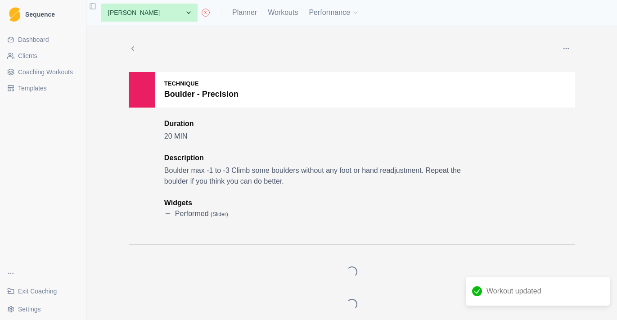
click at [251, 18] on div "None Aiden Emery Amelia Lim Andrew Summers Andy Lei Angus Favretti Athletes Goo…" at bounding box center [226, 13] width 265 height 18
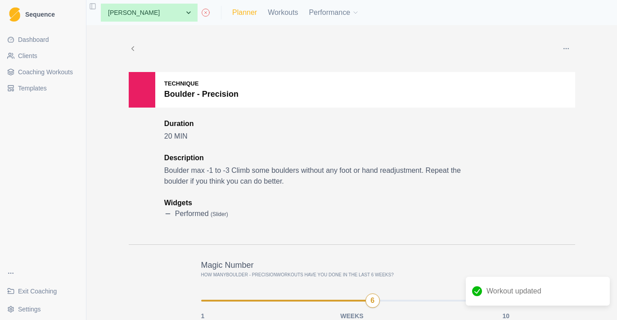
click at [251, 14] on link "Planner" at bounding box center [244, 12] width 25 height 11
select select "month"
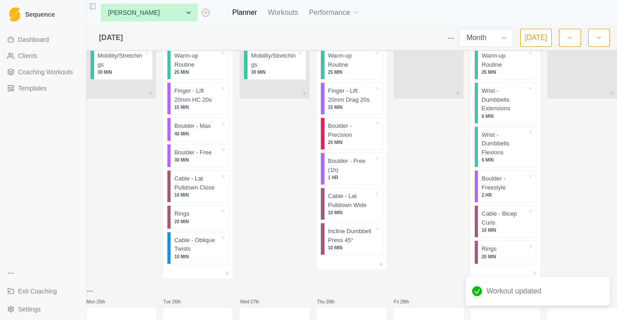
scroll to position [306, 0]
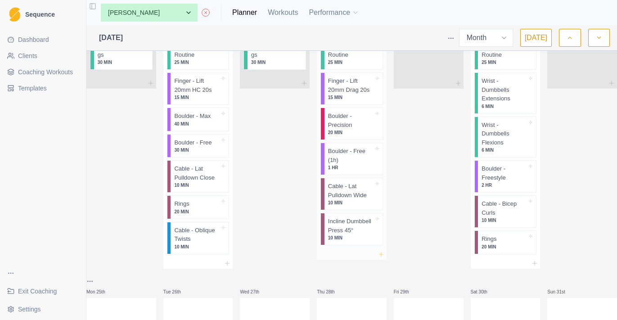
click at [383, 258] on icon at bounding box center [380, 254] width 7 height 7
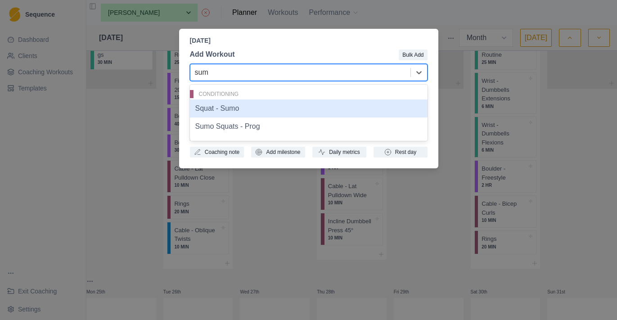
type input "sumo"
click at [323, 115] on div "Squat - Sumo" at bounding box center [309, 108] width 238 height 18
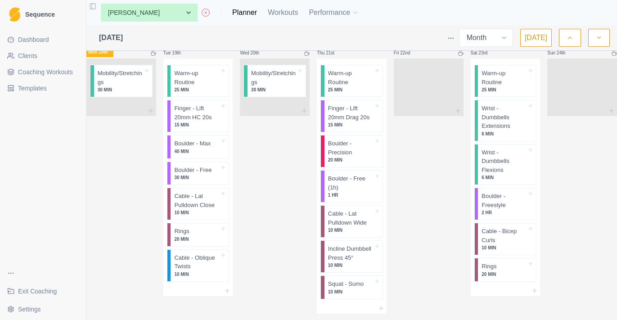
scroll to position [279, 0]
click at [531, 288] on icon at bounding box center [534, 290] width 7 height 7
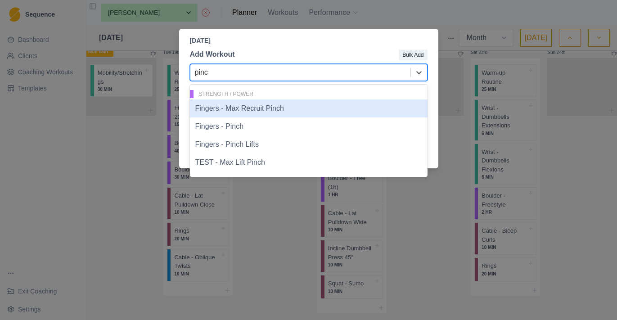
type input "pinch"
click at [290, 113] on div "Fingers - Max Recruit Pinch" at bounding box center [309, 108] width 238 height 18
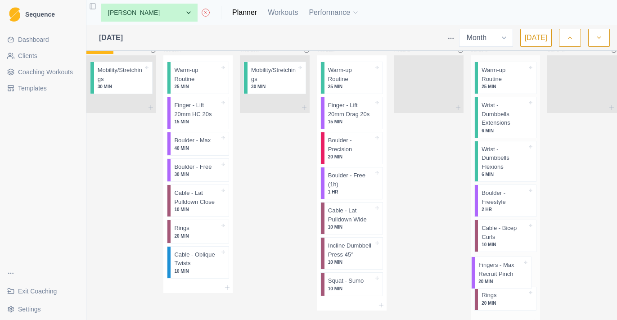
scroll to position [282, 0]
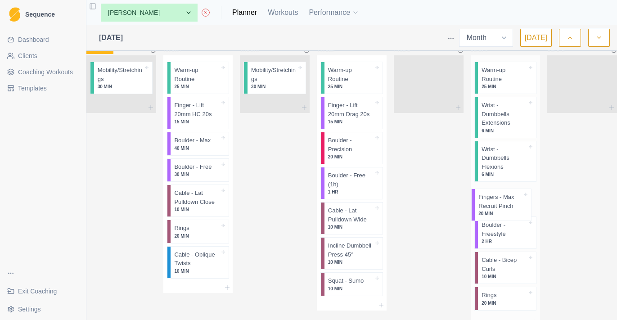
drag, startPoint x: 503, startPoint y: 294, endPoint x: 503, endPoint y: 194, distance: 99.9
click at [503, 194] on div "Warm-up Routine 25 MIN Wrist - Dumbbells Extensions 6 MIN Wrist - Dumbbells Fle…" at bounding box center [506, 185] width 70 height 261
click at [498, 203] on p "Fingers - Max Recruit Pinch" at bounding box center [503, 197] width 45 height 18
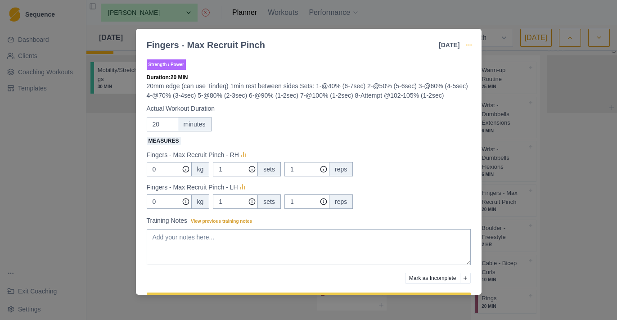
click at [467, 43] on icon "button" at bounding box center [468, 44] width 7 height 7
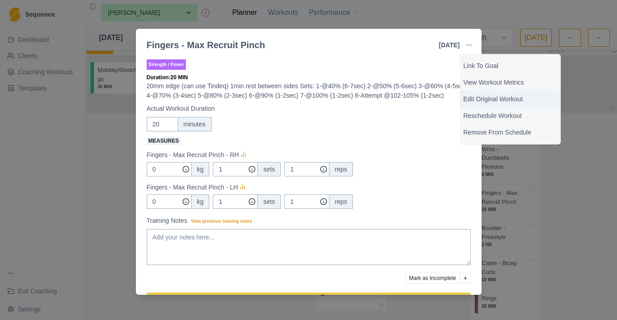
click at [489, 99] on p "Edit Original Workout" at bounding box center [510, 98] width 94 height 9
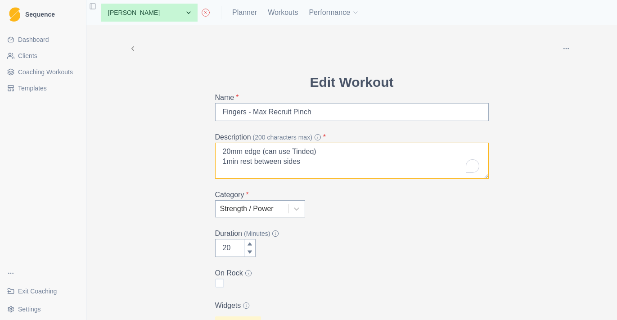
drag, startPoint x: 262, startPoint y: 152, endPoint x: 201, endPoint y: 152, distance: 61.2
click at [201, 152] on div "Archive Delete Edit Workout Name * Fingers - Max Recruit Pinch Description (200…" at bounding box center [351, 241] width 461 height 433
drag, startPoint x: 328, startPoint y: 151, endPoint x: 262, endPoint y: 153, distance: 65.7
click at [262, 153] on textarea "Pinch Block (can use Tindeq) 1min rest between sides Sets: 1-@40% (6-7sec) 2-@5…" at bounding box center [352, 161] width 274 height 36
click at [267, 152] on textarea "Pinch Block 1min rest between sides Sets: 1-@40% (6-7sec) 2-@50% (5-6sec) 3-@60…" at bounding box center [352, 161] width 274 height 36
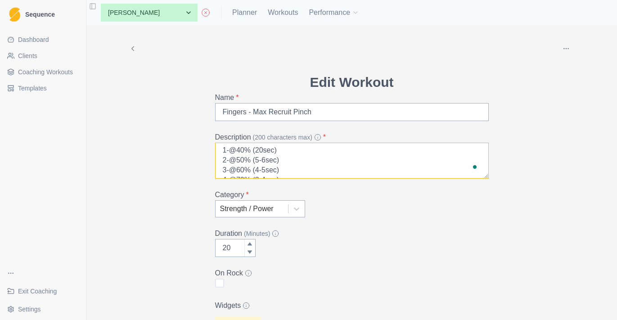
click at [269, 159] on textarea "Pinch Block 1min rest between sides Sets: 1-@40% (20sec) 2-@50% (5-6sec) 3-@60%…" at bounding box center [352, 161] width 274 height 36
click at [270, 168] on textarea "Pinch Block 1min rest between sides Sets: 1-@40% (20sec) 2-@50% (20sec) 3-@60% …" at bounding box center [352, 161] width 274 height 36
click at [269, 165] on textarea "Pinch Block 1min rest between sides Sets: 1-@40% (20sec) 2-@50% (20sec) 3-@60% …" at bounding box center [352, 161] width 274 height 36
click at [257, 164] on textarea "Pinch Block 1min rest between sides Sets: 1-@40% (20sec) 2-@50% (20sec) 3-@60% …" at bounding box center [352, 161] width 274 height 36
click at [258, 166] on textarea "Pinch Block 1min rest between sides Sets: 1-@40% (20sec) 2-@50% (15-20sec) 3-@6…" at bounding box center [352, 161] width 274 height 36
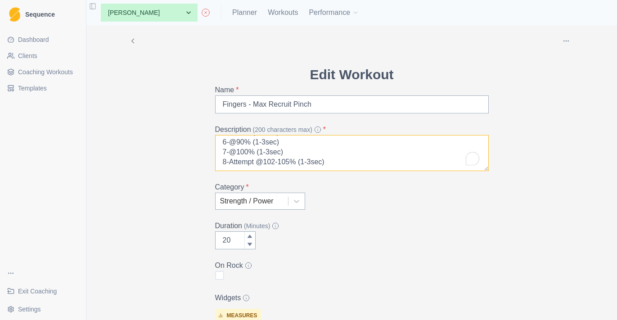
click at [318, 161] on textarea "Pinch Block 1min rest between sides Sets: 1-@40% (20sec) 2-@50% (15-20sec) 3-@6…" at bounding box center [352, 153] width 274 height 36
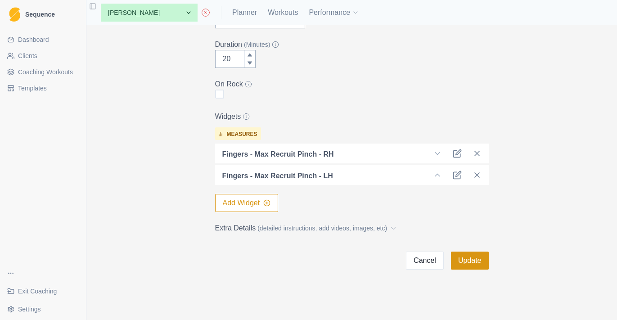
type textarea "Pinch Block 1min rest between sides Sets: 1-@40% (20sec) 2-@50% (15-20sec) 3-@6…"
click at [474, 260] on button "Update" at bounding box center [470, 260] width 38 height 18
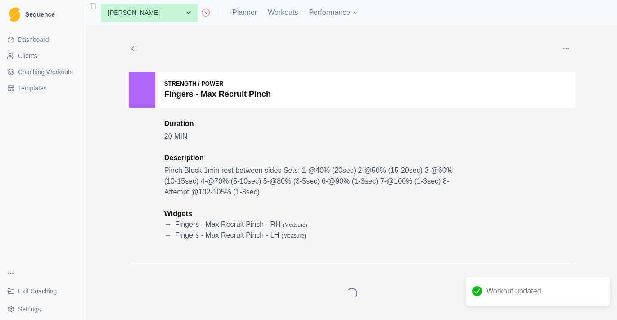
click at [58, 77] on link "Coaching Workouts" at bounding box center [43, 72] width 79 height 14
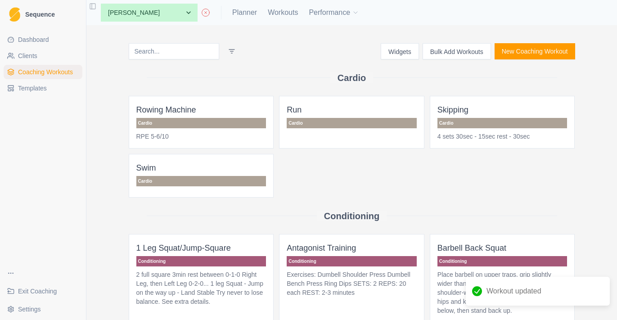
click at [188, 44] on input at bounding box center [174, 51] width 90 height 16
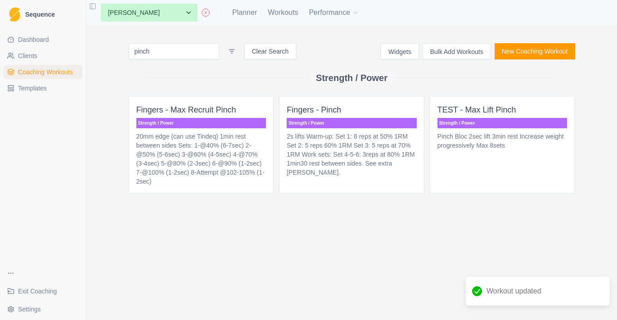
type input "pinch"
click at [259, 151] on p "20mm edge (can use Tindeq) 1min rest between sides Sets: 1-@40% (6-7sec) 2-@50%…" at bounding box center [201, 159] width 130 height 54
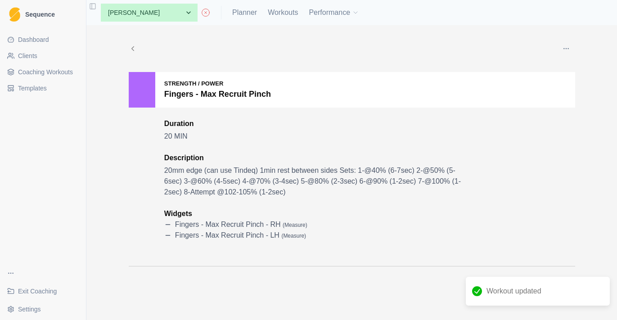
click at [558, 51] on button "button" at bounding box center [566, 49] width 18 height 18
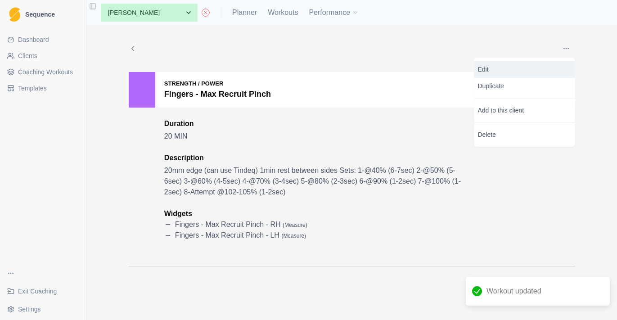
click at [543, 69] on p "Edit" at bounding box center [525, 69] width 94 height 9
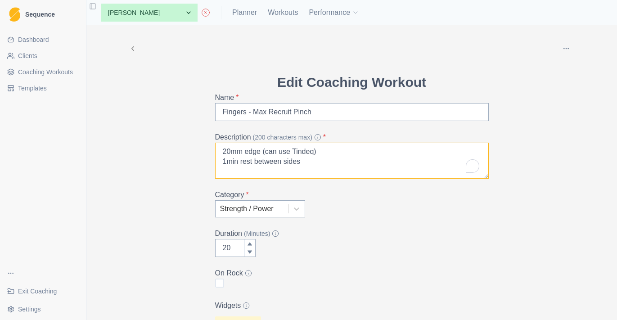
drag, startPoint x: 332, startPoint y: 150, endPoint x: 188, endPoint y: 150, distance: 143.5
click at [188, 151] on div "Delete Edit Coaching Workout Name * Fingers - Max Recruit Pinch Description (20…" at bounding box center [351, 267] width 461 height 484
click at [256, 161] on textarea "Pinch Block 1min rest between sides Sets: 1-@40% (6-7sec) 2-@50% (5-6sec) 3-@60…" at bounding box center [352, 161] width 274 height 36
paste textarea "20sec) 2-@50% (15-20sec) 3-@60% (10-15sec) 4-@70% (5-10sec) 5-@80% (3-5sec) 6-@…"
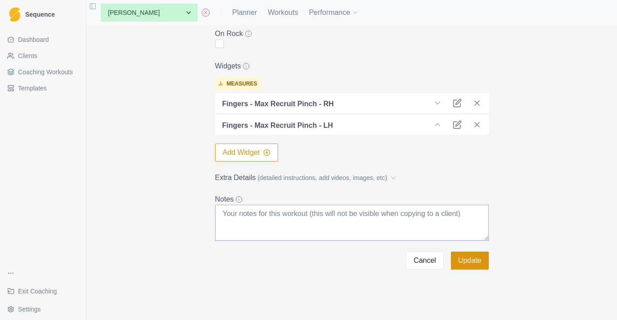
type textarea "Pinch Block 1min rest between sides Sets: 1-@40% (20sec) 2-@50% (15-20sec) 3-@6…"
click at [474, 261] on button "Update" at bounding box center [470, 260] width 38 height 18
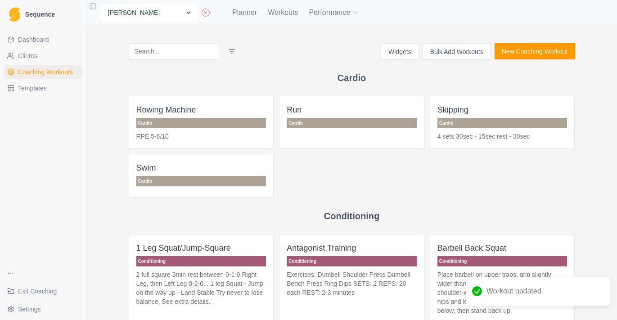
select select "22f17db2-8da4-4db6-aa2a-908a281903d8"
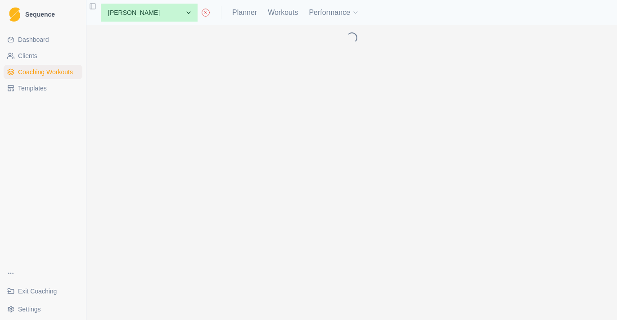
click at [198, 67] on div "Loading..." at bounding box center [351, 172] width 530 height 295
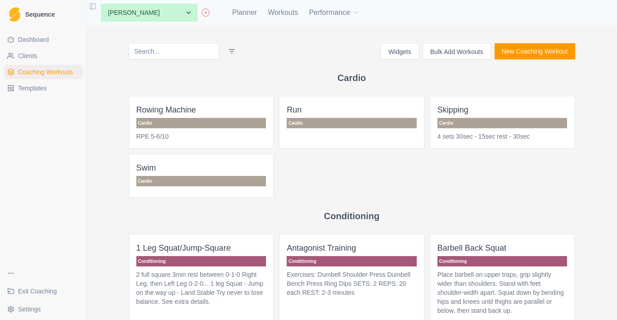
click at [189, 54] on input at bounding box center [174, 51] width 90 height 16
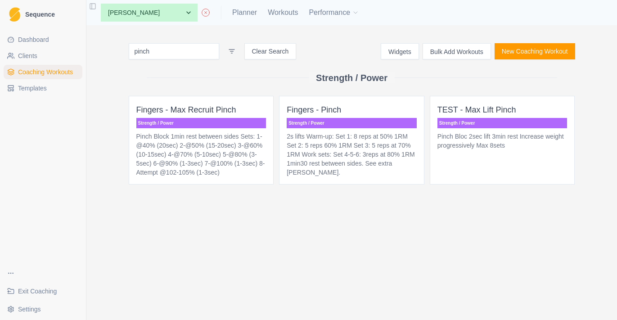
type input "pinch"
click at [245, 140] on p "Pinch Block 1min rest between sides Sets: 1-@40% (20sec) 2-@50% (15-20sec) 3-@6…" at bounding box center [201, 154] width 130 height 45
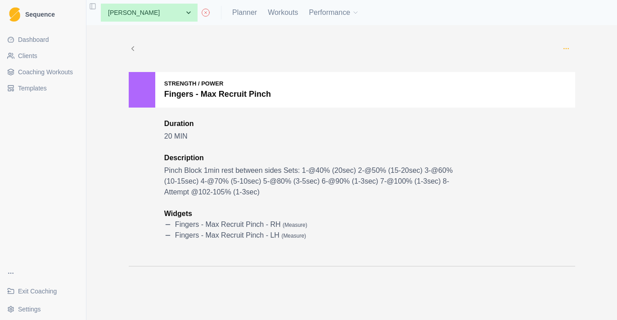
click at [568, 49] on icon "button" at bounding box center [565, 48] width 7 height 7
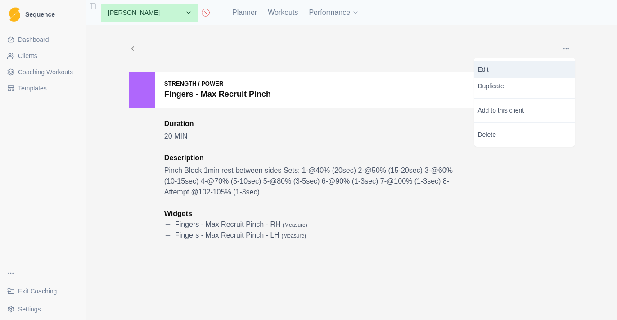
click at [539, 71] on p "Edit" at bounding box center [525, 69] width 94 height 9
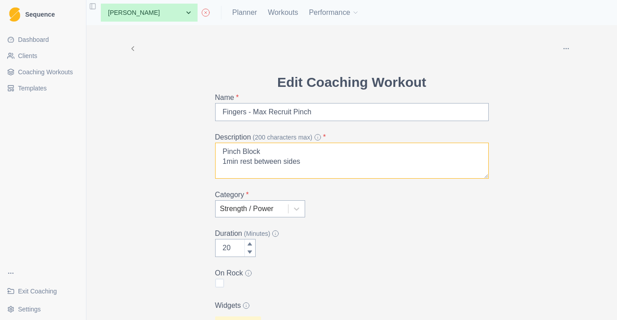
click at [291, 168] on textarea "Pinch Block 1min rest between sides Sets: 1-@40% (20sec) 2-@50% (15-20sec) 3-@6…" at bounding box center [352, 161] width 274 height 36
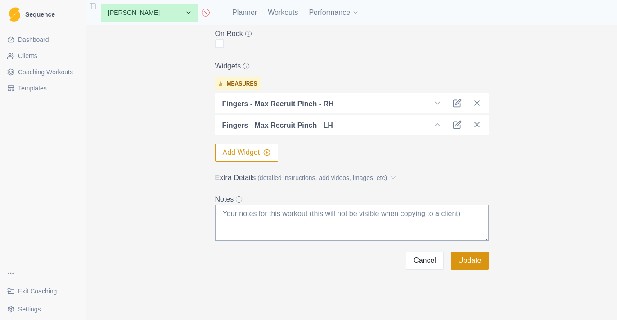
scroll to position [240, 0]
click at [473, 262] on button "Update" at bounding box center [470, 260] width 38 height 18
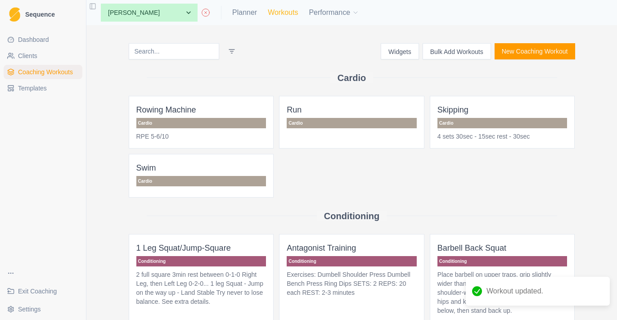
click at [282, 12] on link "Workouts" at bounding box center [283, 12] width 30 height 11
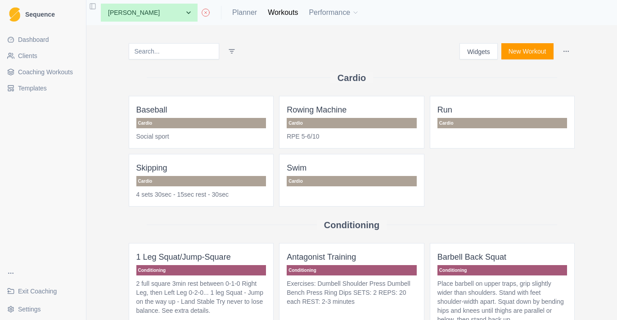
click at [182, 60] on div "Cardio" at bounding box center [352, 77] width 446 height 36
click at [184, 53] on input at bounding box center [174, 51] width 90 height 16
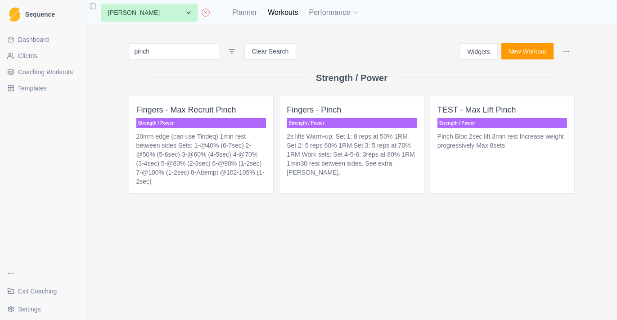
type input "pinch"
click at [238, 142] on p "20mm edge (can use Tindeq) 1min rest between sides Sets: 1-@40% (6-7sec) 2-@50%…" at bounding box center [201, 159] width 130 height 54
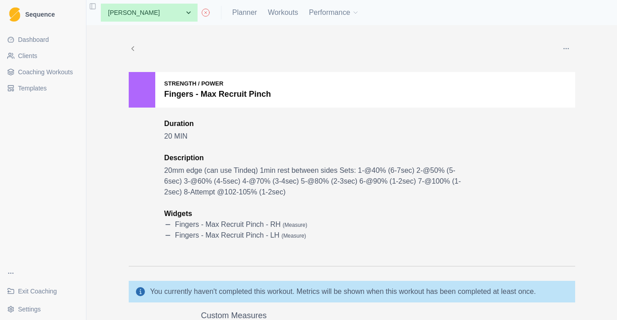
click at [572, 52] on button "button" at bounding box center [566, 49] width 18 height 18
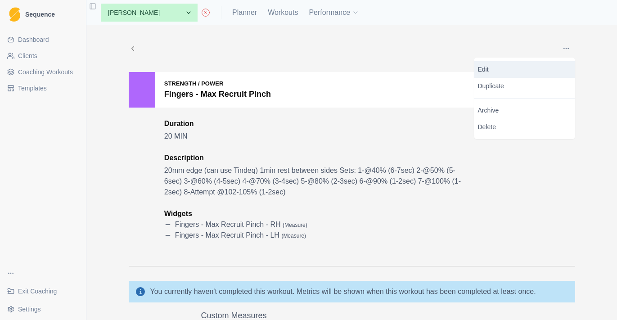
click at [529, 69] on p "Edit" at bounding box center [525, 69] width 94 height 9
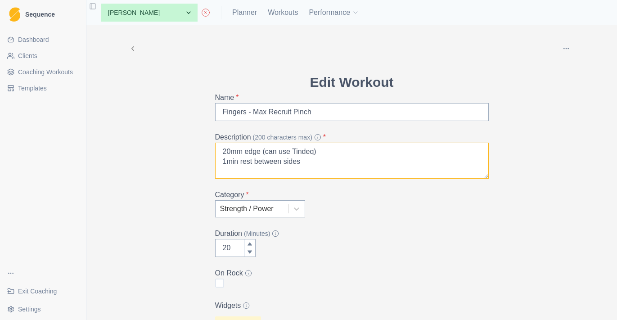
click at [298, 170] on textarea "20mm edge (can use Tindeq) 1min rest between sides Sets: 1-@40% (6-7sec) 2-@50%…" at bounding box center [352, 161] width 274 height 36
paste textarea "Pinch Block 1min rest between sides Sets: 1-@40% (20sec) 2-@50% (15-20sec) 3-@6…"
type textarea "Pinch Block 1min rest between sides Sets: 1-@40% (20sec) 2-@50% (15-20sec) 3-@6…"
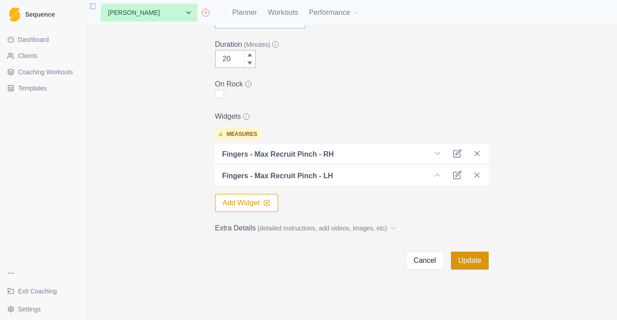
click at [476, 251] on button "Update" at bounding box center [470, 260] width 38 height 18
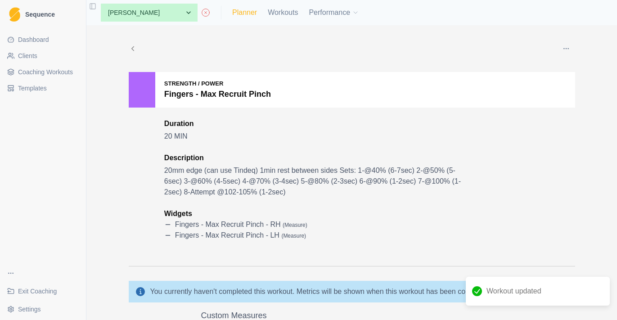
click at [247, 11] on link "Planner" at bounding box center [244, 12] width 25 height 11
select select "month"
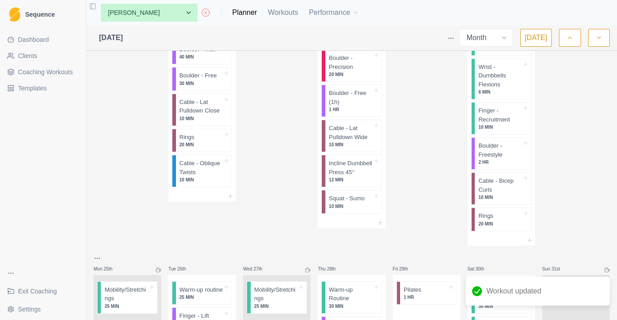
scroll to position [374, 0]
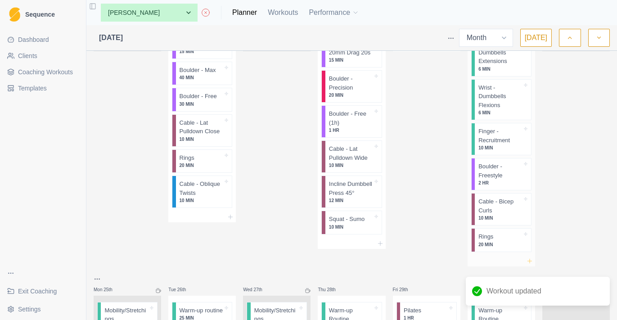
click at [533, 257] on icon at bounding box center [529, 260] width 7 height 7
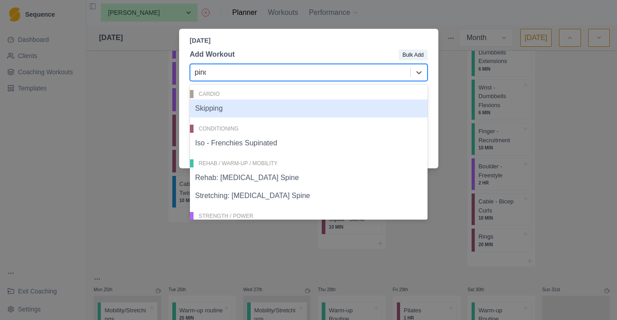
type input "pinch"
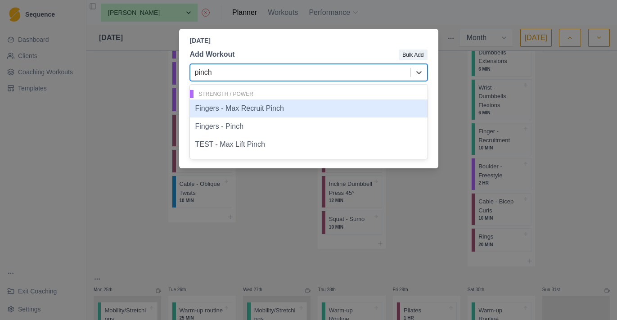
click at [370, 108] on div "Fingers - Max Recruit Pinch" at bounding box center [309, 108] width 238 height 18
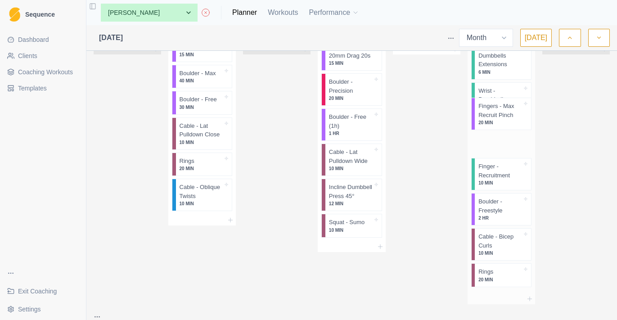
drag, startPoint x: 498, startPoint y: 269, endPoint x: 499, endPoint y: 83, distance: 186.2
click at [499, 83] on div "Warm-up Routine 30 MIN Wrist - Dumbbells Extensions 6 MIN Wrist - Dumbbells Fle…" at bounding box center [500, 145] width 67 height 296
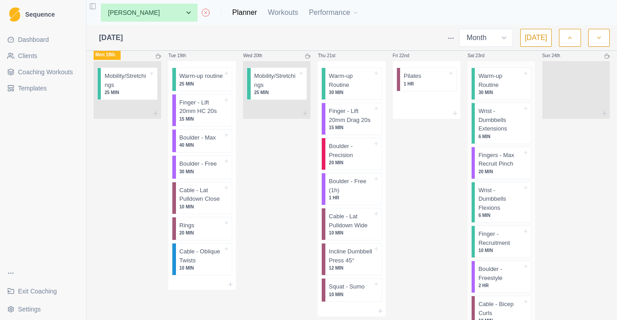
scroll to position [304, 0]
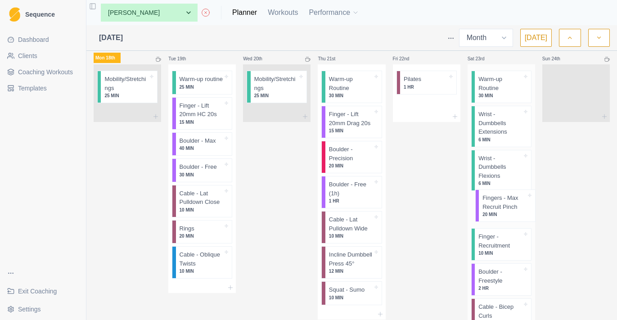
drag, startPoint x: 506, startPoint y: 159, endPoint x: 510, endPoint y: 198, distance: 39.3
click at [510, 198] on div "Warm-up Routine 30 MIN Wrist - Dumbbells Extensions 6 MIN Fingers - Max Recruit…" at bounding box center [500, 213] width 67 height 299
click at [515, 256] on div "Remove from schedule" at bounding box center [543, 259] width 72 height 14
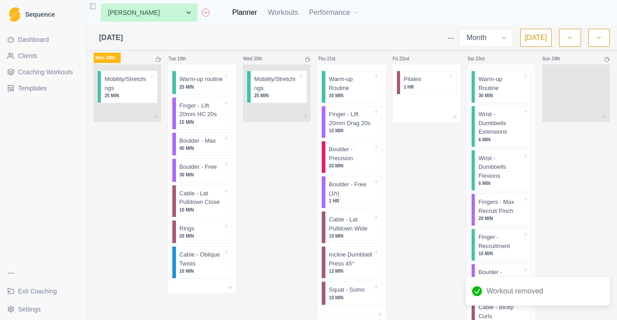
click at [485, 209] on p "Fingers - Max Recruit Pinch" at bounding box center [500, 206] width 44 height 18
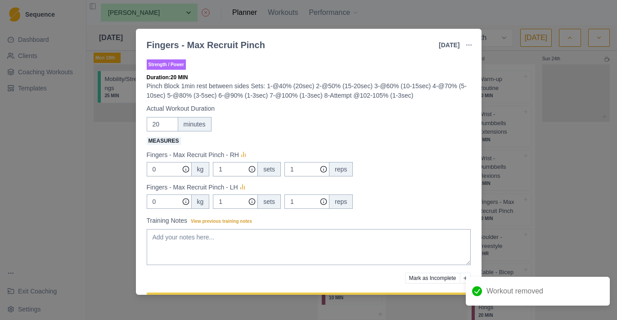
click at [536, 183] on div "Fingers - Max Recruit Pinch 23 Aug 2025 Link To Goal View Workout Metrics Edit …" at bounding box center [308, 160] width 617 height 320
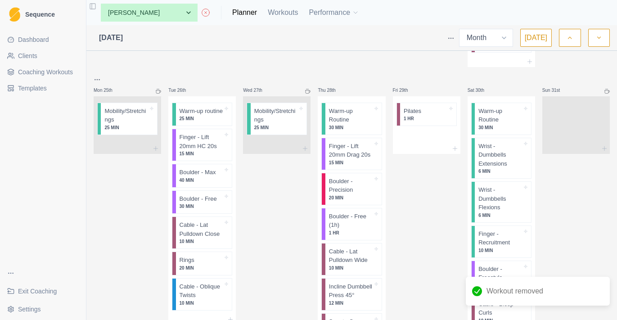
scroll to position [595, 0]
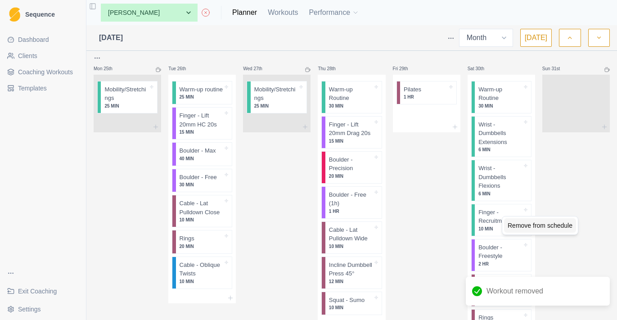
click at [515, 227] on div "Remove from schedule" at bounding box center [540, 225] width 72 height 14
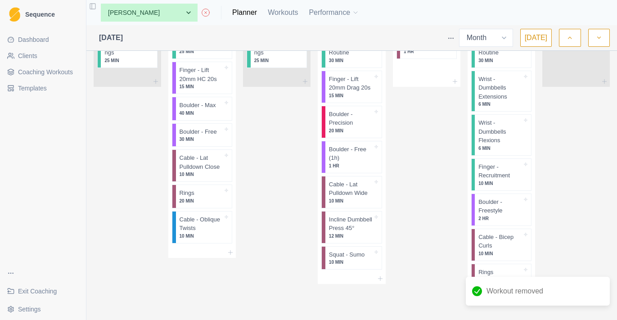
scroll to position [640, 0]
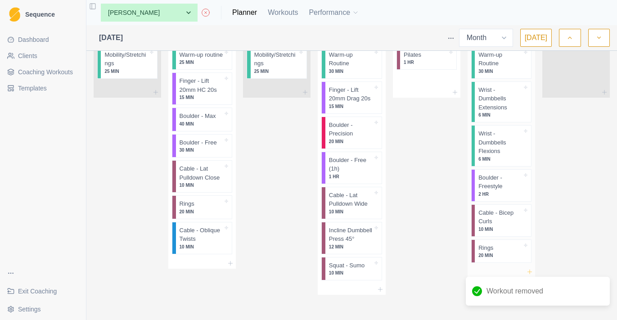
click at [530, 268] on icon at bounding box center [529, 271] width 7 height 7
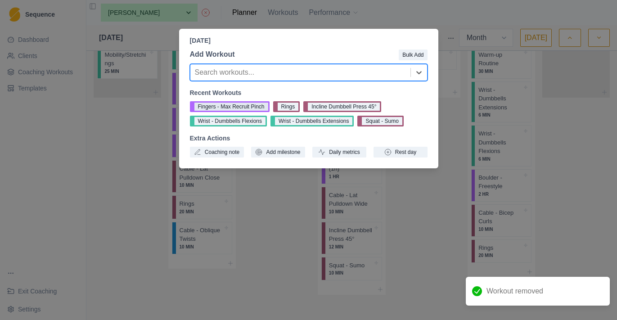
click at [224, 110] on button "Fingers - Max Recruit Pinch" at bounding box center [230, 106] width 80 height 11
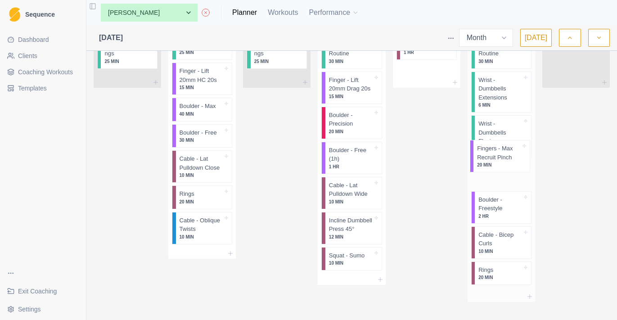
drag, startPoint x: 513, startPoint y: 267, endPoint x: 513, endPoint y: 153, distance: 114.3
click at [513, 153] on div "Warm-up Routine 30 MIN Wrist - Dumbbells Extensions 6 MIN Wrist - Dumbbells Fle…" at bounding box center [500, 160] width 67 height 261
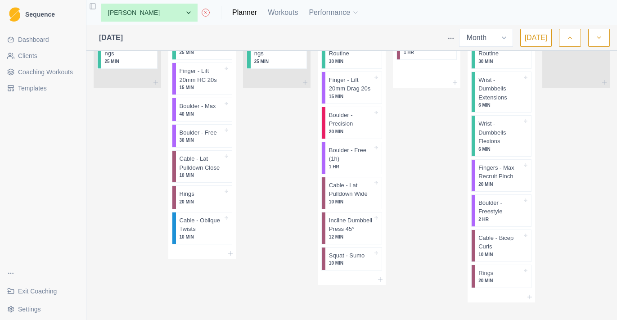
click at [605, 40] on button "button" at bounding box center [599, 38] width 22 height 18
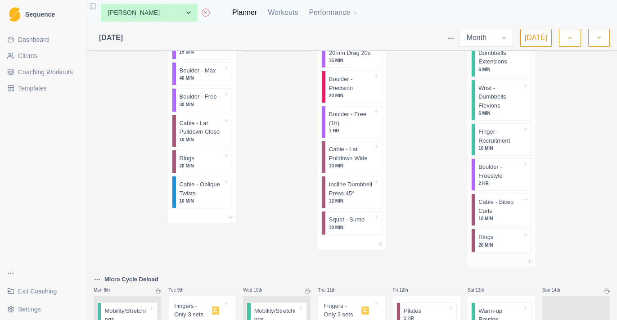
scroll to position [89, 0]
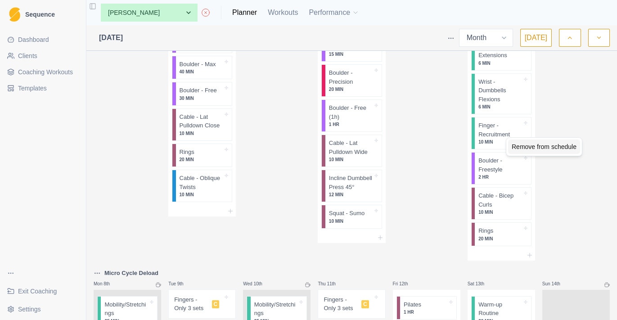
click at [522, 148] on div "Remove from schedule" at bounding box center [544, 146] width 72 height 14
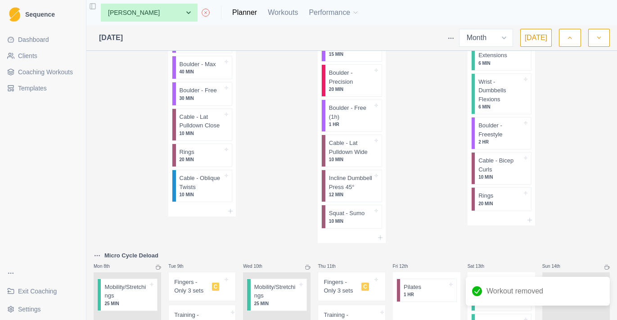
click at [532, 222] on div "Sat 6th Warm-up Routine 30 MIN Wrist - Dumbbells Extensions 6 MIN Wrist - Dumbb…" at bounding box center [500, 104] width 67 height 277
click at [531, 217] on icon at bounding box center [529, 219] width 7 height 7
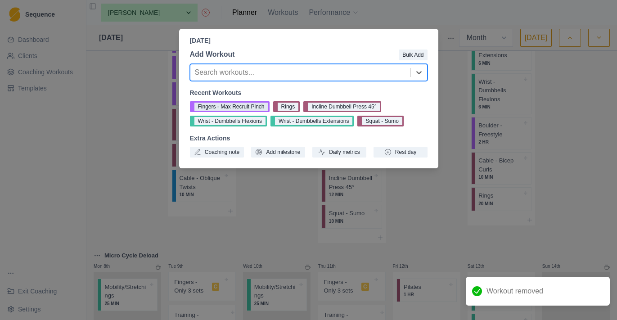
click at [251, 103] on button "Fingers - Max Recruit Pinch" at bounding box center [230, 106] width 80 height 11
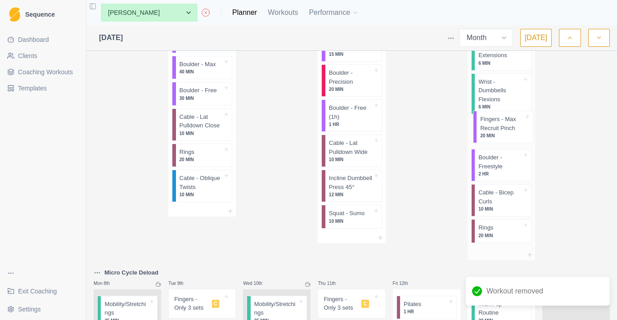
drag, startPoint x: 495, startPoint y: 224, endPoint x: 497, endPoint y: 117, distance: 107.1
click at [497, 117] on div "Warm-up Routine 30 MIN Wrist - Dumbbells Extensions 6 MIN Wrist - Dumbbells Fle…" at bounding box center [500, 118] width 67 height 261
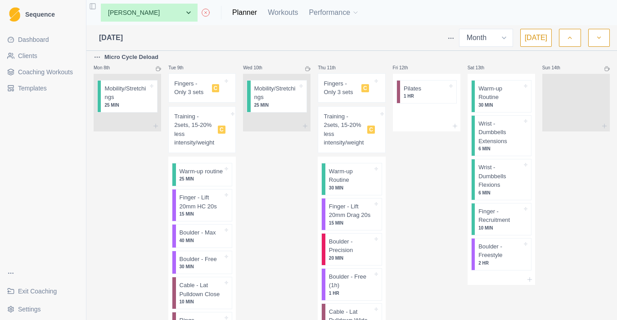
scroll to position [312, 0]
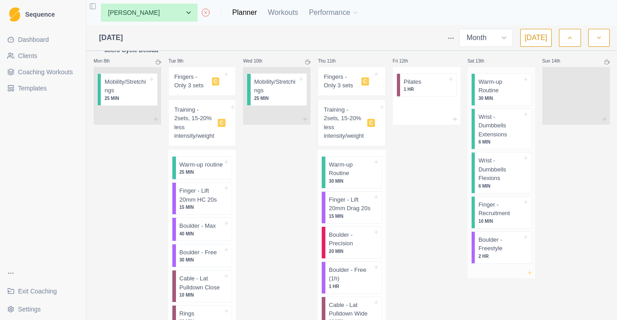
click at [530, 269] on icon at bounding box center [529, 272] width 7 height 7
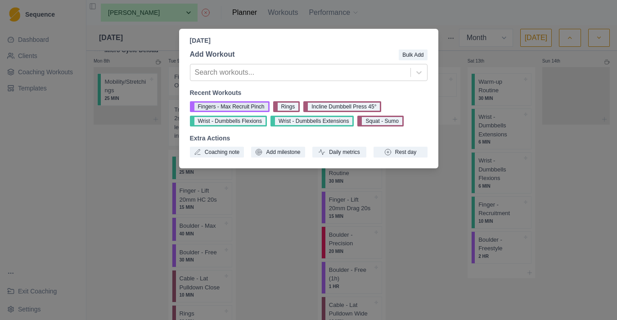
click at [257, 106] on button "Fingers - Max Recruit Pinch" at bounding box center [230, 106] width 80 height 11
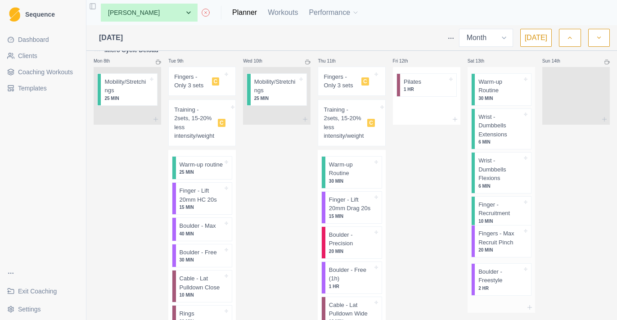
scroll to position [314, 0]
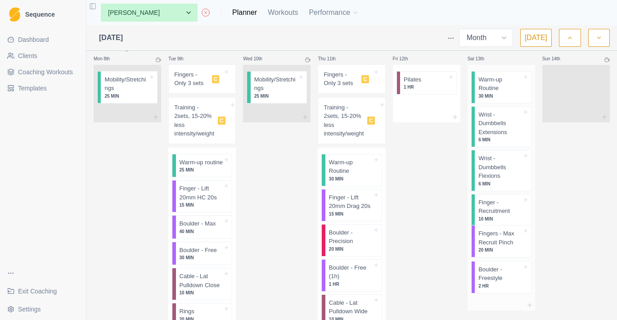
drag, startPoint x: 497, startPoint y: 278, endPoint x: 497, endPoint y: 226, distance: 52.2
click at [497, 226] on div "Warm-up Routine 30 MIN Wrist - Dumbbells Extensions 6 MIN Wrist - Dumbbells Fle…" at bounding box center [500, 182] width 67 height 235
click at [513, 214] on div "Remove from schedule" at bounding box center [541, 216] width 72 height 14
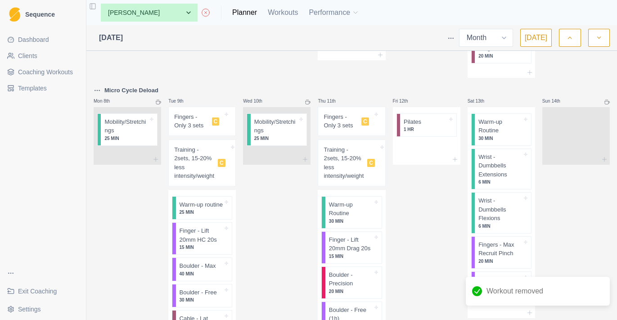
scroll to position [279, 0]
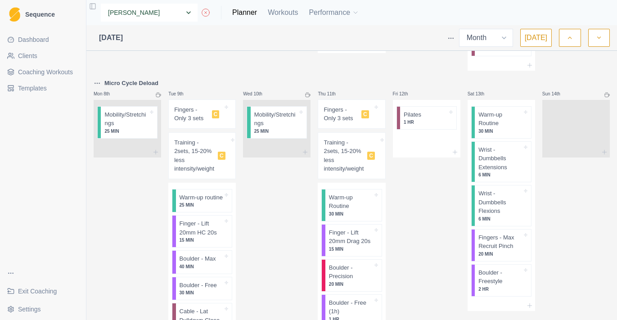
select select "0096598f-ed6b-4103-b1b1-3fdcb36fb9df"
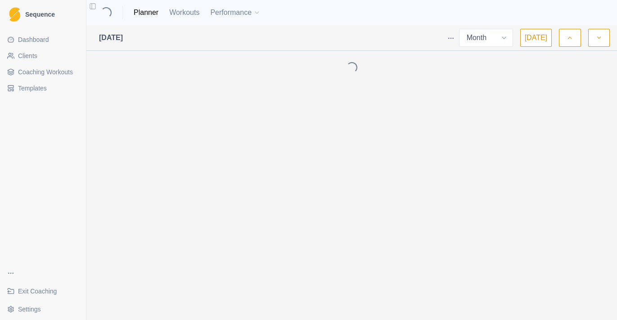
select select "month"
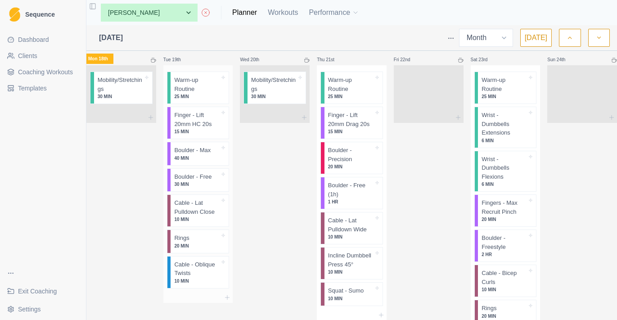
scroll to position [273, 0]
click at [231, 295] on icon at bounding box center [227, 296] width 7 height 7
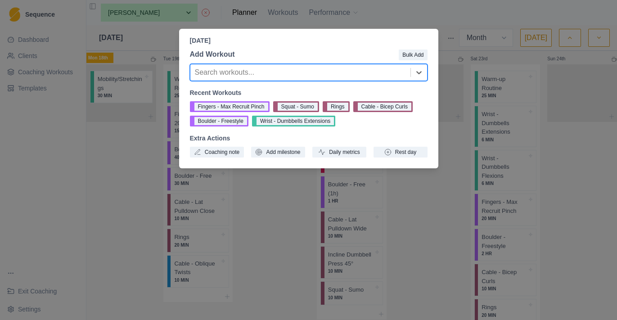
click at [146, 133] on div "[DATE] Add Workout Bulk Add option , selected. Select is focused ,type to refin…" at bounding box center [308, 160] width 617 height 320
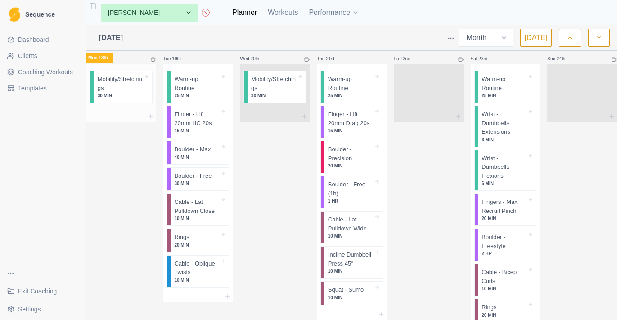
click at [139, 100] on div "Mobility/Stretchings 30 MIN" at bounding box center [123, 86] width 58 height 31
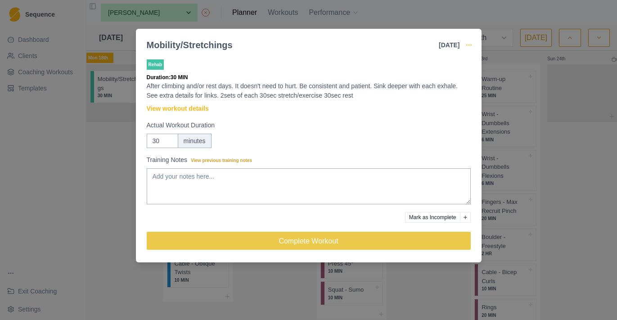
click at [467, 45] on icon "button" at bounding box center [468, 44] width 7 height 7
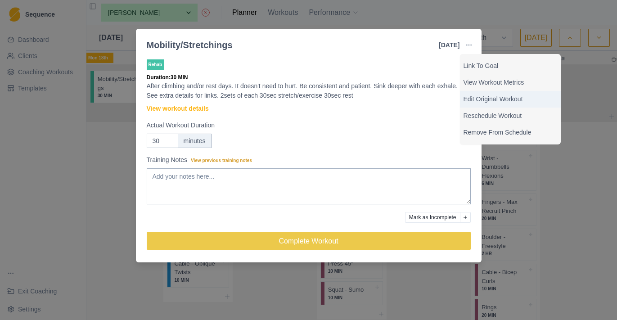
click at [470, 97] on p "Edit Original Workout" at bounding box center [510, 98] width 94 height 9
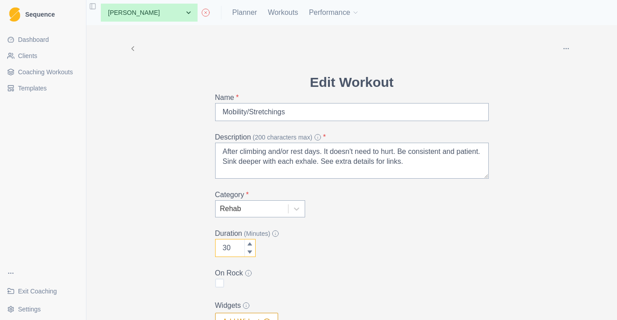
click at [235, 252] on input "30" at bounding box center [235, 248] width 40 height 18
type input "3"
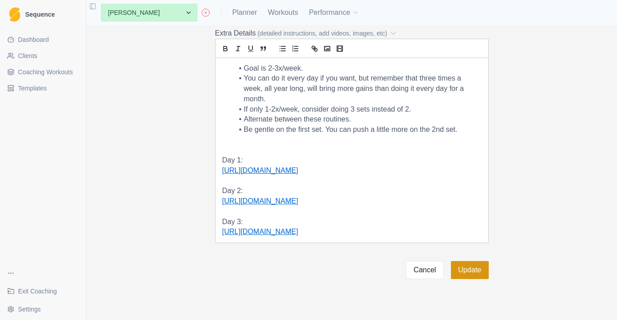
scroll to position [334, 0]
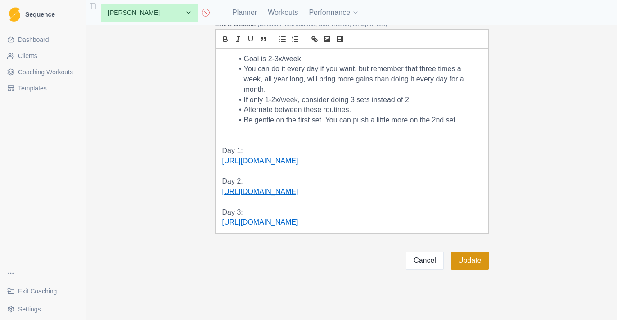
type input "25"
click at [465, 269] on button "Update" at bounding box center [470, 260] width 38 height 18
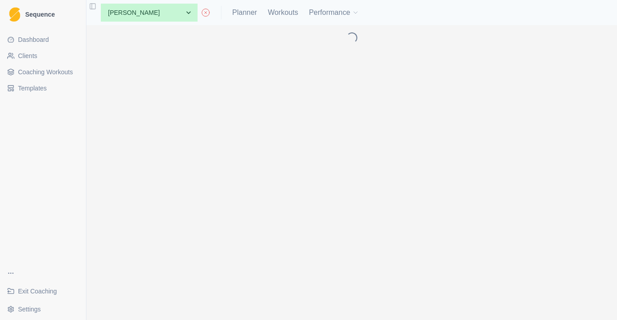
scroll to position [0, 0]
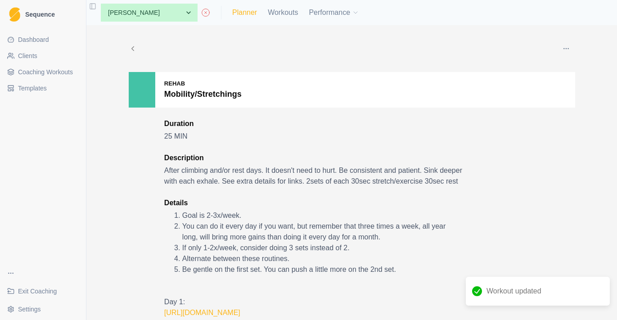
click at [249, 16] on link "Planner" at bounding box center [244, 12] width 25 height 11
select select "month"
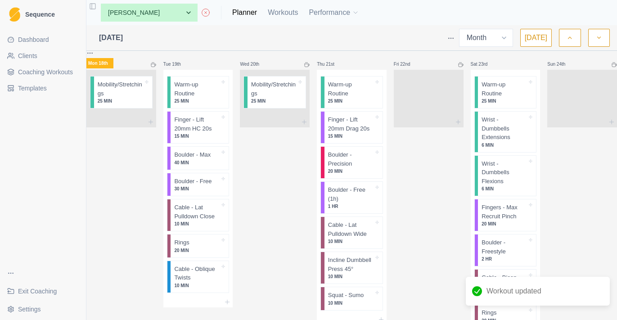
scroll to position [278, 0]
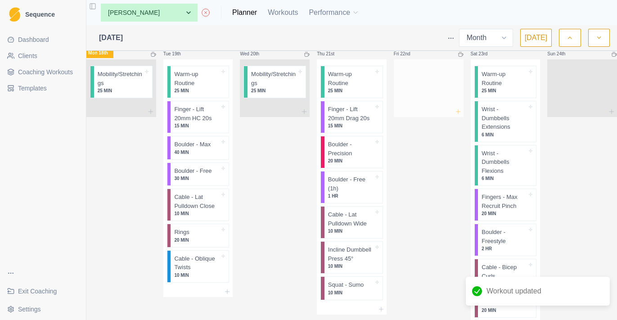
click at [456, 114] on icon at bounding box center [457, 111] width 7 height 7
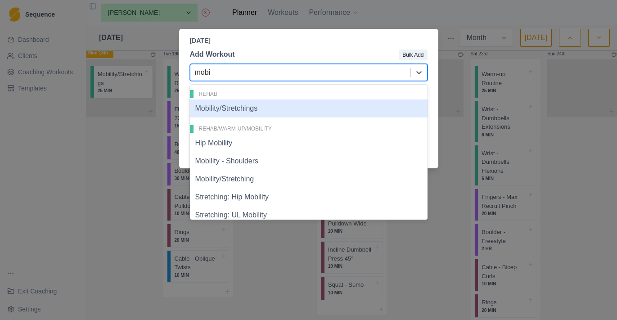
type input "mobil"
click at [379, 104] on div "Mobility/Stretchings" at bounding box center [309, 108] width 238 height 18
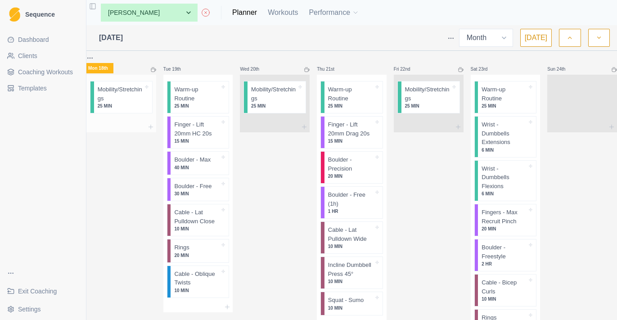
scroll to position [247, 0]
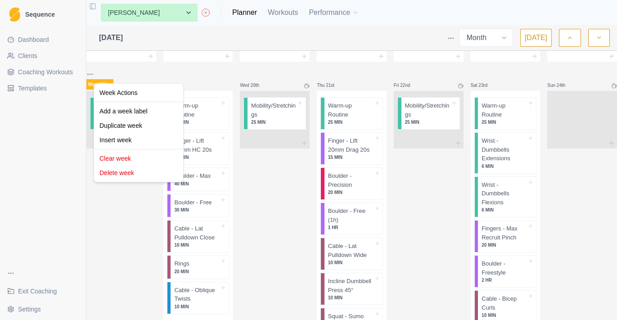
click at [100, 76] on html "Sequence Dashboard Clients Coaching Workouts Templates Exit Coaching Settings T…" at bounding box center [308, 160] width 617 height 320
click at [148, 126] on div "Duplicate week" at bounding box center [138, 125] width 85 height 14
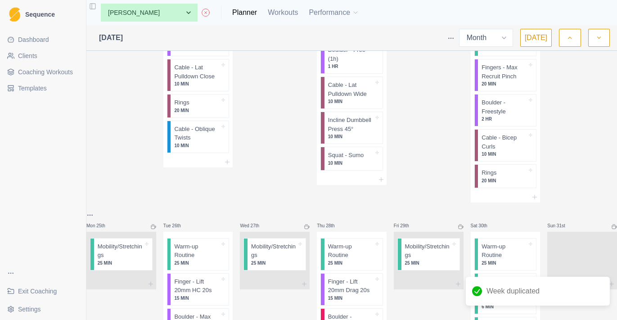
scroll to position [410, 0]
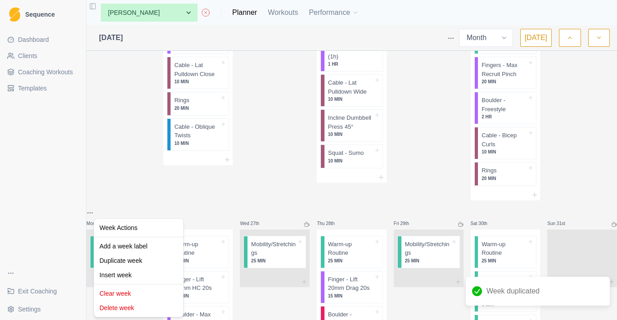
click at [100, 206] on html "Sequence Dashboard Clients Coaching Workouts Templates Exit Coaching Settings T…" at bounding box center [308, 160] width 617 height 320
click at [131, 263] on div "Duplicate week" at bounding box center [138, 260] width 85 height 14
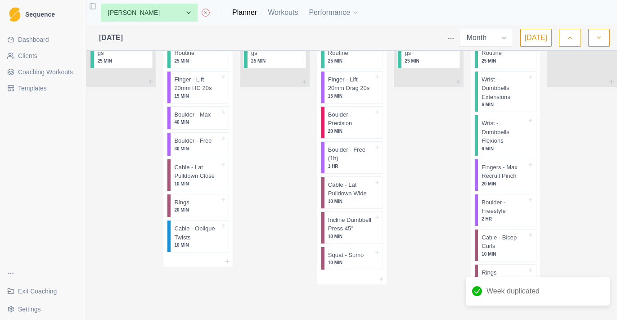
scroll to position [610, 0]
click at [600, 41] on icon "button" at bounding box center [599, 37] width 6 height 9
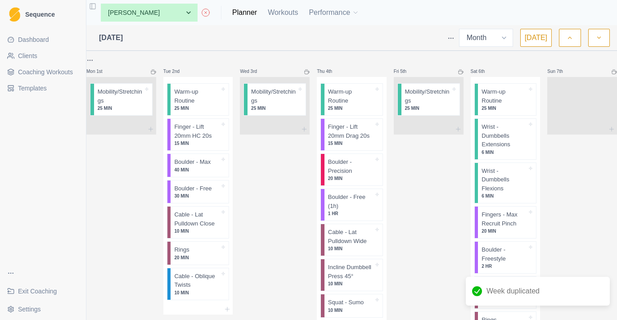
scroll to position [0, 0]
click at [104, 65] on div at bounding box center [121, 60] width 70 height 11
click at [104, 65] on html "Sequence Dashboard Clients Coaching Workouts Templates Exit Coaching Settings T…" at bounding box center [308, 160] width 617 height 320
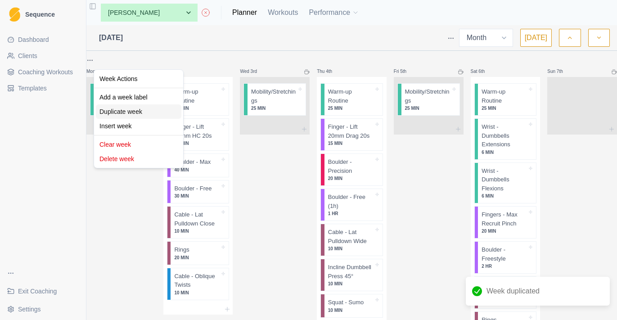
click at [127, 108] on div "Duplicate week" at bounding box center [138, 111] width 85 height 14
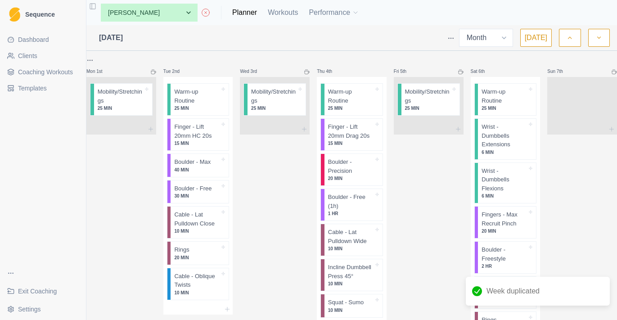
click at [578, 36] on button "button" at bounding box center [570, 38] width 22 height 18
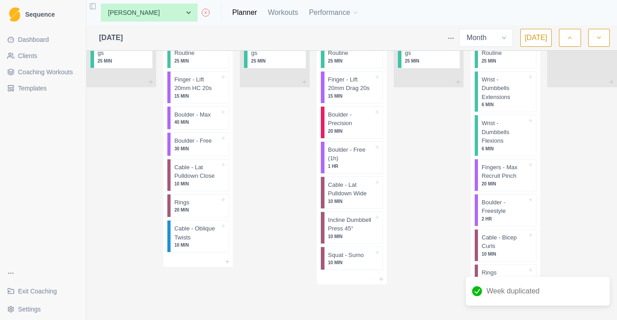
click at [601, 40] on icon "button" at bounding box center [599, 37] width 6 height 9
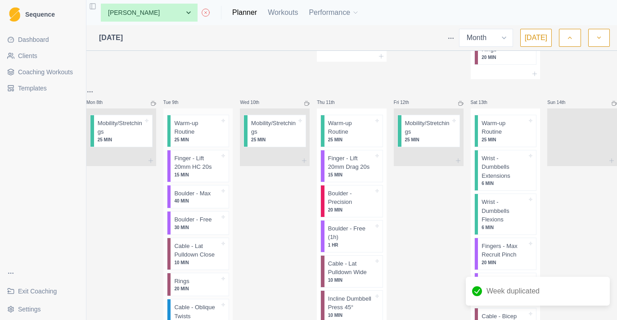
scroll to position [276, 0]
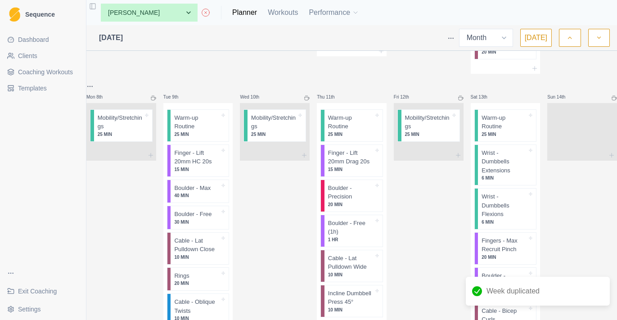
click at [97, 81] on html "Sequence Dashboard Clients Coaching Workouts Templates Exit Coaching Settings T…" at bounding box center [308, 160] width 617 height 320
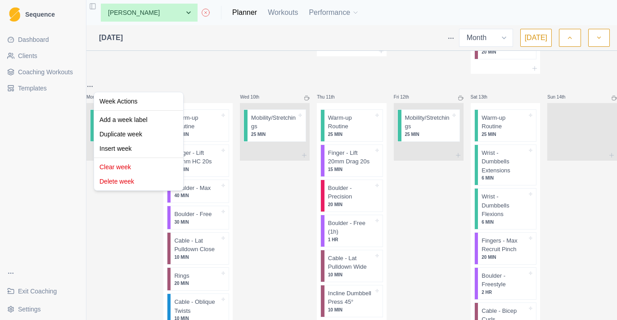
click at [139, 220] on html "Sequence Dashboard Clients Coaching Workouts Templates Exit Coaching Settings T…" at bounding box center [308, 160] width 617 height 320
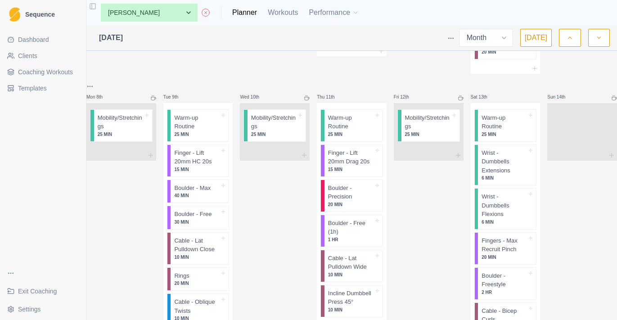
click at [95, 85] on html "Sequence Dashboard Clients Coaching Workouts Templates Exit Coaching Settings T…" at bounding box center [308, 160] width 617 height 320
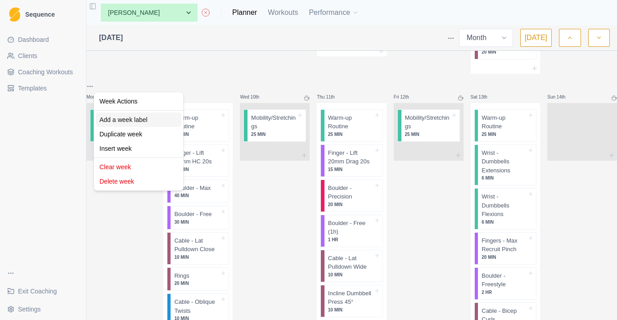
click at [138, 122] on div "Add a week label" at bounding box center [138, 119] width 85 height 14
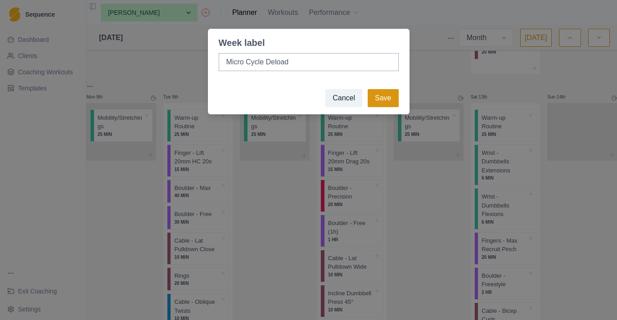
type input "Micro Cycle Deload"
click at [379, 105] on button "Save" at bounding box center [383, 98] width 31 height 18
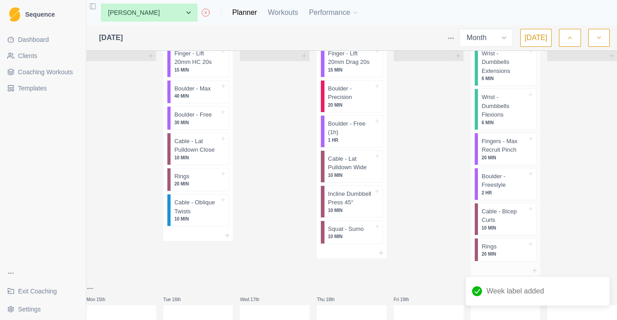
scroll to position [347, 0]
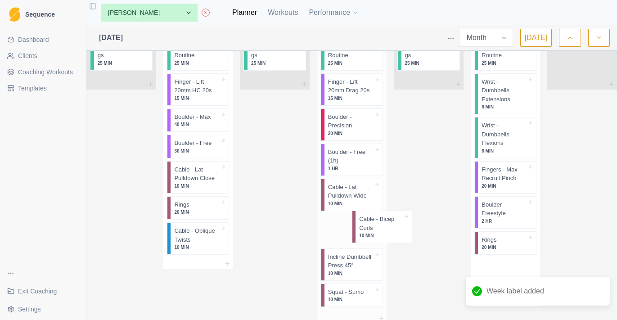
drag, startPoint x: 498, startPoint y: 244, endPoint x: 356, endPoint y: 231, distance: 142.8
click at [356, 231] on div "Mon 1st Mobility/Stretchings 25 MIN Tue 2nd Warm-up Routine 25 MIN Finger - Lif…" at bounding box center [351, 146] width 530 height 876
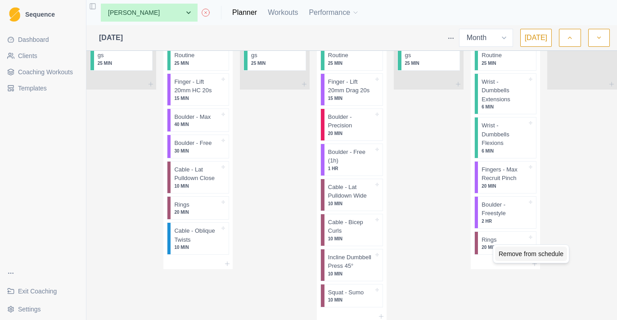
click at [510, 254] on div "Remove from schedule" at bounding box center [531, 254] width 72 height 14
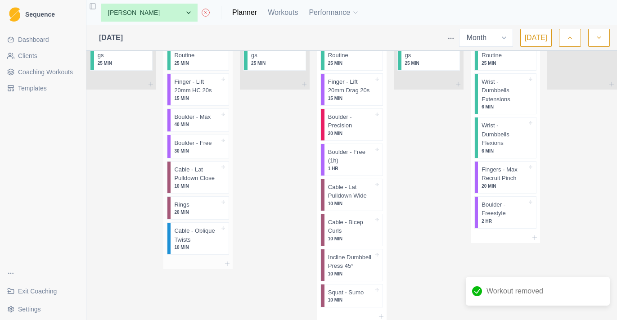
scroll to position [321, 0]
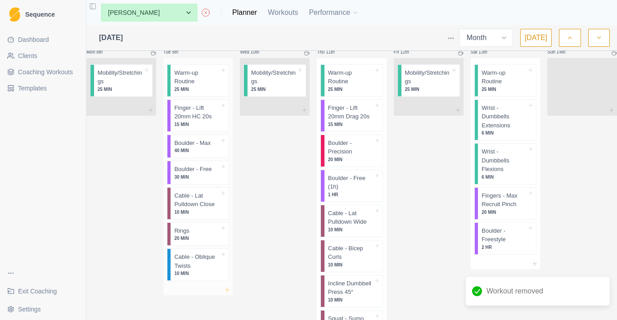
click at [229, 286] on icon at bounding box center [227, 289] width 7 height 7
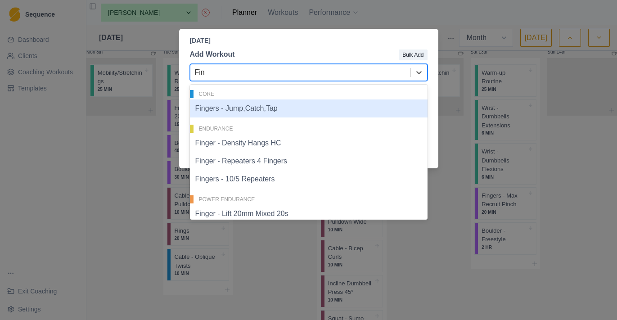
type input "Fin"
click at [229, 296] on div "Tuesday, September 9th, 2025 Add Workout Bulk Add Fingers - Jump,Catch,Tap, 1 o…" at bounding box center [308, 160] width 617 height 320
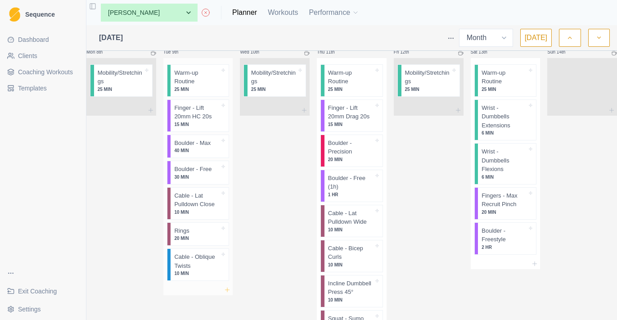
click at [229, 286] on icon at bounding box center [227, 289] width 7 height 7
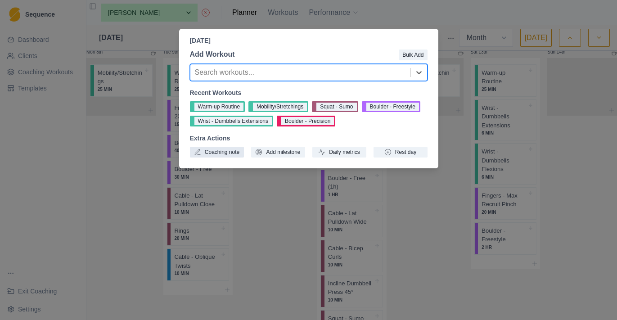
click at [228, 148] on button "Coaching note" at bounding box center [217, 152] width 54 height 11
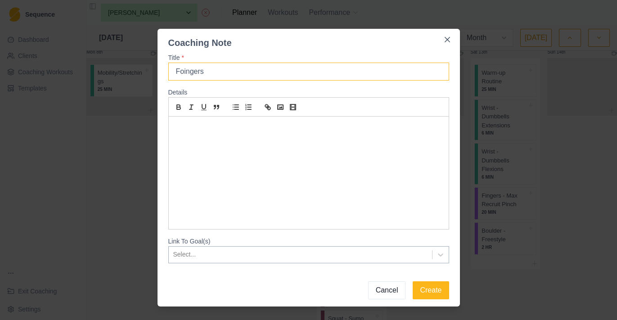
click at [216, 76] on input "Foingers" at bounding box center [308, 72] width 281 height 18
click at [210, 73] on input "Fingers - 2 sets only" at bounding box center [308, 72] width 281 height 18
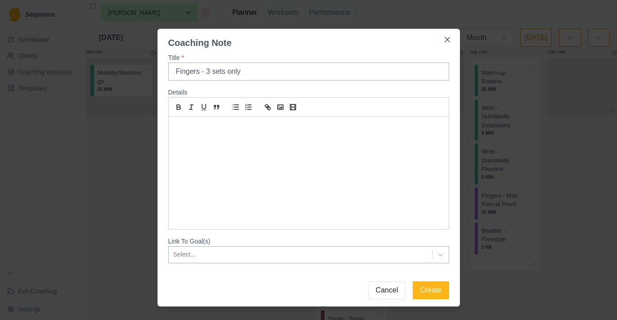
type input "Fingers - 3 sets only"
click at [255, 191] on div at bounding box center [309, 173] width 280 height 112
click at [435, 296] on button "Create" at bounding box center [431, 290] width 36 height 18
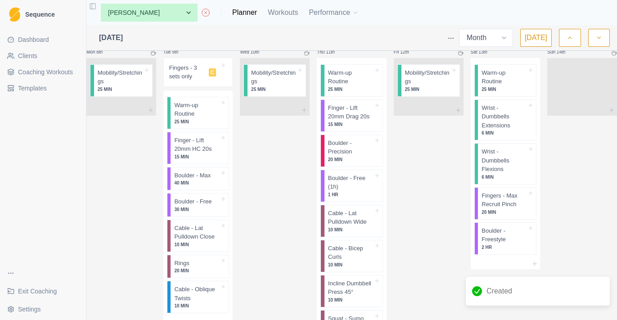
scroll to position [385, 0]
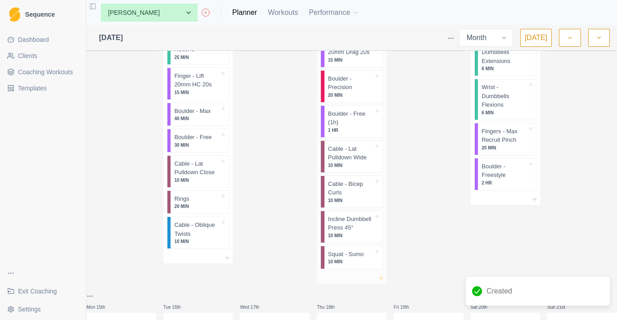
click at [377, 282] on icon at bounding box center [380, 277] width 7 height 7
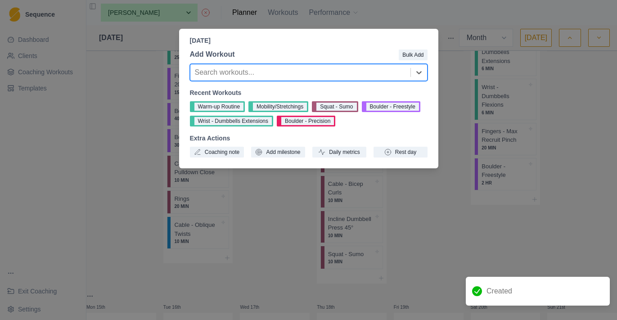
click at [226, 158] on div "Add Workout Bulk Add option , selected. Select is focused ,type to refine list,…" at bounding box center [308, 103] width 259 height 116
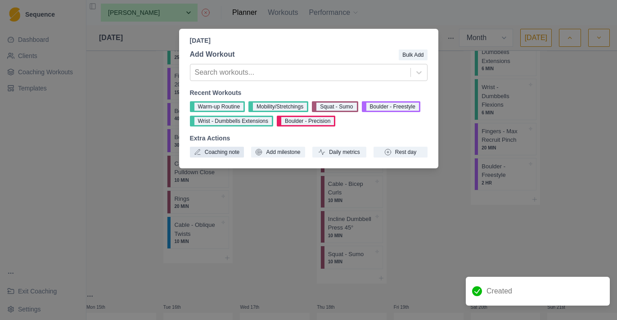
click at [235, 155] on button "Coaching note" at bounding box center [217, 152] width 54 height 11
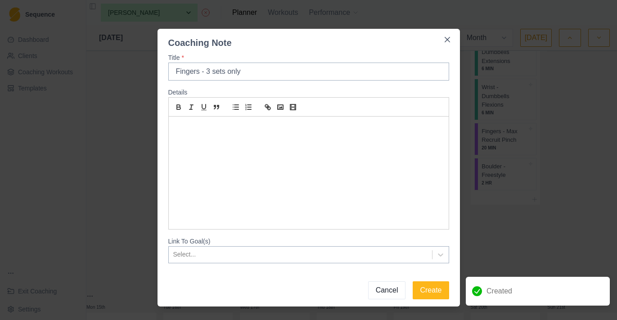
type input "Fingers - 3 sets only"
click at [267, 180] on div "To enrich screen reader interactions, please activate Accessibility in Grammarl…" at bounding box center [309, 173] width 280 height 112
click at [437, 295] on button "Create" at bounding box center [431, 290] width 36 height 18
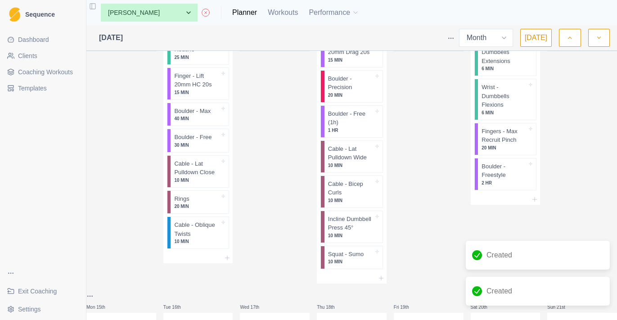
click at [231, 258] on div "Tue 9th Fingers - 3 sets only C Warm-up Routine 25 MIN Finger - Lift 20mm HC 20…" at bounding box center [198, 128] width 70 height 312
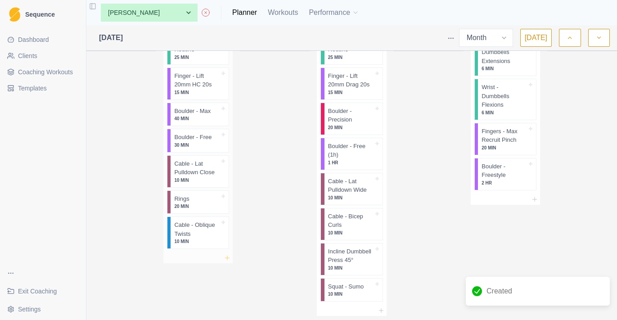
click at [231, 254] on icon at bounding box center [227, 257] width 7 height 7
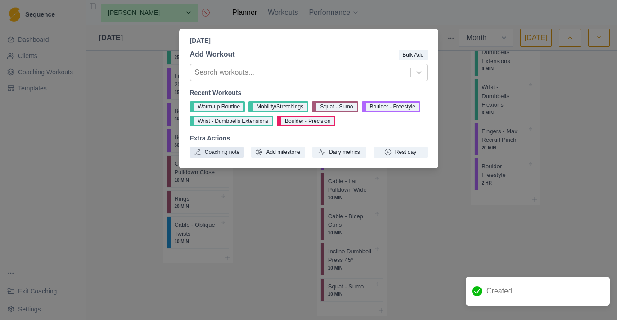
click at [235, 156] on button "Coaching note" at bounding box center [217, 152] width 54 height 11
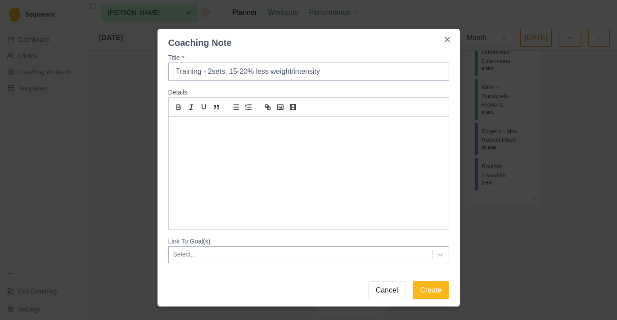
type input "Training - 2sets, 15-20% less weight/intensity"
click at [271, 202] on div at bounding box center [309, 173] width 280 height 112
click at [442, 284] on button "Create" at bounding box center [431, 290] width 36 height 18
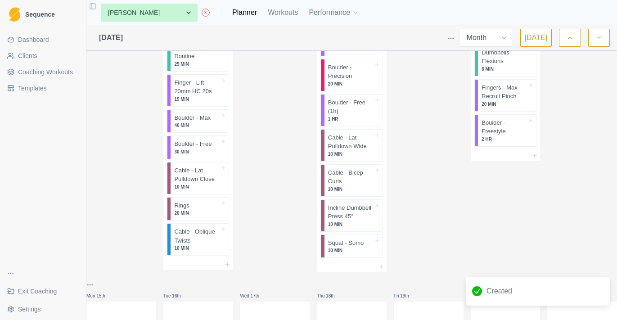
scroll to position [433, 0]
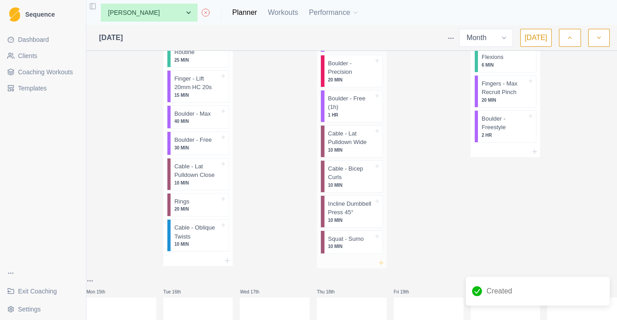
click at [381, 266] on icon at bounding box center [380, 262] width 7 height 7
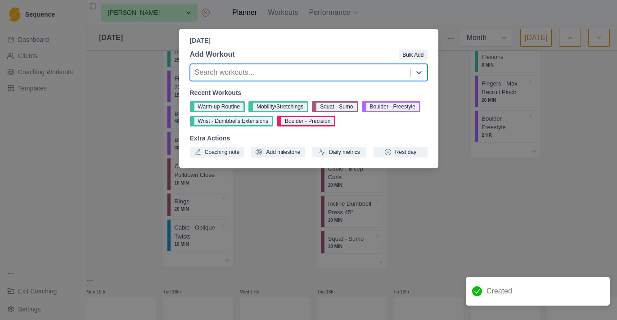
click at [232, 161] on div "Add Workout Bulk Add Search workouts... Recent Workouts Warm-up Routine Mobilit…" at bounding box center [308, 103] width 259 height 116
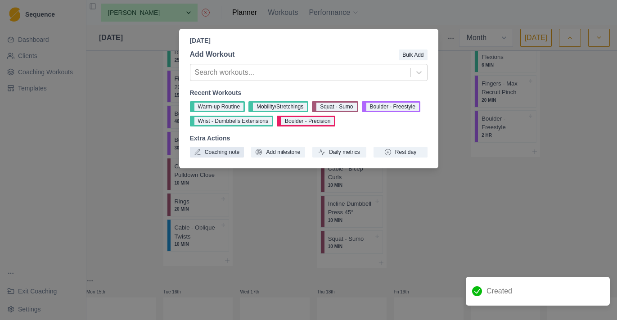
click at [230, 147] on button "Coaching note" at bounding box center [217, 152] width 54 height 11
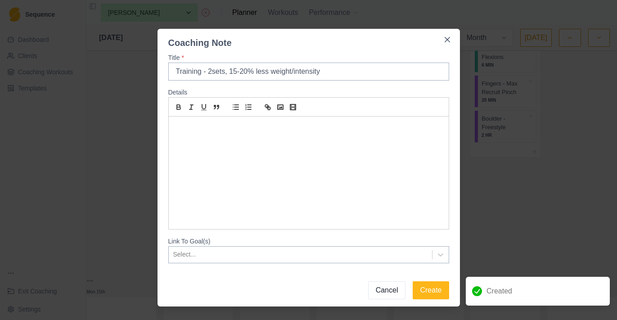
type input "Training - 2sets, 15-20% less weight/intensity"
click at [231, 153] on div "To enrich screen reader interactions, please activate Accessibility in Grammarl…" at bounding box center [309, 173] width 280 height 112
click at [431, 292] on button "Create" at bounding box center [431, 290] width 36 height 18
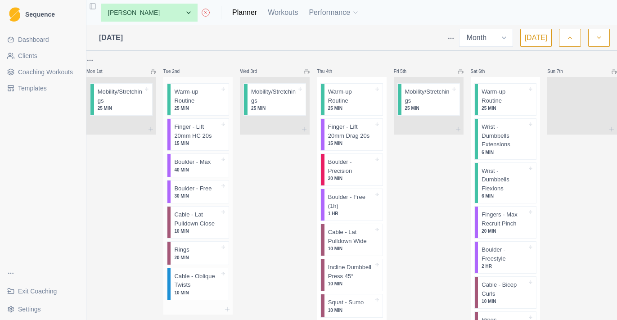
scroll to position [0, 0]
click at [570, 44] on button "button" at bounding box center [570, 38] width 22 height 18
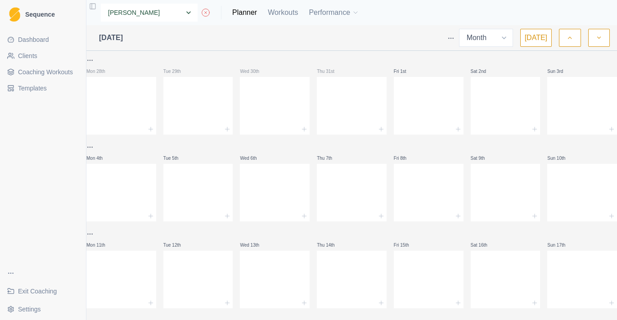
select select "82cda9ca-0ca1-4f3f-b036-5e4009cefc26"
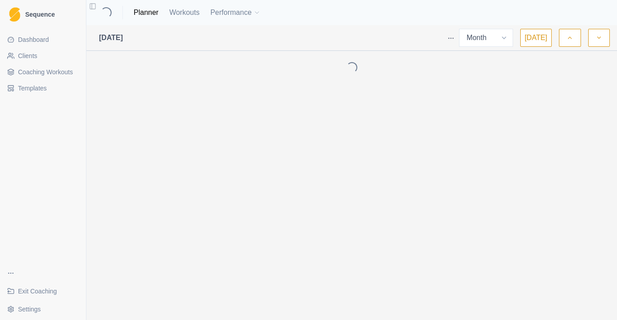
select select "month"
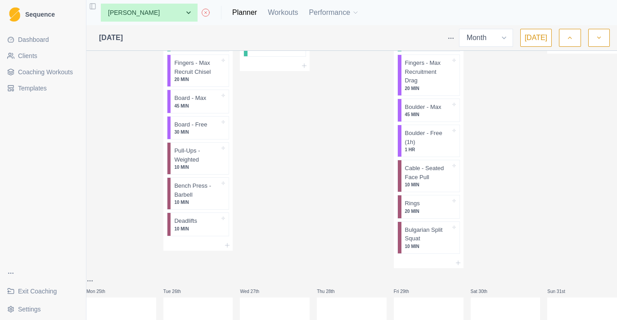
scroll to position [1008, 0]
click at [233, 273] on div "Remove from schedule" at bounding box center [244, 275] width 72 height 14
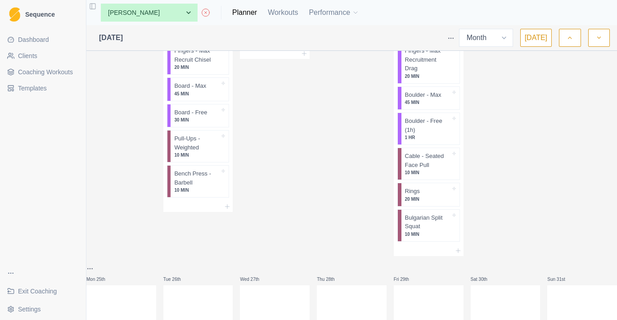
scroll to position [332, 0]
